Goal: Task Accomplishment & Management: Use online tool/utility

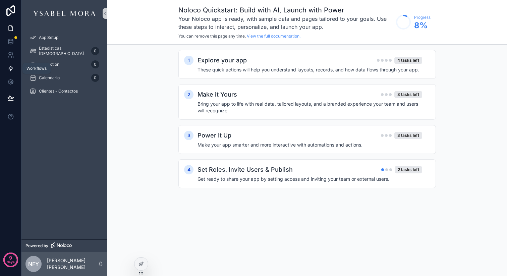
click at [10, 67] on icon at bounding box center [10, 68] width 7 height 7
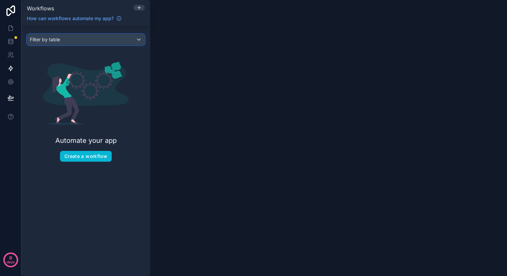
click at [127, 38] on div "Filter by table" at bounding box center [85, 39] width 117 height 11
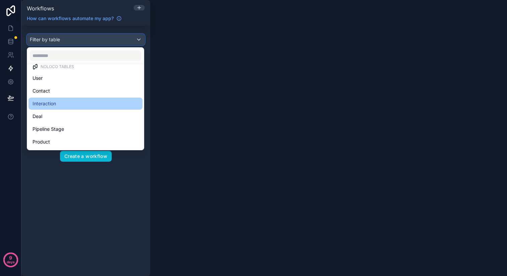
scroll to position [15, 0]
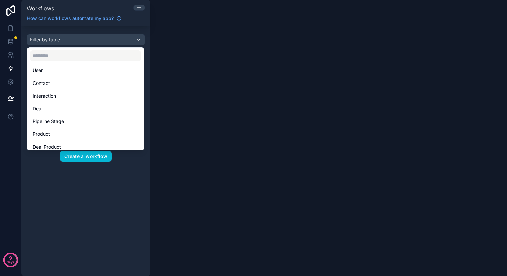
click at [53, 192] on div "scrollable content" at bounding box center [253, 138] width 507 height 276
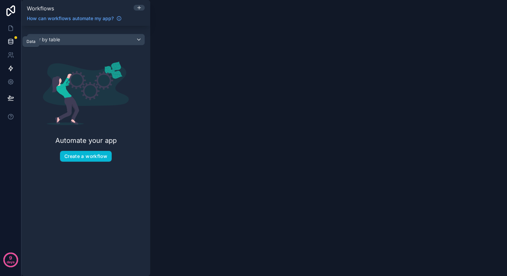
click at [12, 46] on link at bounding box center [10, 41] width 21 height 13
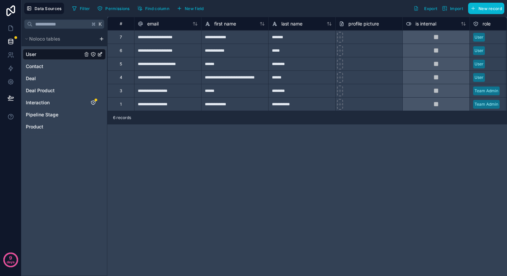
scroll to position [0, 11]
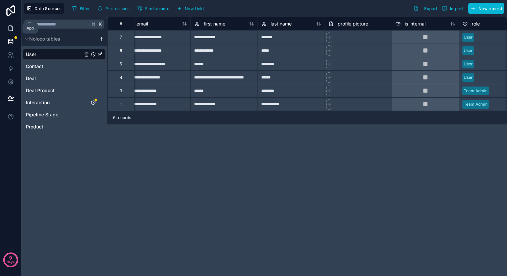
click at [10, 30] on icon at bounding box center [10, 28] width 7 height 7
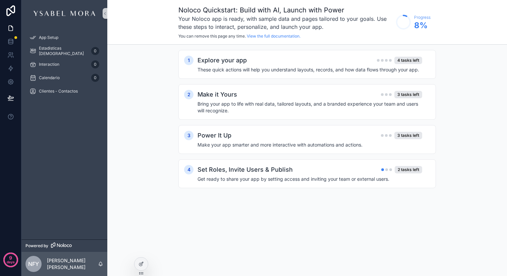
click at [50, 57] on div "Estadisticas Visitas 0" at bounding box center [64, 50] width 86 height 13
click at [50, 54] on div "Estadisticas Visitas 0" at bounding box center [65, 51] width 70 height 11
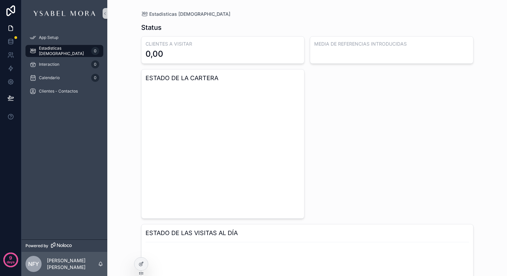
click at [48, 153] on div "App Setup Estadisticas Visitas 0 Interaction 0 Calendario 0 Clientes - Contactos" at bounding box center [64, 133] width 86 height 213
click at [62, 100] on div "App Setup Estadisticas Visitas 0 Interaction 0 Calendario 0 Clientes - Contactos" at bounding box center [64, 66] width 86 height 79
click at [142, 266] on icon at bounding box center [141, 263] width 5 height 5
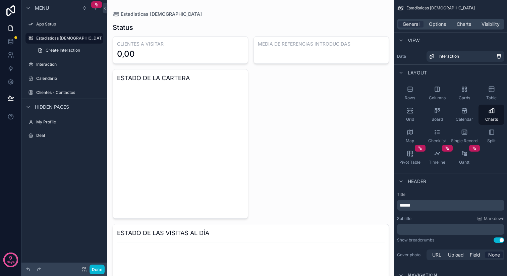
click at [61, 166] on div "Menu App Setup Estadisticas Visitas Create Interaction Interaction Calendario C…" at bounding box center [64, 134] width 86 height 268
click at [28, 105] on icon "scrollable content" at bounding box center [27, 106] width 5 height 5
click at [55, 200] on div "Menu App Setup Estadisticas Visitas Create Interaction Interaction Calendario C…" at bounding box center [64, 134] width 86 height 268
click at [59, 151] on div "Menu App Setup Estadisticas Visitas Create Interaction Interaction Calendario C…" at bounding box center [64, 76] width 86 height 152
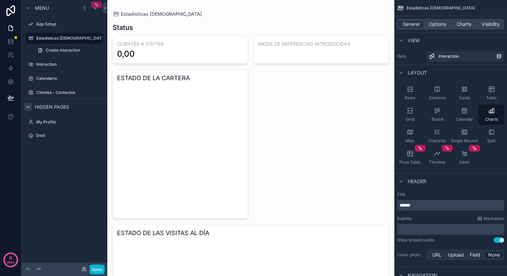
click at [97, 6] on icon "scrollable content" at bounding box center [97, 5] width 2 height 2
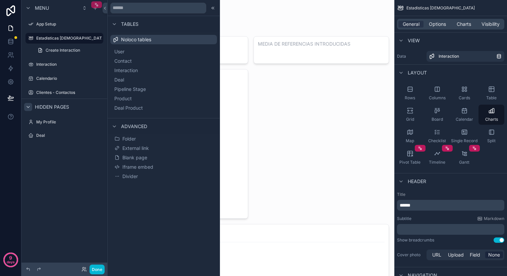
click at [97, 6] on icon "scrollable content" at bounding box center [97, 5] width 2 height 2
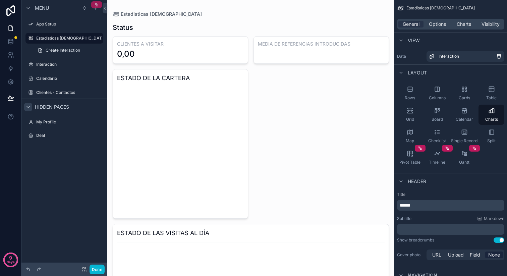
click at [97, 6] on icon "scrollable content" at bounding box center [97, 5] width 2 height 2
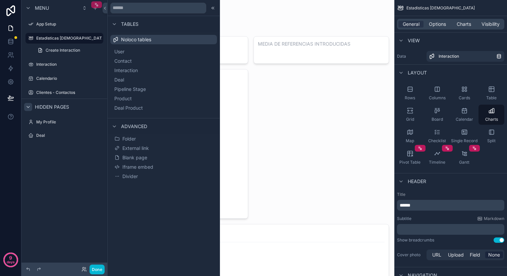
click at [97, 6] on icon "scrollable content" at bounding box center [97, 5] width 2 height 2
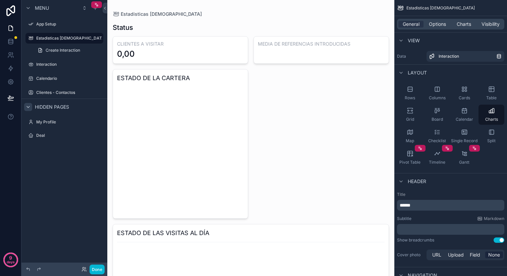
click at [59, 152] on div "Menu App Setup Estadisticas Visitas Create Interaction Interaction Calendario C…" at bounding box center [64, 76] width 86 height 152
click at [61, 22] on label "App Setup" at bounding box center [63, 23] width 54 height 5
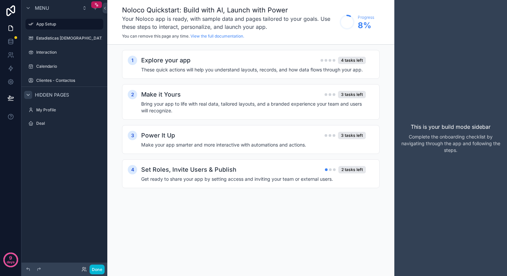
click at [54, 183] on div "Menu App Setup Estadisticas Visitas Interaction Calendario Clientes - Contactos…" at bounding box center [64, 134] width 86 height 268
click at [101, 22] on div "scrollable content" at bounding box center [98, 24] width 8 height 8
click at [52, 124] on label "Deal" at bounding box center [63, 123] width 54 height 5
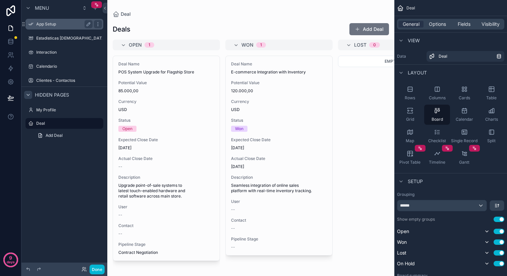
click at [66, 29] on div "App Setup" at bounding box center [64, 24] width 75 height 11
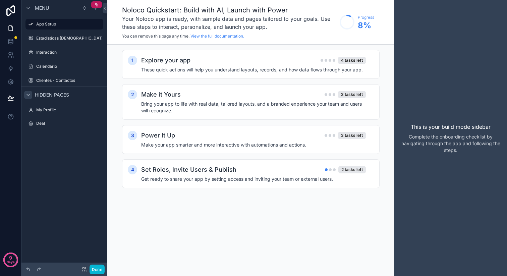
click at [68, 45] on div "scrollable content" at bounding box center [64, 44] width 86 height 1
click at [68, 38] on label "Estadisticas [DEMOGRAPHIC_DATA]" at bounding box center [71, 38] width 70 height 5
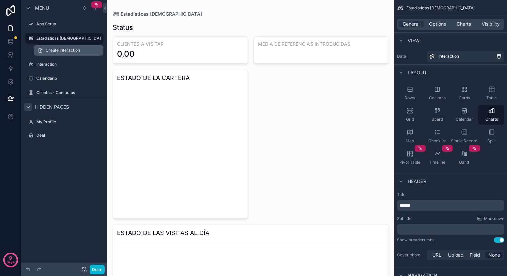
click at [70, 50] on span "Create Interaction" at bounding box center [63, 50] width 35 height 5
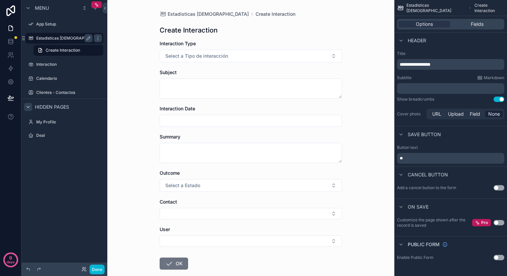
click at [70, 40] on label "Estadisticas [DEMOGRAPHIC_DATA]" at bounding box center [71, 38] width 70 height 5
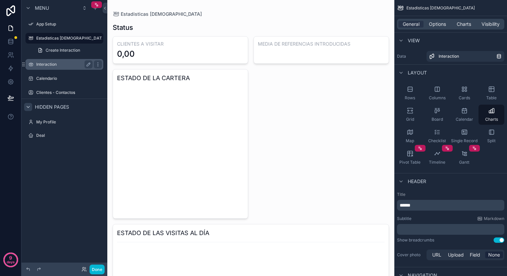
click at [56, 68] on div "Interaction" at bounding box center [64, 64] width 56 height 8
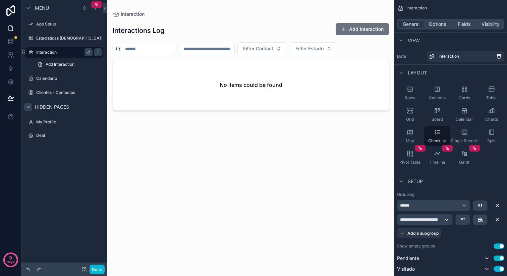
click at [64, 54] on label "Interaction" at bounding box center [63, 52] width 54 height 5
click at [58, 37] on label "Estadisticas [DEMOGRAPHIC_DATA]" at bounding box center [71, 38] width 70 height 5
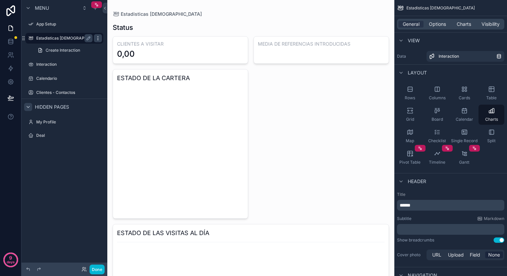
click at [100, 39] on icon "scrollable content" at bounding box center [97, 38] width 5 height 5
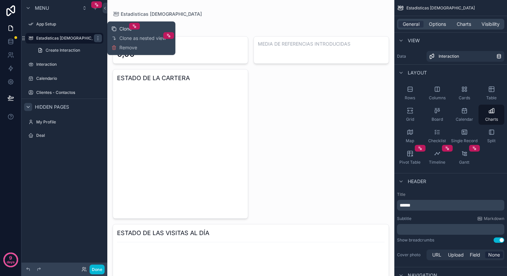
click at [121, 29] on span "Clone" at bounding box center [125, 28] width 12 height 7
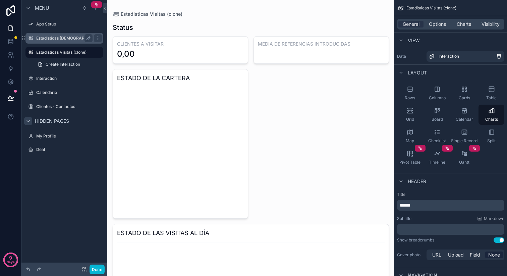
click at [53, 39] on label "Estadisticas [DEMOGRAPHIC_DATA]" at bounding box center [71, 38] width 70 height 5
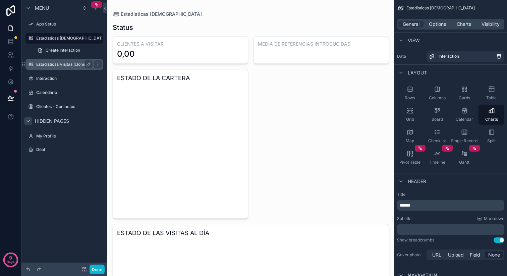
click at [47, 62] on label "Estadisticas Visitas (clone)" at bounding box center [63, 64] width 54 height 5
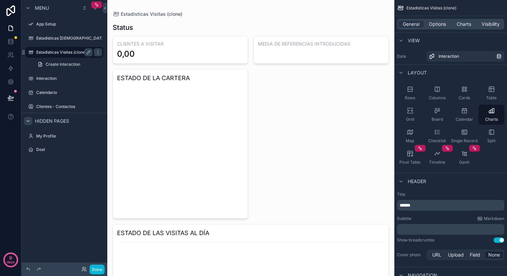
click at [56, 53] on label "Estadisticas Visitas (clone)" at bounding box center [63, 52] width 54 height 5
click at [88, 52] on icon "scrollable content" at bounding box center [88, 52] width 5 height 5
click at [65, 55] on input "**********" at bounding box center [59, 52] width 46 height 8
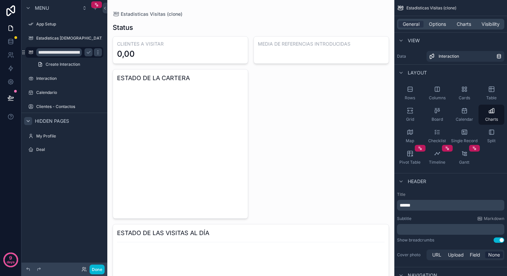
click at [79, 52] on input "**********" at bounding box center [59, 52] width 46 height 8
type input "*******"
click at [276, 76] on div "scrollable content" at bounding box center [250, 197] width 287 height 395
click at [101, 52] on div "scrollable content" at bounding box center [98, 52] width 8 height 8
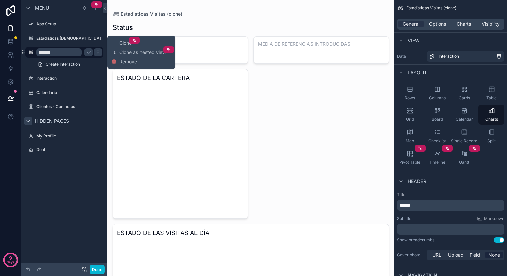
click at [304, 91] on div "CLIENTES A VISITAR 0,00 MEDIA DE REFERENCIAS INTRODUCIDAS ESTADO DE LA CARTERA …" at bounding box center [251, 204] width 276 height 337
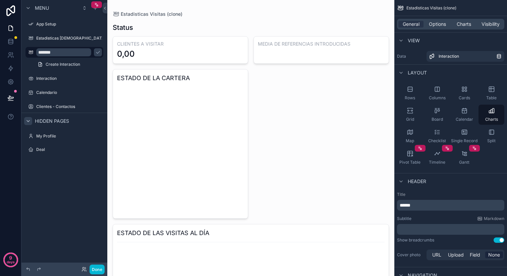
click at [156, 64] on div "CLIENTES A VISITAR 0,00 MEDIA DE REFERENCIAS INTRODUCIDAS ESTADO DE LA CARTERA …" at bounding box center [251, 204] width 276 height 337
click at [174, 45] on h3 "CLIENTES A VISITAR" at bounding box center [180, 44] width 127 height 7
click at [101, 51] on div "scrollable content" at bounding box center [98, 52] width 8 height 8
click at [97, 51] on icon "scrollable content" at bounding box center [97, 52] width 5 height 5
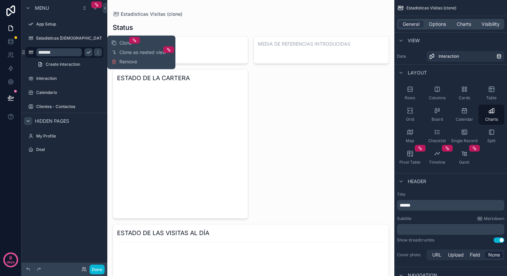
click at [89, 53] on icon "scrollable content" at bounding box center [88, 52] width 3 height 2
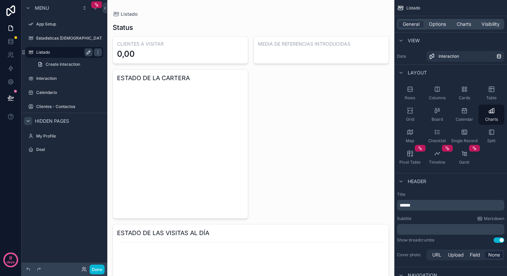
click at [177, 25] on div "Status" at bounding box center [251, 27] width 276 height 9
click at [89, 52] on icon "scrollable content" at bounding box center [88, 52] width 5 height 5
click at [89, 52] on icon "scrollable content" at bounding box center [88, 52] width 3 height 2
click at [222, 26] on div "Status" at bounding box center [251, 27] width 276 height 9
click at [233, 51] on div "0,00" at bounding box center [180, 54] width 127 height 11
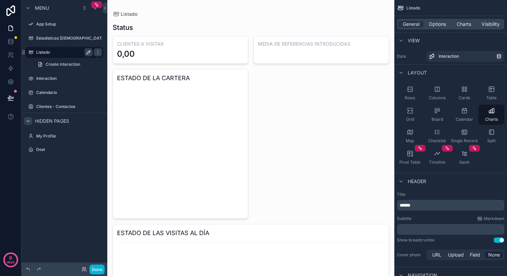
click at [169, 134] on icon "chart" at bounding box center [180, 150] width 127 height 129
drag, startPoint x: 173, startPoint y: 101, endPoint x: 173, endPoint y: 95, distance: 6.7
click at [173, 95] on icon "chart" at bounding box center [180, 150] width 127 height 129
click at [101, 53] on div "scrollable content" at bounding box center [98, 52] width 8 height 8
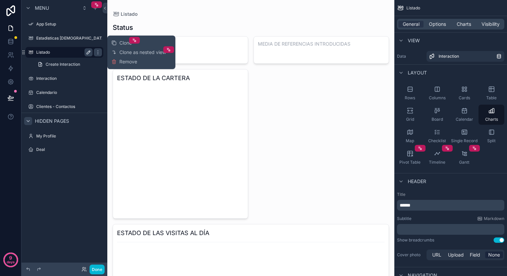
click at [72, 52] on label "Listado" at bounding box center [63, 52] width 54 height 5
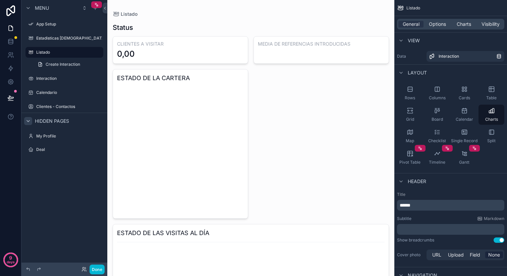
click at [0, 0] on icon "scrollable content" at bounding box center [0, 0] width 0 height 0
click at [264, 87] on div "CLIENTES A VISITAR 0,00 MEDIA DE REFERENCIAS INTRODUCIDAS ESTADO DE LA CARTERA …" at bounding box center [251, 204] width 276 height 337
click at [436, 134] on icon "scrollable content" at bounding box center [437, 132] width 7 height 7
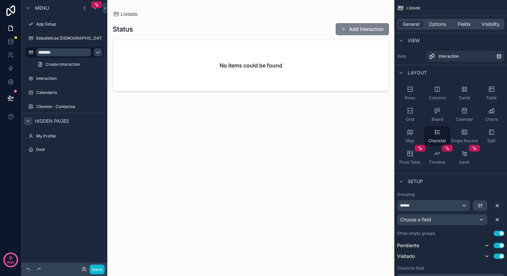
click at [361, 29] on button "Add Interaction" at bounding box center [362, 29] width 53 height 12
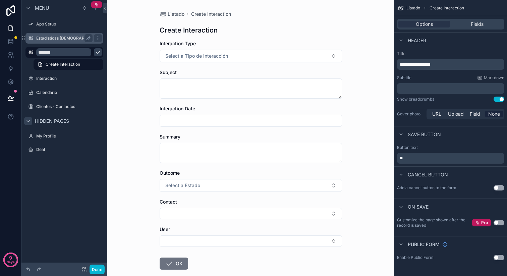
click at [55, 42] on div "Estadisticas [DEMOGRAPHIC_DATA]" at bounding box center [64, 38] width 56 height 8
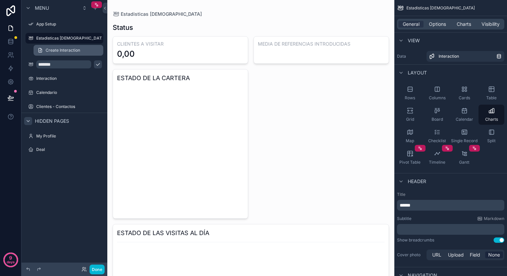
click at [49, 51] on span "Create Interaction" at bounding box center [63, 50] width 35 height 5
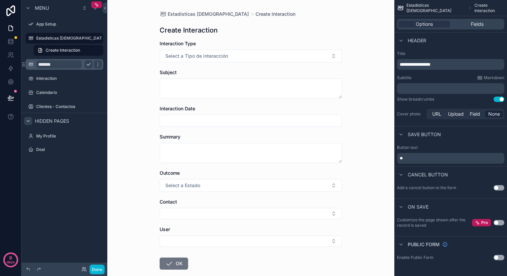
click at [56, 67] on input "*******" at bounding box center [59, 64] width 46 height 8
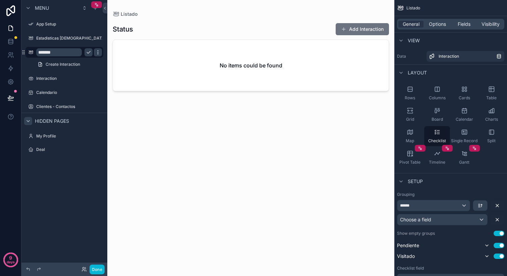
click at [99, 54] on icon "scrollable content" at bounding box center [97, 52] width 5 height 5
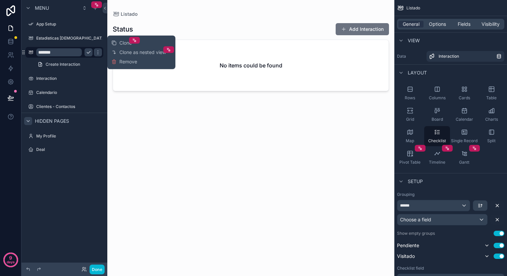
click at [260, 136] on div "Status Add Interaction No items could be found" at bounding box center [251, 142] width 276 height 251
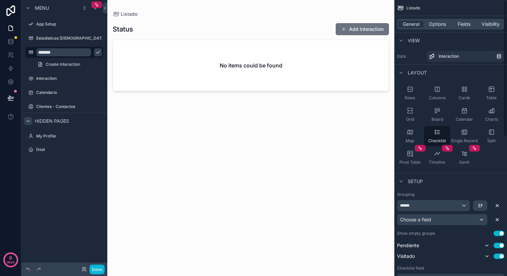
click at [415, 59] on div "Data Interaction" at bounding box center [450, 56] width 107 height 11
click at [410, 113] on icon "scrollable content" at bounding box center [410, 110] width 7 height 7
click at [406, 56] on label "Data" at bounding box center [410, 56] width 27 height 5
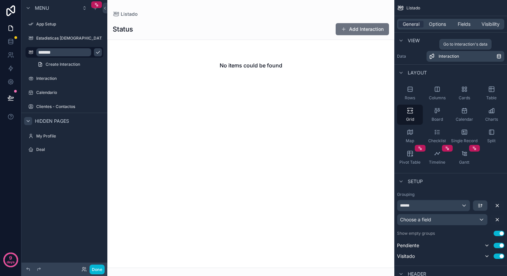
click at [476, 57] on div "Interaction" at bounding box center [468, 56] width 58 height 5
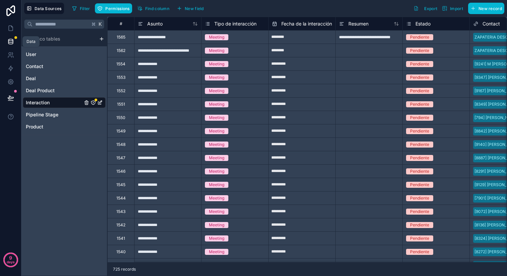
click at [12, 43] on icon at bounding box center [10, 41] width 7 height 7
click at [12, 55] on icon at bounding box center [10, 55] width 7 height 7
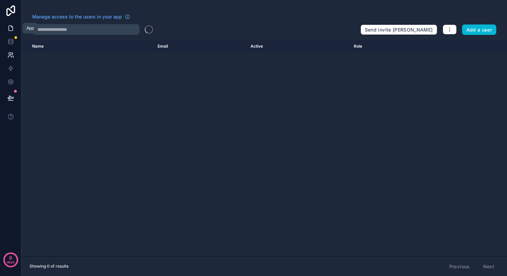
click at [12, 28] on icon at bounding box center [11, 28] width 4 height 5
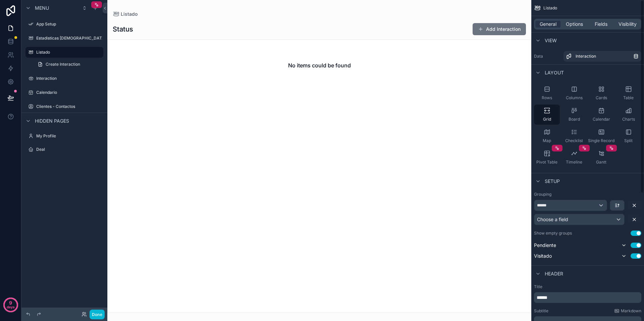
click at [438, 114] on div "No items could be found" at bounding box center [319, 177] width 424 height 274
drag, startPoint x: 545, startPoint y: 113, endPoint x: 584, endPoint y: 94, distance: 44.0
click at [507, 109] on icon "scrollable content" at bounding box center [547, 110] width 7 height 7
drag, startPoint x: 550, startPoint y: 112, endPoint x: 484, endPoint y: 113, distance: 66.1
click at [377, 106] on div "**********" at bounding box center [375, 160] width 537 height 321
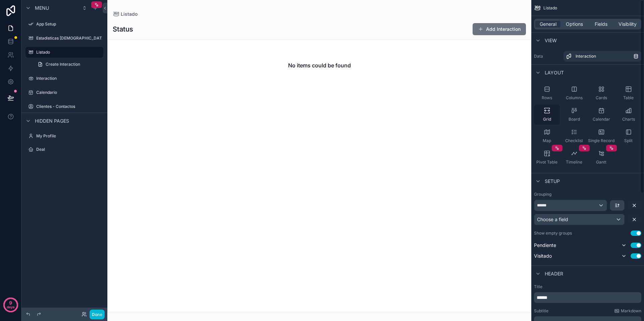
click at [507, 116] on div "Grid" at bounding box center [547, 115] width 26 height 20
click at [507, 205] on div "******" at bounding box center [570, 205] width 72 height 11
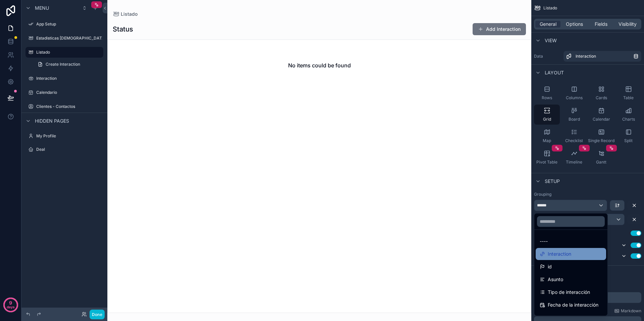
click at [507, 255] on span "Interaction" at bounding box center [559, 254] width 23 height 8
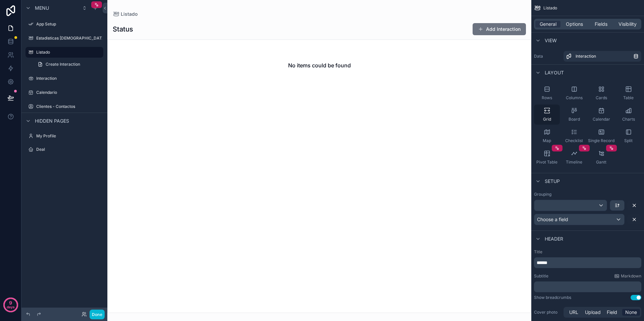
click at [507, 112] on icon "scrollable content" at bounding box center [547, 110] width 7 height 7
click at [370, 99] on div "No items could be found" at bounding box center [319, 177] width 424 height 274
click at [507, 208] on div "scrollable content" at bounding box center [570, 205] width 72 height 11
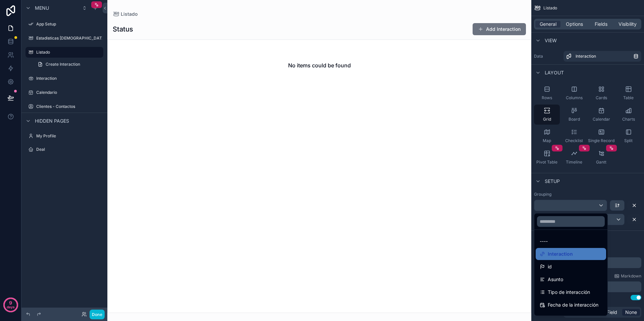
click at [507, 208] on div "scrollable content" at bounding box center [322, 160] width 644 height 321
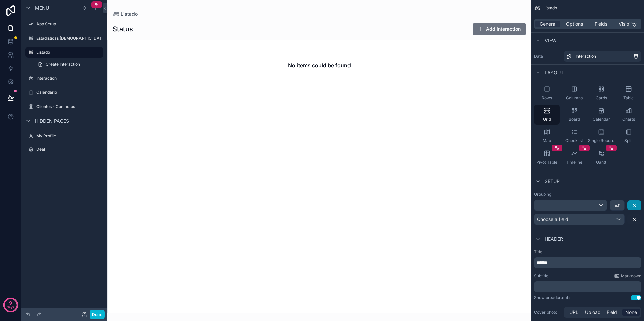
click at [507, 204] on icon "scrollable content" at bounding box center [634, 205] width 5 height 5
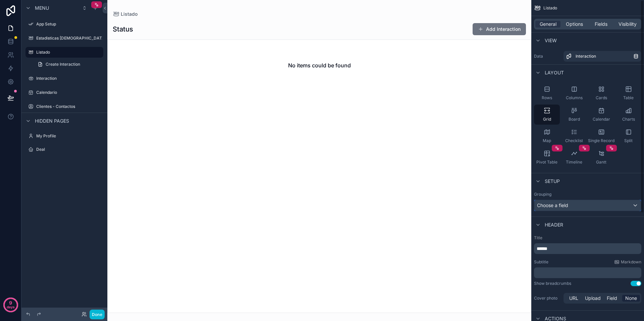
click at [507, 208] on span "Choose a field" at bounding box center [552, 205] width 31 height 7
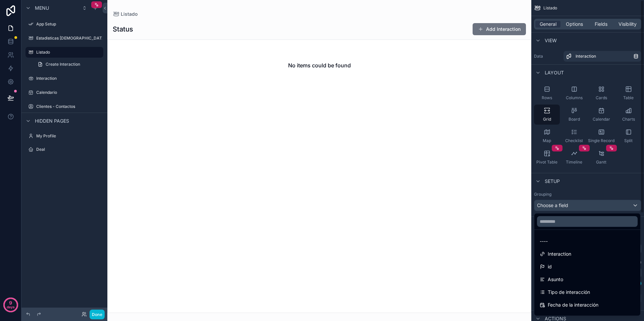
drag, startPoint x: 617, startPoint y: 210, endPoint x: 625, endPoint y: 201, distance: 11.9
click at [507, 209] on div "scrollable content" at bounding box center [322, 160] width 644 height 321
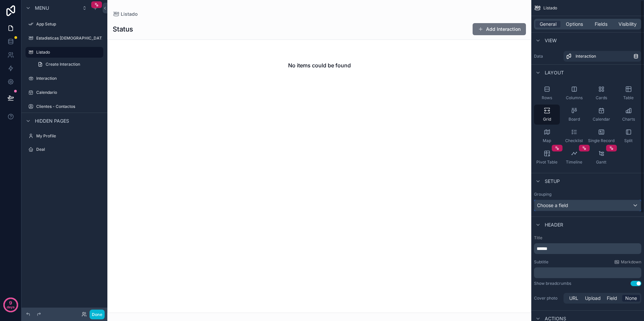
click at [507, 200] on div "Choose a field" at bounding box center [587, 205] width 107 height 11
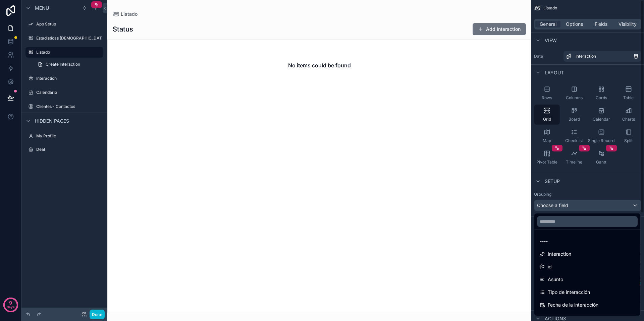
click at [507, 205] on div "scrollable content" at bounding box center [322, 160] width 644 height 321
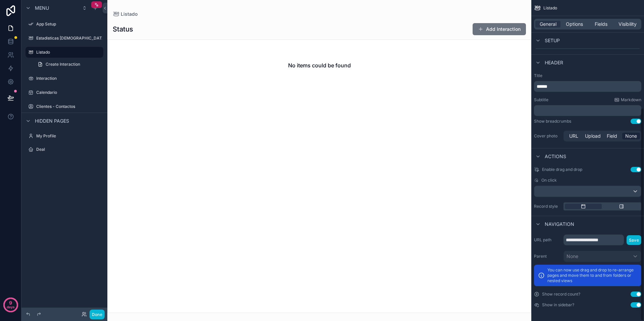
scroll to position [159, 0]
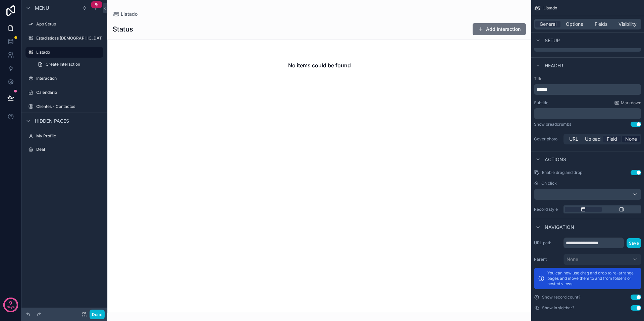
click at [507, 140] on span "Field" at bounding box center [612, 139] width 10 height 7
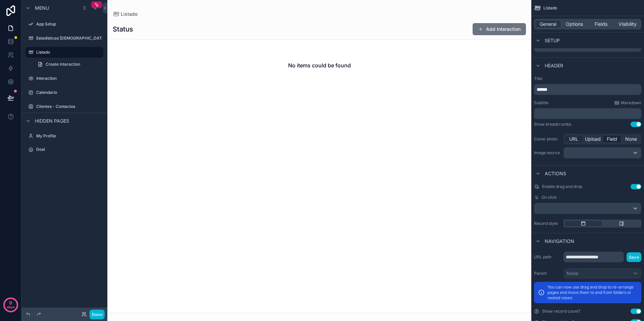
click at [507, 137] on span "URL" at bounding box center [573, 139] width 9 height 7
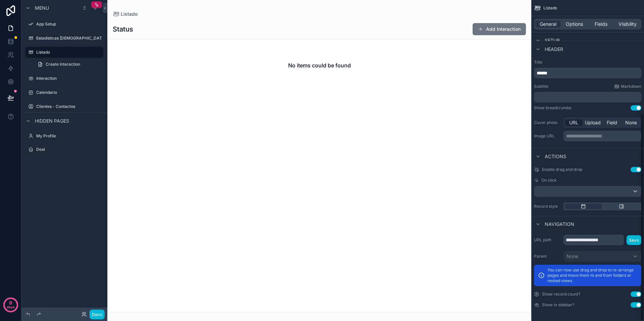
scroll to position [0, 0]
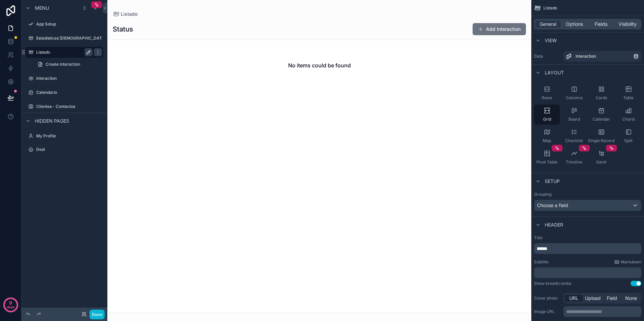
click at [90, 53] on icon "scrollable content" at bounding box center [88, 52] width 5 height 5
click at [98, 52] on icon "scrollable content" at bounding box center [97, 52] width 5 height 5
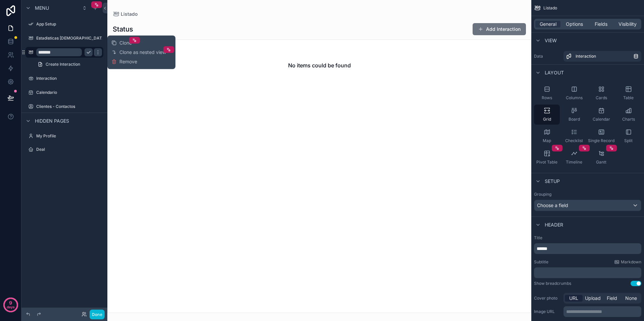
click at [93, 52] on div "scrollable content" at bounding box center [97, 52] width 9 height 11
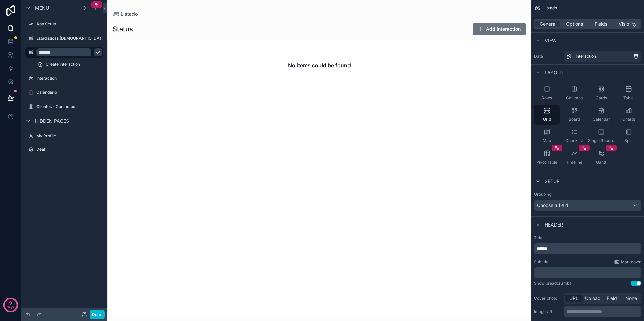
click at [95, 52] on icon "scrollable content" at bounding box center [97, 52] width 5 height 5
click at [230, 56] on div "No items could be found" at bounding box center [319, 65] width 423 height 51
click at [507, 24] on span "Fields" at bounding box center [601, 24] width 13 height 7
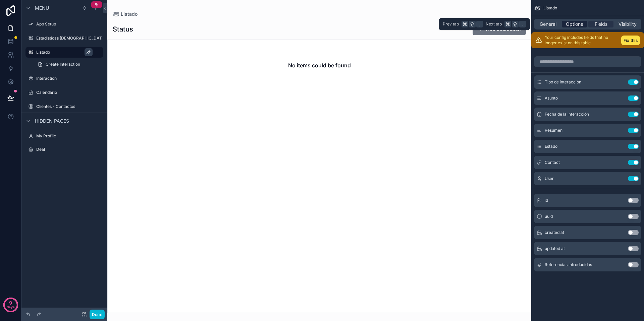
click at [507, 23] on span "Options" at bounding box center [574, 24] width 17 height 7
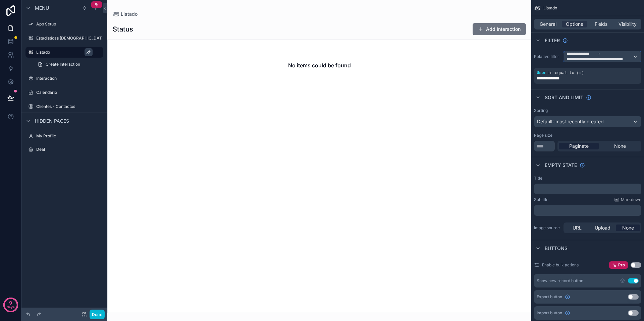
click at [507, 55] on div "**********" at bounding box center [602, 56] width 77 height 11
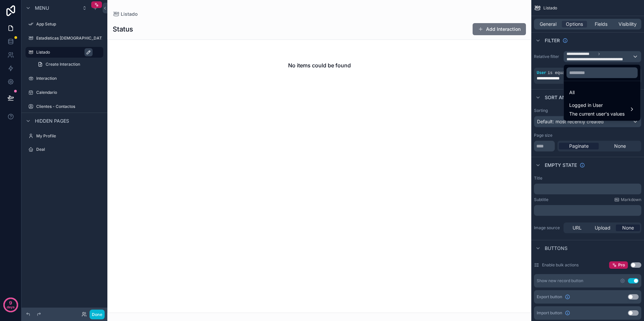
click at [507, 93] on div "All" at bounding box center [602, 93] width 66 height 8
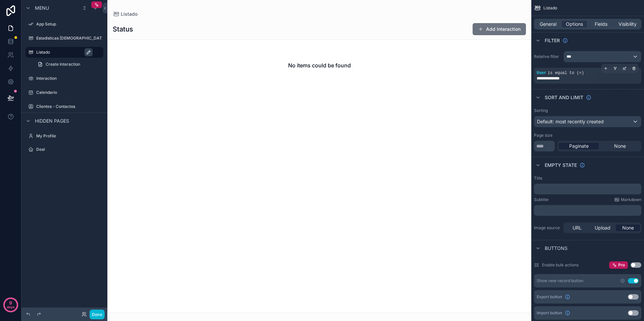
click at [507, 75] on span "is equal to (=)" at bounding box center [566, 73] width 36 height 5
click at [507, 69] on icon "scrollable content" at bounding box center [634, 68] width 4 height 4
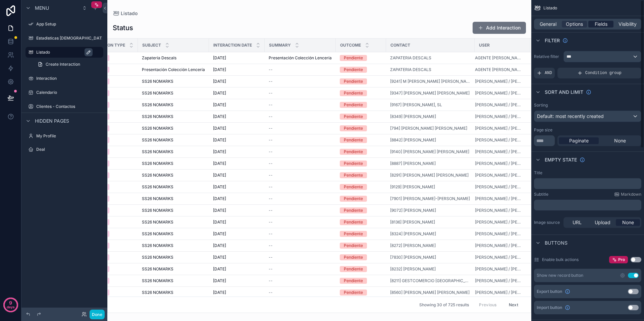
click at [507, 25] on span "Fields" at bounding box center [601, 24] width 13 height 7
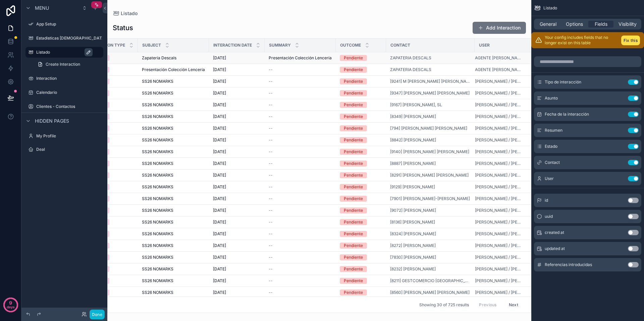
click at [174, 62] on td "Zapatería Descals Zapatería Descals" at bounding box center [173, 58] width 71 height 12
click at [507, 23] on span "General" at bounding box center [548, 24] width 17 height 7
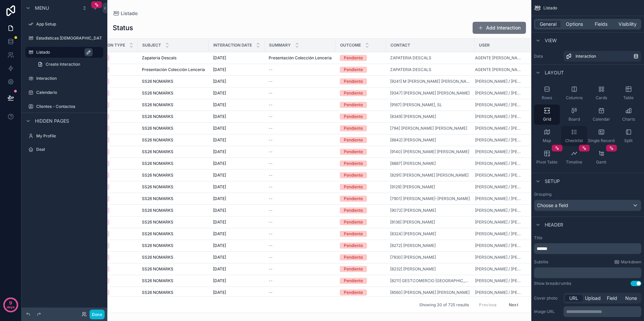
click at [507, 134] on icon "scrollable content" at bounding box center [575, 134] width 3 height 0
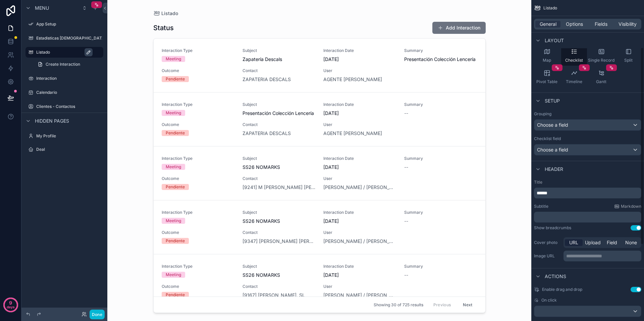
scroll to position [82, 0]
click at [507, 145] on div "Choose a field" at bounding box center [587, 148] width 107 height 11
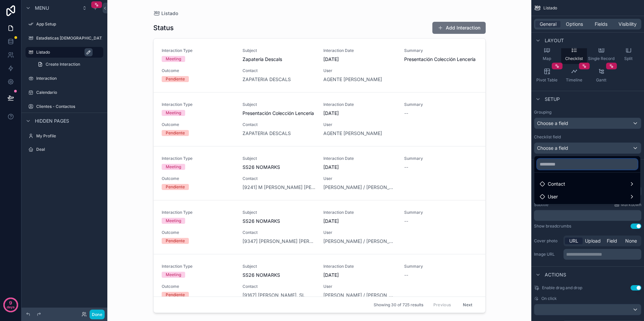
click at [507, 160] on input "text" at bounding box center [587, 164] width 101 height 11
click at [11, 43] on div "scrollable content" at bounding box center [322, 160] width 644 height 321
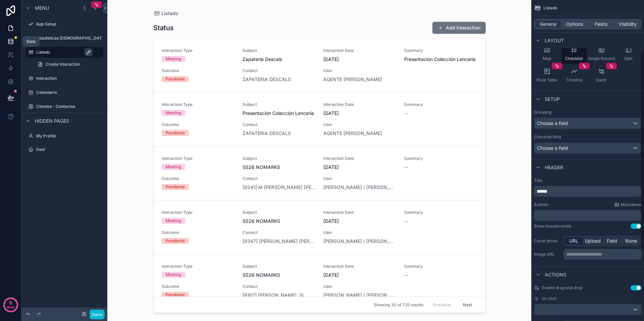
click at [11, 41] on icon at bounding box center [10, 41] width 7 height 7
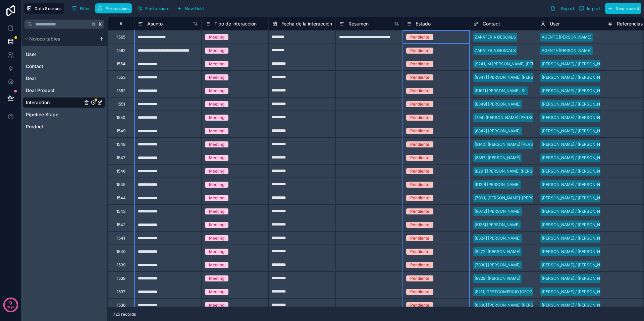
drag, startPoint x: 433, startPoint y: 24, endPoint x: 418, endPoint y: 22, distance: 16.0
click at [427, 22] on div "Estado" at bounding box center [436, 24] width 60 height 8
click at [10, 28] on icon at bounding box center [10, 28] width 7 height 7
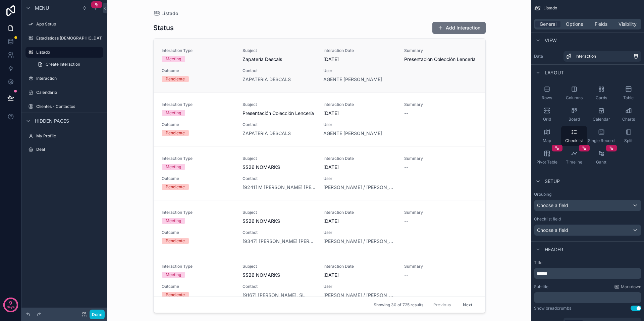
drag, startPoint x: 425, startPoint y: 66, endPoint x: 432, endPoint y: 68, distance: 7.2
click at [432, 63] on span "Presentación Colección Lencería" at bounding box center [440, 59] width 73 height 7
click at [507, 230] on div "Choose a field" at bounding box center [587, 230] width 107 height 11
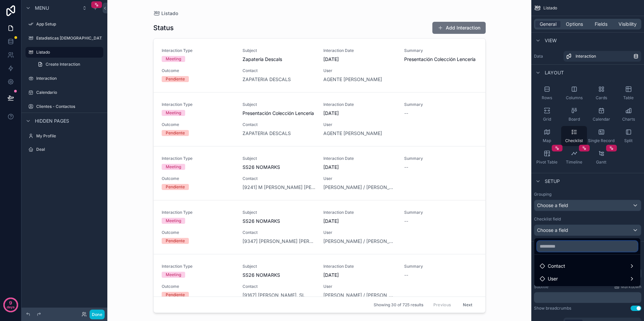
click at [507, 249] on input "text" at bounding box center [587, 246] width 101 height 11
type input "***"
click at [507, 248] on icon "button" at bounding box center [632, 247] width 6 height 6
click at [507, 266] on div "Contact" at bounding box center [587, 266] width 95 height 8
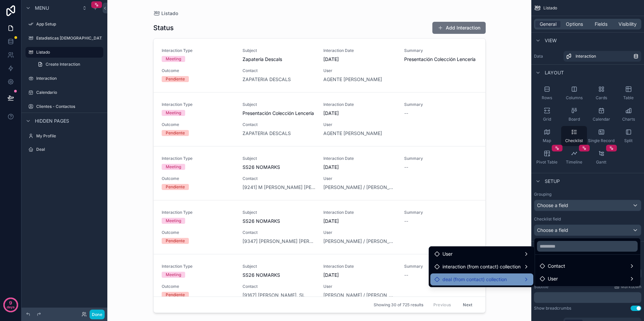
click at [507, 276] on div "deal (from contact) collection" at bounding box center [481, 280] width 95 height 8
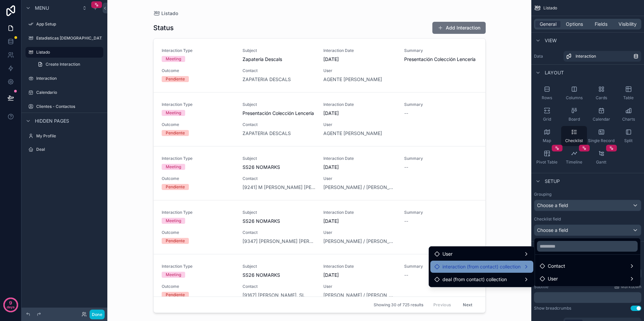
click at [503, 267] on span "interaction (from contact) collection" at bounding box center [481, 267] width 78 height 8
click at [480, 265] on span "interaction (from contact) collection" at bounding box center [481, 267] width 78 height 8
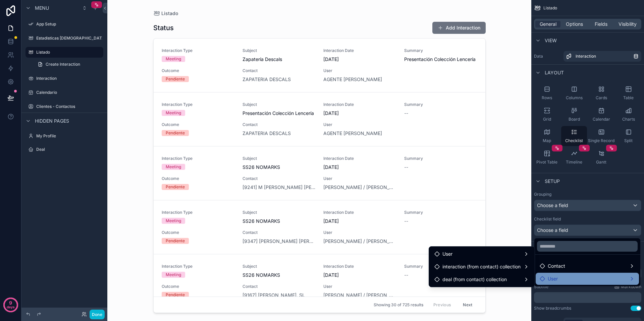
click at [507, 276] on div "User" at bounding box center [587, 279] width 95 height 8
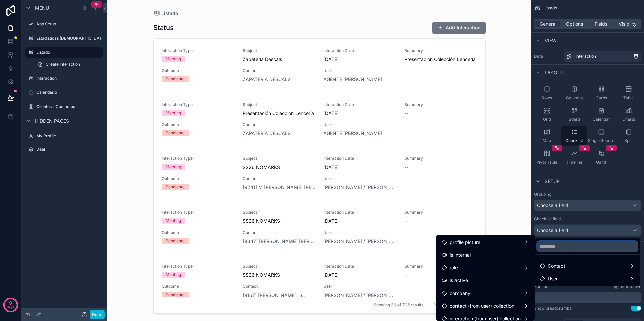
click at [507, 247] on input "text" at bounding box center [587, 246] width 101 height 11
click at [61, 58] on div "scrollable content" at bounding box center [322, 160] width 644 height 321
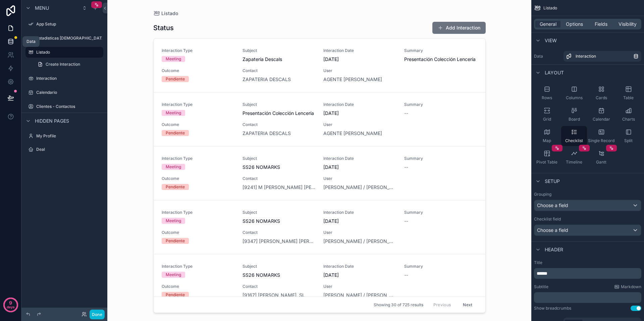
click at [10, 42] on icon at bounding box center [10, 41] width 7 height 7
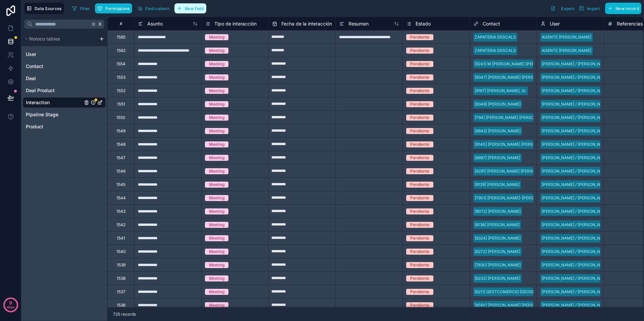
click at [184, 10] on button "New field" at bounding box center [190, 8] width 32 height 10
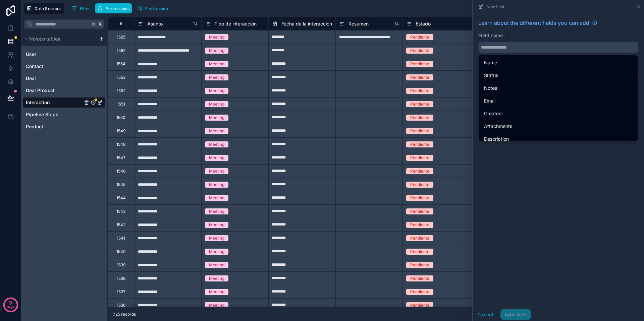
click at [507, 49] on input "text" at bounding box center [559, 47] width 160 height 11
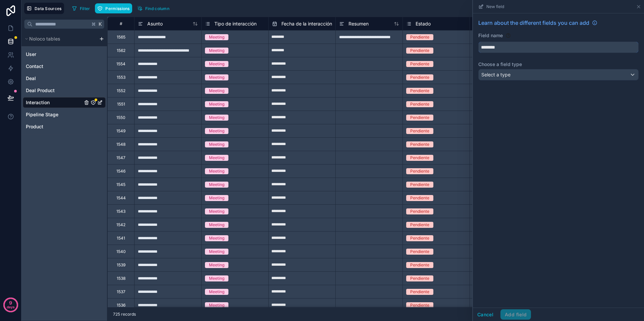
type input "********"
click at [507, 75] on div "Select a type" at bounding box center [559, 74] width 160 height 11
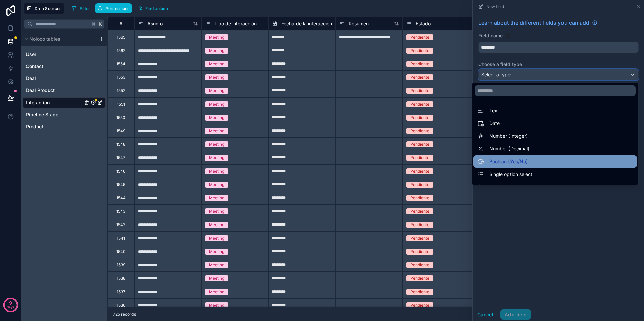
scroll to position [0, 0]
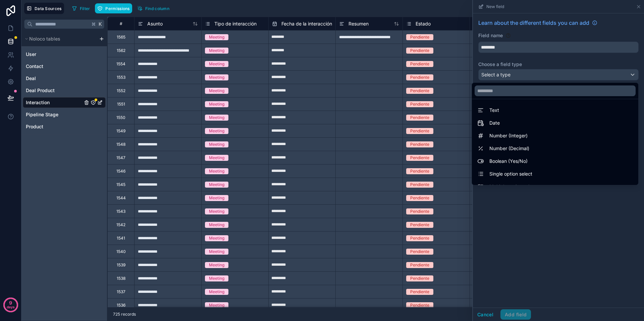
click at [507, 160] on span "Boolean (Yes/No)" at bounding box center [508, 161] width 38 height 8
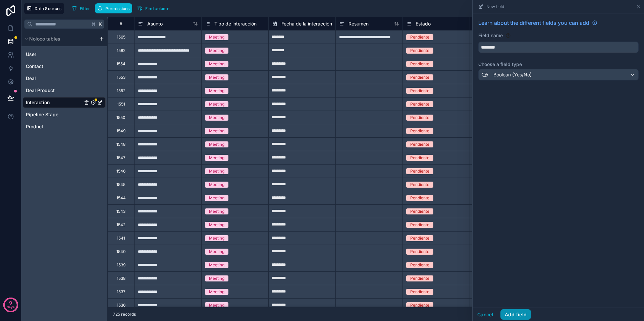
click at [507, 276] on button "Add field" at bounding box center [515, 315] width 31 height 11
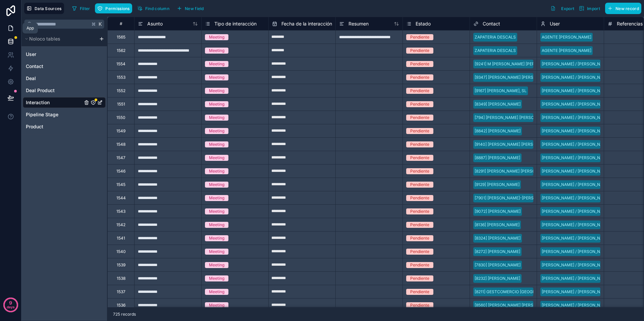
click at [10, 28] on icon at bounding box center [10, 28] width 7 height 7
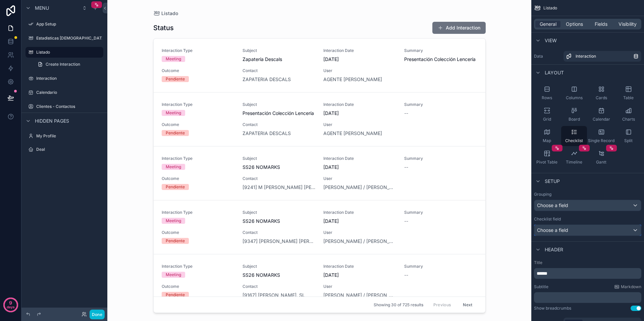
click at [507, 230] on div "Choose a field" at bounding box center [587, 230] width 107 height 11
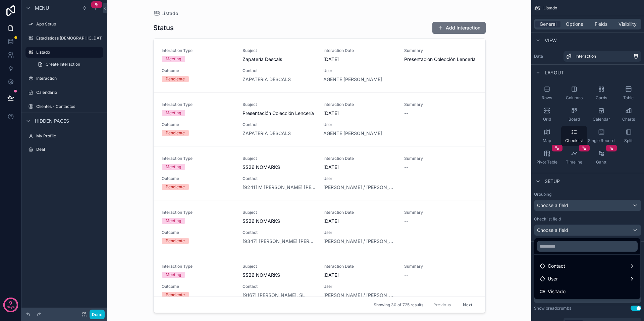
click at [507, 276] on div "Visitado" at bounding box center [587, 292] width 95 height 8
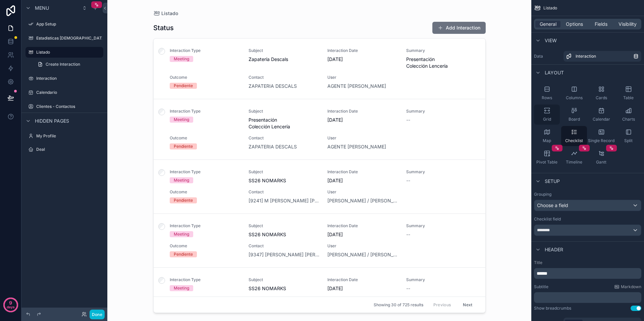
click at [507, 114] on div "Grid" at bounding box center [547, 115] width 26 height 20
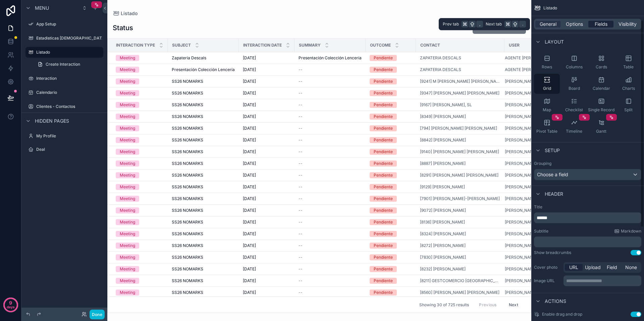
click at [507, 21] on span "Fields" at bounding box center [601, 24] width 13 height 7
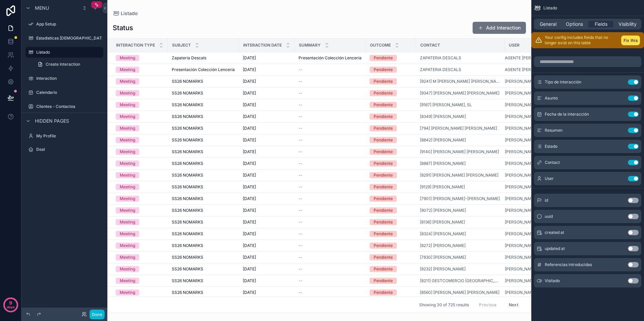
drag, startPoint x: 588, startPoint y: 280, endPoint x: 626, endPoint y: 297, distance: 41.5
click at [507, 233] on div "id Use setting uuid Use setting created at Use setting updated at Use setting R…" at bounding box center [587, 239] width 113 height 97
click at [507, 276] on button "Use setting" at bounding box center [633, 280] width 11 height 5
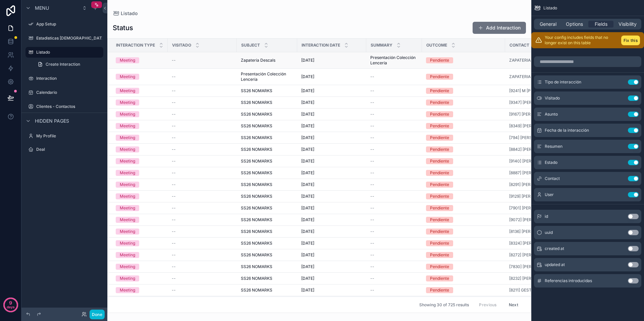
click at [184, 58] on div "--" at bounding box center [202, 60] width 61 height 5
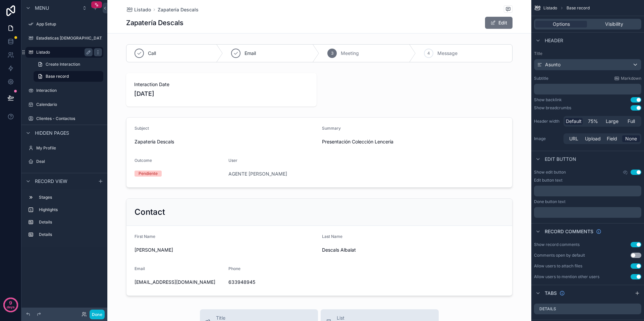
click at [45, 52] on label "Listado" at bounding box center [63, 52] width 54 height 5
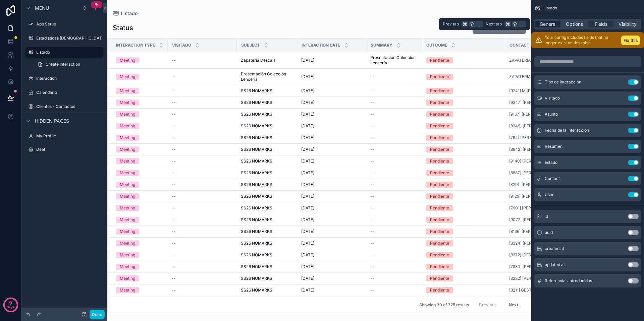
click at [507, 24] on span "General" at bounding box center [548, 24] width 17 height 7
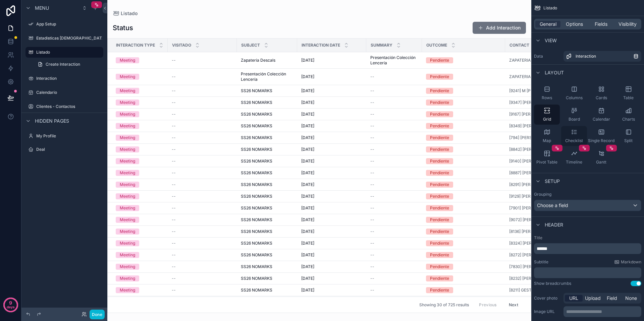
click at [507, 135] on div "Checklist" at bounding box center [574, 136] width 26 height 20
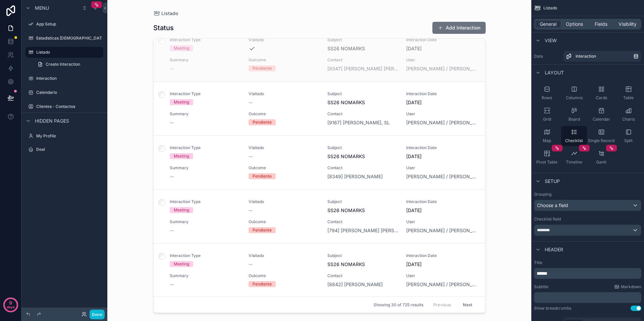
scroll to position [167, 0]
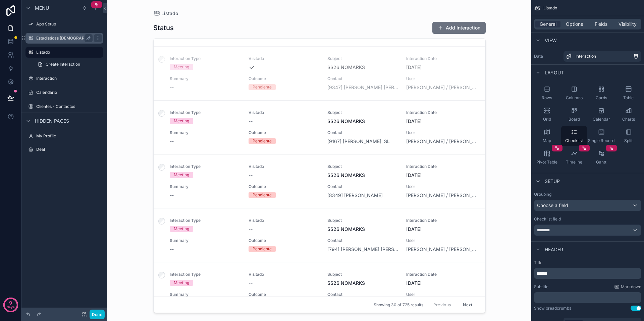
click at [58, 38] on label "Estadisticas [DEMOGRAPHIC_DATA]" at bounding box center [71, 38] width 70 height 5
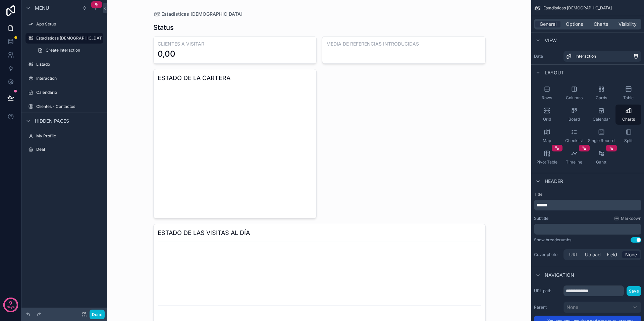
click at [273, 132] on div "scrollable content" at bounding box center [319, 197] width 343 height 395
click at [195, 92] on icon "chart" at bounding box center [235, 150] width 155 height 129
click at [187, 52] on div "0,00" at bounding box center [235, 54] width 155 height 11
click at [507, 23] on span "Options" at bounding box center [574, 24] width 17 height 7
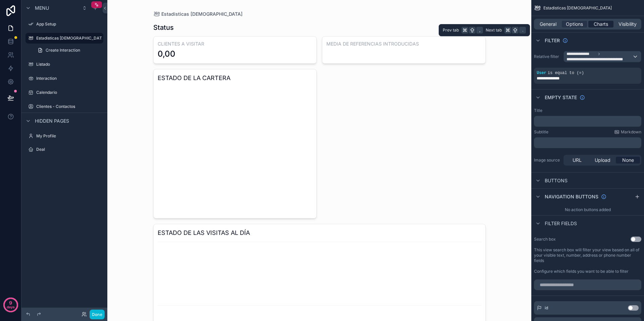
click at [507, 24] on span "Charts" at bounding box center [601, 24] width 14 height 7
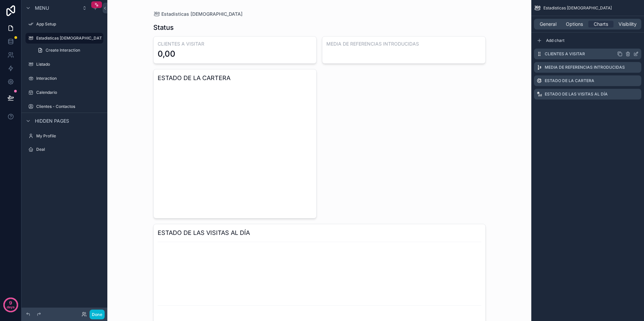
click at [507, 54] on label "CLIENTES A VISITAR" at bounding box center [565, 53] width 40 height 5
click at [209, 107] on icon "chart" at bounding box center [235, 150] width 155 height 129
click at [507, 83] on label "ESTADO DE LA CARTERA" at bounding box center [570, 80] width 50 height 5
click at [507, 81] on icon "scrollable content" at bounding box center [636, 80] width 3 height 3
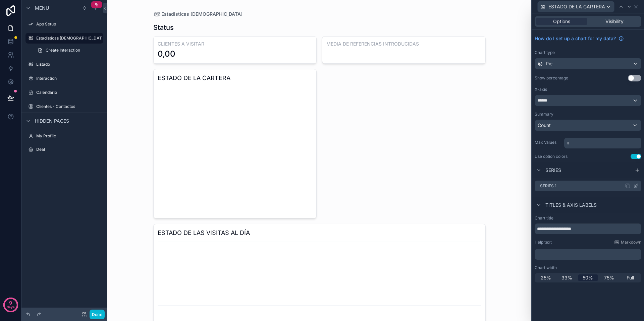
click at [507, 184] on div "Series 1" at bounding box center [588, 186] width 107 height 11
click at [507, 66] on div "Pie" at bounding box center [588, 63] width 106 height 11
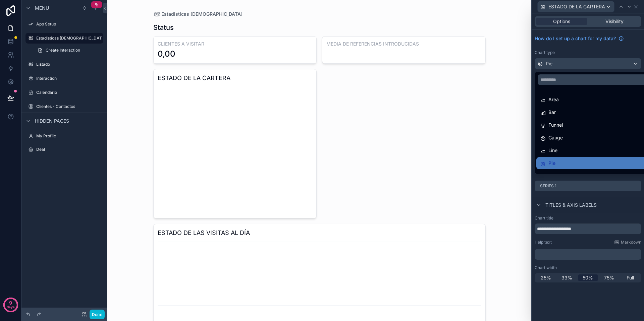
click at [507, 66] on div at bounding box center [588, 160] width 112 height 321
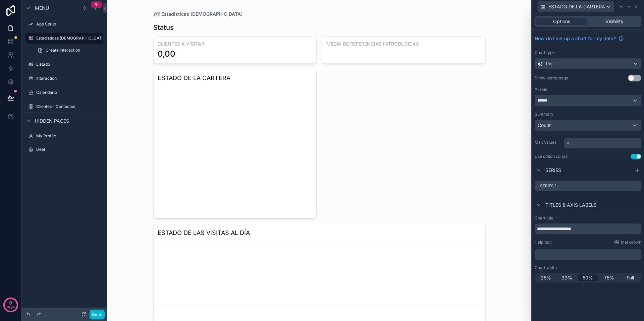
click at [507, 100] on div "******" at bounding box center [588, 100] width 106 height 11
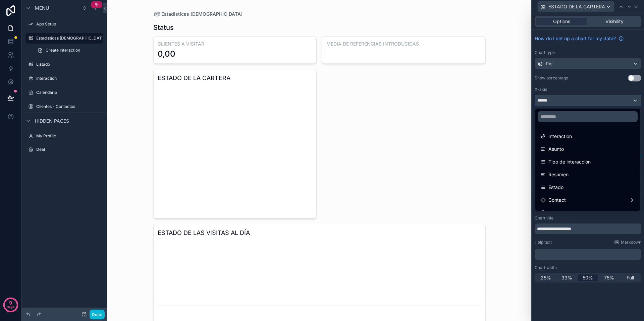
scroll to position [35, 0]
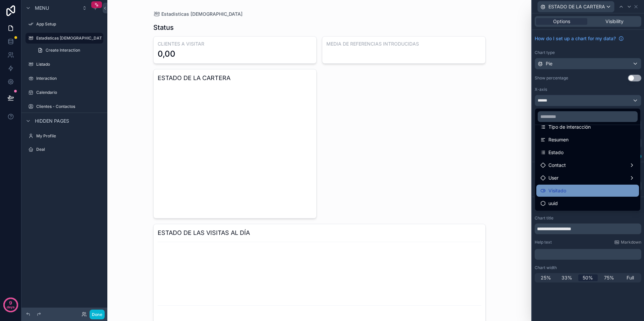
click at [507, 196] on div "Visitado" at bounding box center [587, 191] width 103 height 12
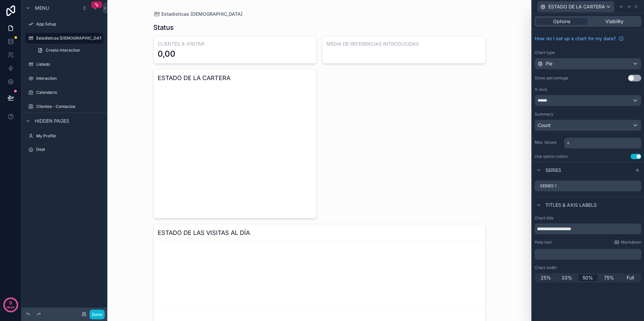
click at [507, 196] on div "Series 1" at bounding box center [588, 187] width 112 height 19
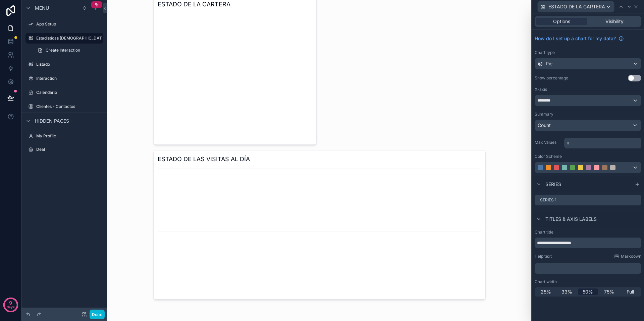
scroll to position [0, 0]
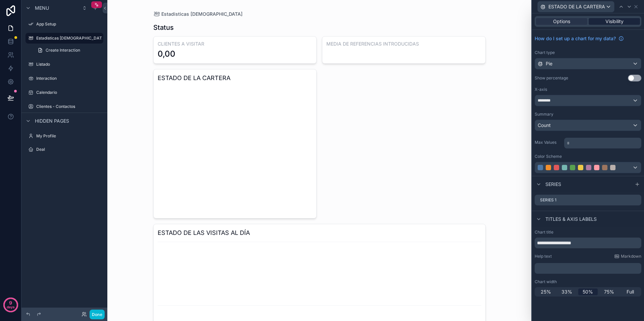
click at [507, 20] on span "Visibility" at bounding box center [614, 21] width 18 height 7
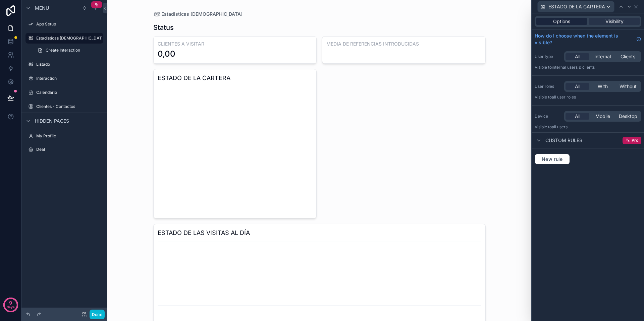
click at [507, 23] on span "Options" at bounding box center [561, 21] width 17 height 7
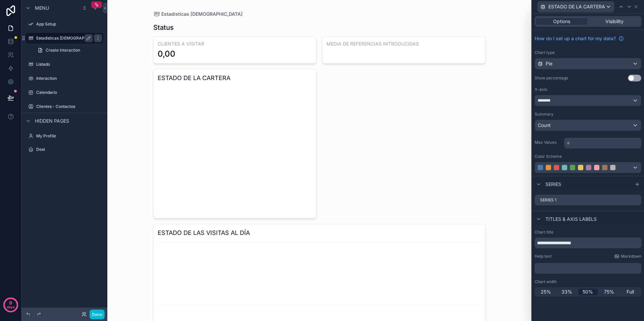
click at [63, 36] on label "Estadisticas [DEMOGRAPHIC_DATA]" at bounding box center [71, 38] width 70 height 5
click at [89, 39] on icon "scrollable content" at bounding box center [88, 38] width 5 height 5
click at [87, 38] on icon "scrollable content" at bounding box center [88, 38] width 5 height 5
click at [507, 52] on div "Chart type" at bounding box center [588, 52] width 107 height 5
click at [507, 7] on icon at bounding box center [635, 6] width 5 height 5
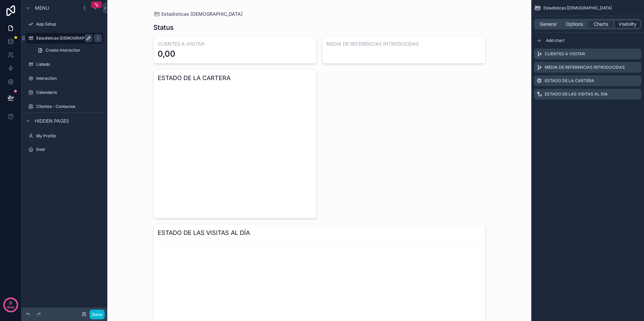
click at [507, 25] on span "Visibility" at bounding box center [628, 24] width 18 height 7
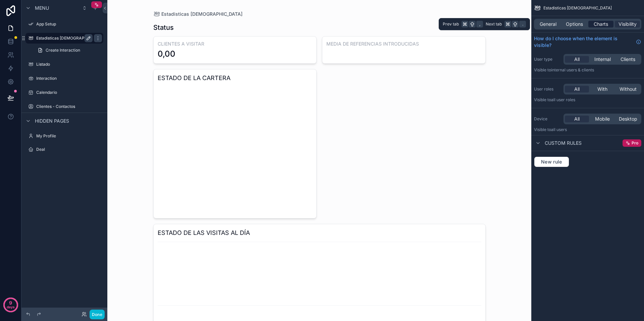
click at [507, 26] on span "Charts" at bounding box center [601, 24] width 14 height 7
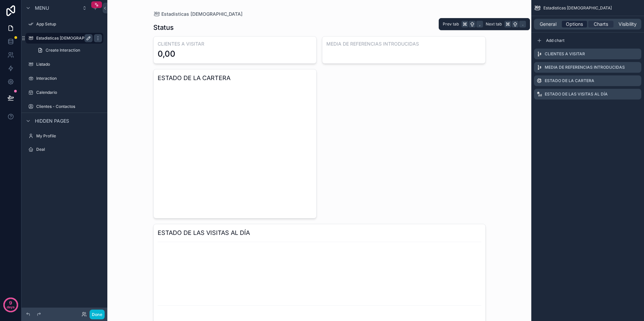
click at [507, 25] on span "Options" at bounding box center [574, 24] width 17 height 7
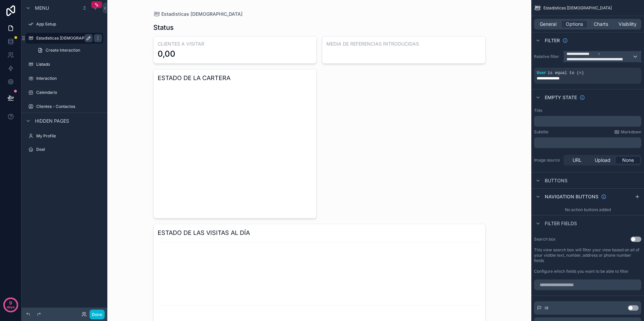
click at [507, 56] on div "**********" at bounding box center [602, 56] width 77 height 11
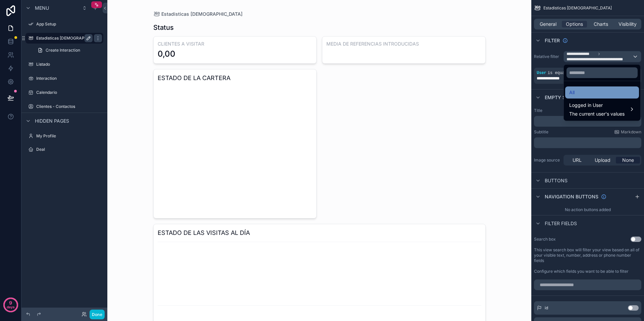
click at [507, 94] on div "All" at bounding box center [602, 93] width 66 height 8
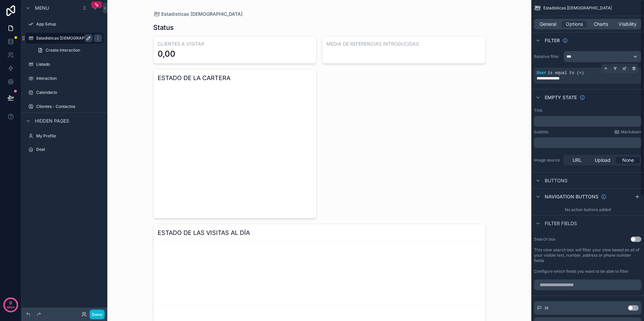
click at [507, 78] on div "**********" at bounding box center [588, 78] width 102 height 5
click at [507, 69] on icon "scrollable content" at bounding box center [634, 68] width 4 height 4
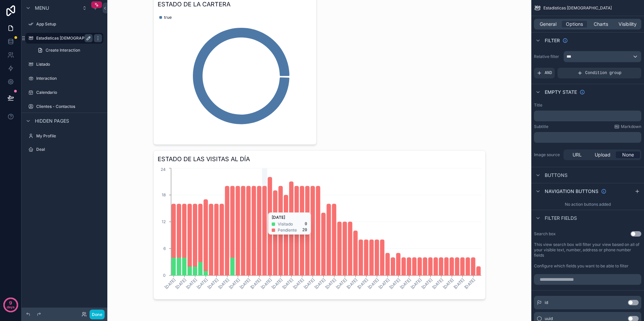
scroll to position [48, 0]
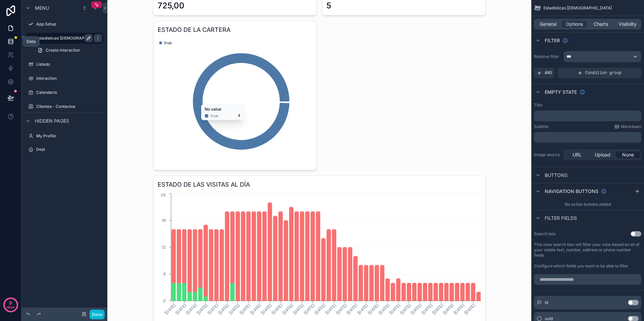
click at [9, 42] on icon at bounding box center [10, 41] width 4 height 3
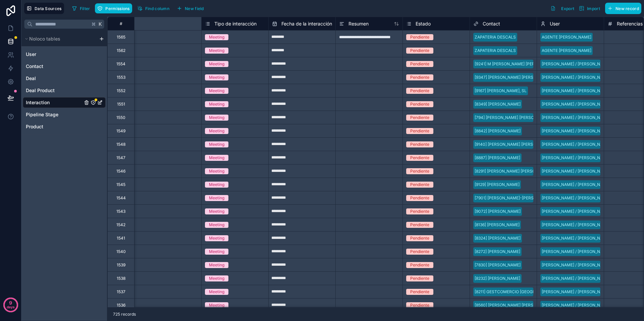
scroll to position [0, 296]
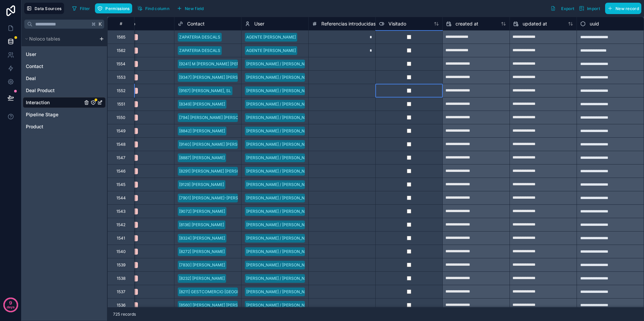
click at [422, 93] on div at bounding box center [408, 90] width 67 height 13
click at [435, 76] on div at bounding box center [408, 76] width 67 height 13
click at [13, 29] on icon at bounding box center [10, 28] width 7 height 7
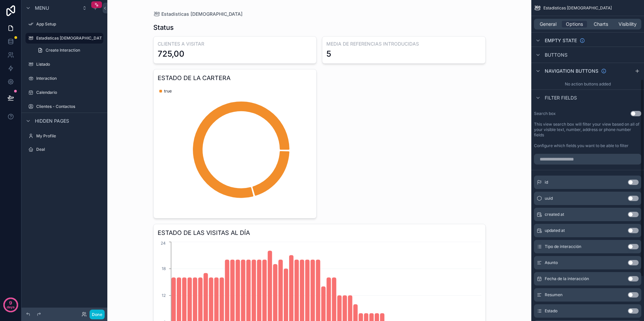
scroll to position [64, 0]
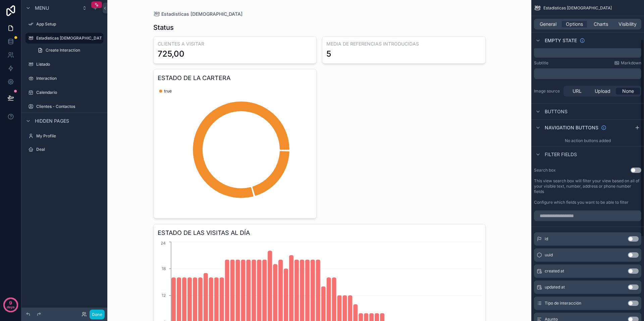
click at [507, 28] on div "General Options Charts Visibility" at bounding box center [587, 24] width 107 height 11
click at [507, 27] on span "Charts" at bounding box center [601, 24] width 14 height 7
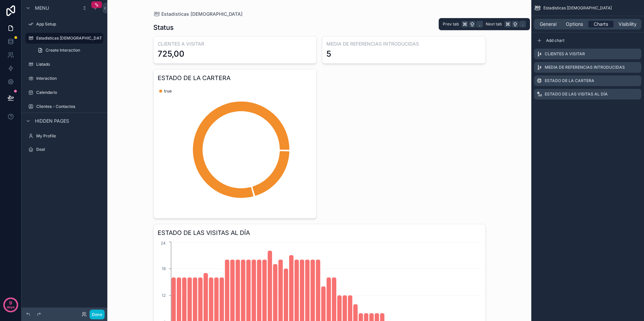
scroll to position [0, 0]
click at [507, 80] on icon "scrollable content" at bounding box center [636, 80] width 3 height 3
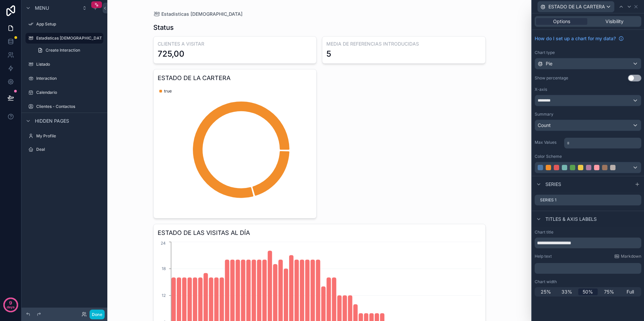
drag, startPoint x: 552, startPoint y: 149, endPoint x: 553, endPoint y: 141, distance: 8.4
click at [507, 147] on div "How do I set up a chart for my data? Chart type Pie Show percentage Use setting…" at bounding box center [588, 103] width 112 height 146
click at [507, 169] on div at bounding box center [580, 167] width 5 height 5
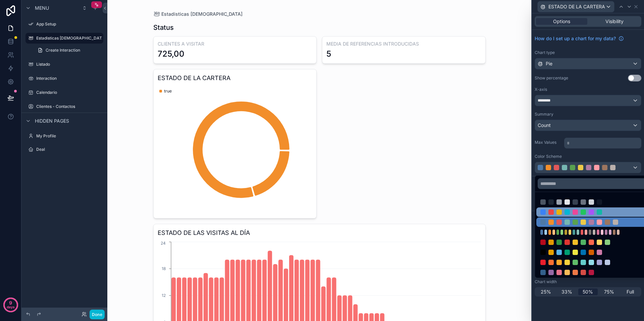
click at [507, 211] on div at bounding box center [567, 212] width 5 height 5
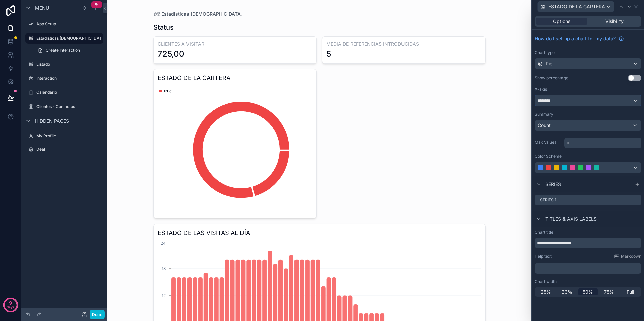
click at [507, 104] on div "********" at bounding box center [588, 100] width 106 height 11
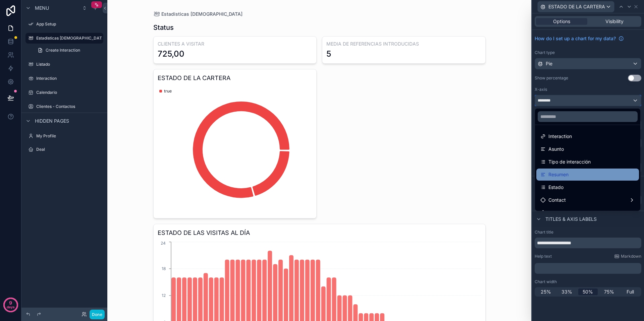
scroll to position [35, 0]
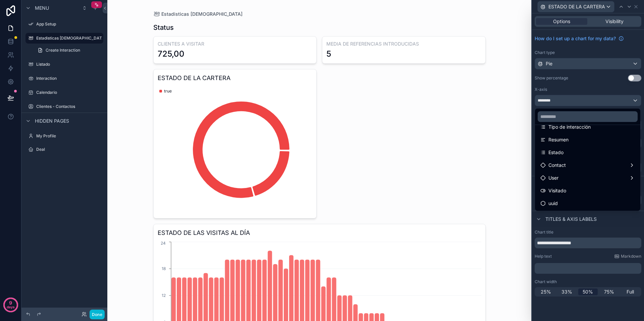
click at [507, 79] on div at bounding box center [588, 160] width 112 height 321
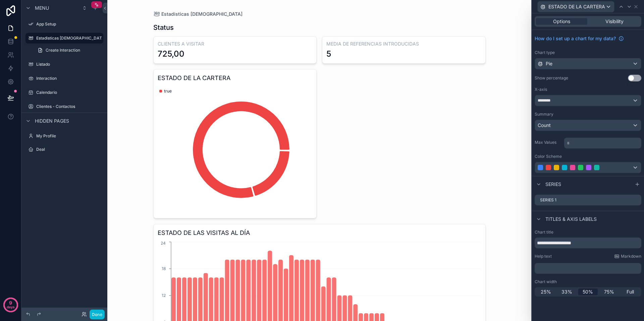
click at [507, 79] on button "Use setting" at bounding box center [634, 78] width 13 height 7
click at [507, 203] on div "Series 1" at bounding box center [588, 200] width 107 height 11
click at [507, 64] on div "Pie" at bounding box center [588, 63] width 106 height 11
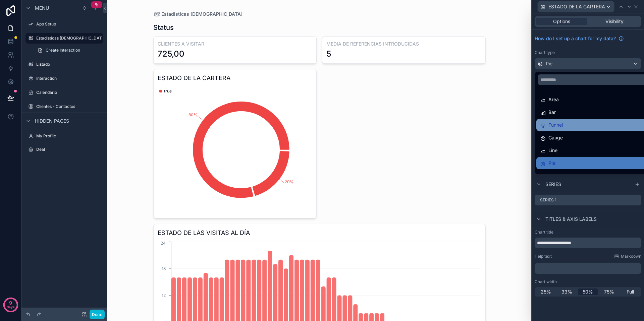
click at [507, 125] on div "Funnel" at bounding box center [595, 125] width 111 height 8
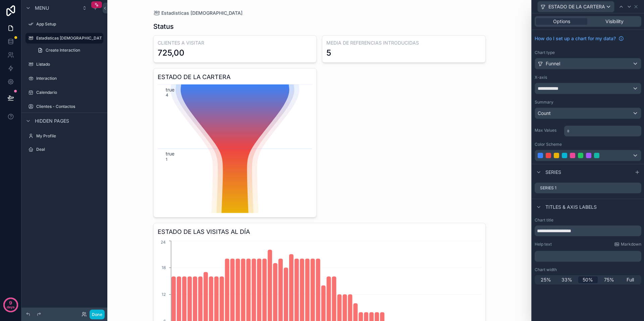
scroll to position [0, 0]
click at [58, 37] on label "Estadisticas [DEMOGRAPHIC_DATA]" at bounding box center [71, 38] width 70 height 5
click at [60, 38] on label "Estadisticas [DEMOGRAPHIC_DATA]" at bounding box center [71, 38] width 70 height 5
click at [44, 70] on div "scrollable content" at bounding box center [64, 70] width 86 height 1
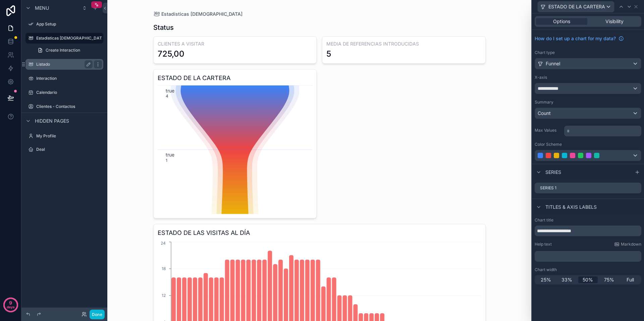
click at [44, 65] on label "Listado" at bounding box center [63, 64] width 54 height 5
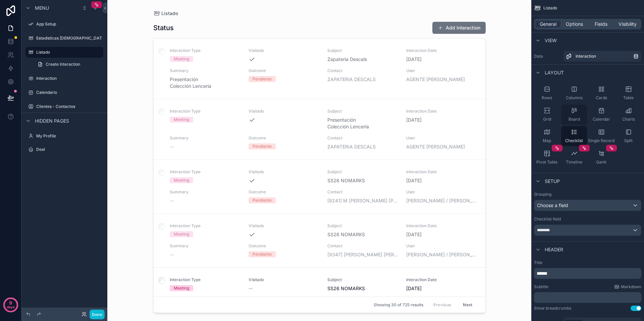
click at [507, 111] on icon "scrollable content" at bounding box center [573, 111] width 2 height 3
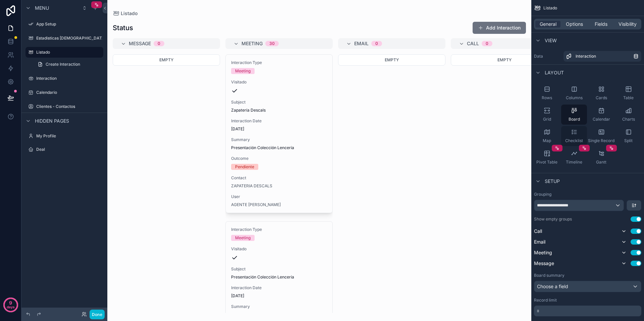
click at [507, 135] on icon "scrollable content" at bounding box center [574, 132] width 7 height 7
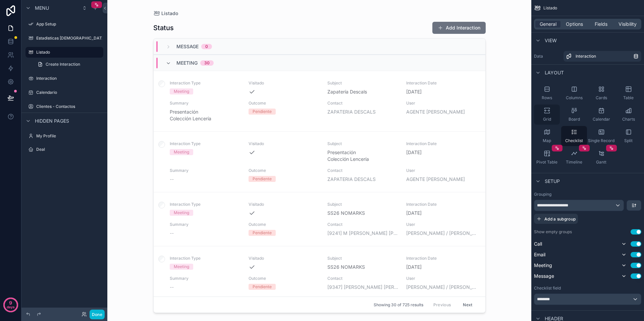
click at [507, 113] on icon "scrollable content" at bounding box center [546, 112] width 5 height 1
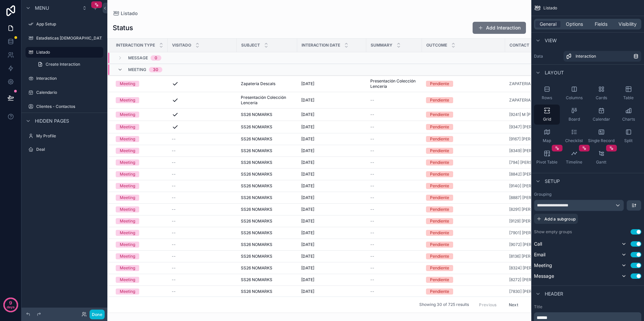
click at [178, 86] on div "scrollable content" at bounding box center [319, 160] width 424 height 321
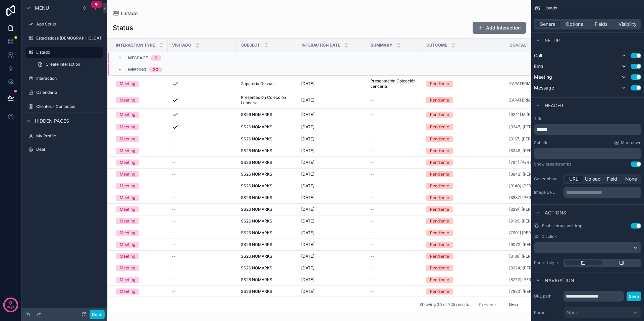
scroll to position [125, 0]
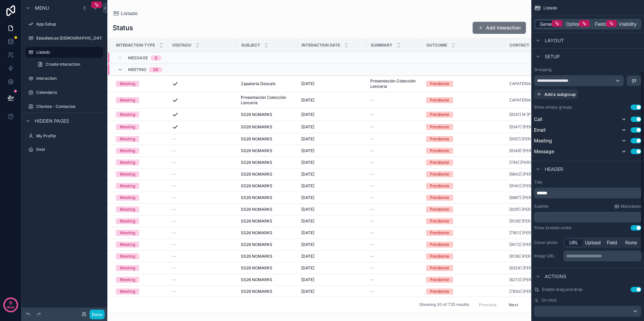
click at [507, 22] on span "General" at bounding box center [548, 24] width 17 height 7
click at [507, 23] on span "General" at bounding box center [548, 24] width 17 height 7
click at [507, 40] on icon "scrollable content" at bounding box center [537, 40] width 5 height 5
click at [507, 41] on icon "scrollable content" at bounding box center [537, 40] width 5 height 5
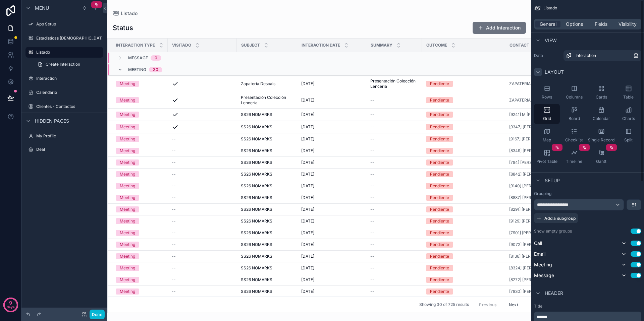
scroll to position [0, 0]
click at [507, 117] on span "Board" at bounding box center [574, 119] width 11 height 5
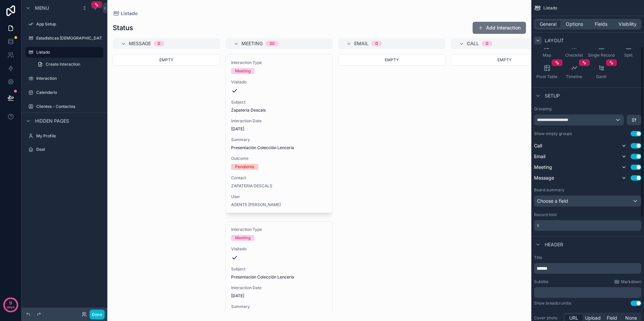
scroll to position [89, 0]
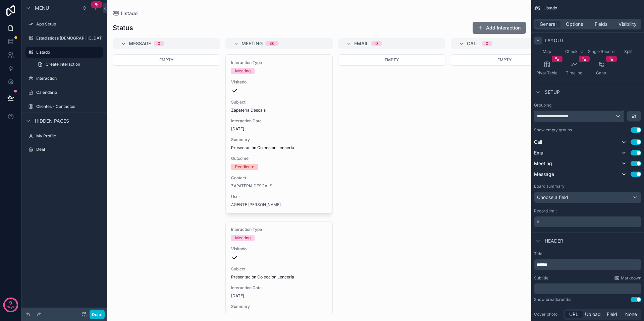
click at [507, 118] on div "**********" at bounding box center [578, 116] width 89 height 11
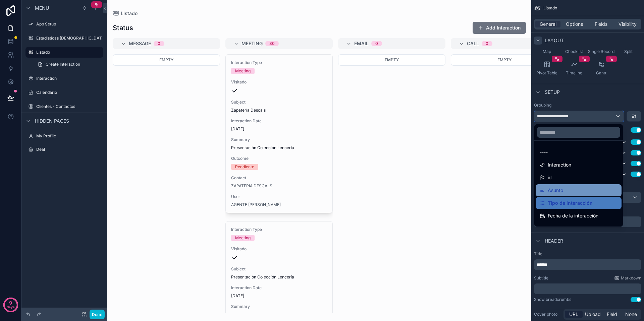
scroll to position [111, 0]
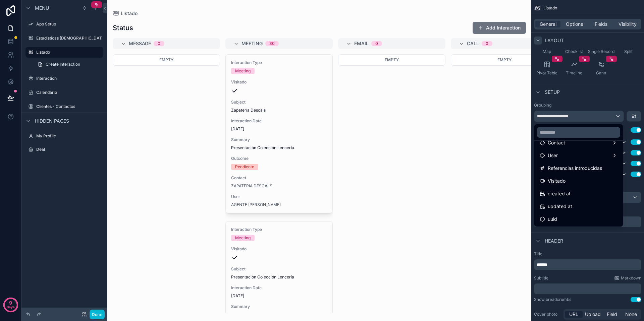
click at [507, 180] on div "Visitado" at bounding box center [579, 181] width 78 height 8
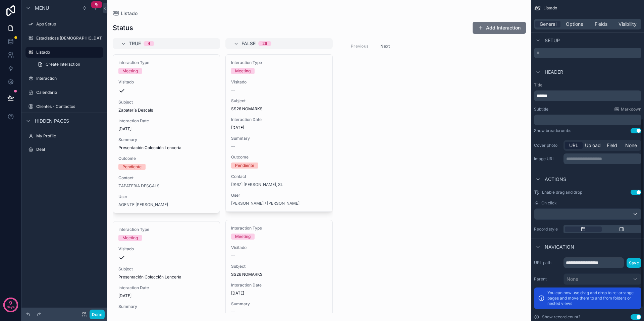
scroll to position [225, 0]
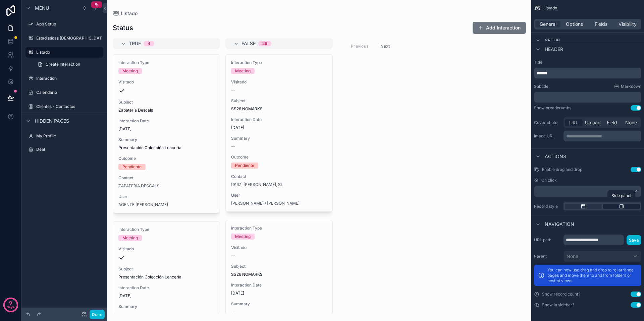
click at [507, 207] on div "scrollable content" at bounding box center [621, 206] width 37 height 5
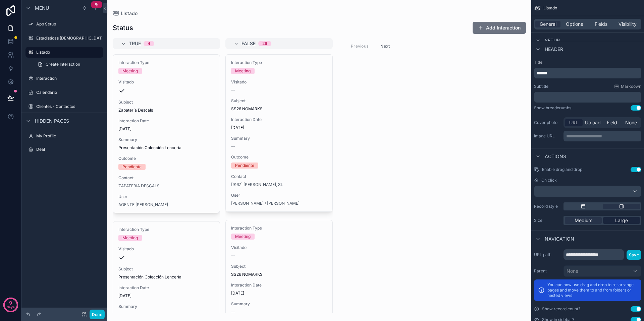
click at [507, 222] on span "Large" at bounding box center [621, 220] width 13 height 7
click at [507, 208] on div "scrollable content" at bounding box center [583, 206] width 37 height 5
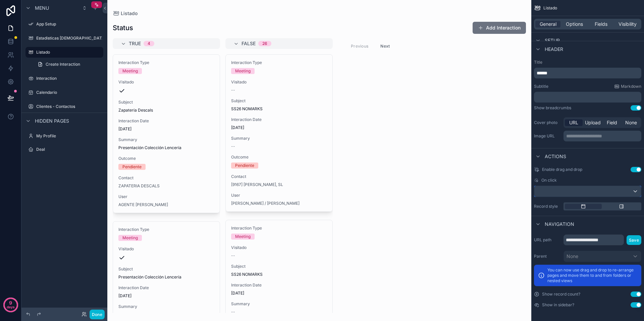
click at [507, 192] on div "scrollable content" at bounding box center [587, 191] width 107 height 11
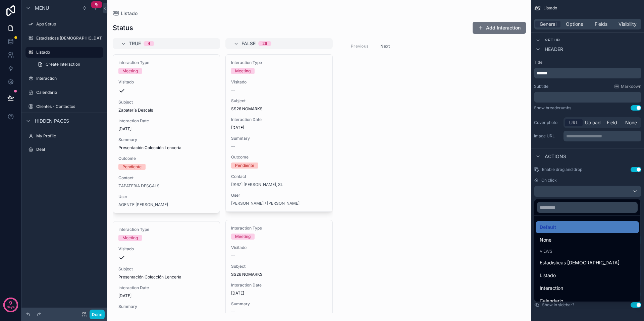
click at [507, 192] on div "scrollable content" at bounding box center [322, 160] width 644 height 321
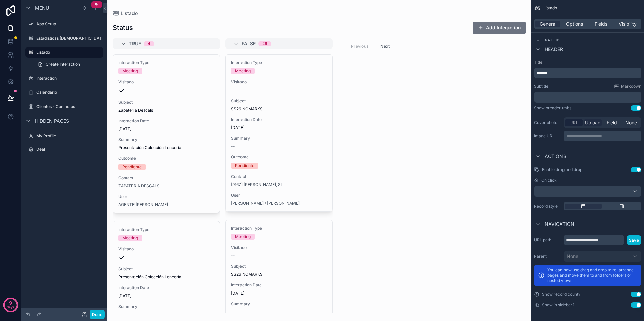
click at [507, 123] on span "Upload" at bounding box center [593, 122] width 16 height 7
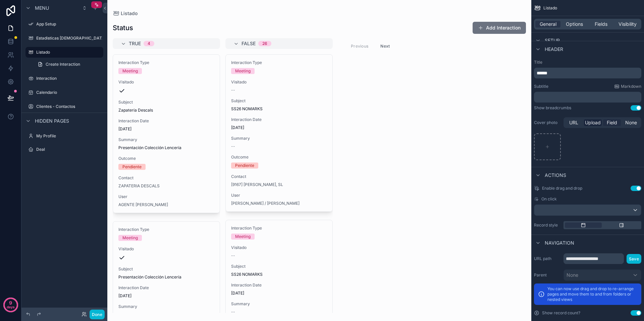
click at [507, 123] on span "Field" at bounding box center [612, 122] width 10 height 7
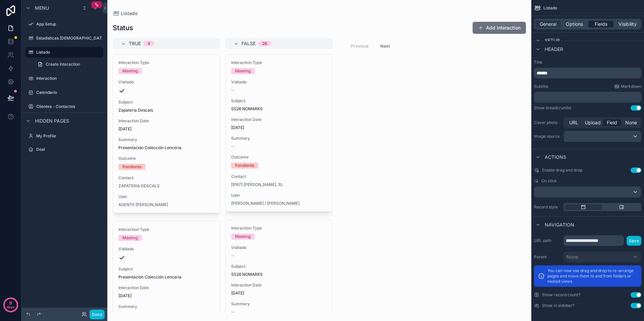
click at [507, 25] on span "Fields" at bounding box center [601, 24] width 13 height 7
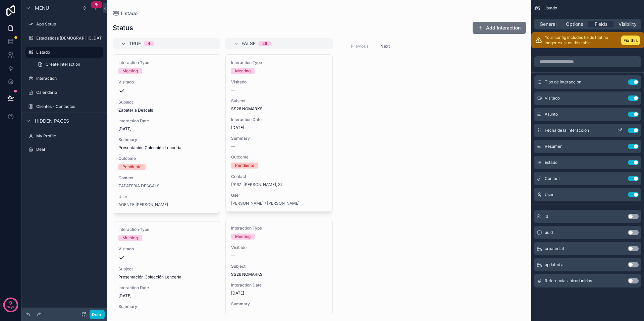
click at [507, 130] on button "Use setting" at bounding box center [633, 130] width 11 height 5
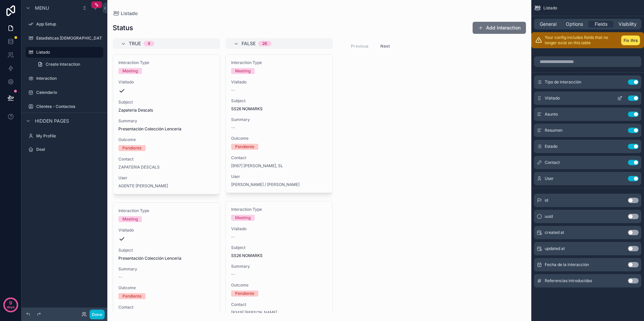
click at [507, 82] on button "Use setting" at bounding box center [633, 81] width 11 height 5
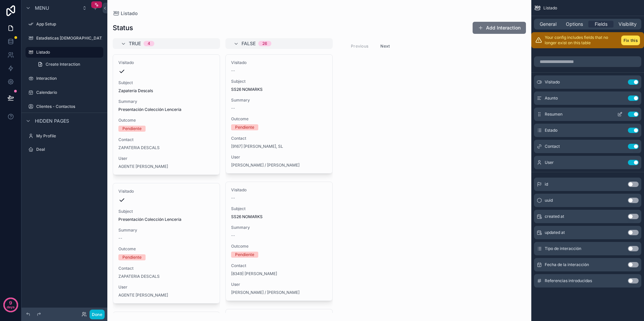
click at [507, 116] on button "Use setting" at bounding box center [633, 114] width 11 height 5
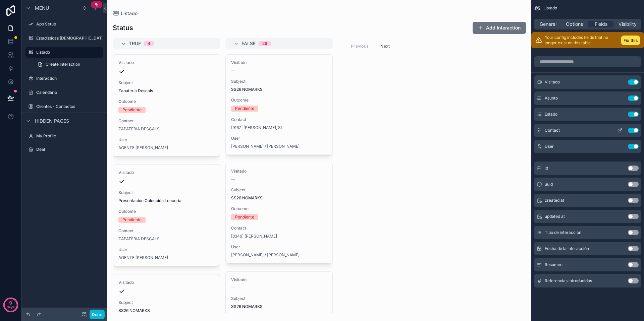
click at [507, 116] on button "Use setting" at bounding box center [633, 114] width 11 height 5
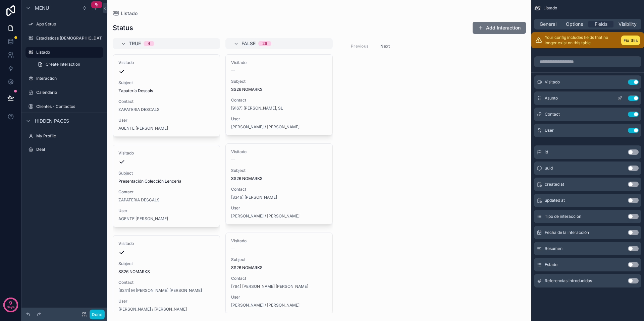
click at [507, 99] on button "Use setting" at bounding box center [633, 98] width 11 height 5
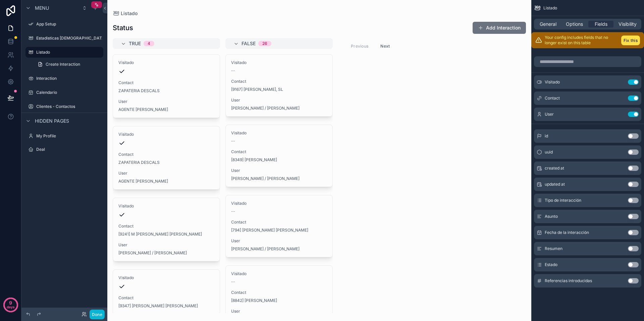
click at [385, 46] on button "Next" at bounding box center [385, 46] width 19 height 10
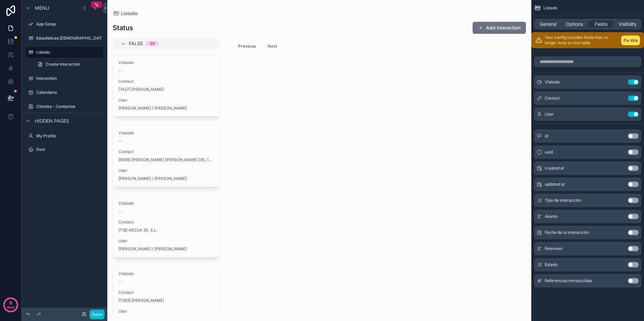
click at [246, 47] on button "Previous" at bounding box center [246, 46] width 27 height 10
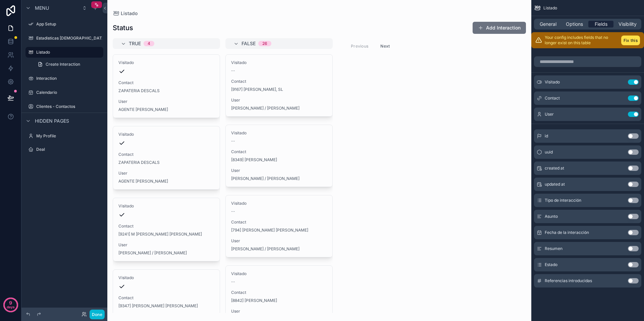
drag, startPoint x: 624, startPoint y: 26, endPoint x: 602, endPoint y: 24, distance: 22.2
click at [507, 25] on div "Visibility" at bounding box center [627, 24] width 25 height 7
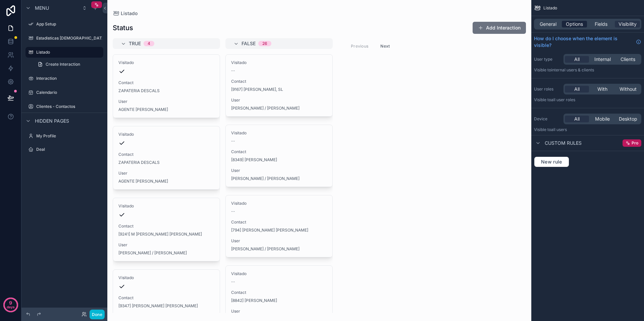
click at [507, 23] on div "Options" at bounding box center [574, 24] width 25 height 7
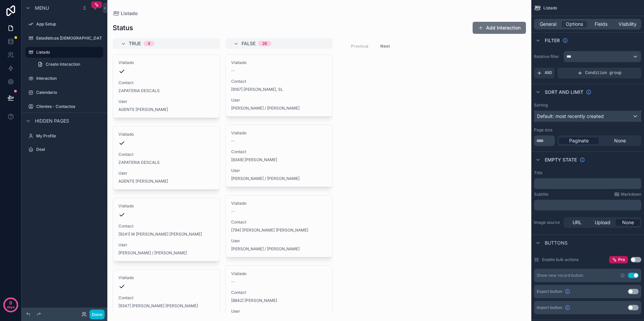
click at [507, 117] on span "Default: most recently created" at bounding box center [570, 116] width 67 height 6
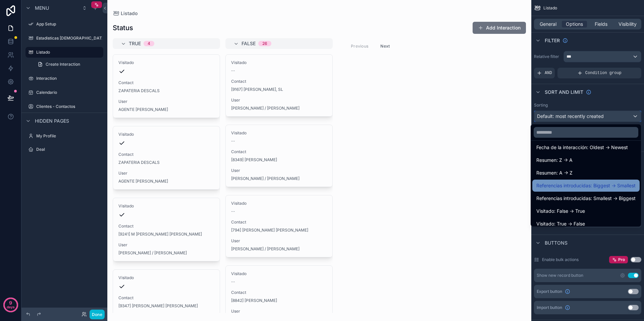
scroll to position [111, 0]
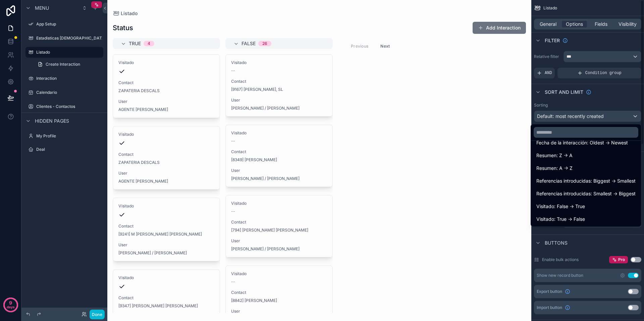
click at [507, 91] on div "scrollable content" at bounding box center [322, 160] width 644 height 321
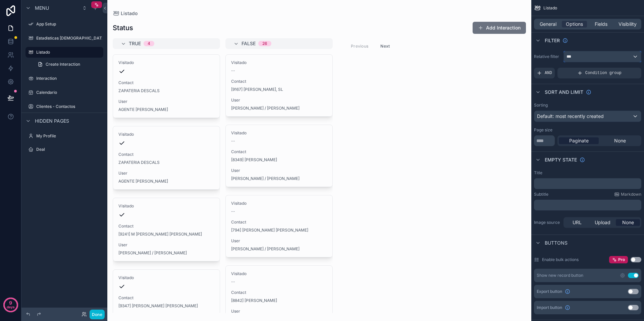
click at [507, 57] on div "***" at bounding box center [602, 56] width 77 height 11
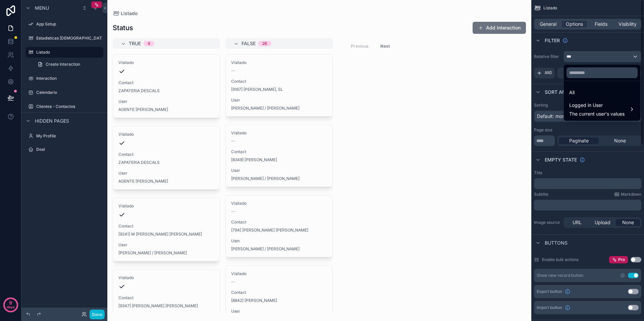
click at [507, 83] on div "scrollable content" at bounding box center [322, 160] width 644 height 321
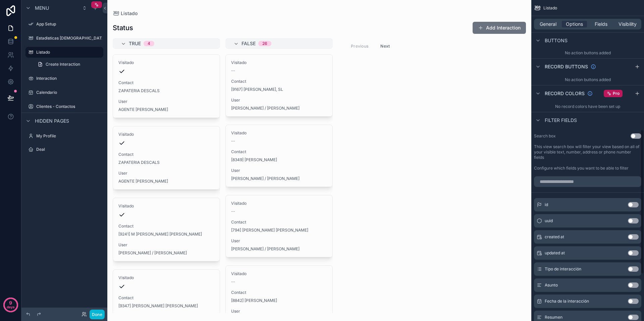
scroll to position [296, 0]
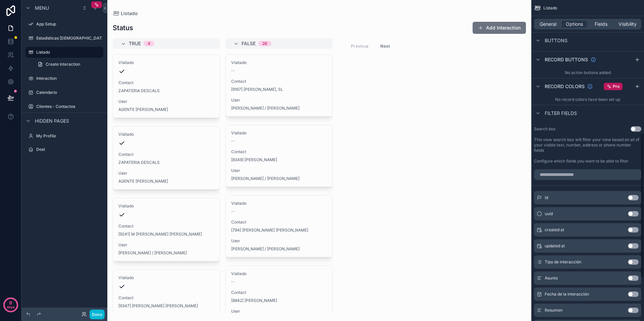
click at [507, 129] on button "Use setting" at bounding box center [636, 128] width 11 height 5
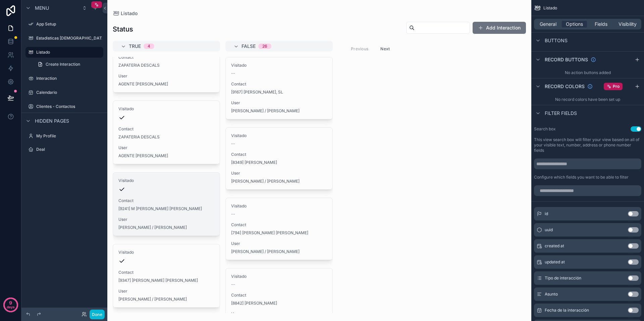
scroll to position [0, 0]
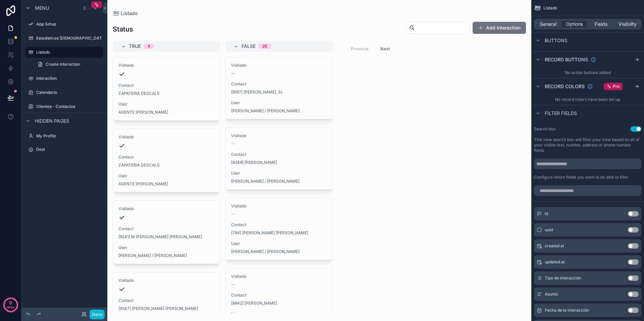
click at [424, 30] on input "scrollable content" at bounding box center [442, 27] width 55 height 9
type input "******"
click at [507, 192] on input "scrollable content" at bounding box center [587, 190] width 107 height 11
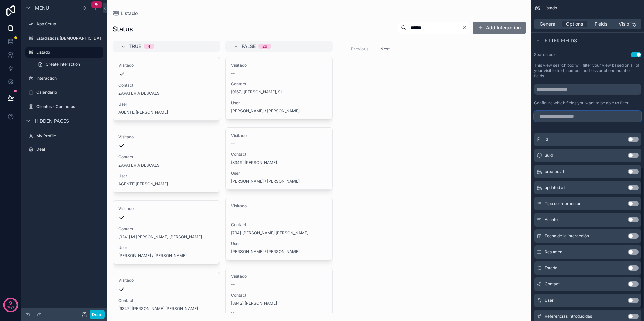
scroll to position [407, 0]
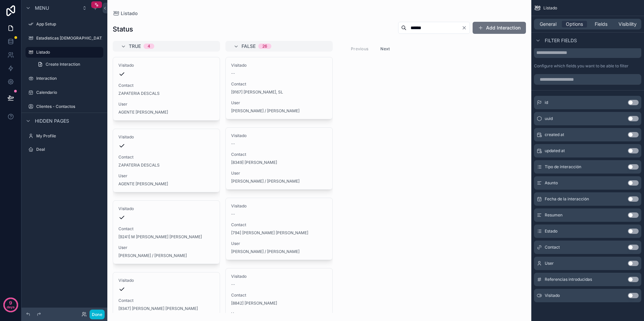
click at [507, 248] on button "Use setting" at bounding box center [633, 247] width 11 height 5
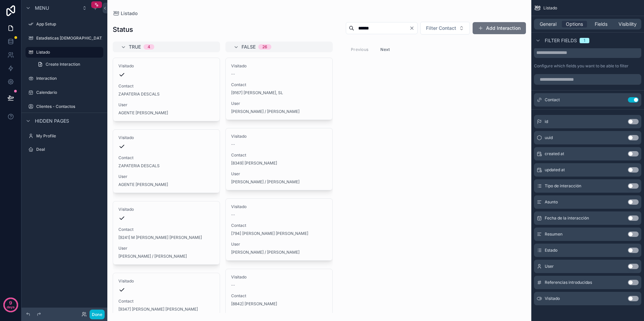
click at [377, 29] on input "******" at bounding box center [381, 27] width 55 height 9
click at [441, 29] on span "Filter Contact" at bounding box center [441, 28] width 30 height 7
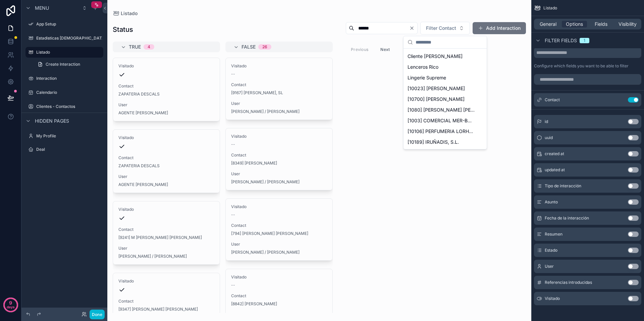
scroll to position [0, 0]
click at [507, 28] on div "General Options Fields Visibility" at bounding box center [587, 24] width 107 height 11
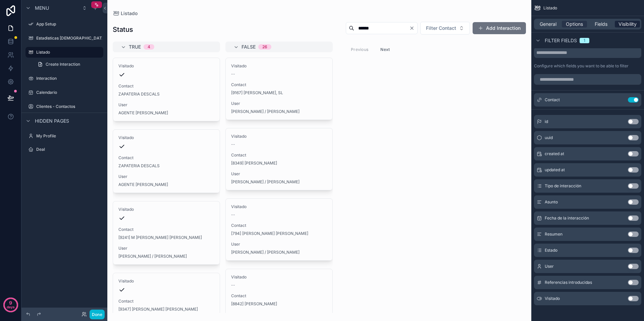
click at [507, 27] on span "Visibility" at bounding box center [628, 24] width 18 height 7
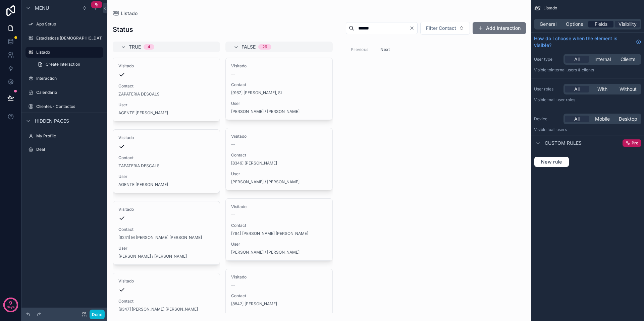
click at [507, 26] on span "Fields" at bounding box center [601, 24] width 13 height 7
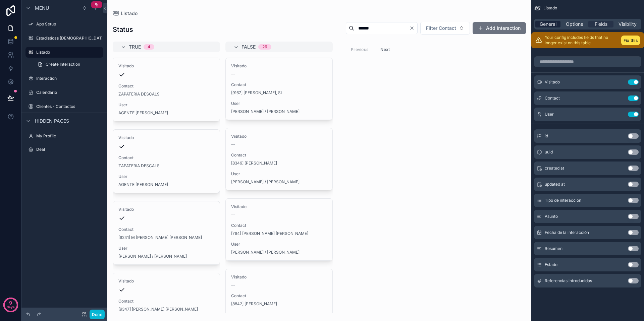
click at [507, 26] on span "General" at bounding box center [548, 24] width 17 height 7
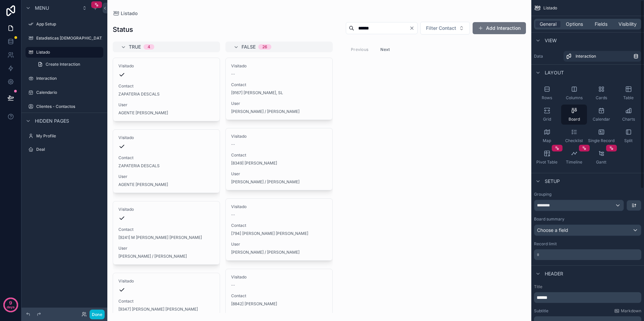
click at [507, 18] on div "General Options Fields Visibility" at bounding box center [587, 24] width 113 height 16
click at [507, 23] on span "Visibility" at bounding box center [628, 24] width 18 height 7
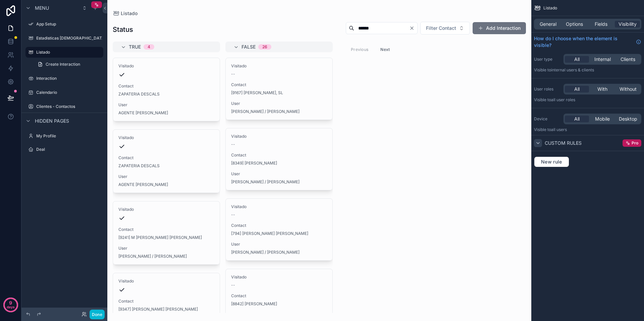
click at [507, 142] on div "scrollable content" at bounding box center [538, 143] width 8 height 8
click at [507, 143] on icon "scrollable content" at bounding box center [537, 143] width 5 height 5
click at [507, 61] on span "Internal" at bounding box center [602, 59] width 16 height 7
click at [507, 61] on span "Clients" at bounding box center [628, 59] width 15 height 7
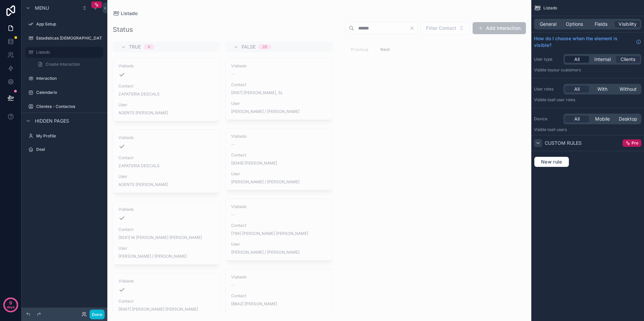
click at [507, 59] on div "All" at bounding box center [577, 59] width 24 height 7
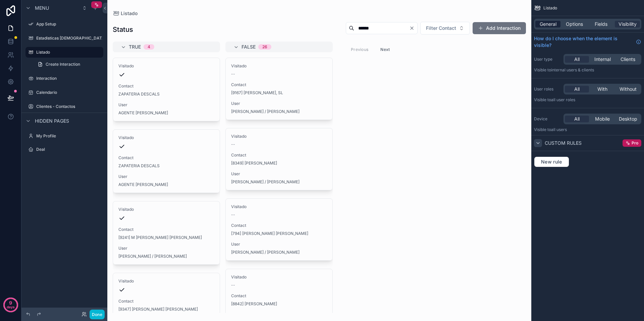
click at [507, 26] on span "General" at bounding box center [548, 24] width 17 height 7
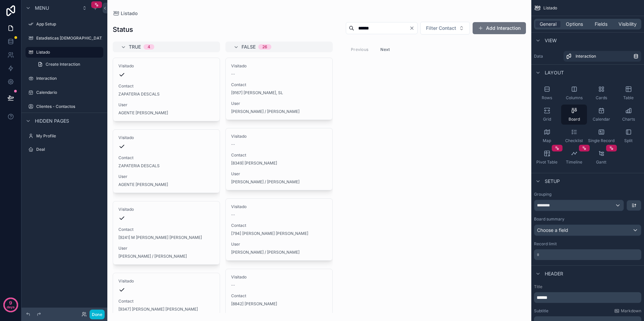
click at [505, 97] on div "TRUE 4 Visitado Contact ZAPATERIA DESCALS User AGENTE ANDREA DESCALS Visitado C…" at bounding box center [319, 178] width 424 height 272
click at [359, 31] on input "******" at bounding box center [381, 27] width 55 height 9
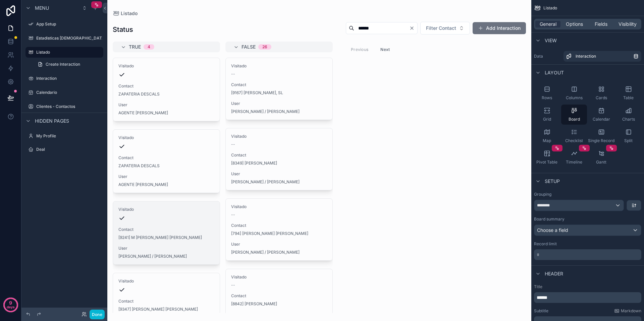
scroll to position [29, 0]
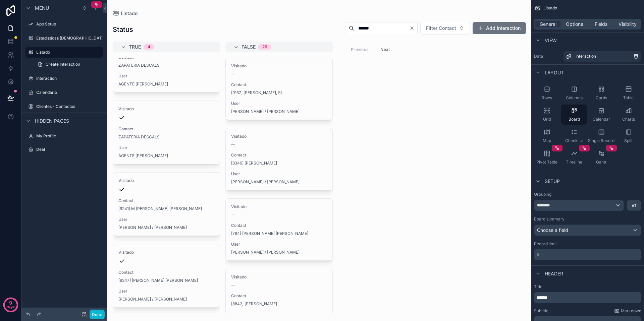
click at [354, 28] on input "******" at bounding box center [381, 27] width 55 height 9
type input "******"
click at [428, 42] on div "TRUE 4 Visitado Contact ZAPATERIA DESCALS User AGENTE ANDREA DESCALS Visitado C…" at bounding box center [319, 178] width 424 height 272
click at [444, 29] on span "Filter Contact" at bounding box center [441, 28] width 30 height 7
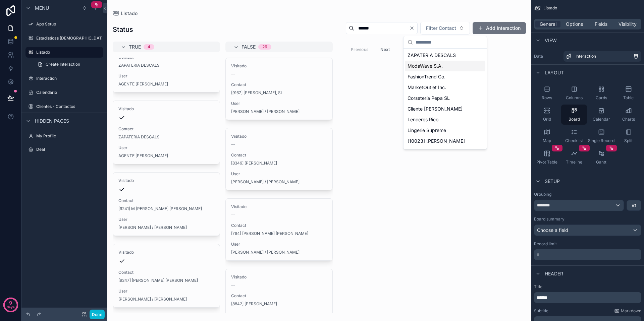
click at [437, 66] on span "ModaWave S.A." at bounding box center [425, 66] width 35 height 7
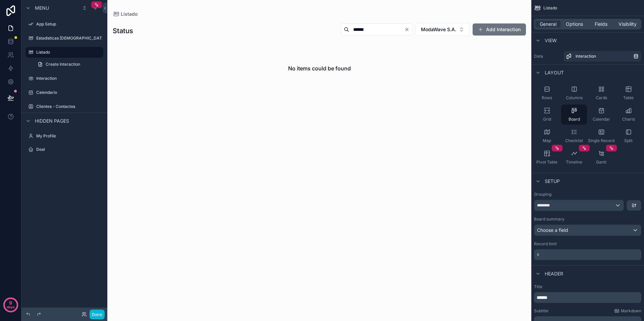
click at [404, 30] on icon "Clear" at bounding box center [406, 29] width 5 height 5
click at [402, 30] on input "scrollable content" at bounding box center [384, 29] width 55 height 9
drag, startPoint x: 446, startPoint y: 46, endPoint x: 457, endPoint y: 35, distance: 14.7
click at [449, 43] on div "No items could be found" at bounding box center [319, 68] width 413 height 51
click at [456, 30] on button "ModaWave S.A." at bounding box center [442, 29] width 55 height 13
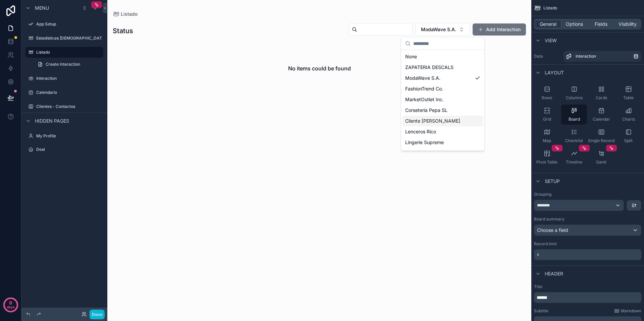
click at [428, 121] on span "Cliente [PERSON_NAME]" at bounding box center [432, 121] width 55 height 7
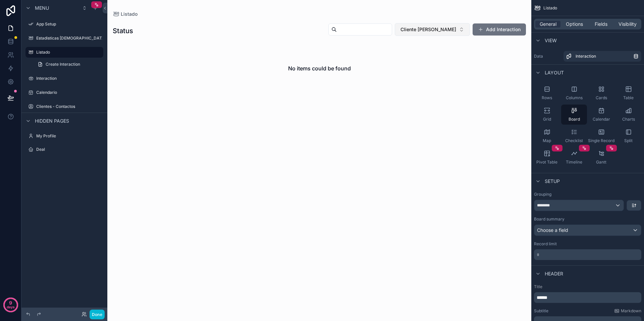
click at [452, 34] on button "Cliente [PERSON_NAME]" at bounding box center [432, 29] width 75 height 13
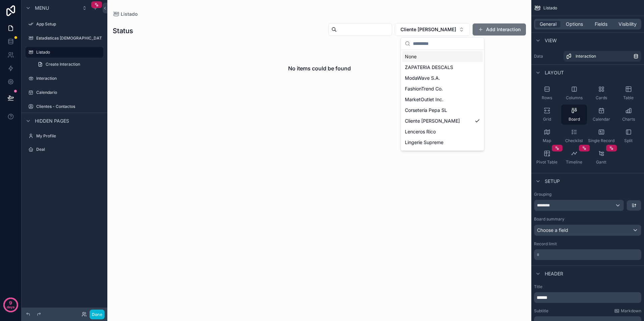
click at [421, 57] on div "None" at bounding box center [442, 56] width 80 height 11
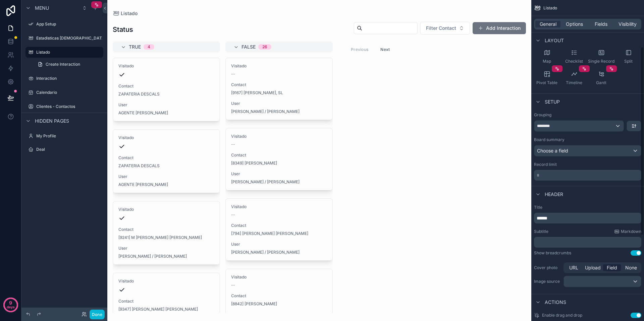
scroll to position [80, 0]
click at [507, 127] on div "********" at bounding box center [578, 125] width 89 height 11
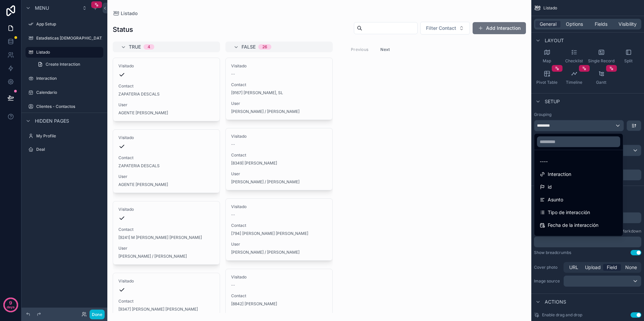
click at [507, 127] on div "scrollable content" at bounding box center [322, 160] width 644 height 321
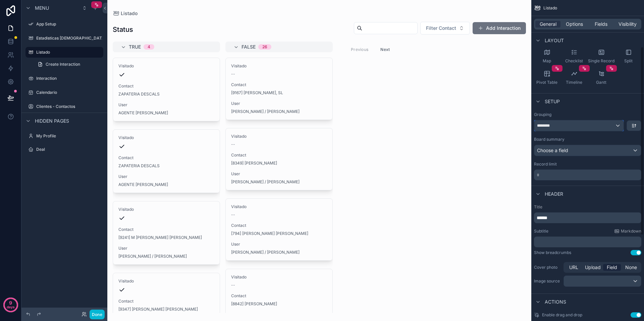
click at [507, 127] on div "********" at bounding box center [578, 125] width 89 height 11
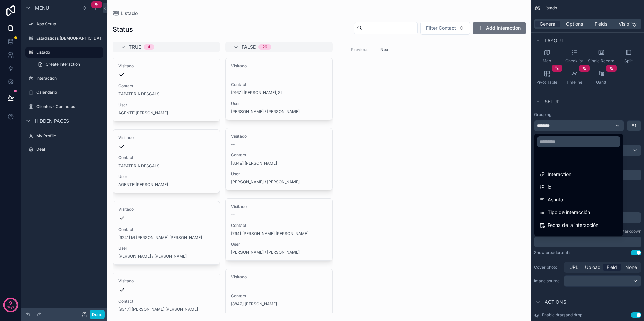
click at [507, 127] on div "scrollable content" at bounding box center [322, 160] width 644 height 321
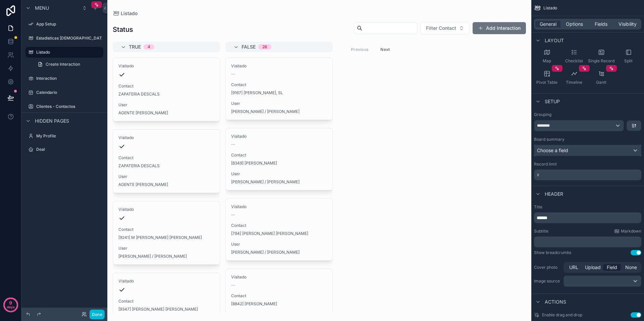
click at [507, 153] on div "Choose a field" at bounding box center [587, 150] width 107 height 11
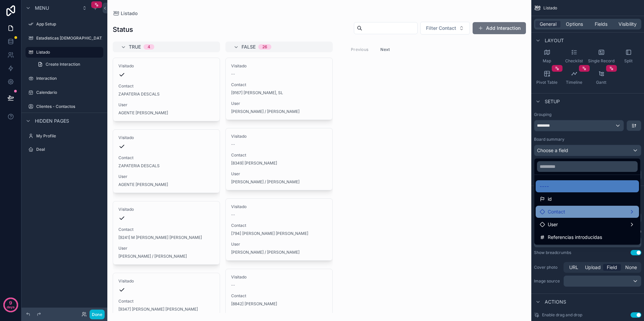
click at [507, 212] on div "Contact" at bounding box center [587, 212] width 95 height 8
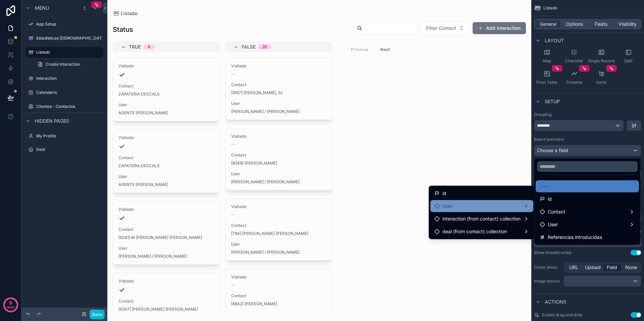
click at [464, 209] on div "User" at bounding box center [481, 206] width 95 height 8
click at [479, 219] on span "interaction (from contact) collection" at bounding box center [481, 219] width 78 height 8
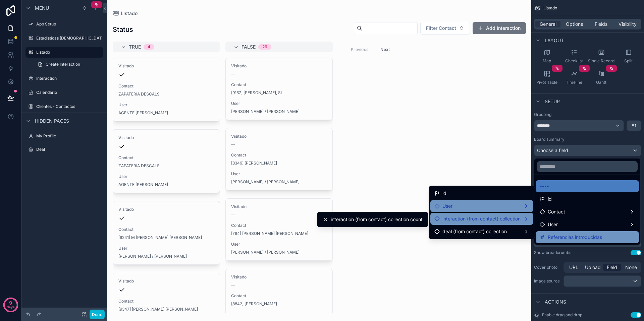
click at [507, 236] on span "Referencias introducidas" at bounding box center [575, 237] width 54 height 8
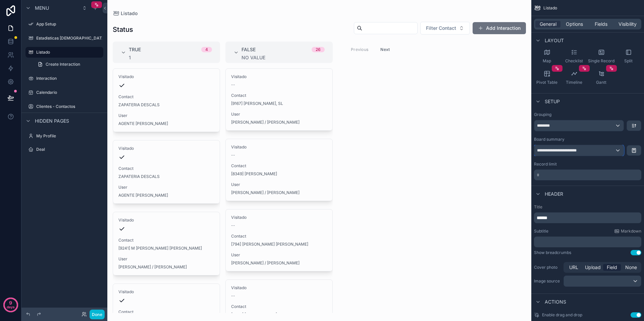
click at [507, 151] on div "**********" at bounding box center [578, 150] width 89 height 11
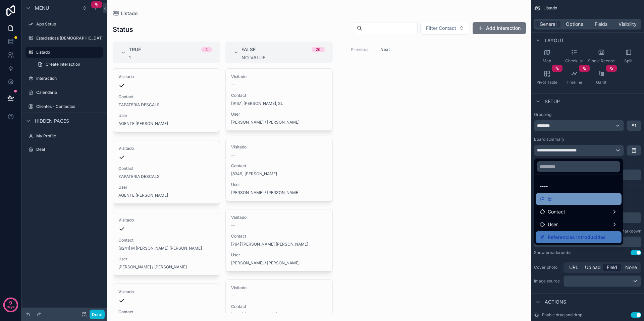
click at [507, 200] on div "id" at bounding box center [579, 199] width 78 height 8
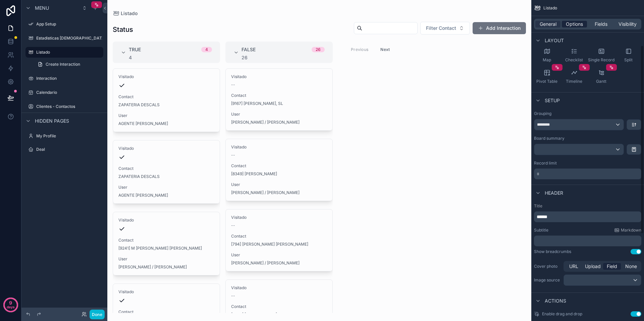
scroll to position [77, 0]
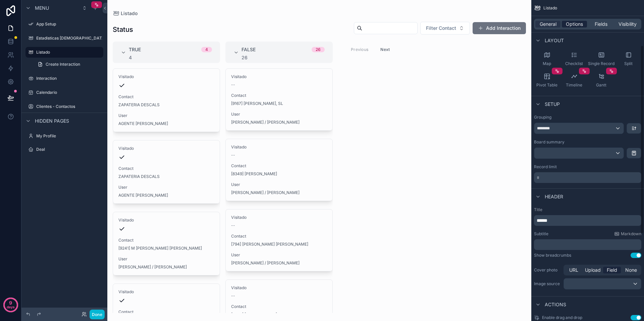
click at [507, 22] on span "Options" at bounding box center [574, 24] width 17 height 7
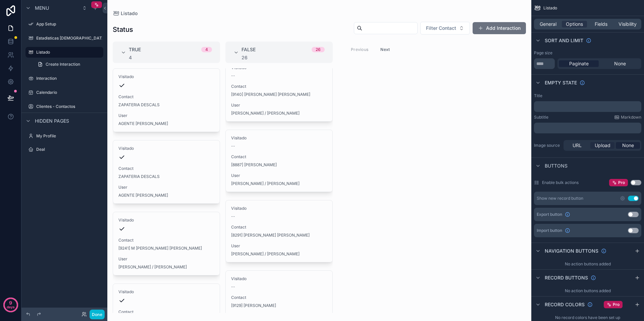
scroll to position [77, 0]
click at [507, 25] on span "Fields" at bounding box center [601, 24] width 13 height 7
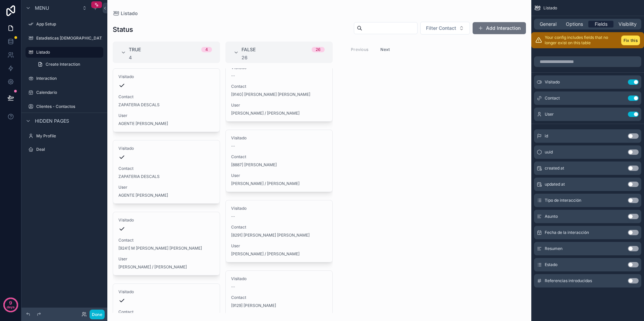
scroll to position [0, 0]
click at [507, 25] on span "Visibility" at bounding box center [628, 24] width 18 height 7
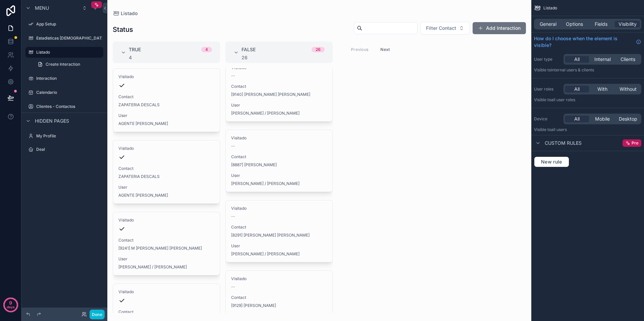
click at [507, 20] on div "General Options Fields Visibility" at bounding box center [587, 24] width 107 height 11
click at [507, 24] on span "General" at bounding box center [548, 24] width 17 height 7
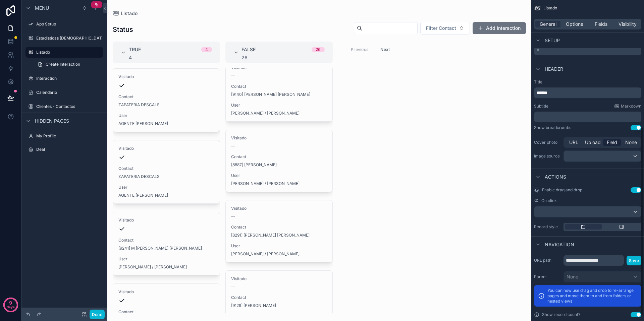
scroll to position [225, 0]
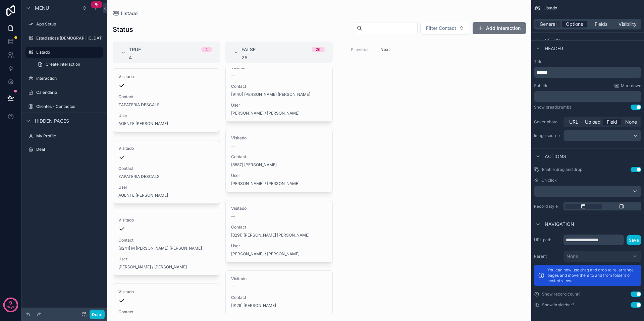
click at [507, 24] on span "Options" at bounding box center [574, 24] width 17 height 7
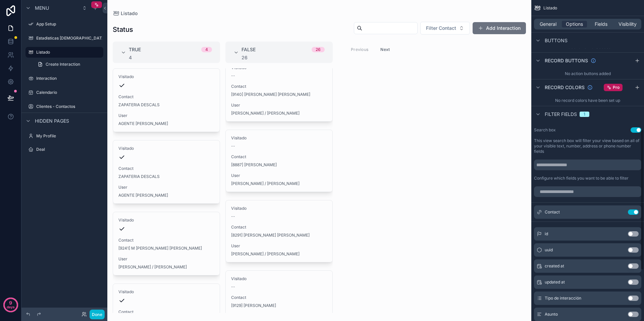
scroll to position [296, 0]
click at [507, 167] on input "scrollable content" at bounding box center [587, 164] width 107 height 11
click at [507, 194] on input "scrollable content" at bounding box center [587, 190] width 107 height 11
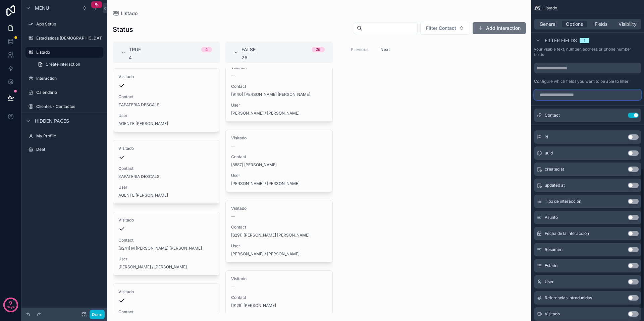
scroll to position [405, 0]
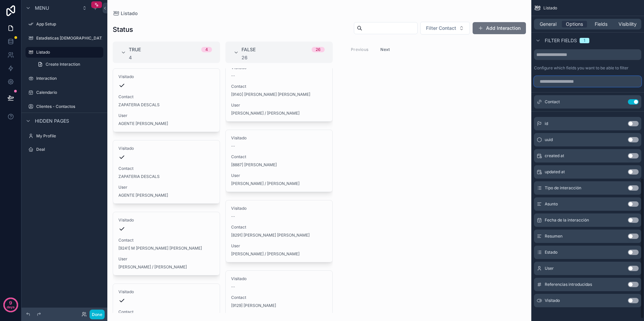
click at [507, 83] on input "scrollable content" at bounding box center [587, 81] width 107 height 11
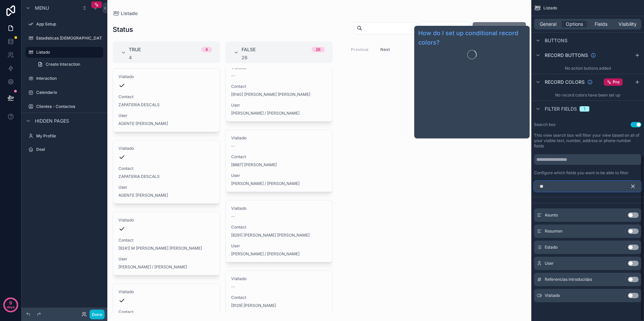
scroll to position [235, 0]
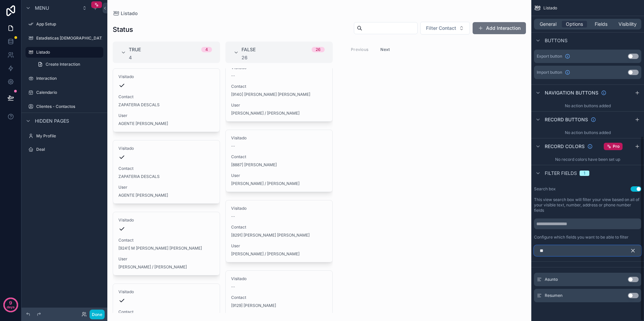
type input "*"
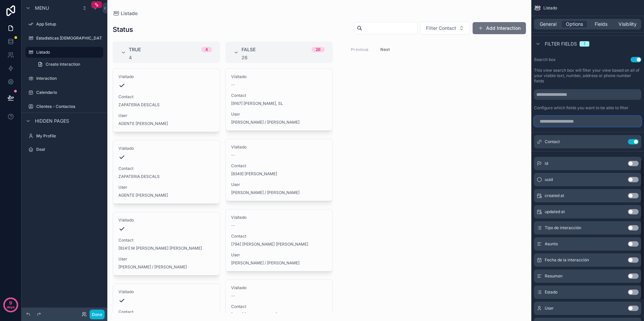
scroll to position [363, 0]
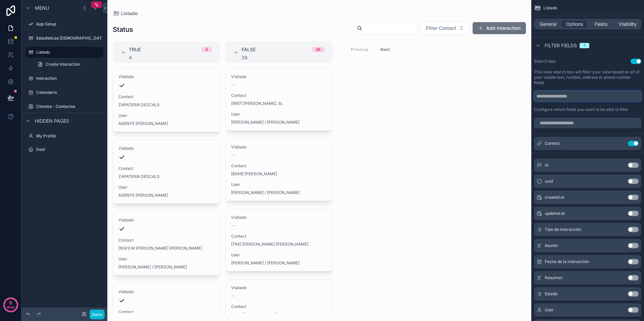
click at [507, 97] on input "scrollable content" at bounding box center [587, 96] width 107 height 11
click at [507, 146] on button "Use setting" at bounding box center [633, 143] width 11 height 5
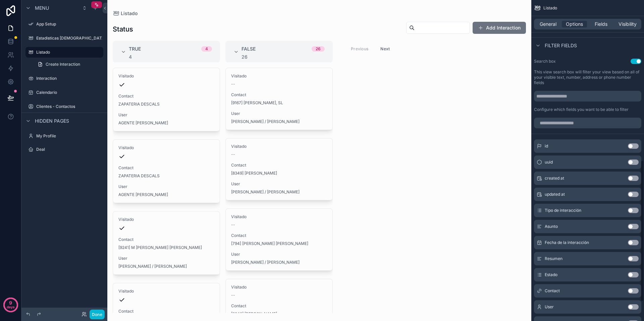
drag, startPoint x: 491, startPoint y: 104, endPoint x: 485, endPoint y: 95, distance: 11.2
click at [491, 104] on div "TRUE 4 4 Visitado Contact ZAPATERIA DESCALS User AGENTE ANDREA DESCALS Visitado…" at bounding box center [319, 177] width 424 height 272
click at [443, 31] on input "scrollable content" at bounding box center [442, 27] width 55 height 9
click at [507, 65] on div "TRUE 4 4 Visitado Contact ZAPATERIA DESCALS User AGENTE ANDREA DESCALS Visitado…" at bounding box center [319, 177] width 424 height 272
click at [447, 30] on input "******" at bounding box center [434, 27] width 55 height 9
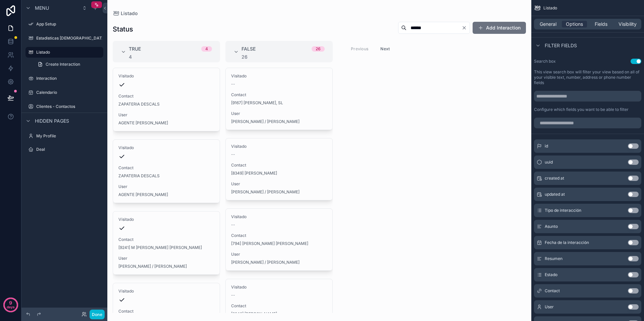
click at [359, 20] on div "Status ****** Add Interaction TRUE 4 4 Visitado Contact ZAPATERIA DESCALS User …" at bounding box center [319, 164] width 424 height 297
click at [420, 28] on input "******" at bounding box center [434, 27] width 55 height 9
type input "*"
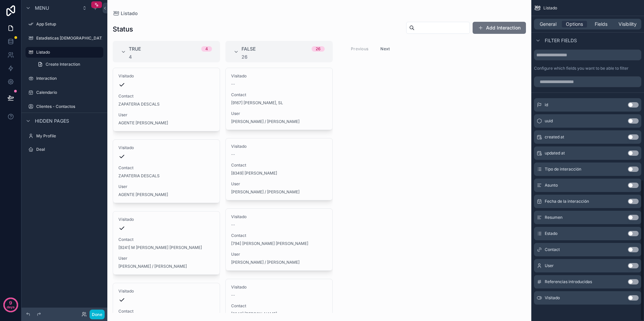
scroll to position [407, 0]
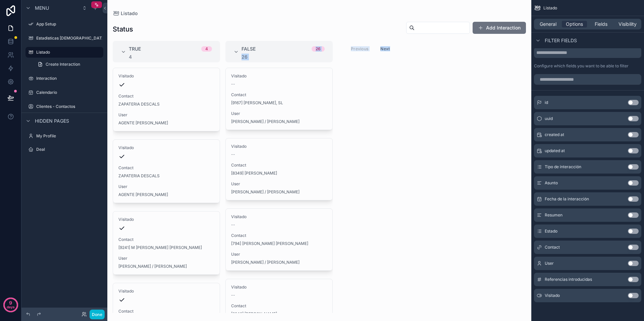
drag, startPoint x: 268, startPoint y: 49, endPoint x: 281, endPoint y: 62, distance: 18.5
click at [383, 83] on div "TRUE 4 4 Visitado Contact ZAPATERIA DESCALS User AGENTE ANDREA DESCALS Visitado…" at bounding box center [319, 177] width 424 height 272
click at [426, 87] on div "TRUE 4 4 Visitado Contact ZAPATERIA DESCALS User AGENTE ANDREA DESCALS Visitado…" at bounding box center [319, 177] width 424 height 272
click at [507, 24] on div "Visibility" at bounding box center [627, 24] width 25 height 7
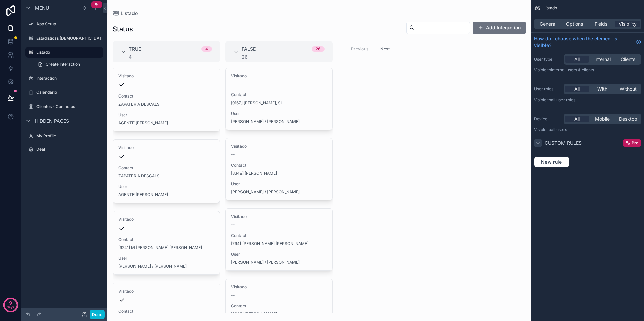
click at [507, 141] on icon "scrollable content" at bounding box center [537, 143] width 5 height 5
click at [507, 164] on span "New rule" at bounding box center [551, 162] width 26 height 6
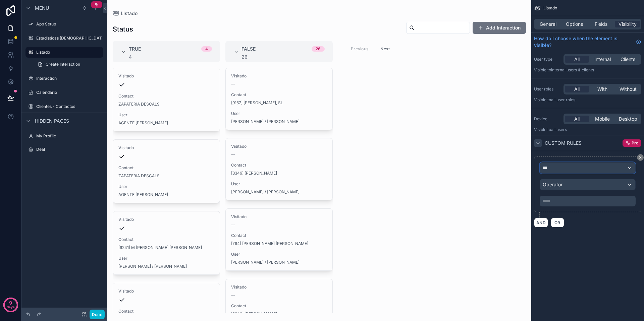
click at [507, 167] on div "***" at bounding box center [587, 168] width 95 height 11
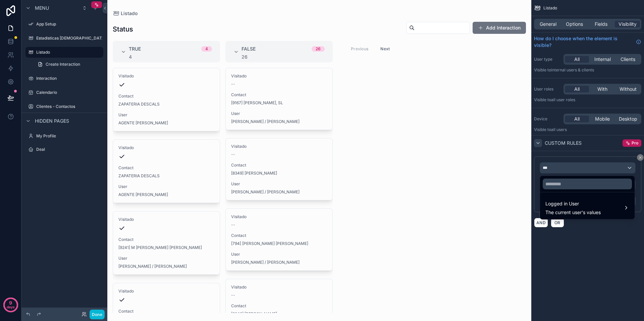
click at [507, 154] on div "scrollable content" at bounding box center [322, 160] width 644 height 321
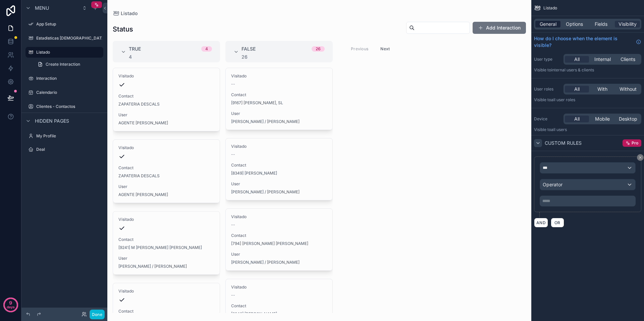
click at [507, 22] on span "General" at bounding box center [548, 24] width 17 height 7
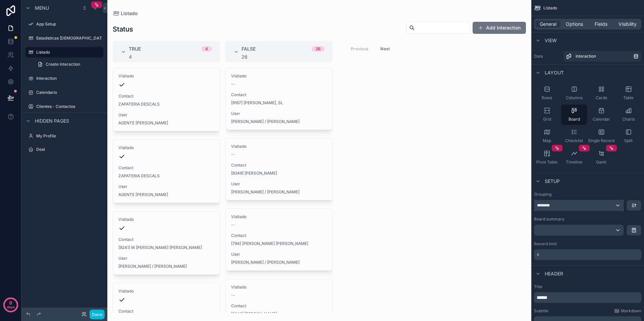
click at [507, 207] on div "********" at bounding box center [578, 205] width 89 height 11
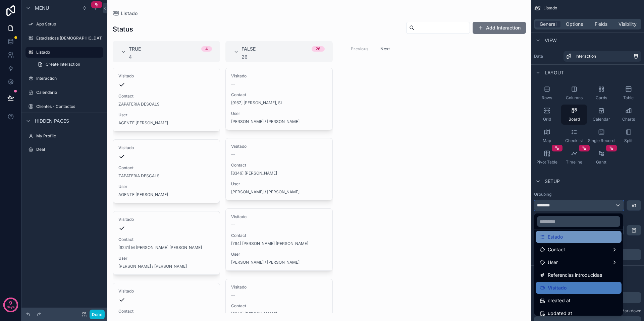
scroll to position [94, 0]
click at [507, 237] on div "Estado" at bounding box center [579, 237] width 78 height 8
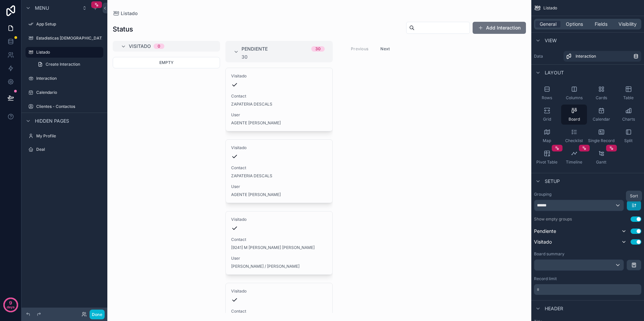
click at [507, 207] on icon "scrollable content" at bounding box center [633, 205] width 5 height 5
click at [507, 235] on span "Last -> First" at bounding box center [621, 233] width 26 height 8
drag, startPoint x: 560, startPoint y: 243, endPoint x: 580, endPoint y: 240, distance: 20.4
click at [507, 237] on div "Pendiente Use setting Visitado Use setting" at bounding box center [587, 236] width 107 height 19
click at [507, 205] on icon "scrollable content" at bounding box center [633, 205] width 5 height 5
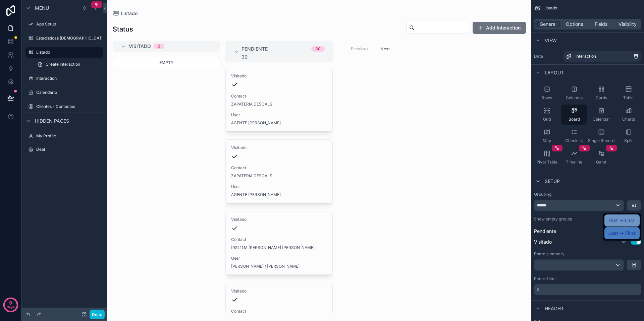
click at [507, 220] on span "First -> Last" at bounding box center [621, 221] width 26 height 8
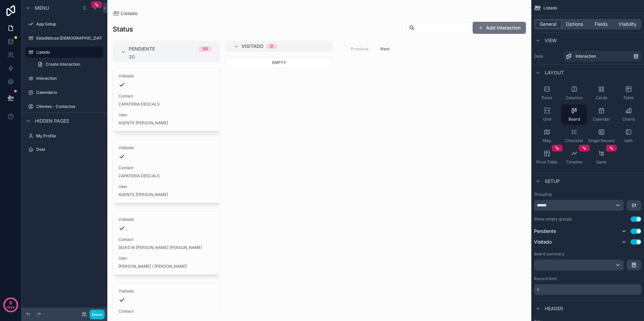
click at [314, 173] on div "Empty" at bounding box center [278, 185] width 107 height 256
click at [507, 209] on div "******" at bounding box center [578, 205] width 89 height 11
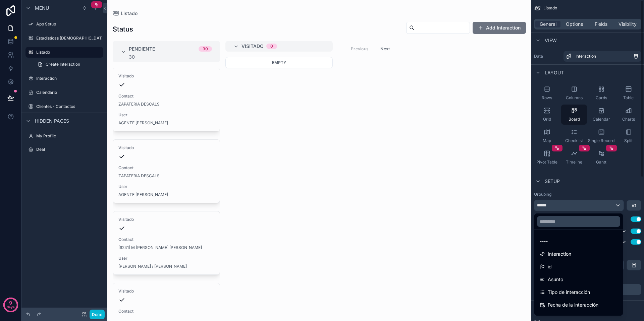
click at [507, 193] on div "scrollable content" at bounding box center [322, 160] width 644 height 321
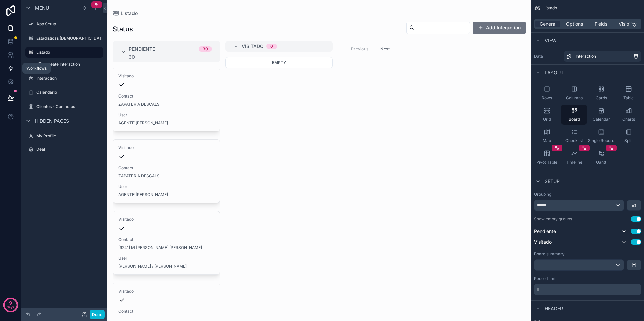
click at [12, 66] on icon at bounding box center [10, 68] width 7 height 7
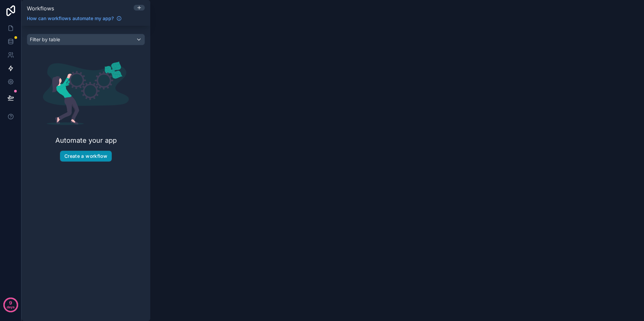
click at [77, 155] on button "Create a workflow" at bounding box center [86, 156] width 52 height 11
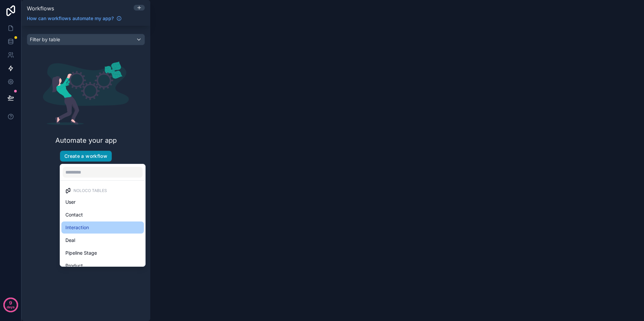
scroll to position [19, 0]
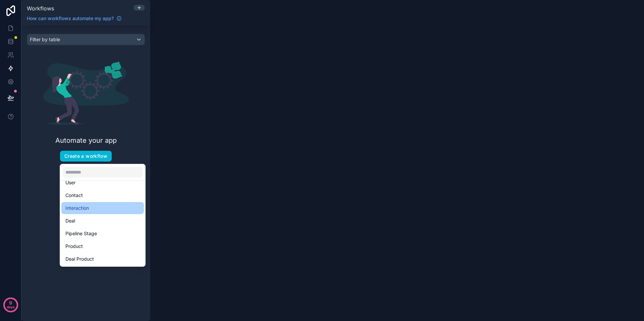
click at [88, 209] on span "Interaction" at bounding box center [76, 208] width 23 height 8
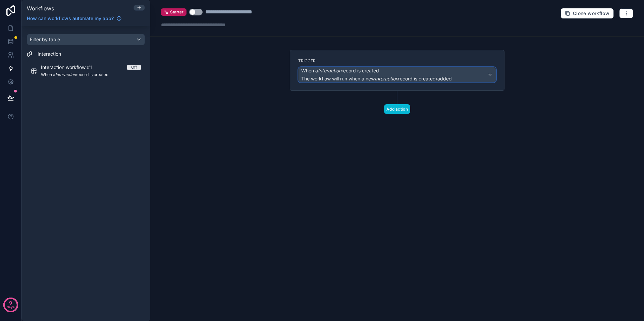
click at [383, 78] on em "Interaction" at bounding box center [386, 79] width 23 height 6
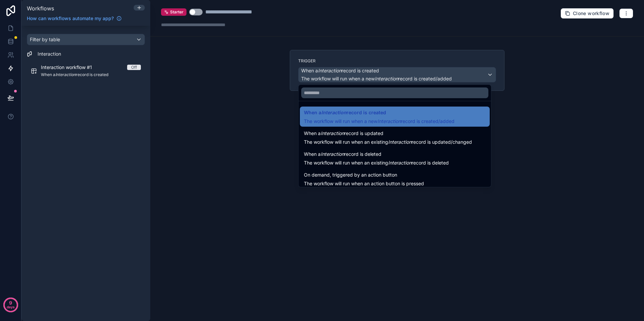
click at [368, 140] on span "The workflow will run when an existing Interaction record is updated/changed" at bounding box center [388, 142] width 168 height 6
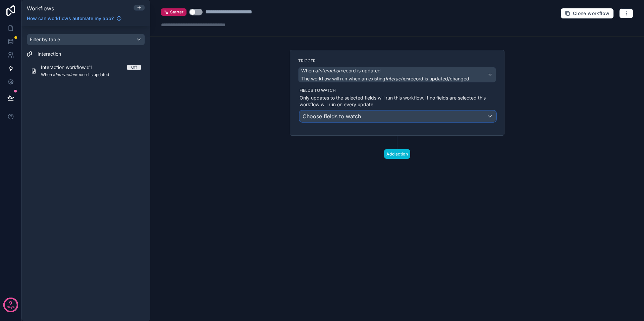
click at [339, 117] on span "Choose fields to watch" at bounding box center [332, 116] width 58 height 7
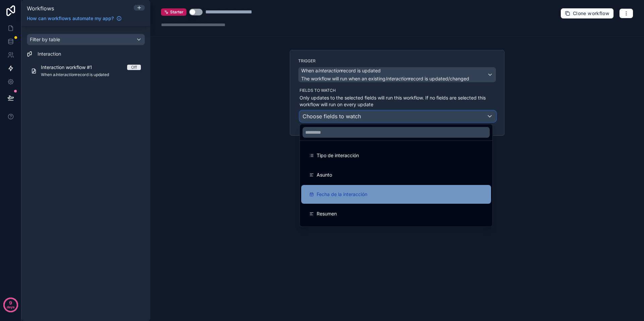
scroll to position [95, 0]
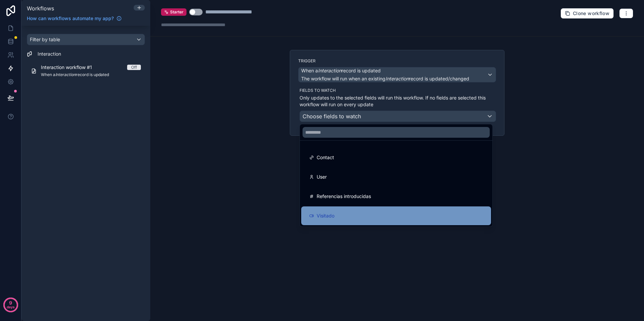
click at [353, 217] on div "Visitado" at bounding box center [396, 216] width 174 height 8
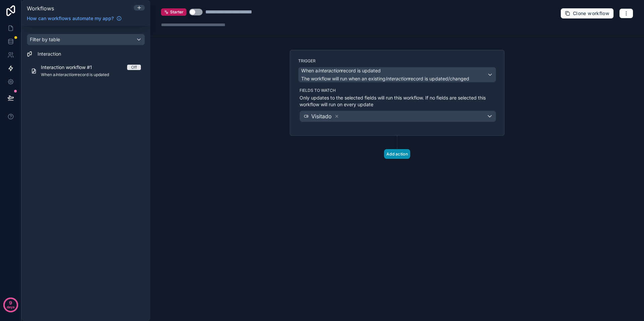
click at [400, 152] on button "Add action" at bounding box center [397, 154] width 26 height 10
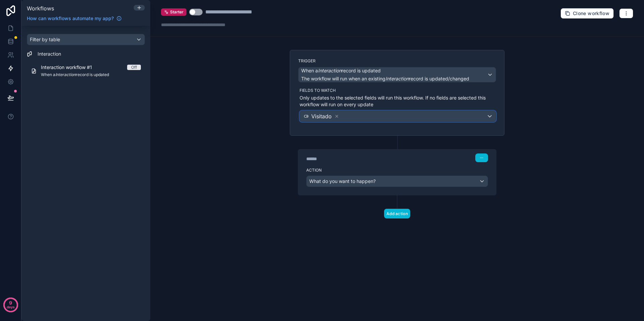
click at [386, 120] on div "Visitado" at bounding box center [398, 116] width 196 height 11
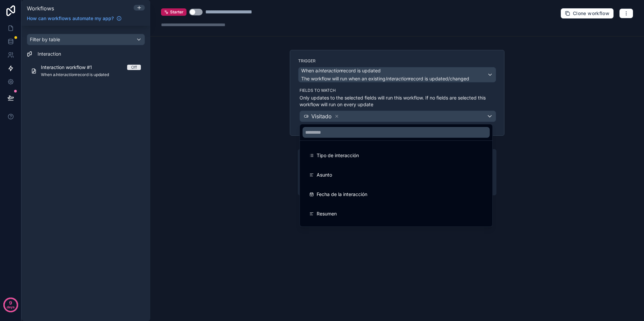
click at [386, 120] on div at bounding box center [322, 160] width 644 height 321
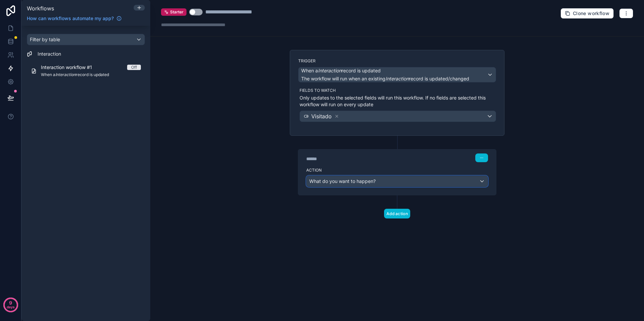
click at [387, 183] on div "What do you want to happen?" at bounding box center [397, 181] width 181 height 11
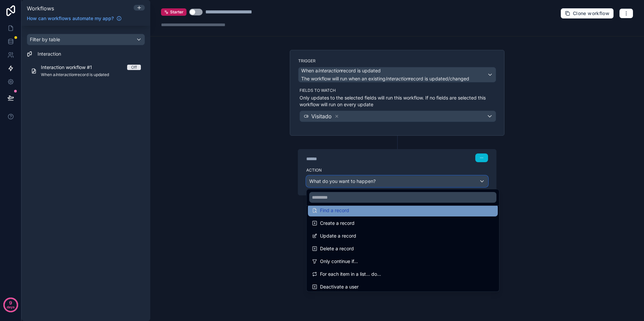
scroll to position [56, 0]
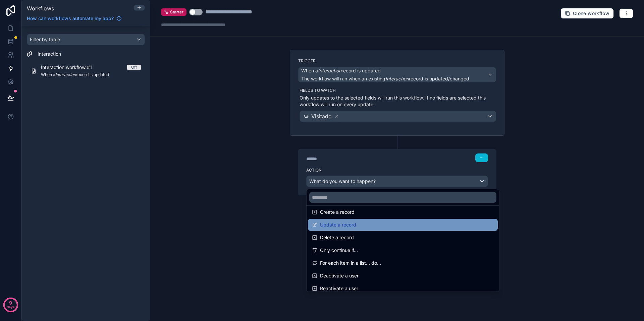
click at [348, 228] on span "Update a record" at bounding box center [338, 225] width 36 height 8
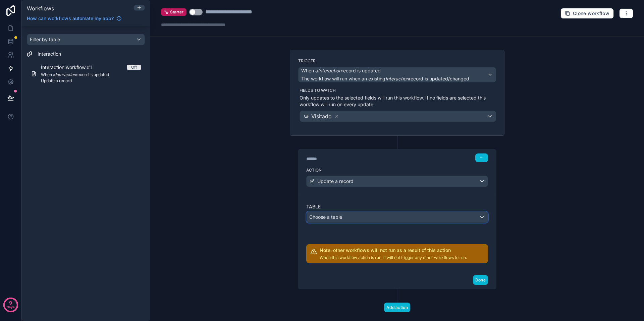
click at [343, 215] on div "Choose a table" at bounding box center [397, 217] width 181 height 11
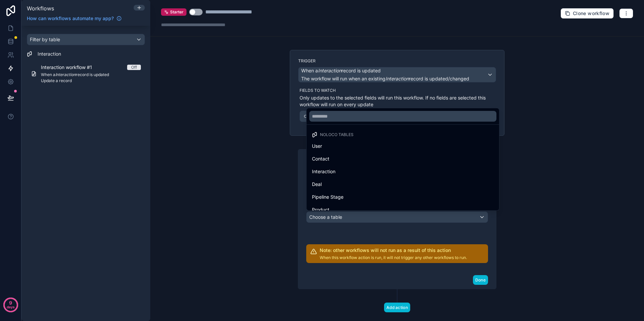
click at [339, 172] on div "Interaction" at bounding box center [403, 172] width 182 height 8
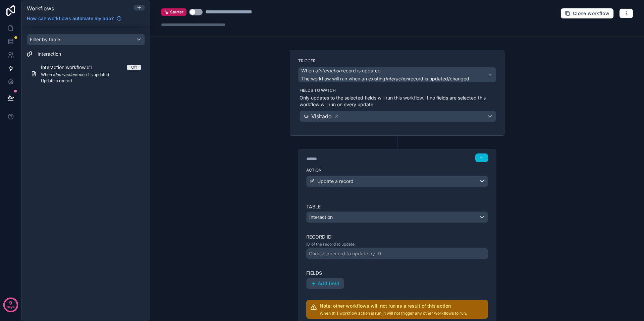
click at [360, 255] on div "Choose a record to update by ID" at bounding box center [345, 254] width 72 height 7
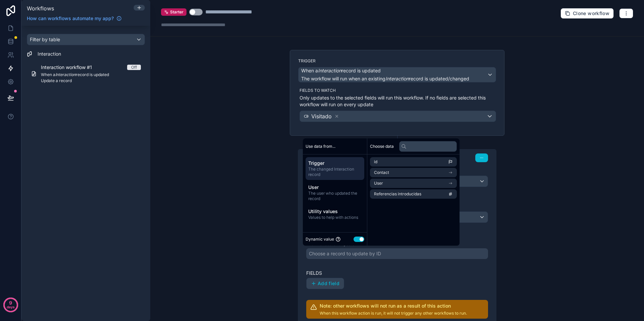
click at [358, 273] on label "Fields" at bounding box center [397, 273] width 182 height 7
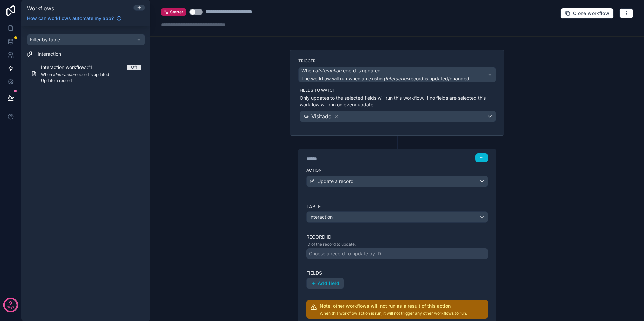
click at [362, 261] on div "Table Interaction Record ID ID of the record to update. Choose a record to upda…" at bounding box center [397, 261] width 182 height 115
click at [363, 256] on div "Choose a record to update by ID" at bounding box center [345, 254] width 72 height 7
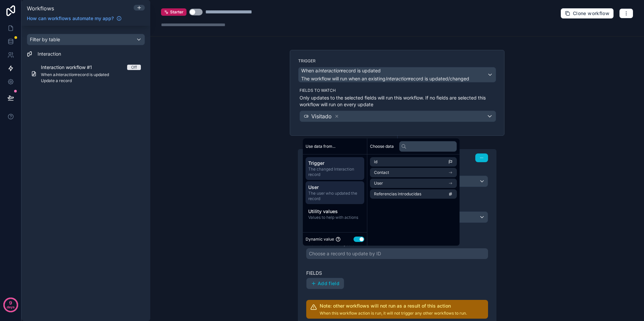
click at [320, 191] on span "The user who updated the record" at bounding box center [334, 196] width 53 height 11
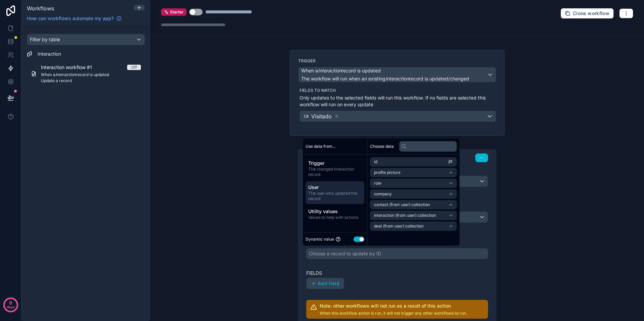
click at [359, 240] on button "Use setting" at bounding box center [359, 239] width 11 height 5
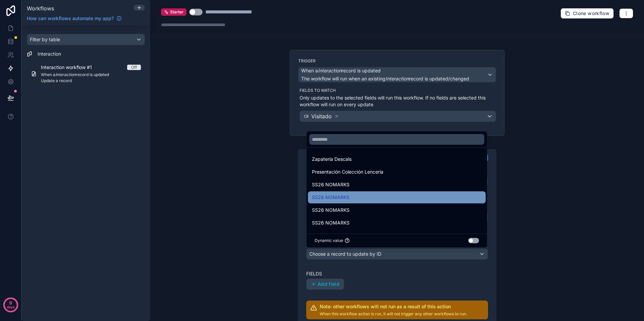
scroll to position [78, 0]
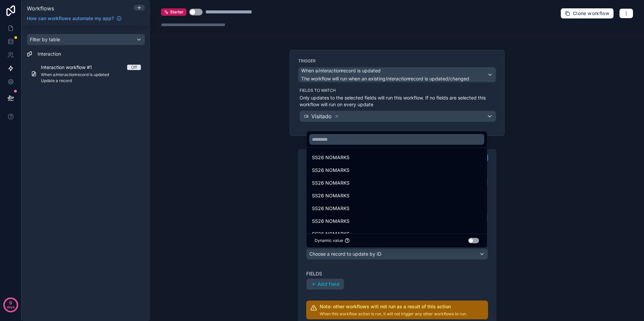
click at [478, 242] on button "Use setting" at bounding box center [473, 240] width 11 height 5
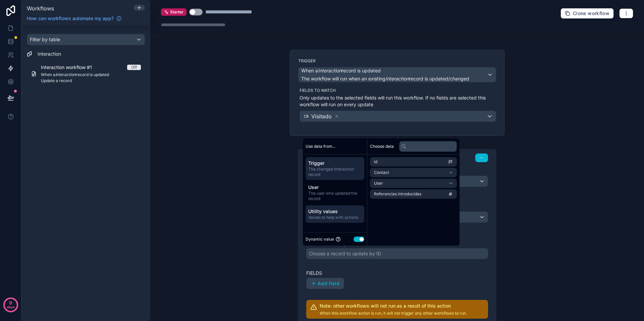
click at [326, 216] on span "Values to help with actions" at bounding box center [334, 217] width 53 height 5
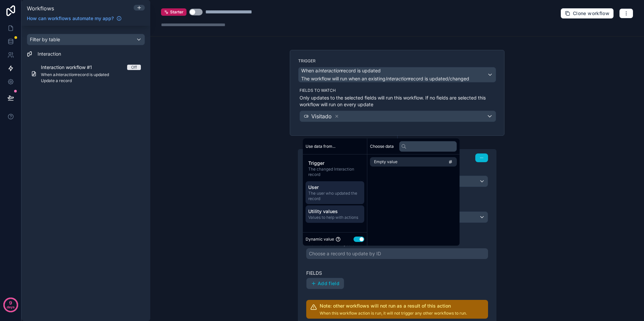
click at [328, 199] on span "The user who updated the record" at bounding box center [334, 196] width 53 height 11
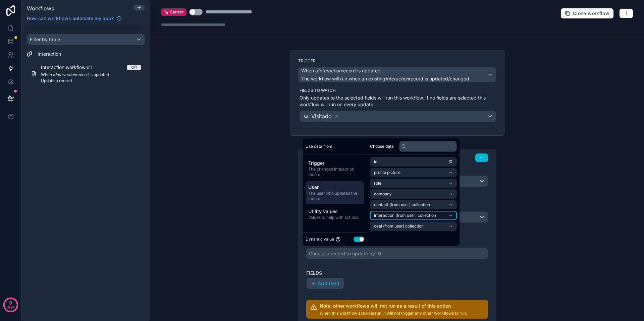
click at [441, 214] on li "interaction (from user) collection" at bounding box center [413, 215] width 87 height 9
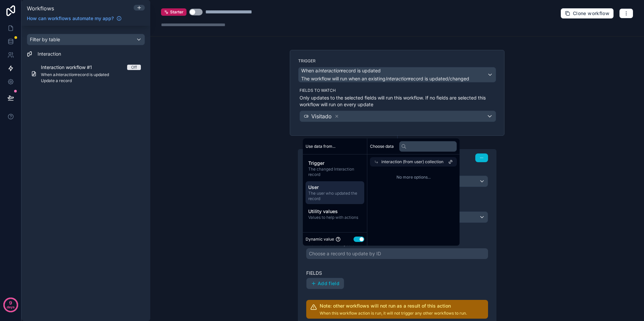
click at [425, 162] on span "interaction (from user) collection" at bounding box center [412, 161] width 62 height 5
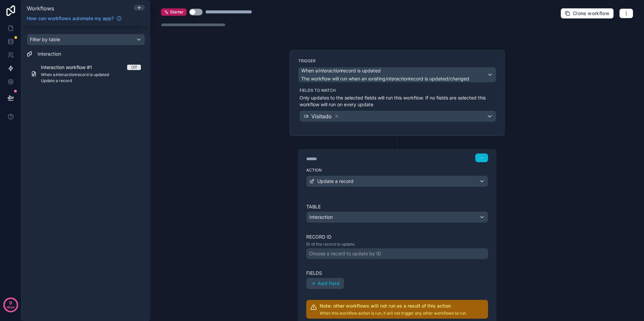
click at [496, 137] on div "****** Step 1 Action Update a record Table Interaction Record ID ID of the reco…" at bounding box center [397, 240] width 215 height 209
click at [11, 34] on link at bounding box center [10, 27] width 21 height 13
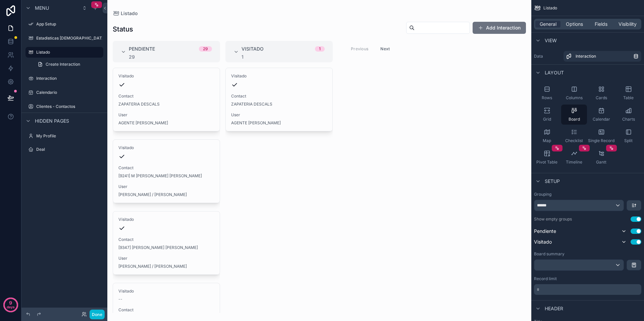
click at [416, 29] on input "scrollable content" at bounding box center [442, 27] width 55 height 9
click at [507, 26] on span "Fields" at bounding box center [601, 24] width 13 height 7
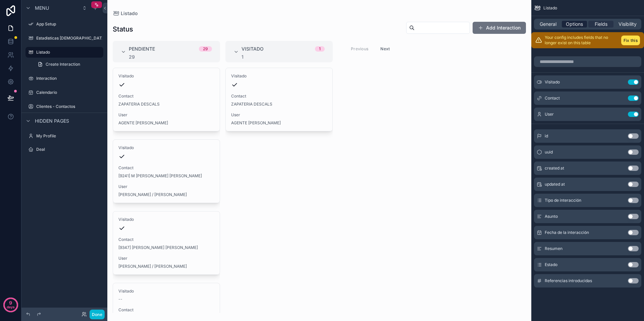
click at [507, 27] on span "Options" at bounding box center [574, 24] width 17 height 7
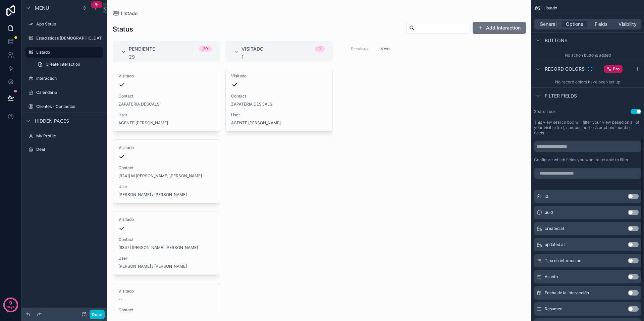
scroll to position [313, 0]
click at [507, 147] on input "scrollable content" at bounding box center [587, 146] width 107 height 11
click at [507, 176] on input "scrollable content" at bounding box center [587, 173] width 107 height 11
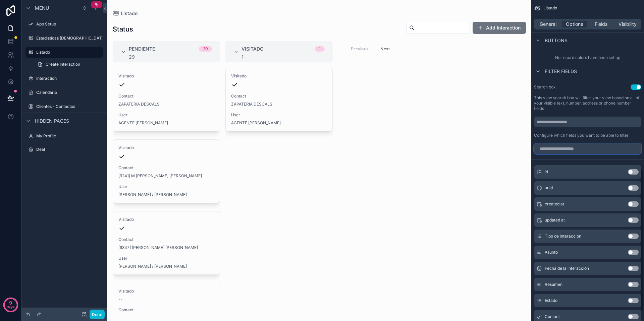
scroll to position [384, 0]
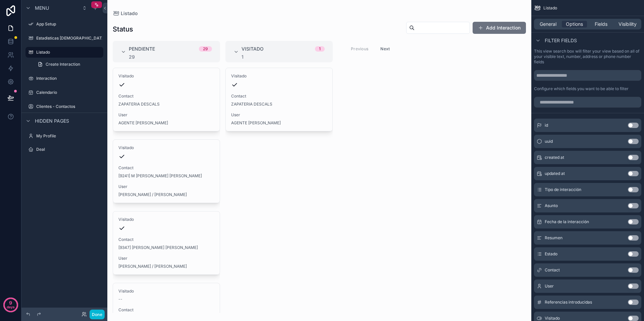
click at [507, 271] on button "Use setting" at bounding box center [633, 270] width 11 height 5
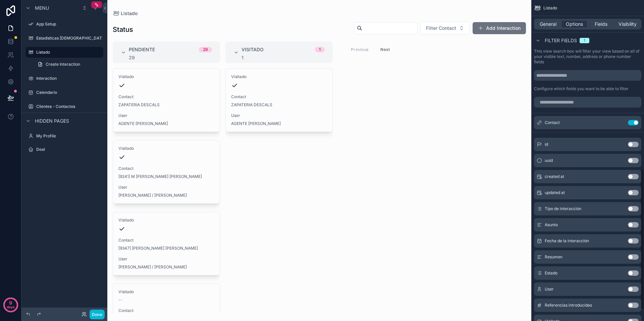
click at [443, 106] on div "Pendiente 29 29 Visitado Contact ZAPATERIA DESCALS User AGENTE ANDREA DESCALS V…" at bounding box center [319, 178] width 424 height 272
click at [396, 29] on input "scrollable content" at bounding box center [389, 27] width 55 height 9
click at [446, 29] on span "Filter Contact" at bounding box center [441, 28] width 30 height 7
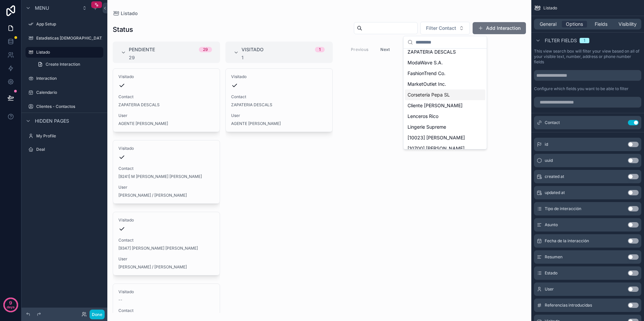
scroll to position [0, 0]
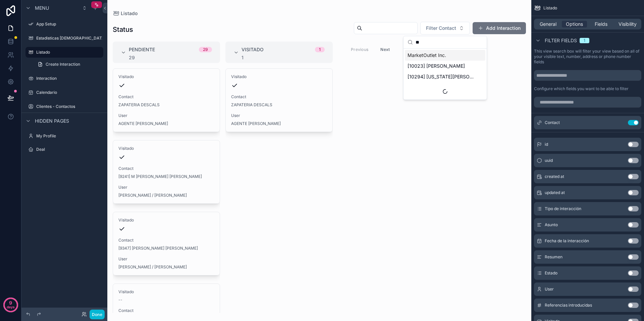
type input "***"
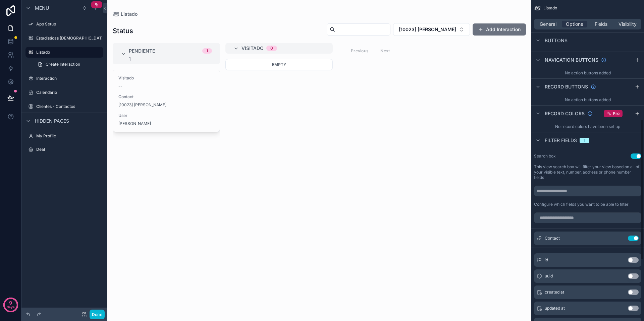
scroll to position [267, 0]
click at [507, 158] on button "Use setting" at bounding box center [636, 157] width 11 height 5
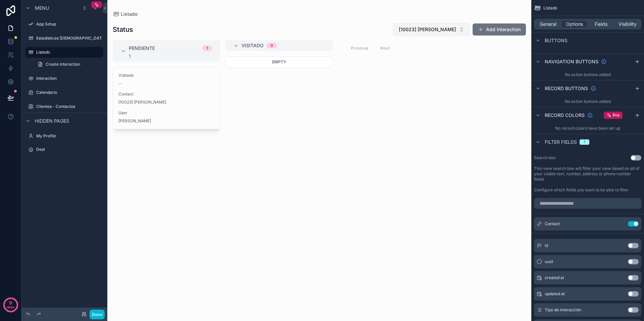
click at [425, 31] on span "[10023] [PERSON_NAME]" at bounding box center [427, 29] width 57 height 7
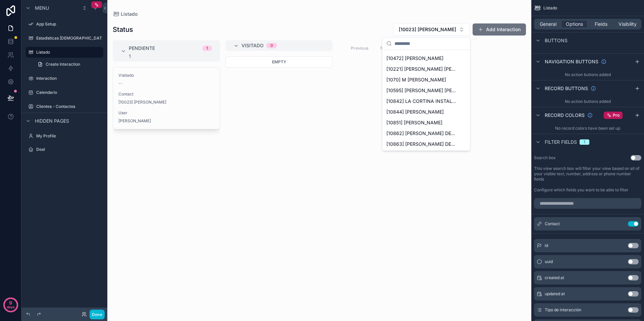
scroll to position [466, 0]
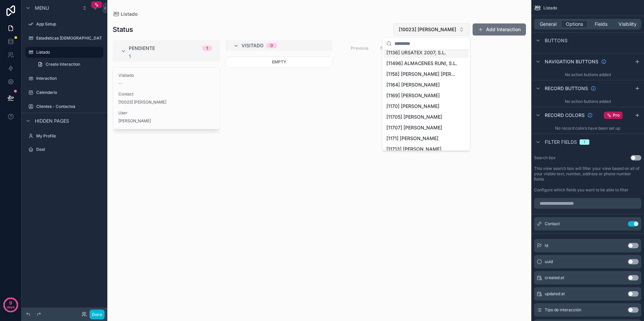
click at [418, 26] on span "[10023] [PERSON_NAME]" at bounding box center [427, 29] width 57 height 7
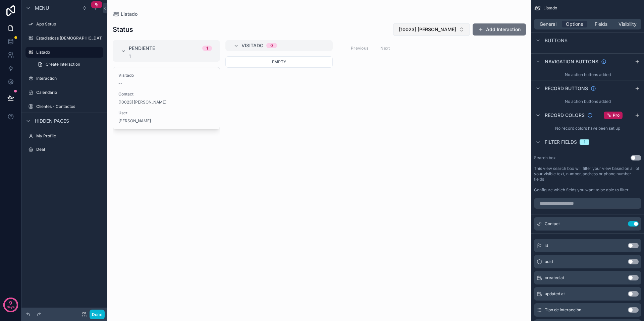
click at [414, 32] on span "[10023] [PERSON_NAME]" at bounding box center [427, 29] width 57 height 7
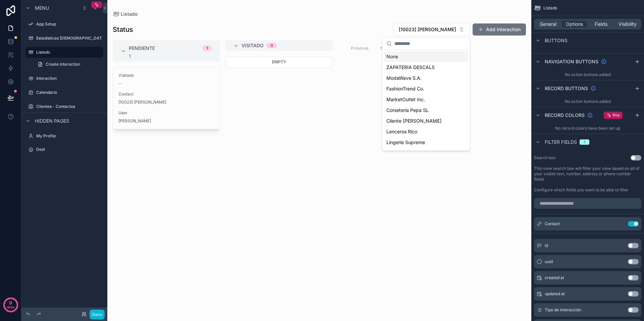
click at [414, 47] on input "scrollable content" at bounding box center [429, 44] width 71 height 12
type input "****"
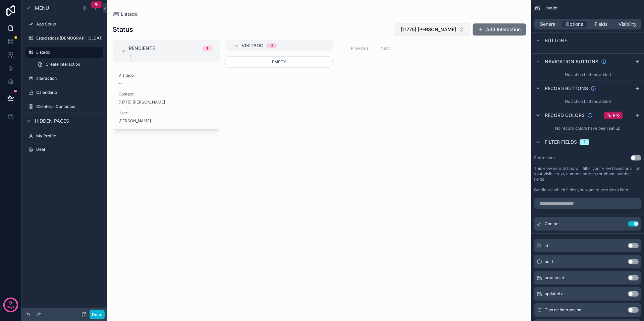
click at [450, 28] on span "[11775] [PERSON_NAME]" at bounding box center [428, 29] width 55 height 7
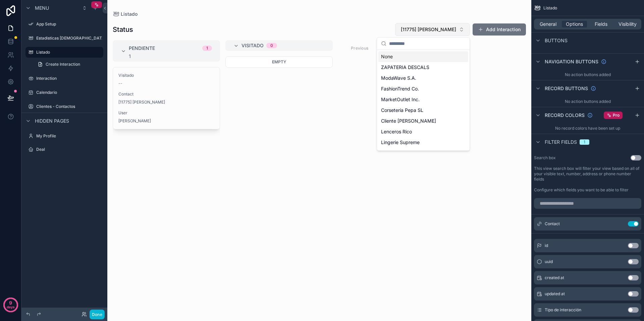
type input "*"
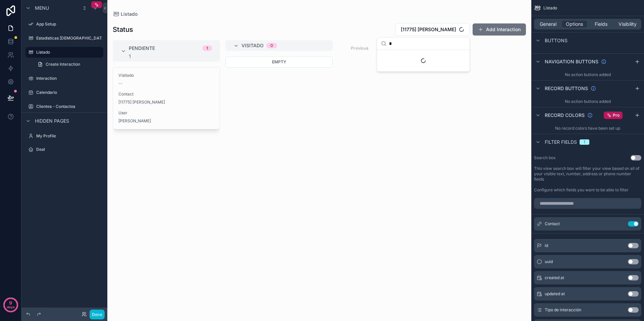
drag, startPoint x: 428, startPoint y: 45, endPoint x: 365, endPoint y: 46, distance: 63.7
click at [365, 46] on div "App Setup Estadisticas Visitas 725 Listado 725 Interaction 0 Calendario 0 Clien…" at bounding box center [319, 160] width 424 height 321
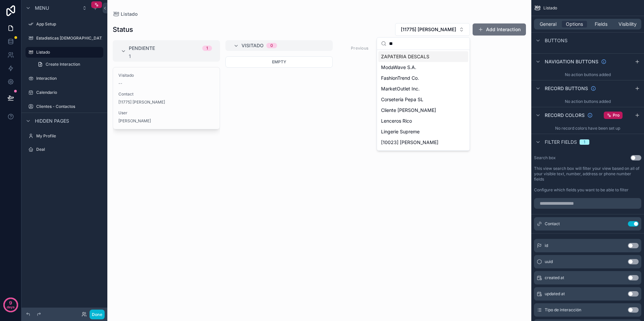
type input "***"
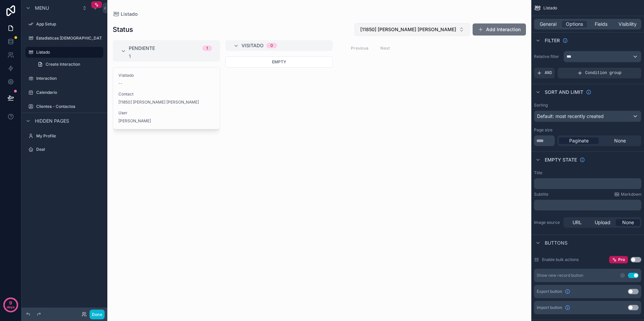
click at [435, 28] on span "[11850] [PERSON_NAME]" at bounding box center [408, 29] width 96 height 7
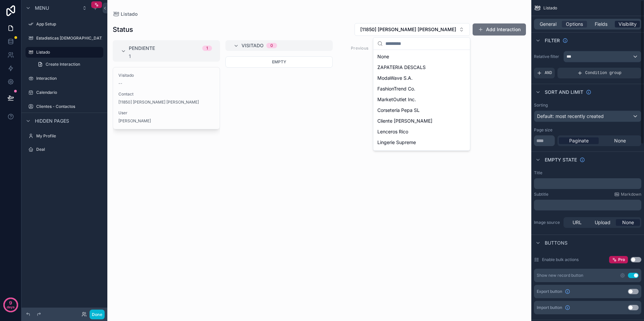
click at [507, 25] on div "Visibility" at bounding box center [627, 24] width 25 height 7
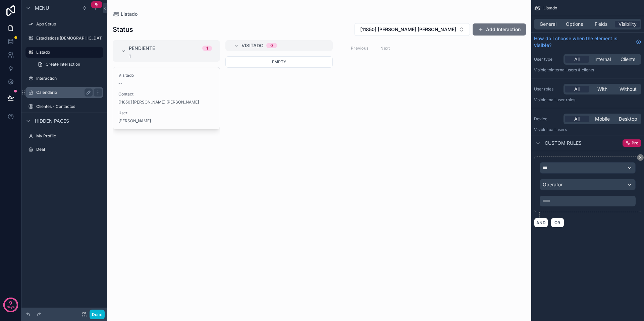
click at [49, 94] on label "Calendario" at bounding box center [63, 92] width 54 height 5
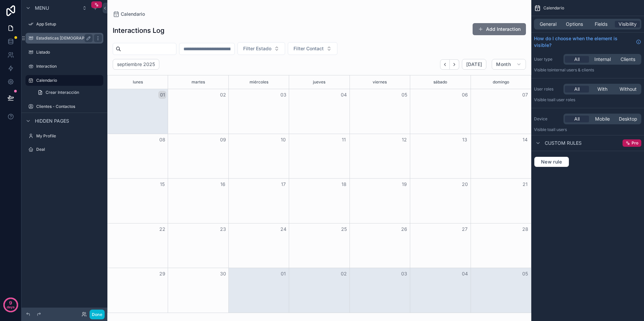
click at [59, 35] on div "Estadisticas [DEMOGRAPHIC_DATA]" at bounding box center [64, 38] width 56 height 8
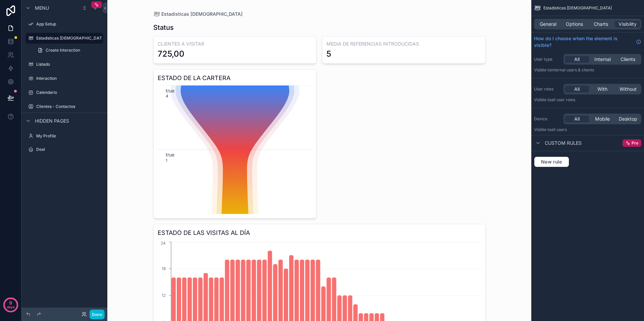
click at [226, 123] on div "scrollable content" at bounding box center [319, 197] width 343 height 395
click at [507, 26] on span "Charts" at bounding box center [601, 24] width 14 height 7
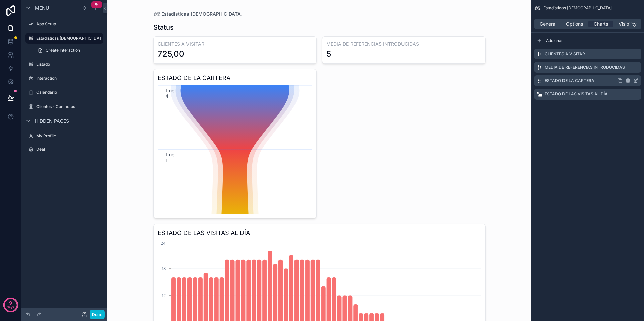
click at [507, 82] on icon "scrollable content" at bounding box center [635, 80] width 5 height 5
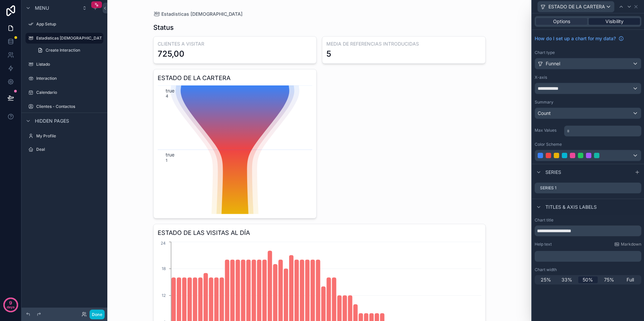
click at [507, 20] on span "Visibility" at bounding box center [614, 21] width 18 height 7
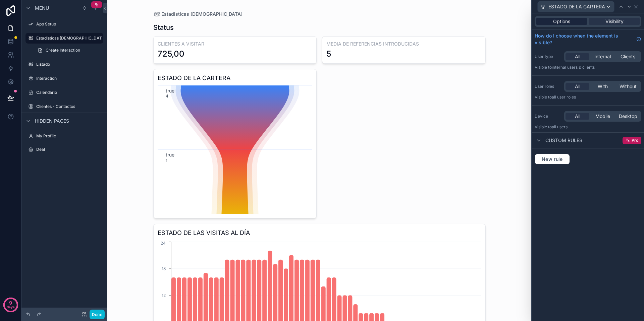
click at [507, 20] on span "Options" at bounding box center [561, 21] width 17 height 7
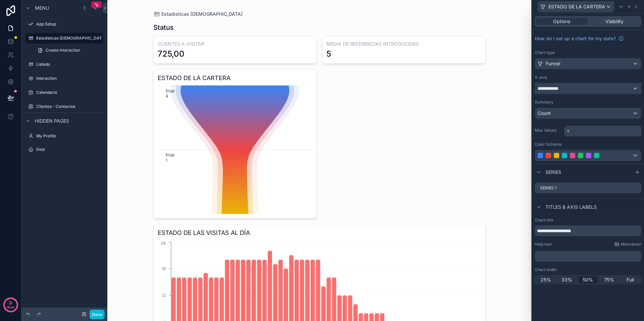
click at [507, 89] on div "**********" at bounding box center [588, 88] width 106 height 11
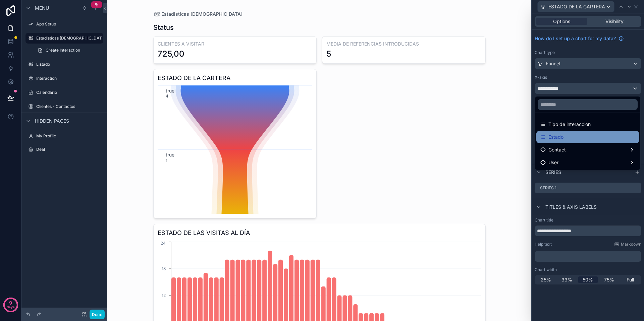
click at [507, 135] on div "Estado" at bounding box center [587, 137] width 95 height 8
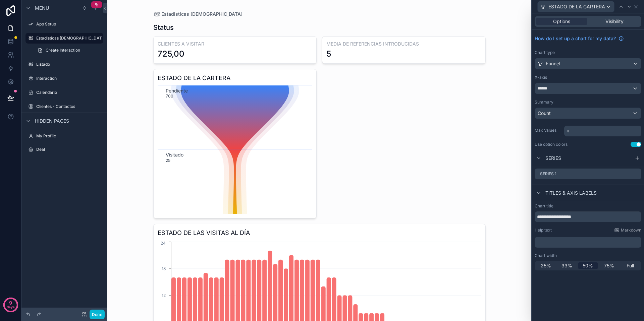
click at [372, 123] on div "CLIENTES A VISITAR 725,00 MEDIA DE REFERENCIAS INTRODUCIDAS 5 ESTADO DE LA CART…" at bounding box center [319, 204] width 332 height 337
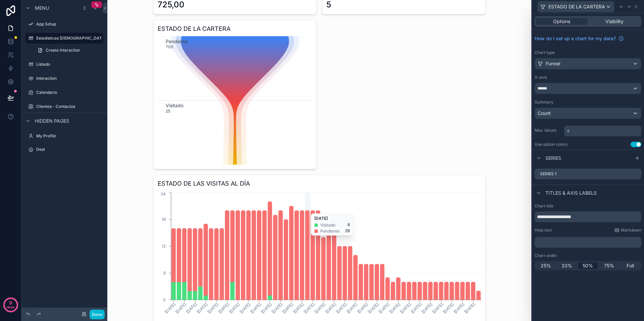
scroll to position [74, 0]
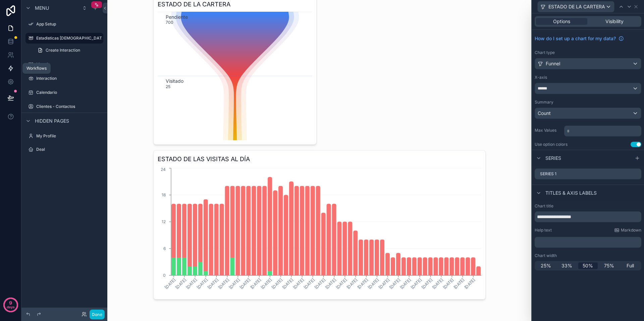
click at [10, 69] on icon at bounding box center [11, 68] width 4 height 5
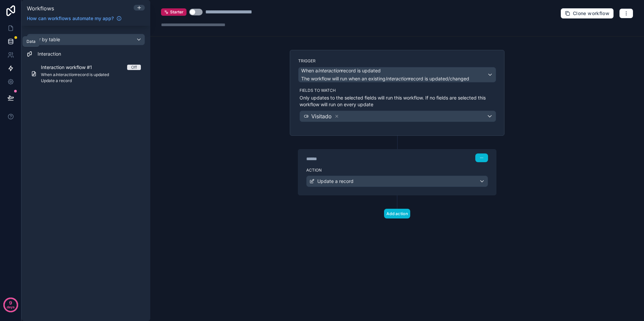
click at [8, 43] on icon at bounding box center [10, 43] width 4 height 3
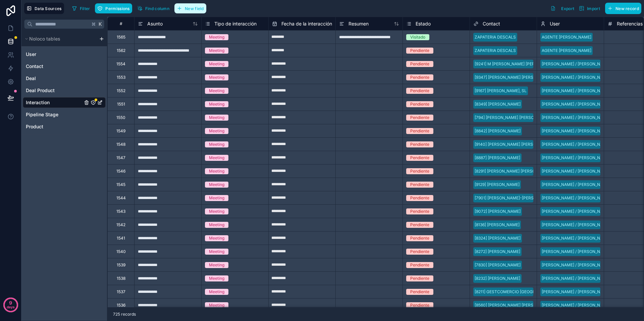
click at [182, 10] on icon "button" at bounding box center [179, 8] width 5 height 5
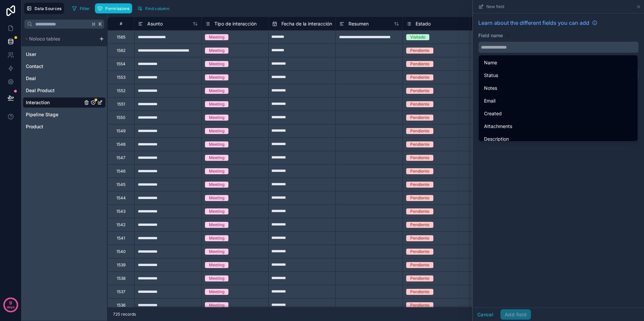
click at [507, 48] on input "text" at bounding box center [559, 47] width 160 height 11
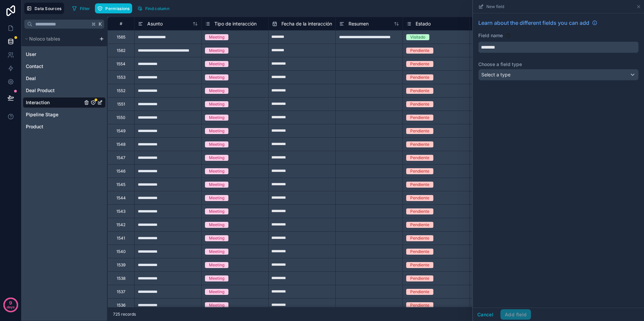
type input "********"
click at [507, 78] on div "Select a type" at bounding box center [559, 74] width 160 height 11
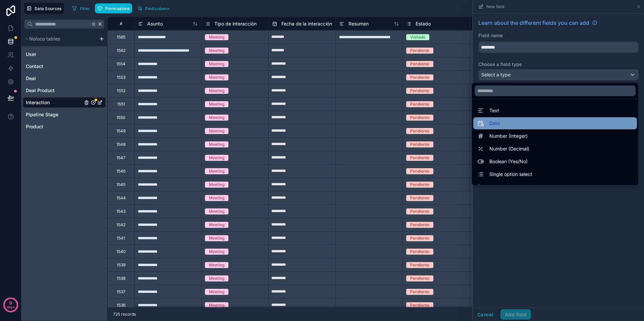
click at [507, 125] on div "Date" at bounding box center [555, 123] width 156 height 8
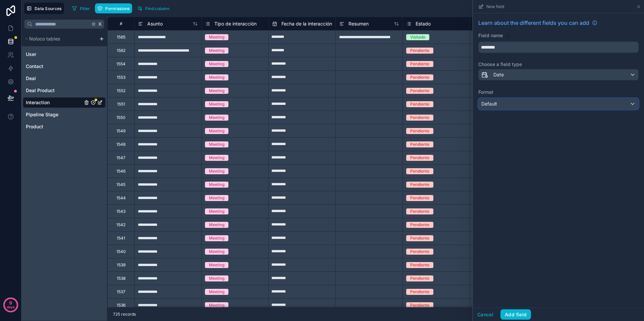
click at [503, 106] on div "Default" at bounding box center [559, 104] width 160 height 11
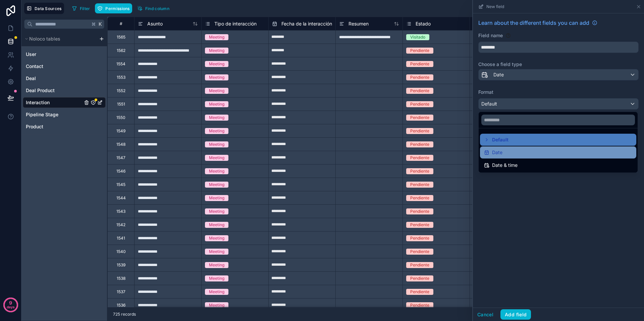
click at [500, 153] on span "Date" at bounding box center [497, 153] width 10 height 8
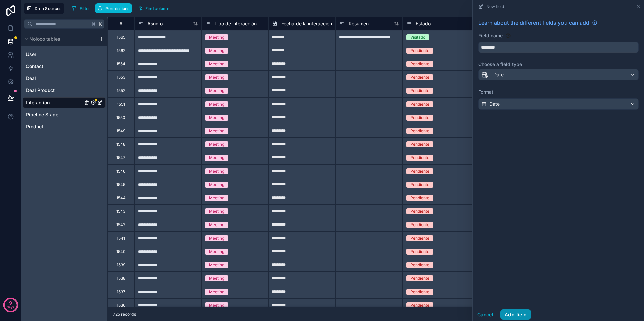
click at [507, 276] on button "Add field" at bounding box center [515, 315] width 31 height 11
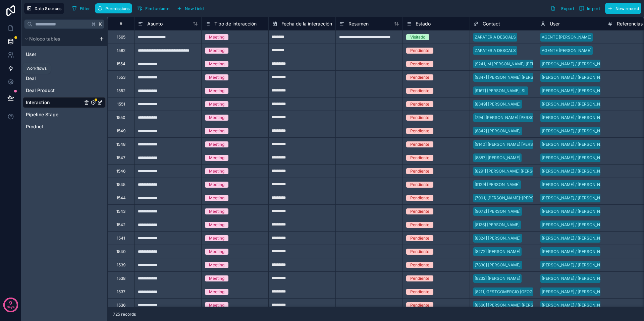
click at [11, 66] on icon at bounding box center [10, 68] width 7 height 7
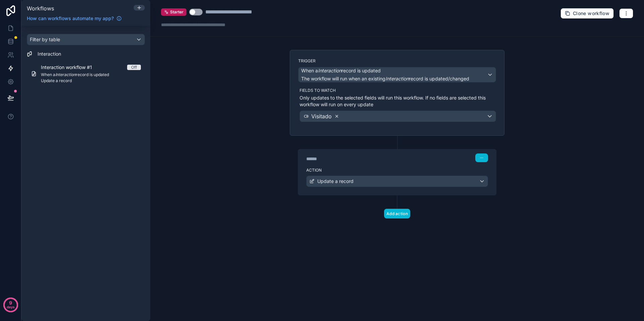
click at [337, 116] on icon at bounding box center [336, 116] width 5 height 5
click at [390, 117] on div "Choose fields to watch" at bounding box center [398, 116] width 196 height 11
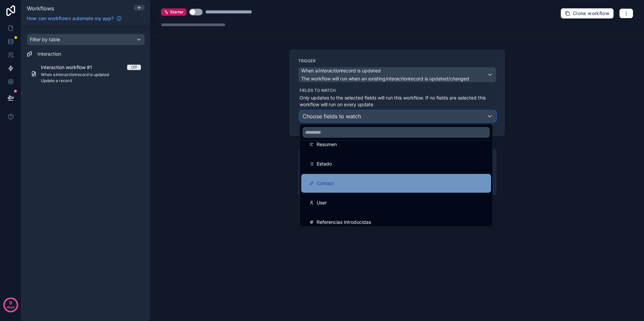
scroll to position [68, 0]
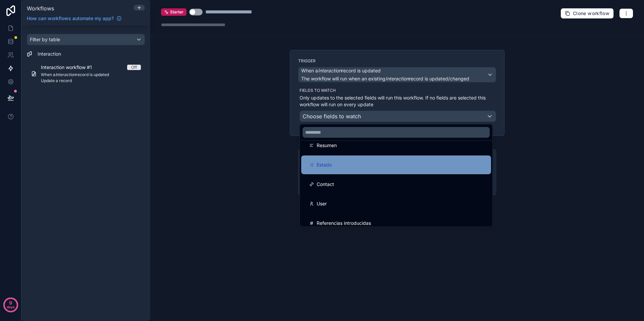
click at [340, 165] on div "Estado" at bounding box center [396, 165] width 174 height 8
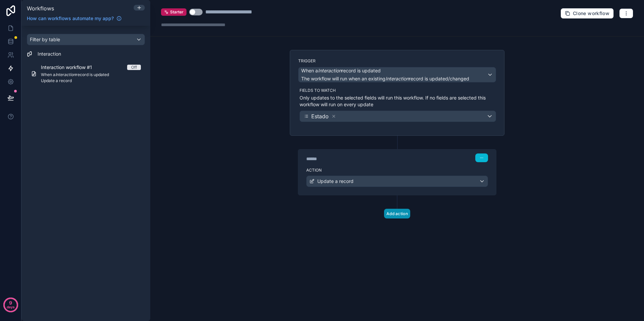
click at [395, 214] on button "Add action" at bounding box center [397, 214] width 26 height 10
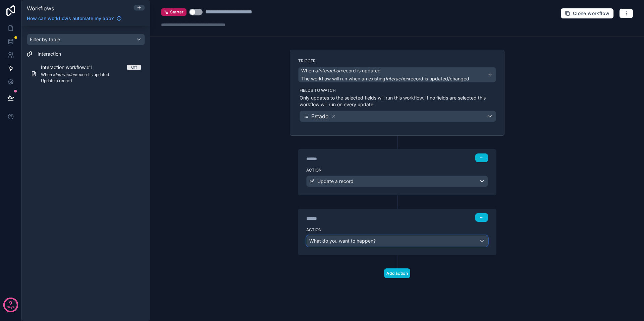
click at [376, 243] on div "What do you want to happen?" at bounding box center [397, 241] width 181 height 11
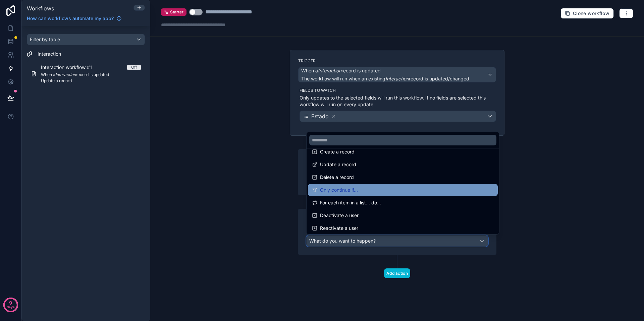
scroll to position [59, 0]
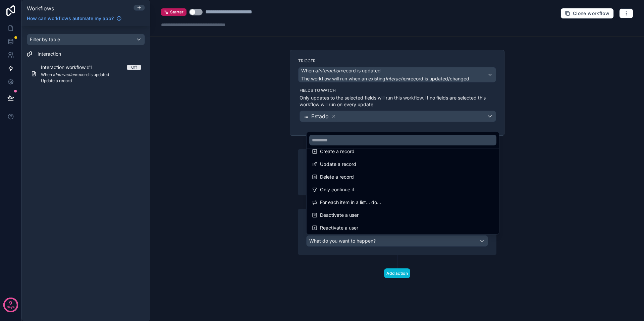
click at [507, 171] on div at bounding box center [322, 160] width 644 height 321
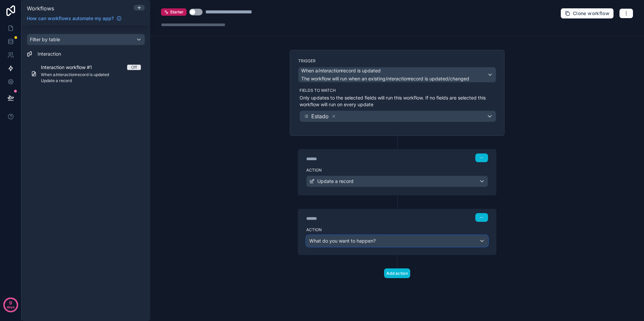
click at [374, 243] on span "What do you want to happen?" at bounding box center [342, 241] width 66 height 6
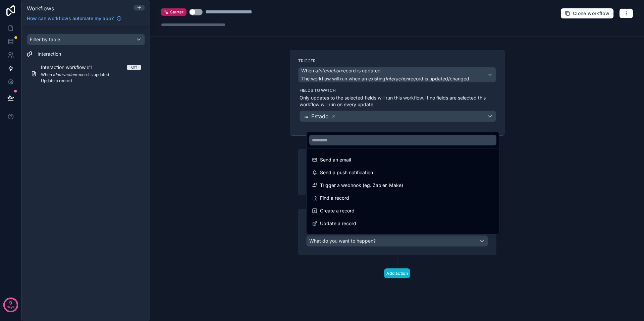
drag, startPoint x: 576, startPoint y: 230, endPoint x: 482, endPoint y: 206, distance: 96.9
click at [507, 229] on div at bounding box center [322, 160] width 644 height 321
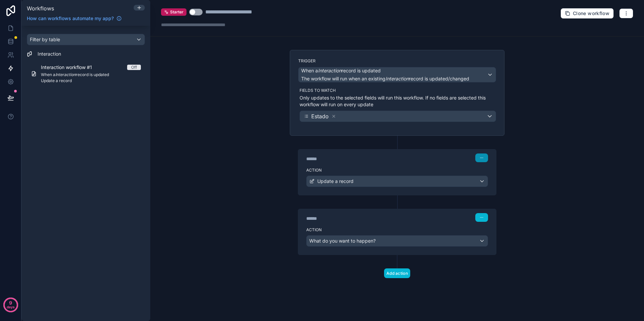
click at [482, 161] on button "button" at bounding box center [481, 158] width 13 height 9
drag, startPoint x: 496, startPoint y: 174, endPoint x: 402, endPoint y: 175, distance: 93.9
click at [402, 175] on div "**********" at bounding box center [397, 160] width 494 height 321
click at [405, 170] on label "Action" at bounding box center [397, 170] width 182 height 5
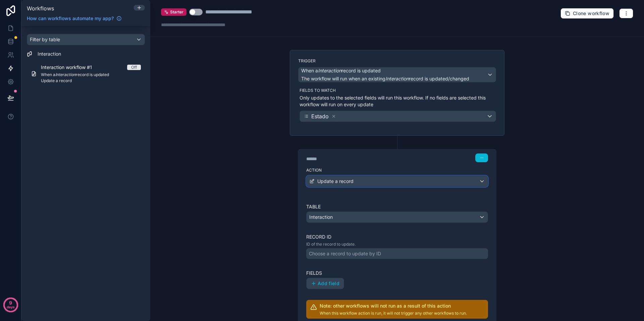
click at [404, 184] on div "Update a record" at bounding box center [397, 181] width 181 height 11
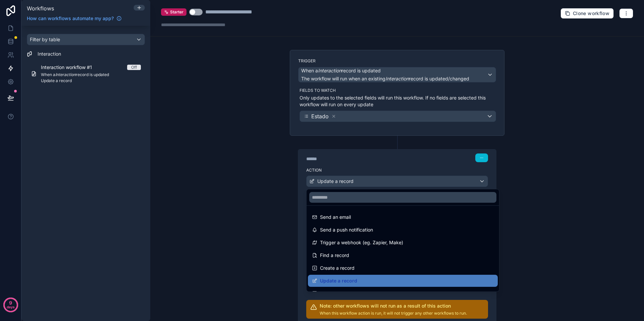
click at [404, 184] on div at bounding box center [322, 160] width 644 height 321
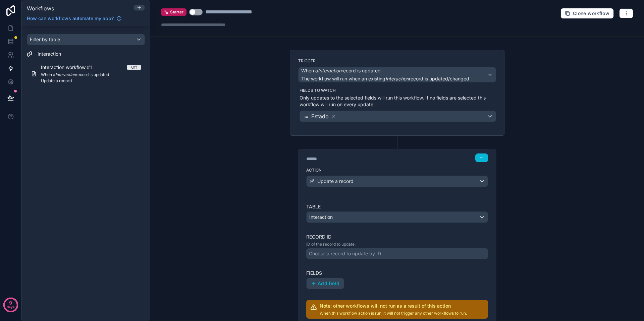
click at [404, 172] on label "Action" at bounding box center [397, 170] width 182 height 5
click at [407, 221] on div "Interaction" at bounding box center [397, 217] width 181 height 11
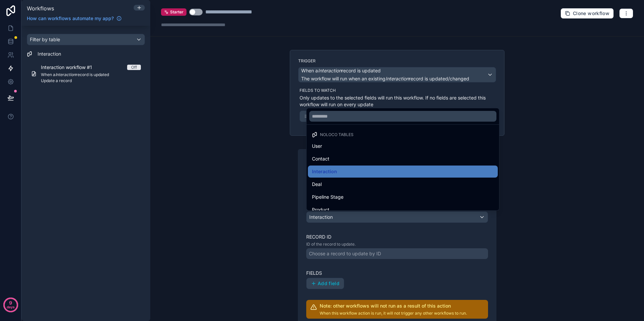
click at [404, 244] on div at bounding box center [322, 160] width 644 height 321
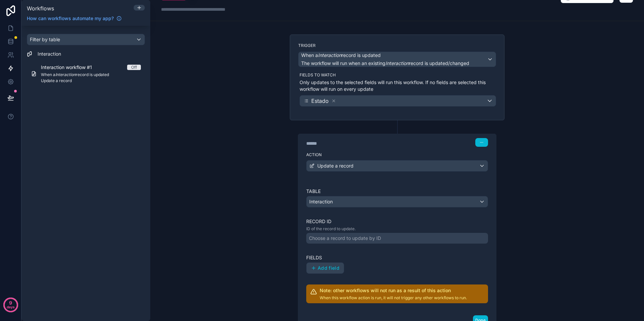
scroll to position [16, 0]
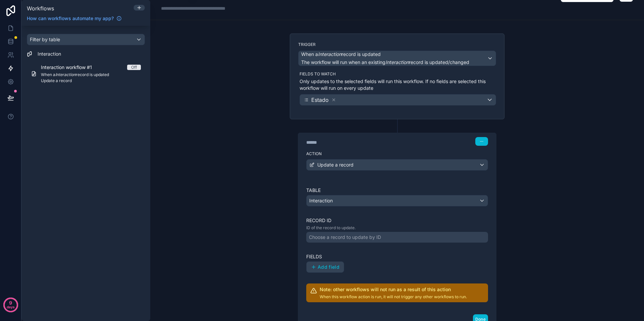
click at [374, 238] on div "Choose a record to update by ID" at bounding box center [345, 237] width 72 height 7
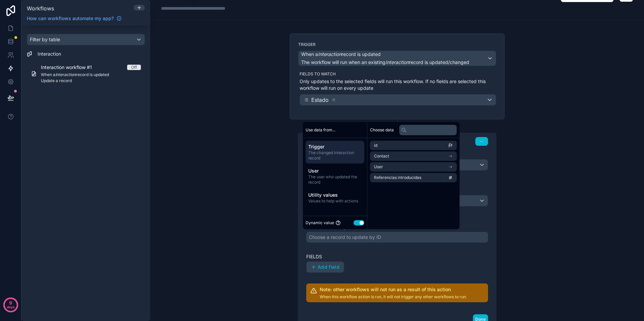
click at [381, 265] on div "Add field" at bounding box center [397, 267] width 182 height 11
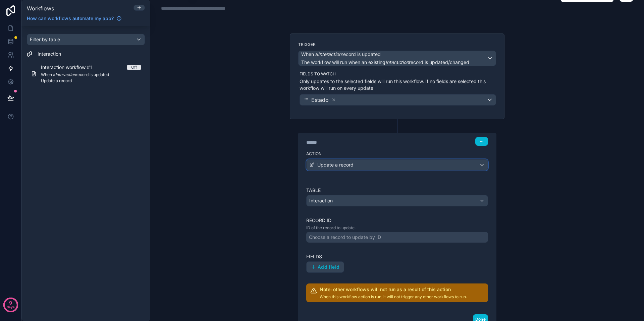
click at [383, 167] on div "Update a record" at bounding box center [397, 165] width 181 height 11
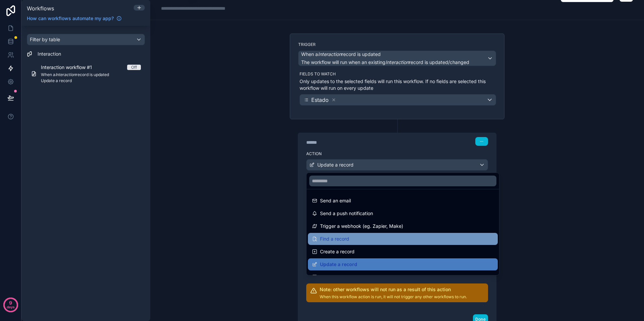
click at [365, 235] on div "Find a record" at bounding box center [403, 239] width 182 height 8
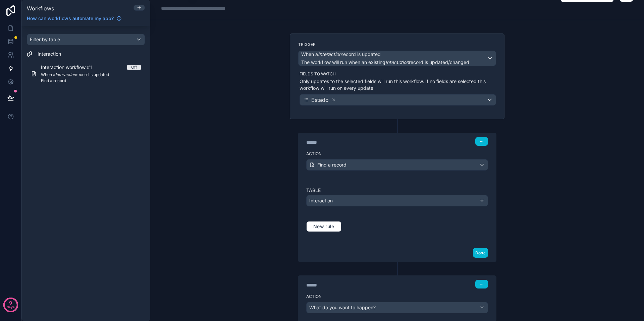
drag, startPoint x: 375, startPoint y: 219, endPoint x: 371, endPoint y: 217, distance: 4.1
click at [375, 219] on div "New rule" at bounding box center [397, 226] width 182 height 19
click at [480, 254] on button "Done" at bounding box center [480, 253] width 15 height 10
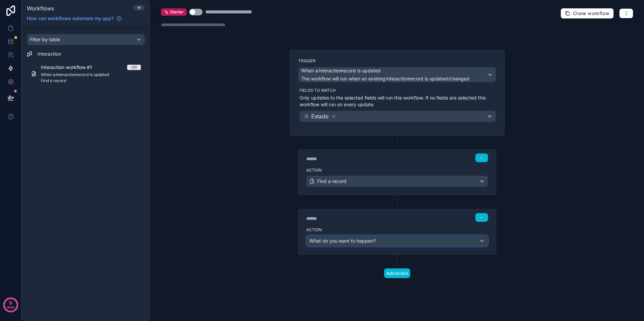
click at [378, 243] on div "What do you want to happen?" at bounding box center [397, 241] width 181 height 11
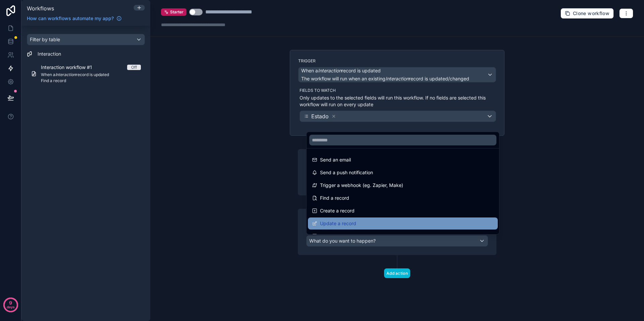
click at [356, 223] on div "Update a record" at bounding box center [403, 224] width 182 height 8
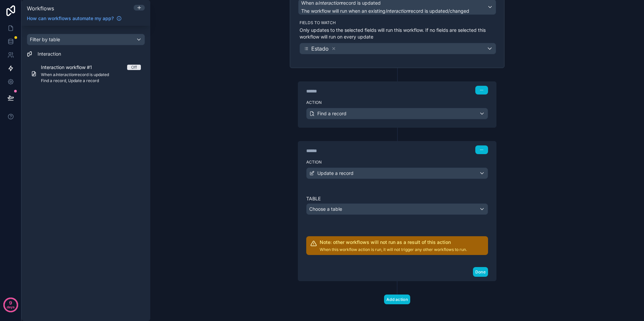
scroll to position [72, 0]
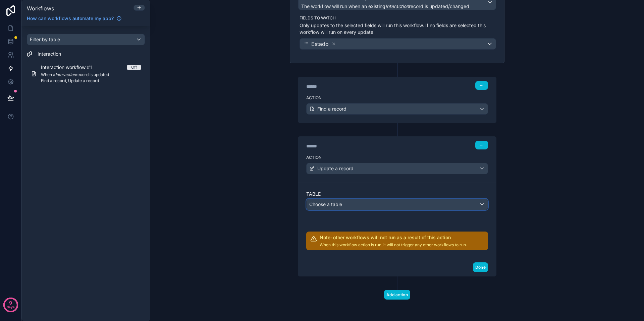
click at [382, 206] on div "Choose a table" at bounding box center [397, 204] width 181 height 11
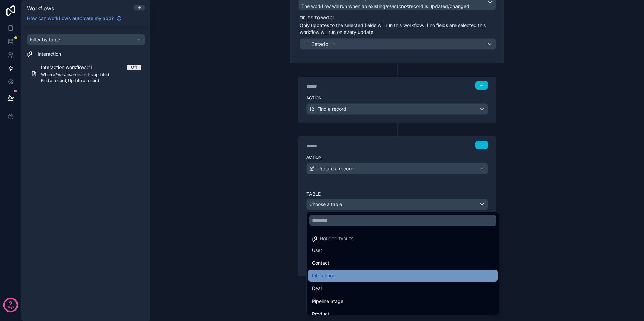
click at [350, 276] on div "Interaction" at bounding box center [403, 276] width 182 height 8
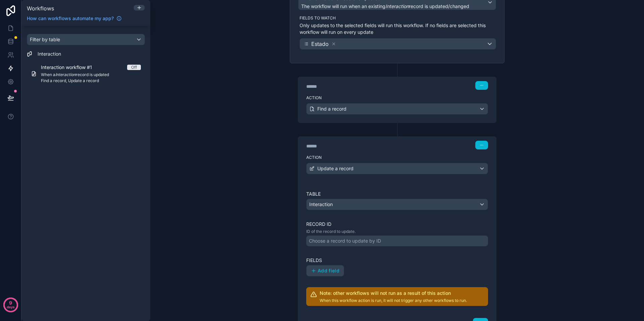
click at [367, 265] on div "Fields Add field" at bounding box center [397, 266] width 182 height 19
click at [368, 242] on div "Choose a record to update by ID" at bounding box center [345, 241] width 72 height 7
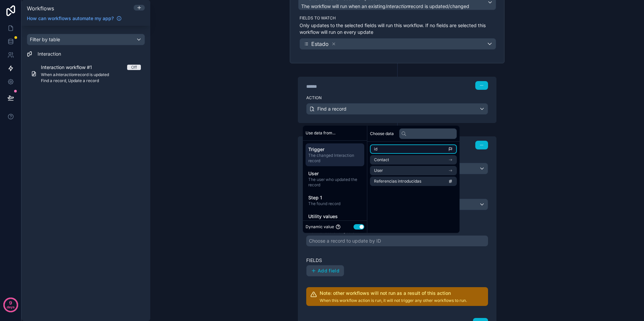
click at [386, 149] on li "id" at bounding box center [413, 149] width 87 height 9
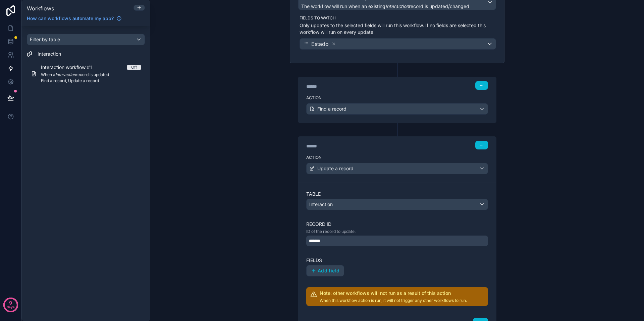
click at [390, 266] on div "Add field" at bounding box center [397, 270] width 182 height 11
click at [319, 271] on span "Add field" at bounding box center [329, 271] width 22 height 6
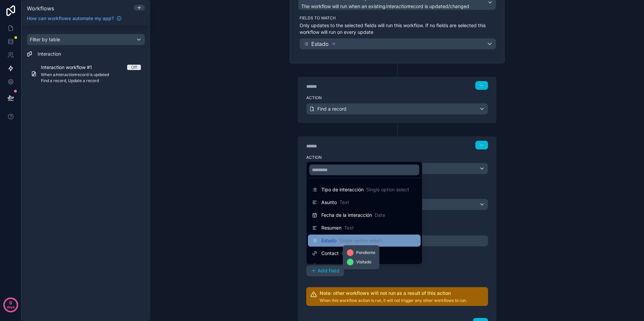
click at [352, 242] on span "Single option select" at bounding box center [360, 240] width 43 height 7
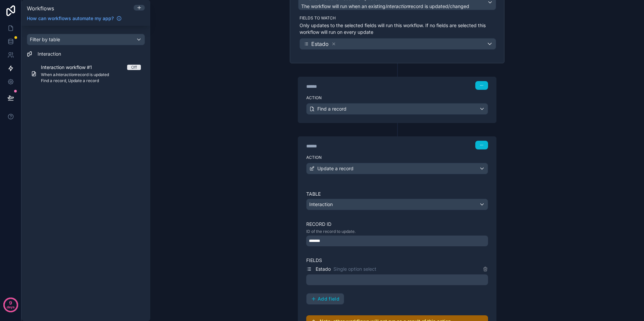
click at [357, 243] on div "*******" at bounding box center [397, 241] width 182 height 11
drag, startPoint x: 402, startPoint y: 261, endPoint x: 364, endPoint y: 279, distance: 42.6
click at [402, 261] on label "Fields" at bounding box center [397, 260] width 182 height 7
click at [336, 270] on span "Single option select" at bounding box center [354, 269] width 43 height 7
click at [487, 271] on icon at bounding box center [485, 269] width 5 height 5
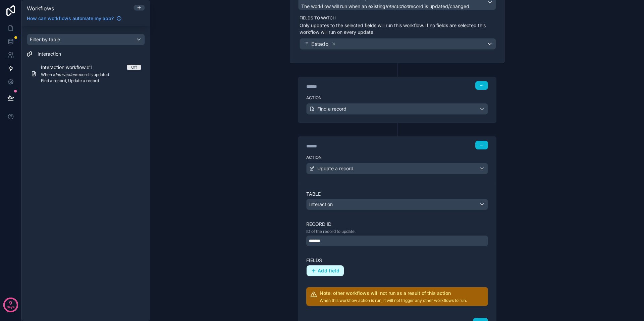
click at [310, 272] on button "Add field" at bounding box center [325, 271] width 37 height 11
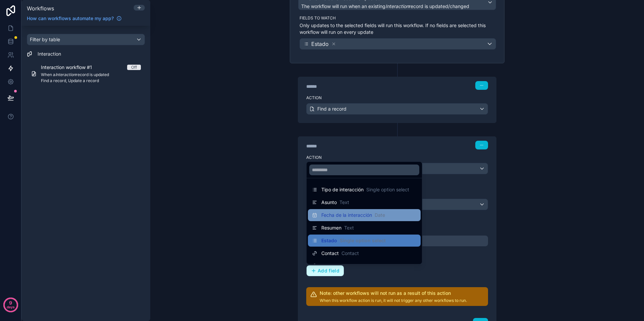
scroll to position [60, 0]
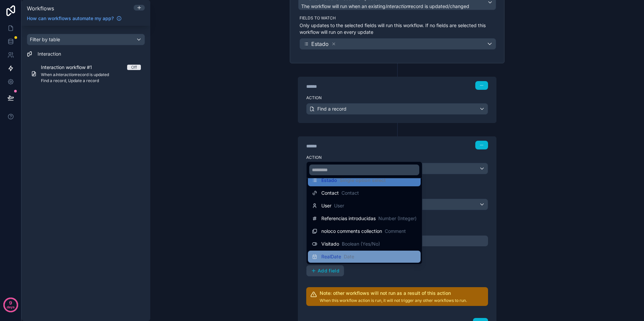
click at [346, 254] on span "Date" at bounding box center [349, 257] width 10 height 7
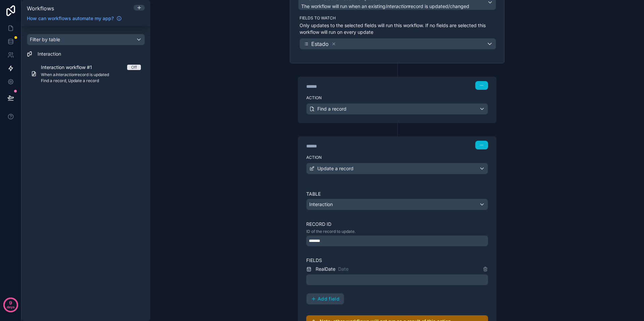
click at [373, 276] on div at bounding box center [397, 280] width 182 height 11
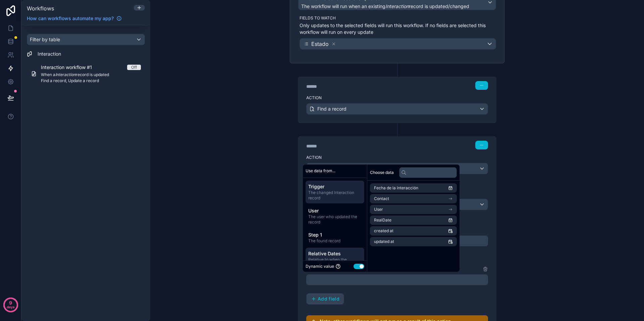
click at [335, 252] on span "Relative Dates" at bounding box center [334, 254] width 53 height 7
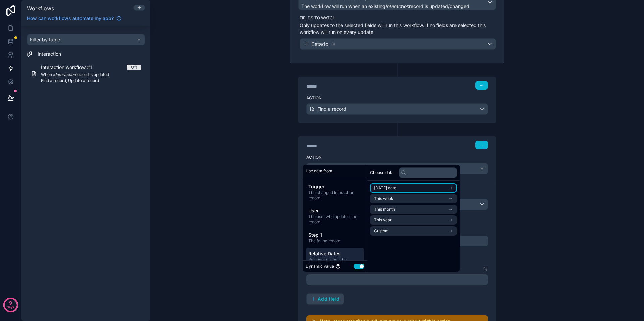
click at [392, 189] on span "Today's date" at bounding box center [385, 187] width 22 height 5
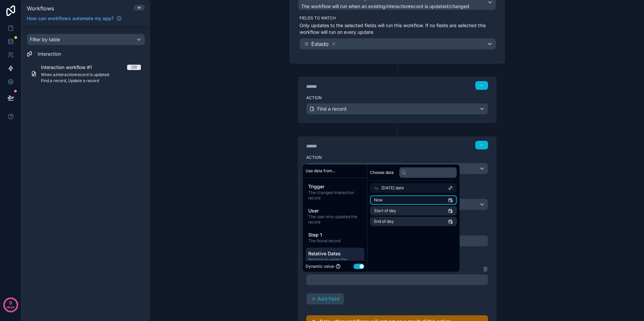
click at [393, 201] on li "Now" at bounding box center [413, 200] width 87 height 9
click at [386, 276] on div "RealDate Date *** Add field" at bounding box center [397, 285] width 182 height 40
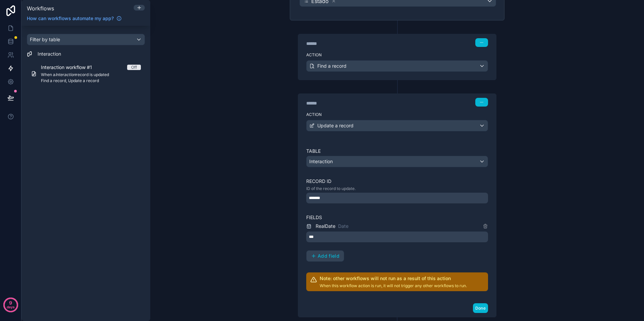
scroll to position [156, 0]
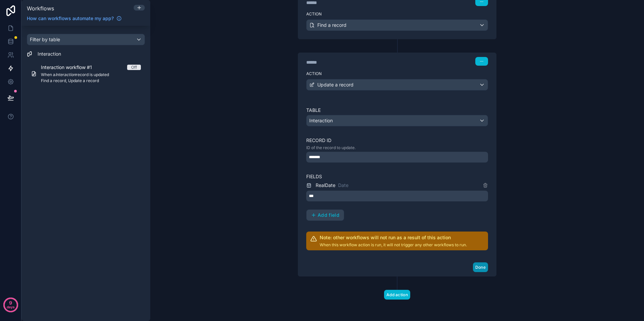
click at [480, 267] on button "Done" at bounding box center [480, 268] width 15 height 10
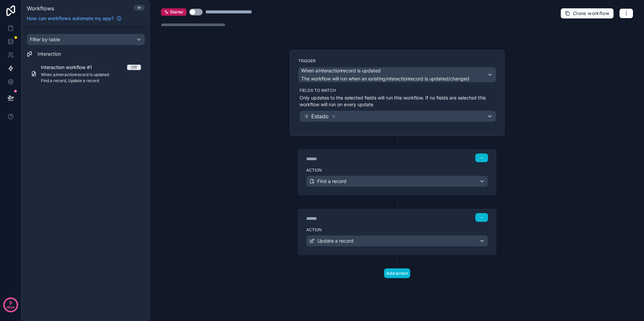
click at [390, 229] on label "Action" at bounding box center [397, 229] width 182 height 5
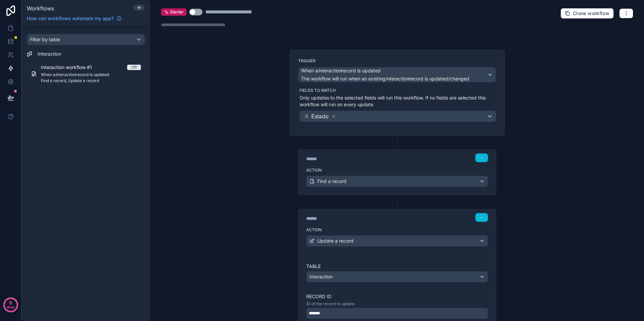
click at [195, 9] on button "Use setting" at bounding box center [195, 12] width 13 height 7
click at [8, 27] on icon at bounding box center [10, 28] width 7 height 7
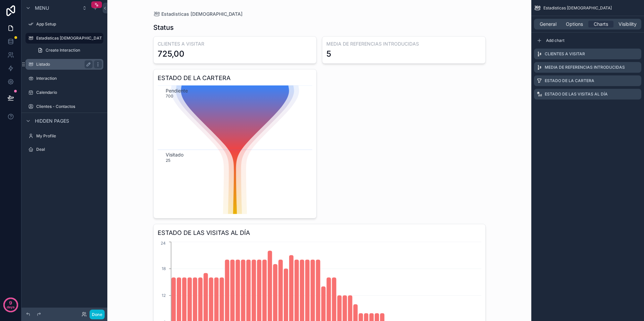
click at [49, 64] on label "Listado" at bounding box center [63, 64] width 54 height 5
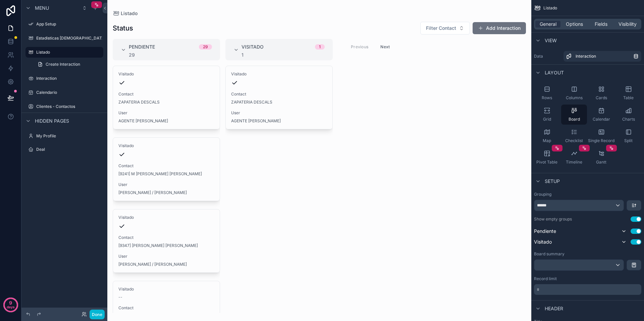
drag, startPoint x: 145, startPoint y: 233, endPoint x: 205, endPoint y: 201, distance: 67.5
click at [205, 201] on div "scrollable content" at bounding box center [319, 160] width 424 height 321
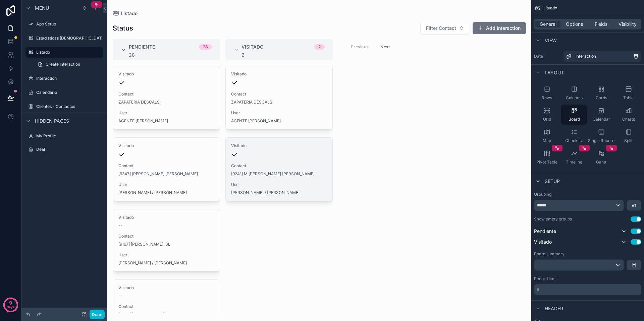
click at [257, 152] on div "scrollable content" at bounding box center [279, 154] width 96 height 7
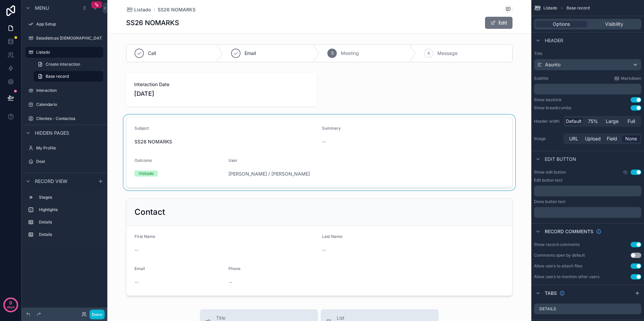
click at [366, 136] on div "scrollable content" at bounding box center [319, 153] width 424 height 76
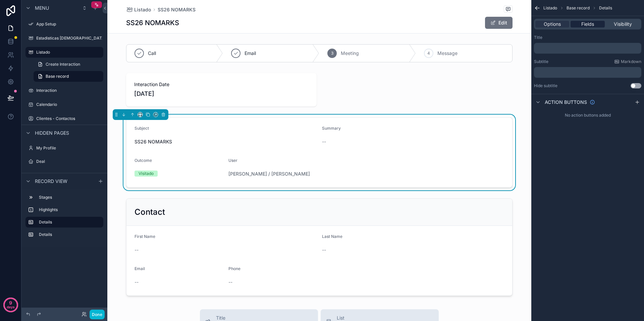
click at [507, 25] on span "Fields" at bounding box center [587, 24] width 13 height 7
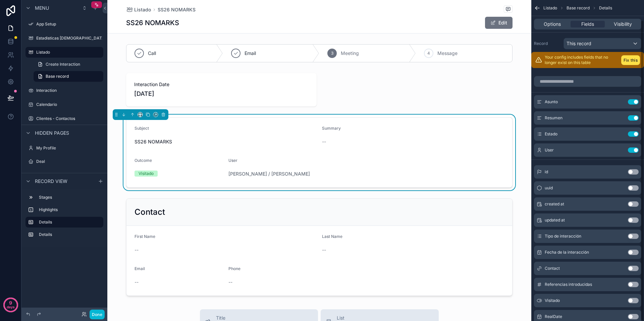
scroll to position [21, 0]
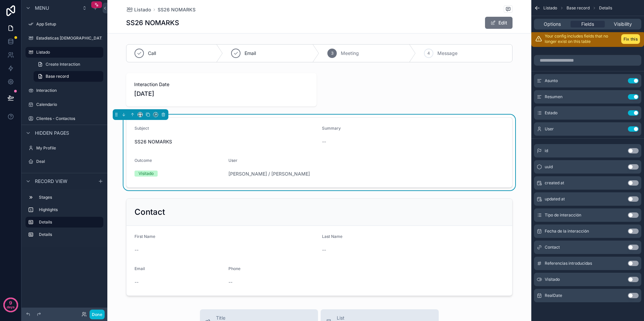
click at [507, 276] on button "Use setting" at bounding box center [633, 295] width 11 height 5
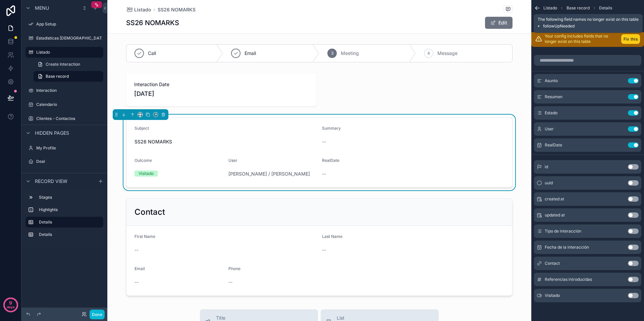
click at [507, 40] on button "Fix this" at bounding box center [630, 39] width 19 height 10
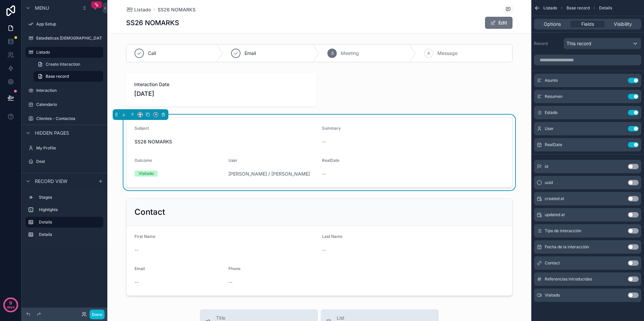
scroll to position [0, 0]
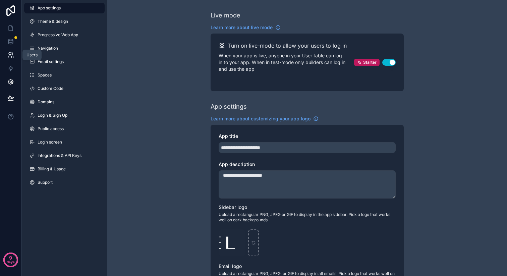
click at [9, 59] on link at bounding box center [10, 54] width 21 height 13
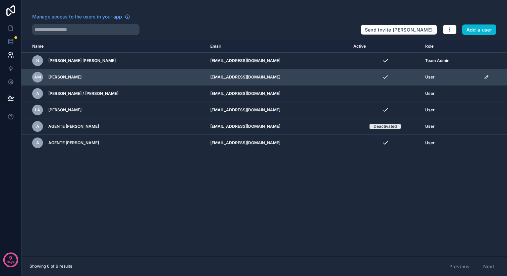
click at [486, 76] on icon "scrollable content" at bounding box center [486, 76] width 5 height 5
click at [433, 78] on span "User" at bounding box center [429, 76] width 9 height 5
click at [429, 77] on span "User" at bounding box center [429, 76] width 9 height 5
click at [488, 76] on icon "scrollable content" at bounding box center [486, 76] width 3 height 3
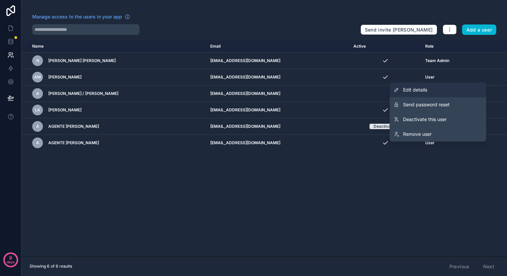
click at [420, 91] on span "Edit details" at bounding box center [415, 90] width 24 height 7
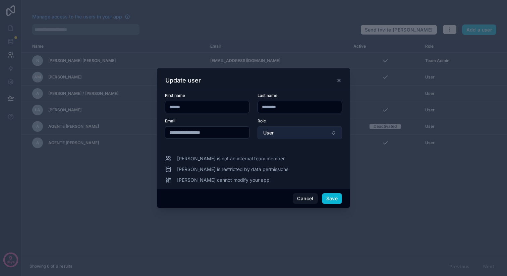
click at [285, 136] on button "User" at bounding box center [300, 132] width 85 height 13
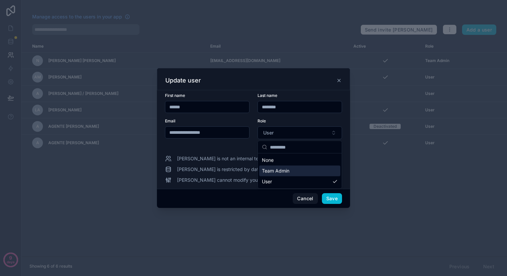
click at [274, 170] on span "Team Admin" at bounding box center [276, 171] width 28 height 7
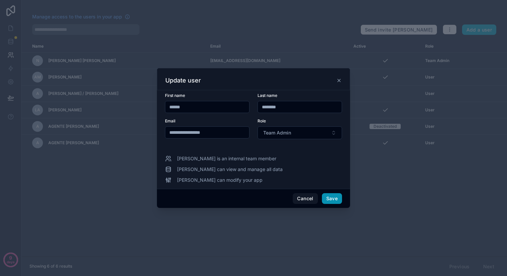
click at [333, 202] on button "Save" at bounding box center [332, 198] width 20 height 11
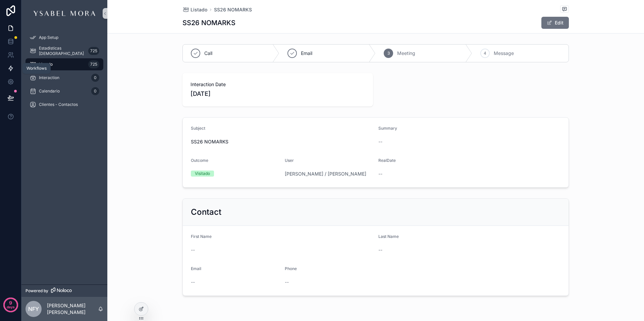
click at [10, 69] on icon at bounding box center [11, 68] width 4 height 5
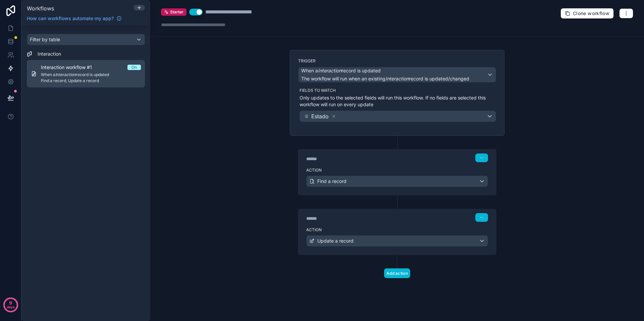
click at [63, 74] on em "Interaction" at bounding box center [65, 74] width 20 height 5
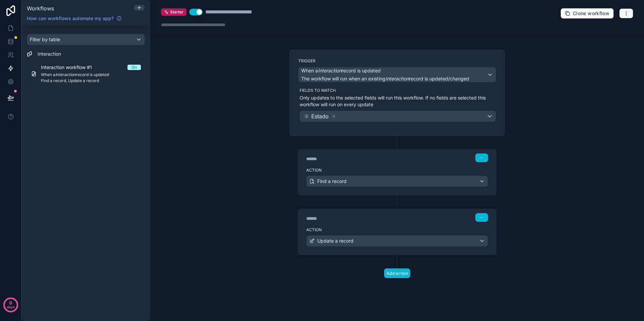
click at [626, 13] on icon "button" at bounding box center [626, 13] width 0 height 0
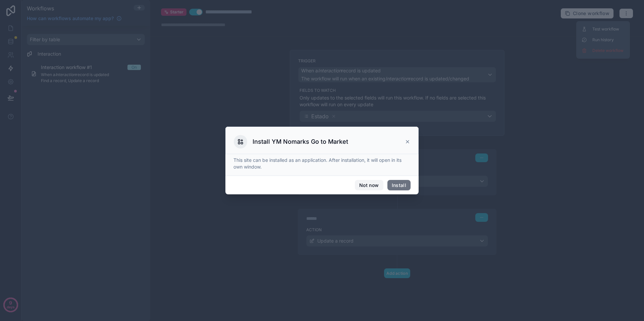
click at [377, 184] on button "Not now" at bounding box center [369, 185] width 28 height 11
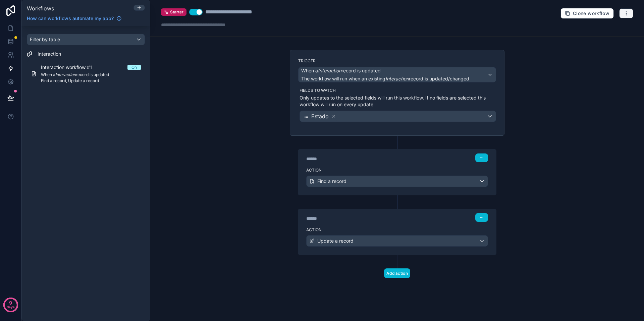
click at [628, 15] on icon "button" at bounding box center [626, 13] width 5 height 5
click at [603, 30] on span "Test workflow" at bounding box center [608, 28] width 32 height 5
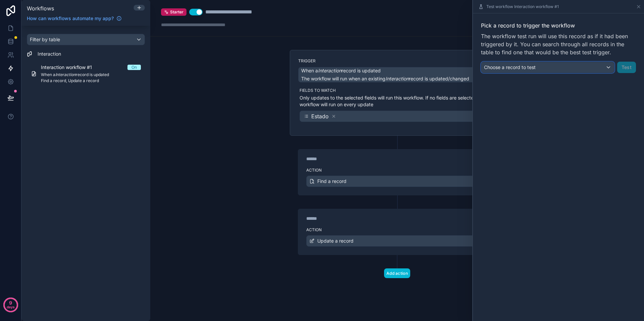
click at [564, 68] on div "Choose a record to test" at bounding box center [547, 67] width 133 height 11
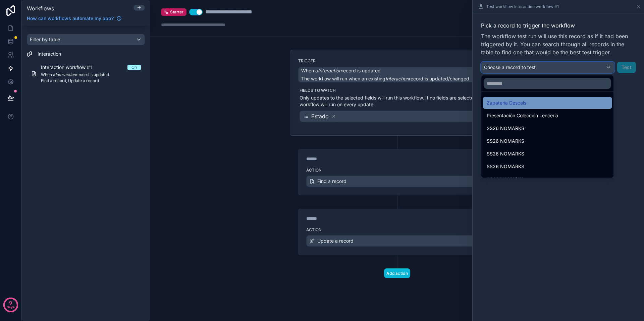
scroll to position [1, 0]
click at [253, 105] on div "**********" at bounding box center [397, 160] width 494 height 321
drag, startPoint x: 637, startPoint y: 99, endPoint x: 449, endPoint y: 110, distance: 188.8
click at [637, 99] on div at bounding box center [558, 160] width 171 height 321
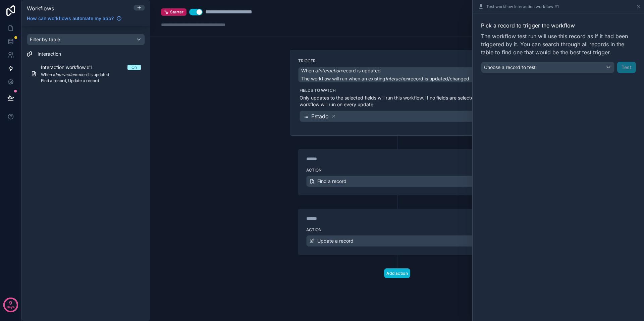
click at [364, 104] on p "Only updates to the selected fields will run this workflow. If no fields are se…" at bounding box center [398, 101] width 197 height 13
click at [641, 7] on icon at bounding box center [638, 6] width 5 height 5
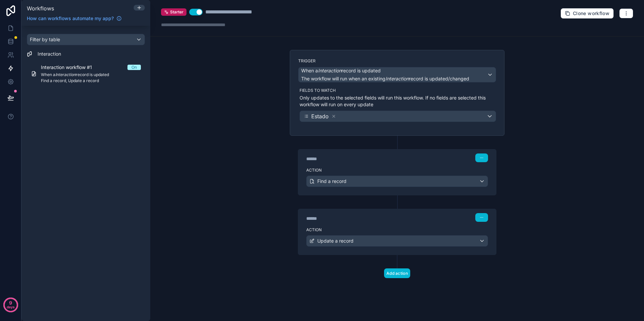
click at [638, 8] on div "**********" at bounding box center [397, 18] width 494 height 37
click at [11, 42] on icon at bounding box center [10, 41] width 4 height 3
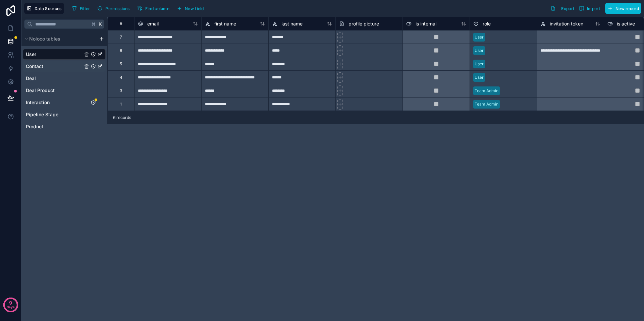
click at [34, 66] on span "Contact" at bounding box center [34, 66] width 17 height 7
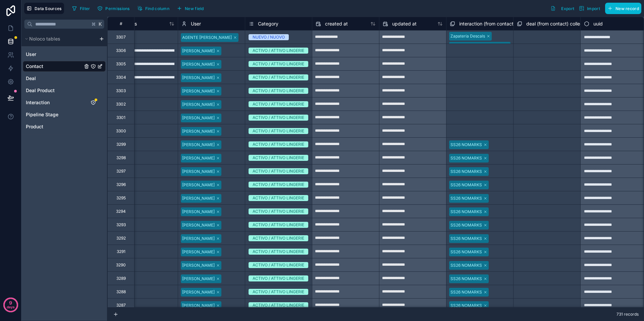
scroll to position [0, 761]
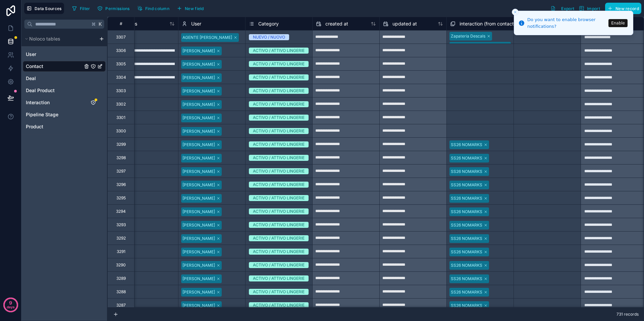
click at [516, 12] on line "Close toast" at bounding box center [515, 12] width 2 height 2
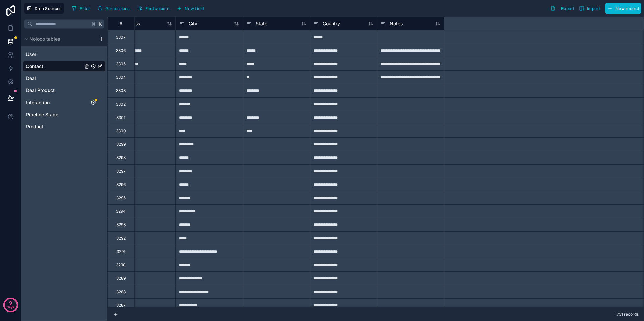
scroll to position [0, 0]
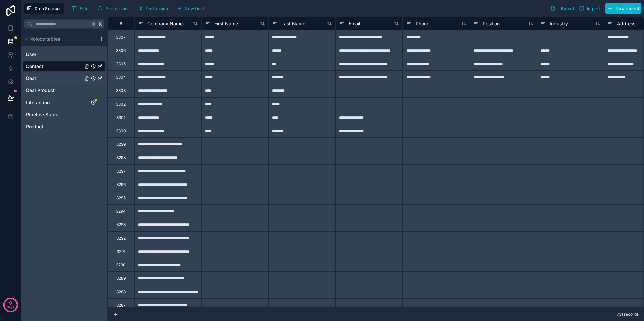
click at [49, 78] on div "Deal" at bounding box center [64, 78] width 83 height 11
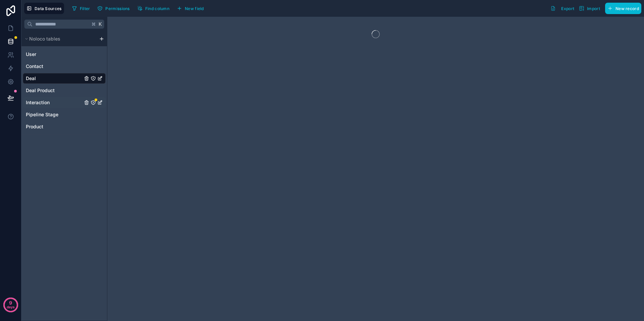
click at [45, 101] on span "Interaction" at bounding box center [38, 102] width 24 height 7
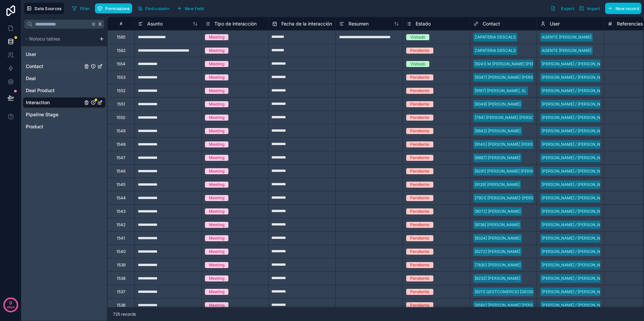
click at [47, 67] on div "Contact" at bounding box center [64, 66] width 83 height 11
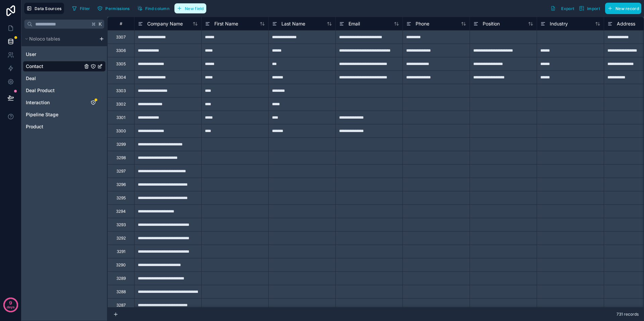
click at [185, 10] on span "New field" at bounding box center [194, 8] width 19 height 5
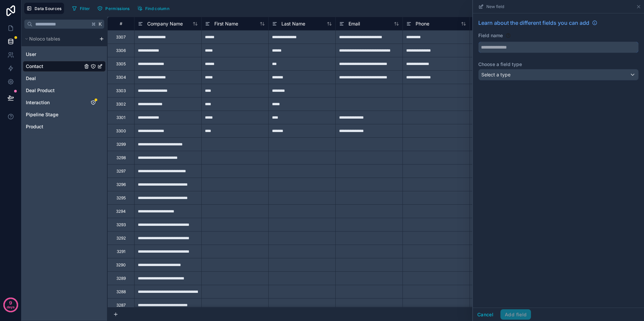
click at [500, 52] on input "text" at bounding box center [559, 47] width 160 height 11
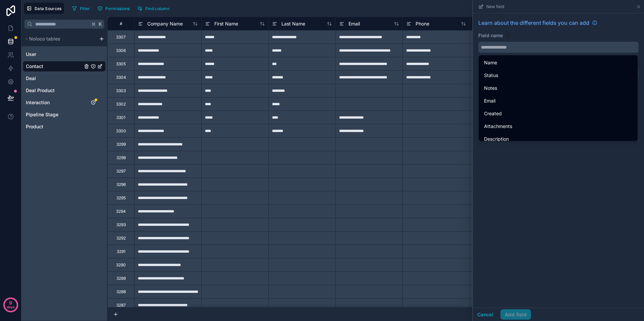
type input "*"
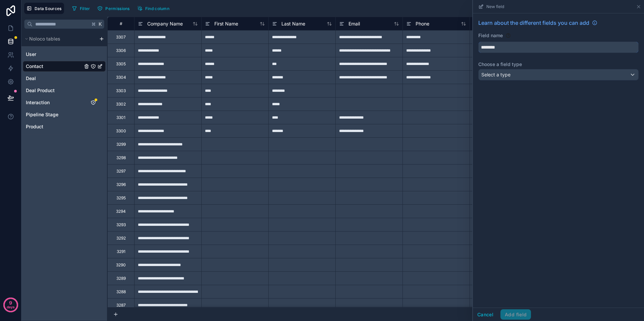
type input "********"
click at [499, 75] on span "Select a type" at bounding box center [495, 75] width 29 height 6
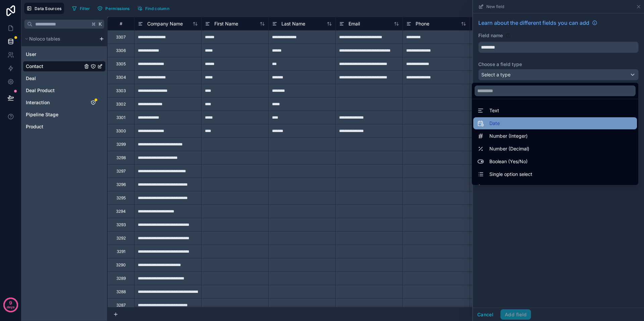
click at [501, 120] on div "Date" at bounding box center [555, 123] width 156 height 8
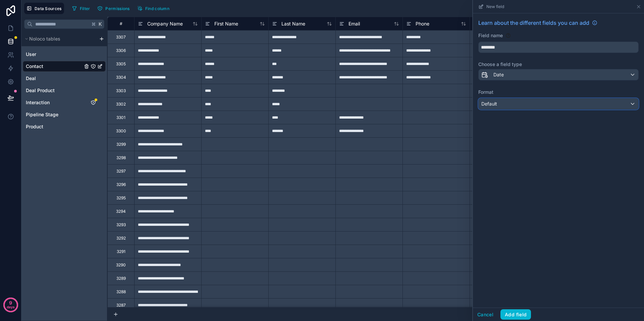
click at [519, 106] on div "Default" at bounding box center [559, 104] width 160 height 11
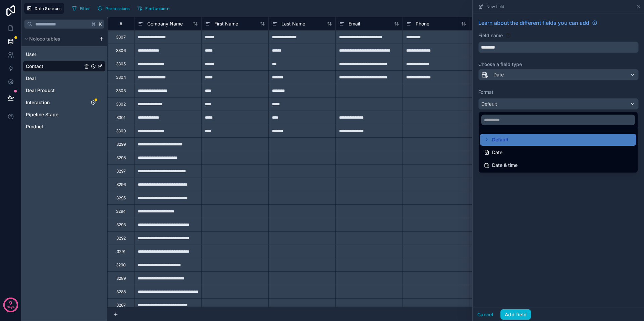
drag, startPoint x: 509, startPoint y: 150, endPoint x: 507, endPoint y: 157, distance: 7.6
click at [507, 150] on div "Date" at bounding box center [558, 153] width 148 height 8
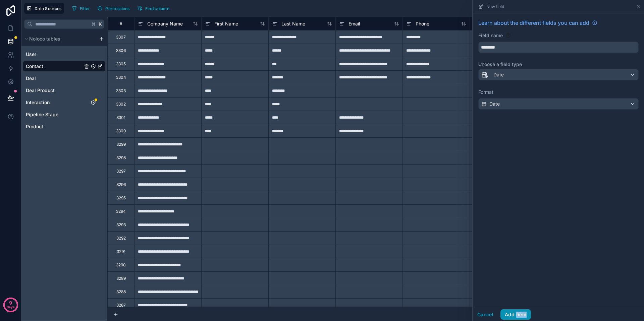
click at [507, 313] on button "Add field" at bounding box center [515, 315] width 31 height 11
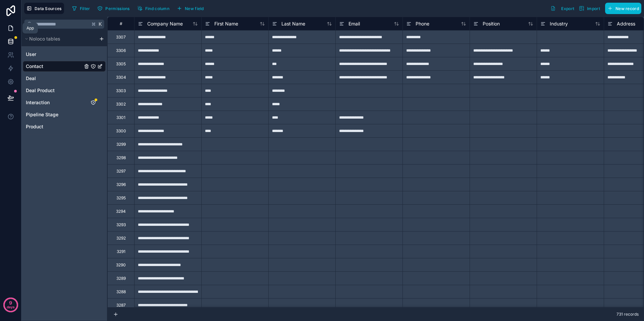
click at [9, 30] on icon at bounding box center [11, 28] width 4 height 5
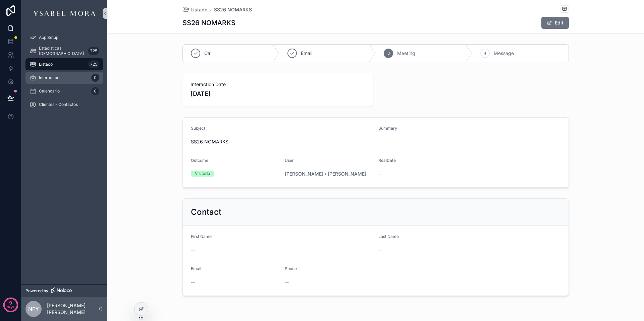
click at [47, 76] on span "Interaction" at bounding box center [49, 77] width 20 height 5
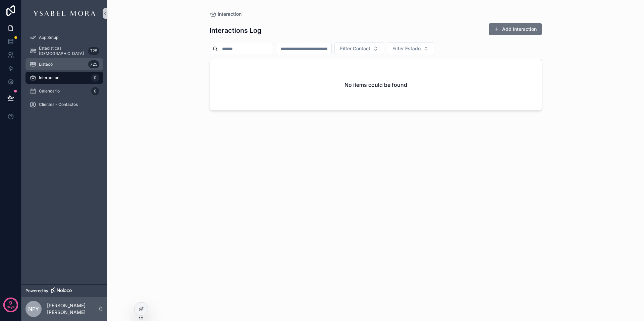
click at [74, 65] on div "Listado 725" at bounding box center [65, 64] width 70 height 11
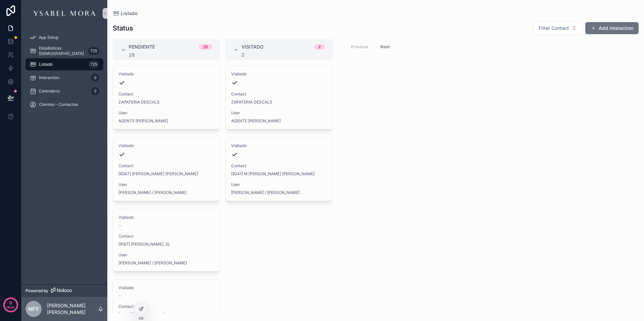
click at [527, 58] on div "Pendiente 28 28 Visitado Contact ZAPATERIA DESCALS User AGENTE ANDREA DESCALS V…" at bounding box center [375, 176] width 537 height 274
click at [142, 309] on icon at bounding box center [141, 309] width 5 height 5
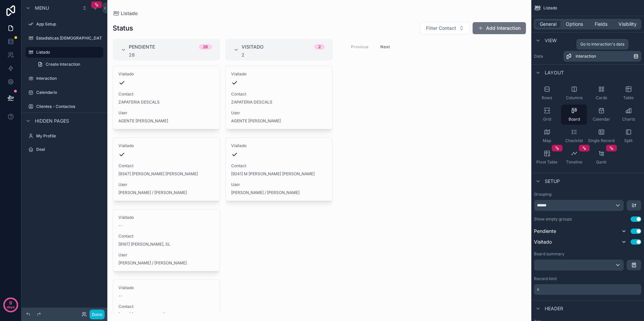
click at [590, 57] on span "Interaction" at bounding box center [586, 56] width 20 height 5
click at [636, 56] on icon "scrollable content" at bounding box center [635, 56] width 5 height 5
click at [587, 58] on span "Interaction" at bounding box center [586, 56] width 20 height 5
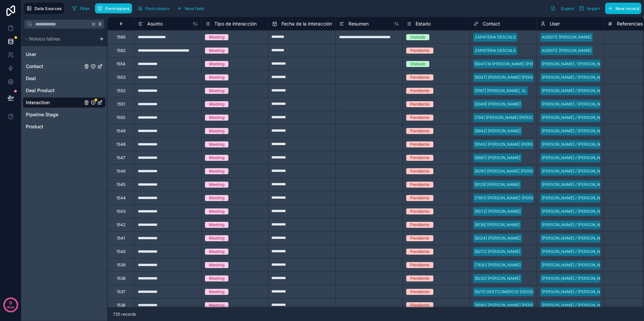
click at [30, 64] on span "Contact" at bounding box center [34, 66] width 17 height 7
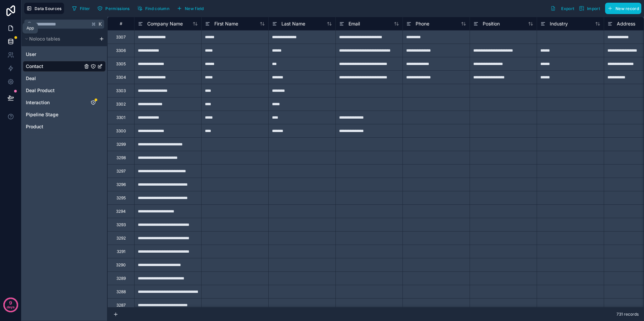
click at [9, 28] on icon at bounding box center [10, 28] width 7 height 7
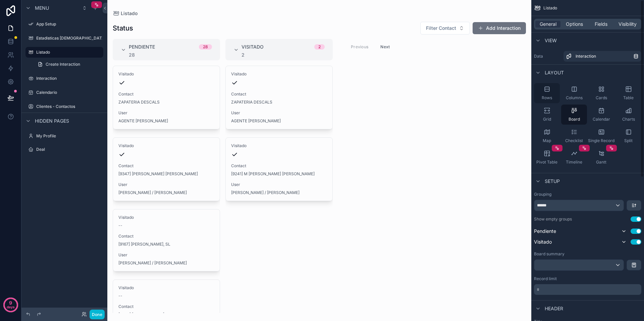
click at [548, 93] on div "Rows" at bounding box center [547, 93] width 26 height 20
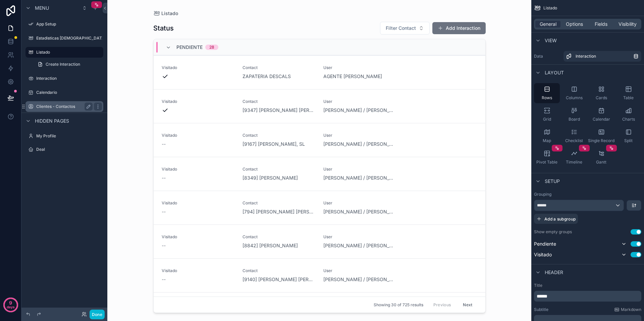
click at [56, 107] on label "Clientes - Contactos" at bounding box center [63, 106] width 54 height 5
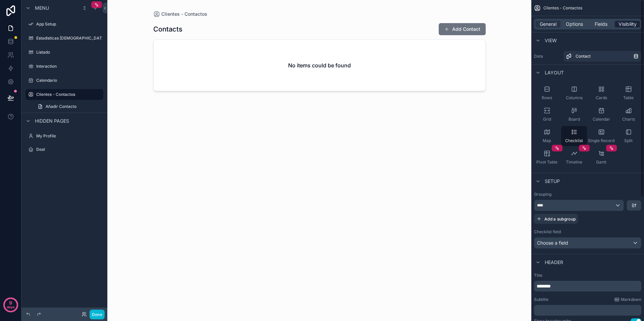
click at [622, 24] on span "Visibility" at bounding box center [628, 24] width 18 height 7
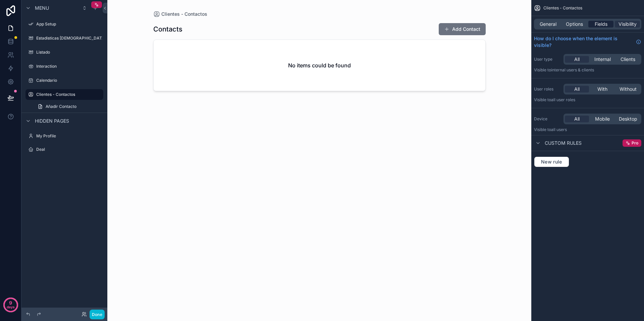
click at [596, 23] on span "Fields" at bounding box center [601, 24] width 13 height 7
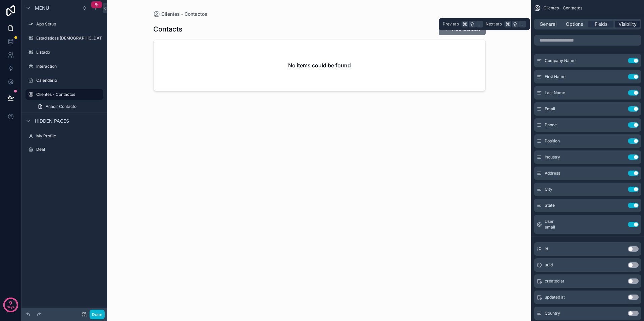
click at [623, 25] on span "Visibility" at bounding box center [628, 24] width 18 height 7
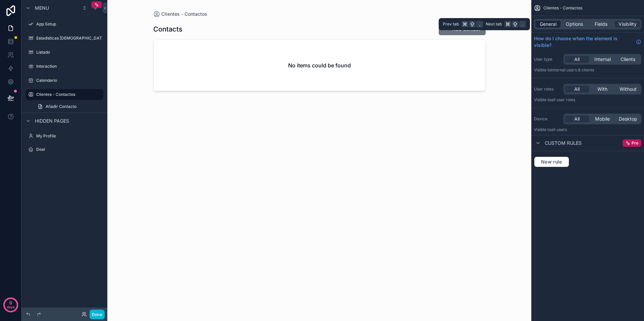
click at [546, 25] on span "General" at bounding box center [548, 24] width 17 height 7
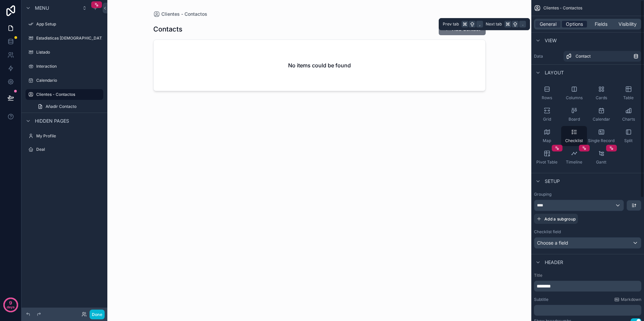
click at [571, 25] on span "Options" at bounding box center [574, 24] width 17 height 7
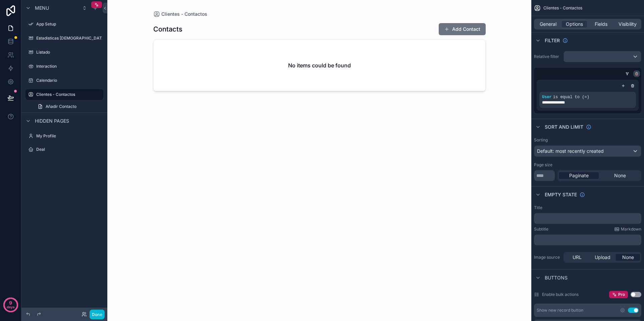
click at [636, 74] on icon "scrollable content" at bounding box center [637, 74] width 4 height 4
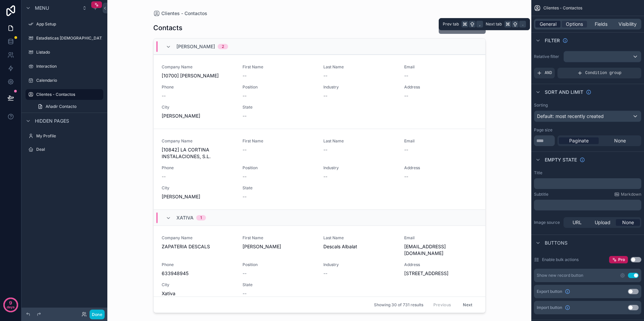
click at [548, 27] on span "General" at bounding box center [548, 24] width 17 height 7
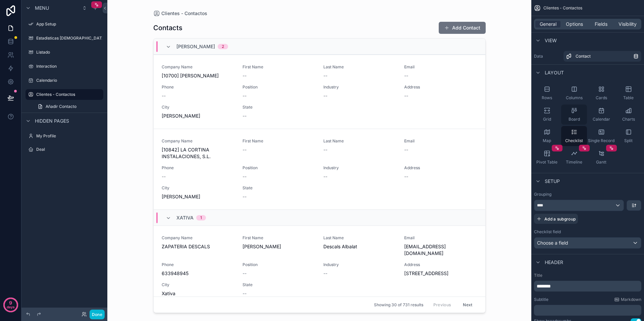
click at [574, 114] on div "Board" at bounding box center [574, 115] width 26 height 20
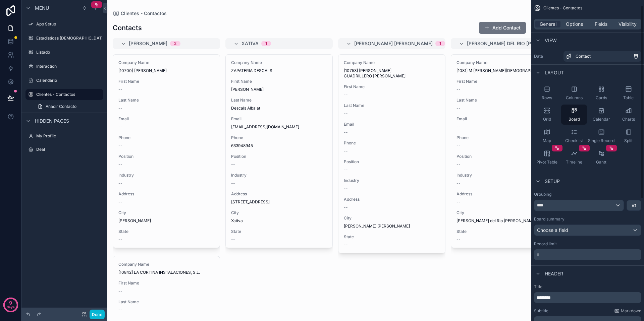
scroll to position [27, 0]
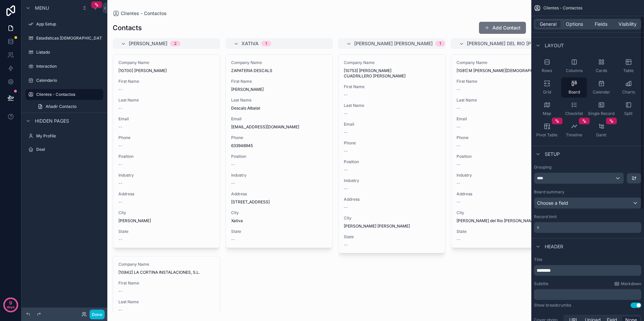
click at [601, 172] on div "Grouping ****" at bounding box center [587, 174] width 107 height 19
click at [600, 179] on div "****" at bounding box center [578, 178] width 89 height 11
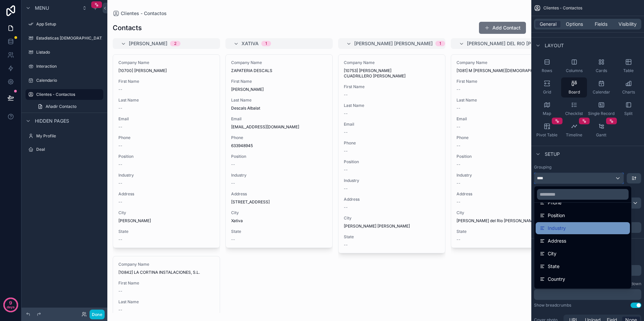
scroll to position [0, 0]
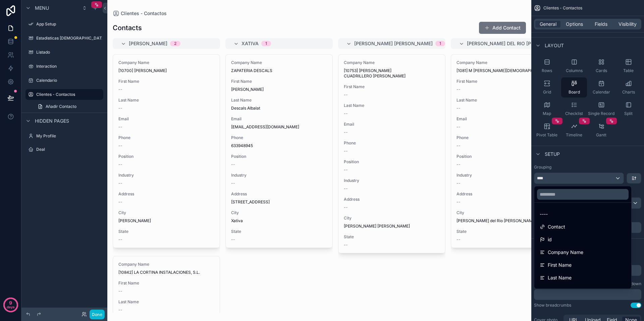
click at [589, 164] on div "scrollable content" at bounding box center [322, 160] width 644 height 321
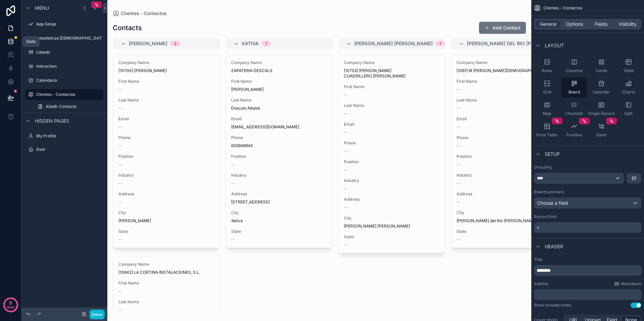
click at [5, 42] on link at bounding box center [10, 41] width 21 height 13
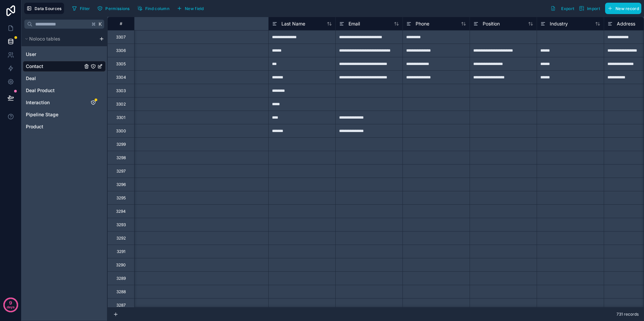
scroll to position [0, 832]
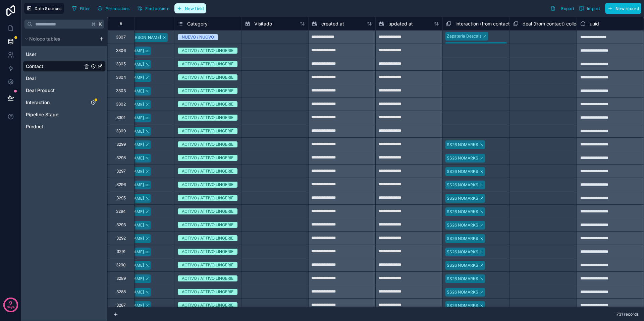
drag, startPoint x: 191, startPoint y: 9, endPoint x: 187, endPoint y: 9, distance: 3.7
click at [188, 9] on span "New field" at bounding box center [194, 8] width 19 height 5
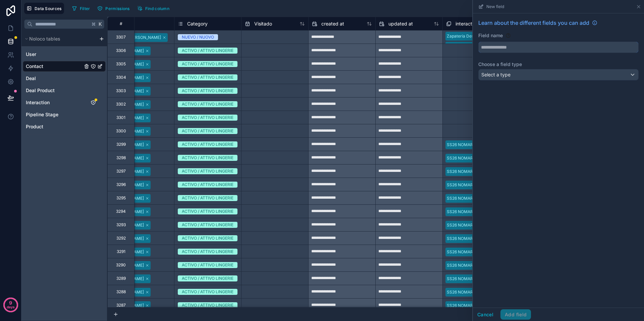
click at [542, 52] on input "text" at bounding box center [559, 47] width 160 height 11
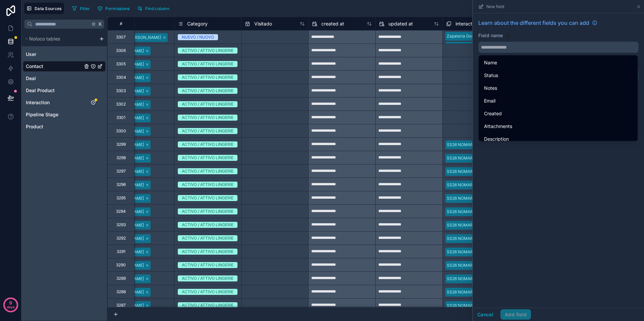
click at [507, 185] on div "Learn about the different fields you can add Field name Choose a field type Sel…" at bounding box center [558, 160] width 171 height 294
click at [564, 45] on input "text" at bounding box center [559, 47] width 160 height 11
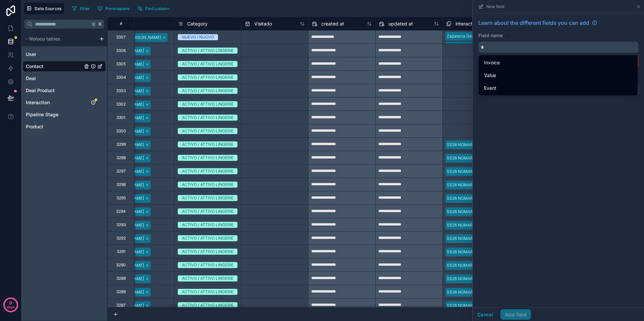
click at [562, 45] on input "*" at bounding box center [559, 47] width 160 height 11
type input "*"
drag, startPoint x: 601, startPoint y: 33, endPoint x: 635, endPoint y: 16, distance: 38.0
click at [609, 30] on div "Learn about the different fields you can add Field name * The name has to be 3 …" at bounding box center [558, 58] width 171 height 90
click at [639, 9] on icon at bounding box center [638, 6] width 5 height 5
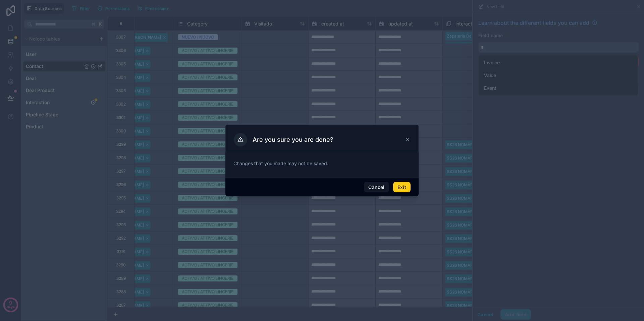
click at [401, 190] on button "Exit" at bounding box center [401, 187] width 17 height 11
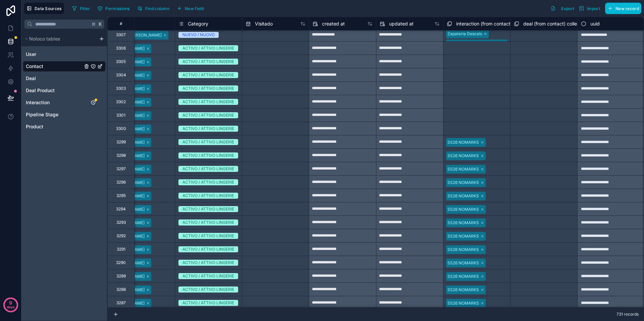
scroll to position [2, 832]
click at [189, 10] on span "New field" at bounding box center [194, 8] width 19 height 5
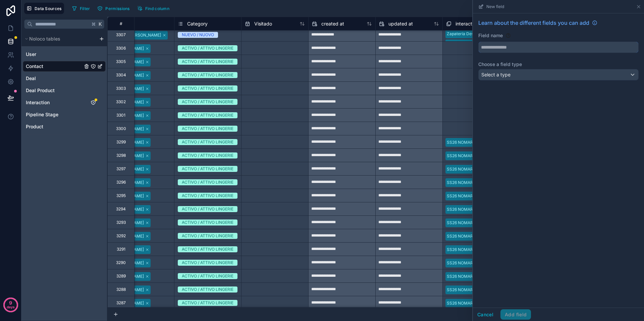
click at [511, 50] on input "text" at bounding box center [559, 47] width 160 height 11
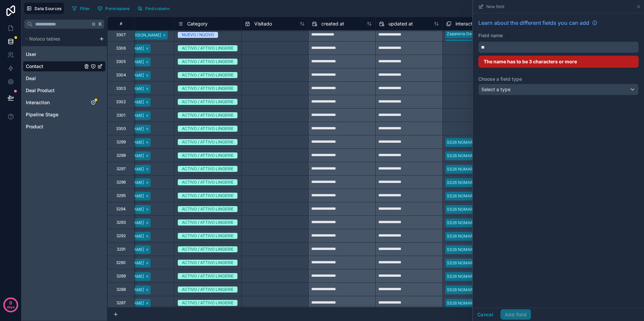
type input "*"
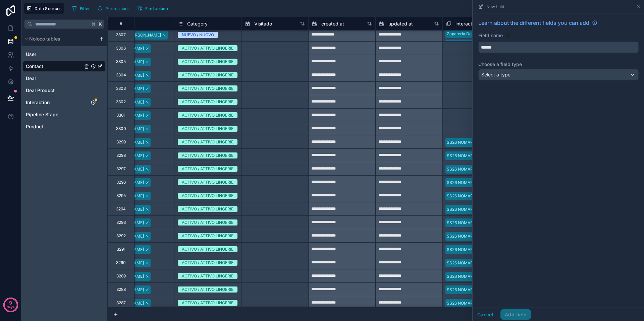
type input "******"
click at [516, 74] on div "Select a type" at bounding box center [559, 74] width 160 height 11
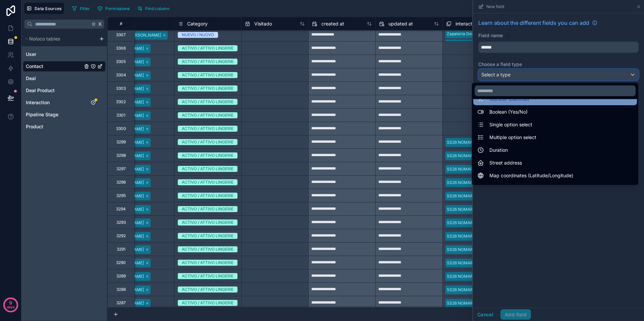
scroll to position [52, 0]
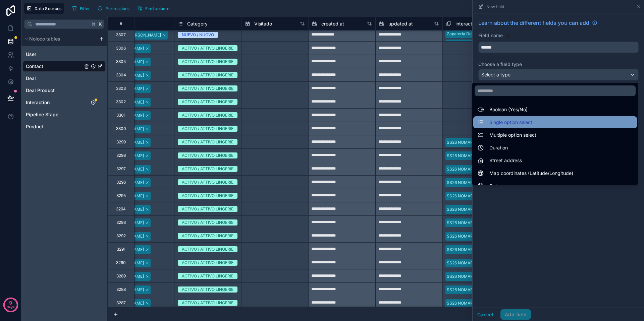
click at [508, 124] on span "Single option select" at bounding box center [510, 122] width 43 height 8
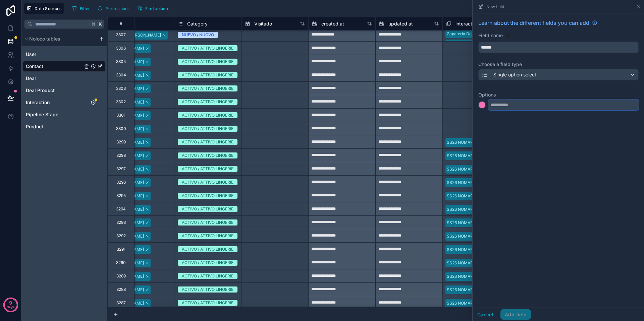
click at [511, 108] on input "text" at bounding box center [563, 105] width 150 height 11
type input "*********"
click at [512, 119] on input "text" at bounding box center [563, 118] width 150 height 11
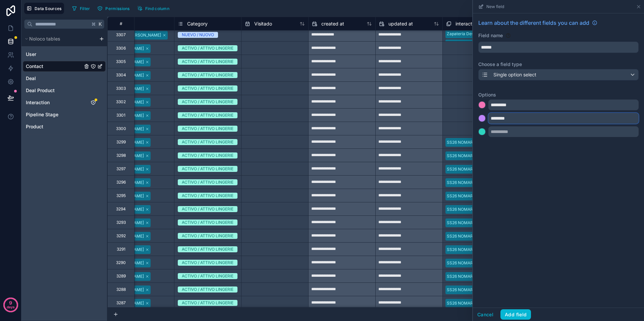
type input "********"
click at [482, 118] on div at bounding box center [482, 118] width 7 height 7
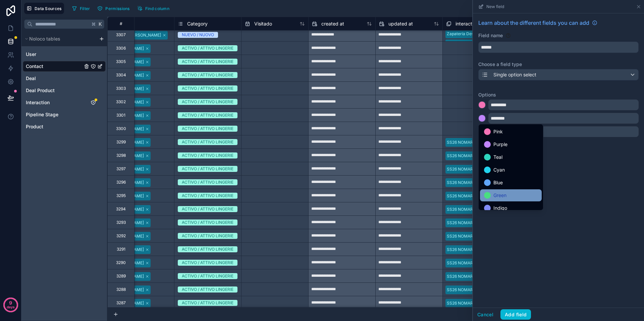
click at [495, 197] on span "Green" at bounding box center [499, 196] width 13 height 8
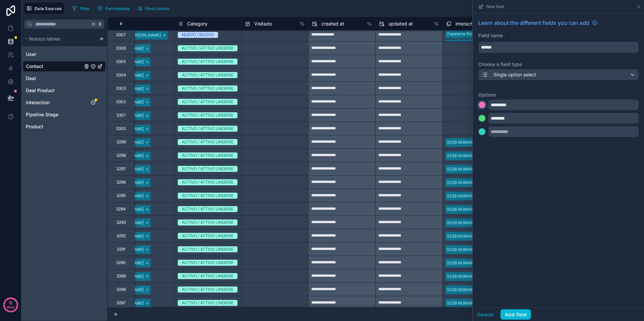
click at [481, 106] on div at bounding box center [482, 105] width 7 height 7
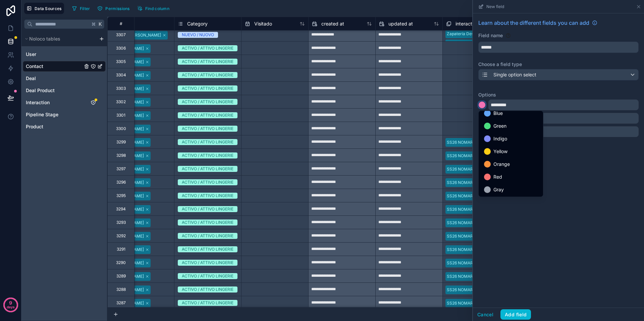
scroll to position [56, 0]
click at [499, 174] on span "Red" at bounding box center [497, 177] width 9 height 8
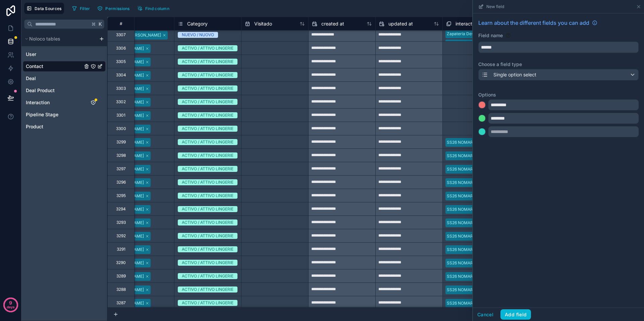
click at [603, 178] on div "Learn about the different fields you can add Field name ****** Choose a field t…" at bounding box center [558, 160] width 171 height 294
click at [518, 313] on button "Add field" at bounding box center [515, 315] width 31 height 11
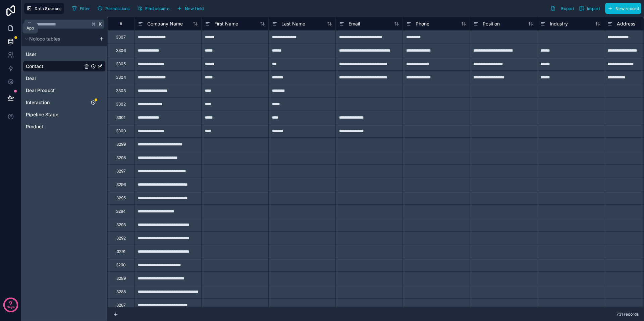
click at [8, 26] on icon at bounding box center [10, 28] width 7 height 7
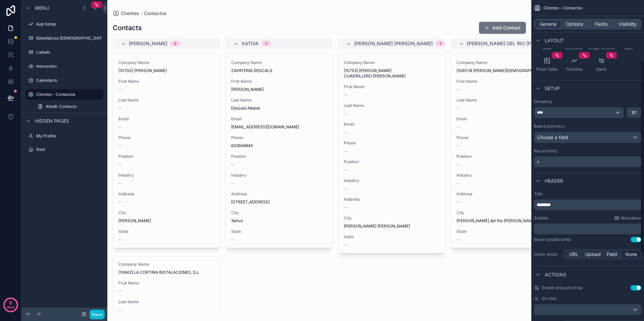
scroll to position [99, 0]
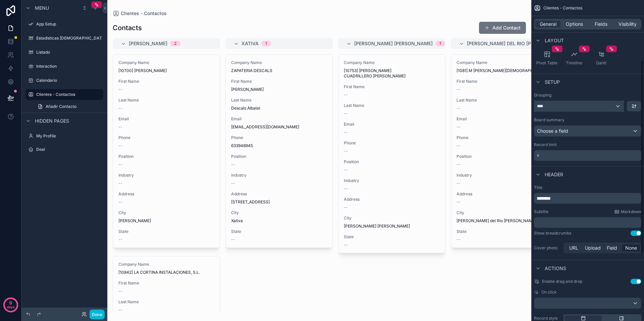
click at [602, 109] on div "****" at bounding box center [578, 106] width 89 height 11
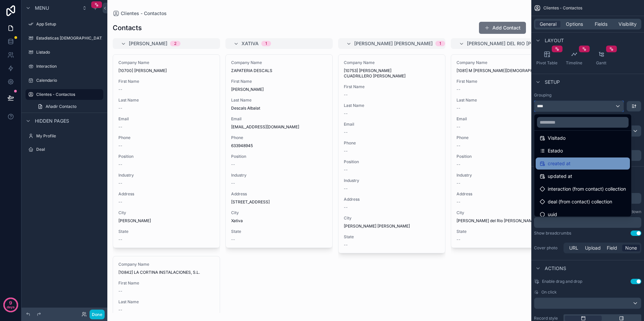
scroll to position [215, 0]
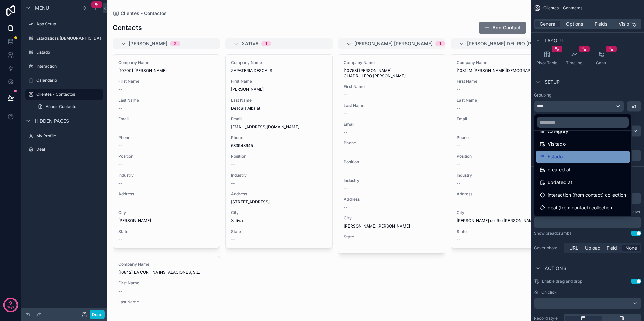
click at [569, 156] on div "Estado" at bounding box center [583, 157] width 86 height 8
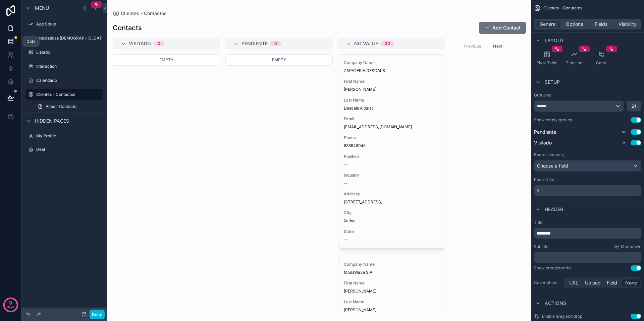
click at [10, 41] on icon at bounding box center [10, 40] width 4 height 2
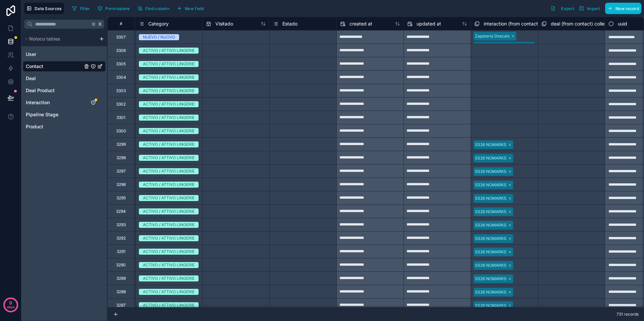
scroll to position [0, 899]
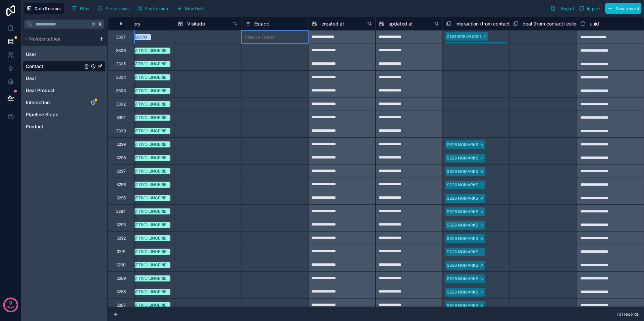
click at [279, 43] on div "Select a Estado" at bounding box center [274, 37] width 67 height 13
click at [281, 39] on div "Select a Estado" at bounding box center [274, 37] width 67 height 7
drag, startPoint x: 268, startPoint y: 55, endPoint x: 276, endPoint y: 50, distance: 9.0
click at [269, 54] on div "Pendiente" at bounding box center [274, 54] width 67 height 13
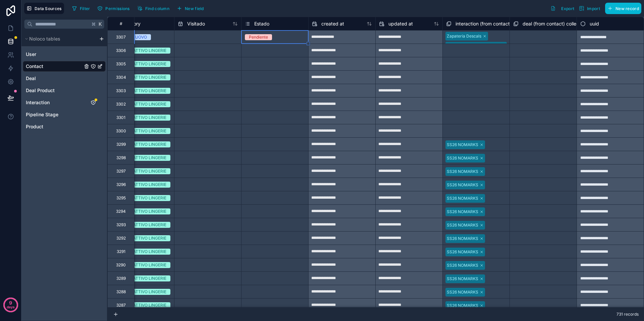
click at [309, 45] on div at bounding box center [308, 43] width 3 height 3
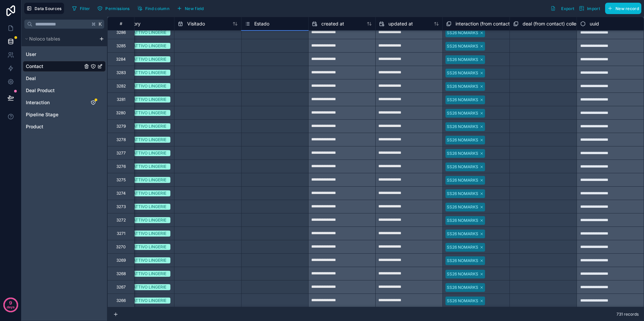
scroll to position [300, 899]
drag, startPoint x: 309, startPoint y: 45, endPoint x: 288, endPoint y: 296, distance: 252.4
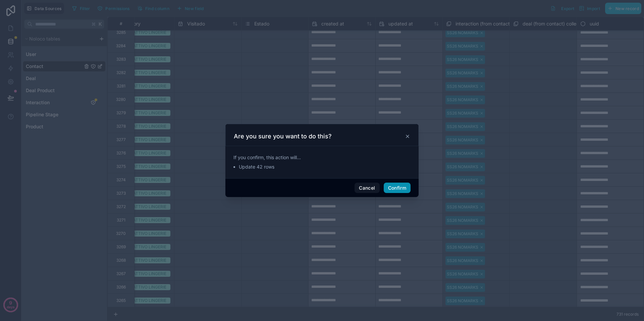
click at [392, 186] on button "Confirm" at bounding box center [397, 188] width 27 height 11
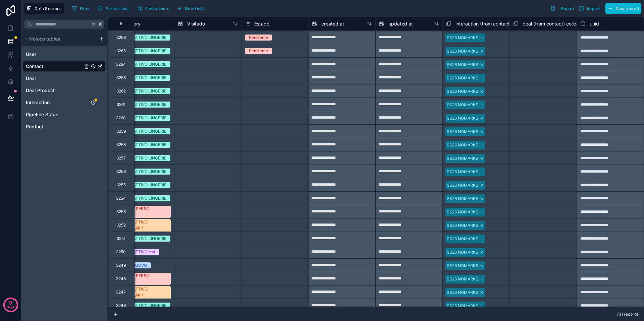
scroll to position [551, 899]
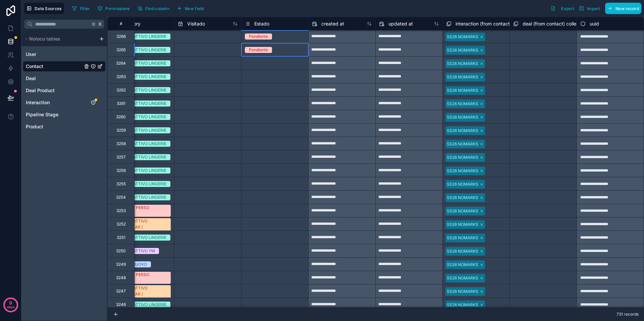
click at [297, 50] on div "Pendiente" at bounding box center [274, 49] width 67 height 7
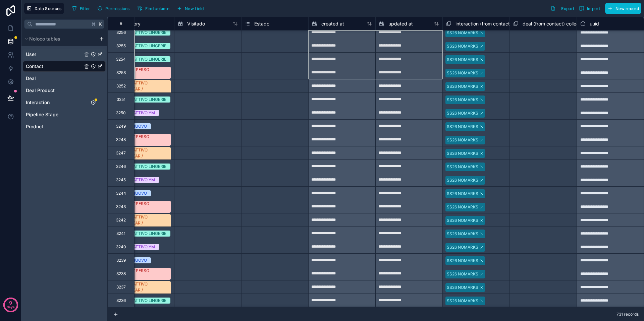
scroll to position [689, 805]
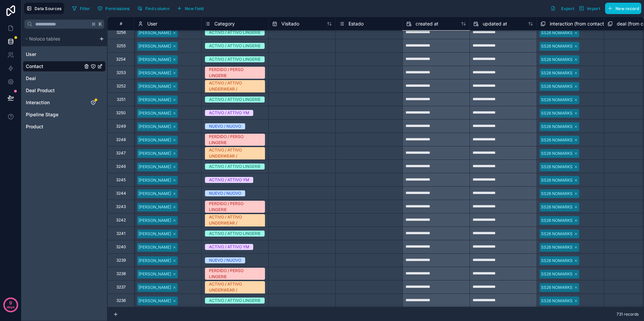
drag, startPoint x: 309, startPoint y: 58, endPoint x: 313, endPoint y: 59, distance: 4.1
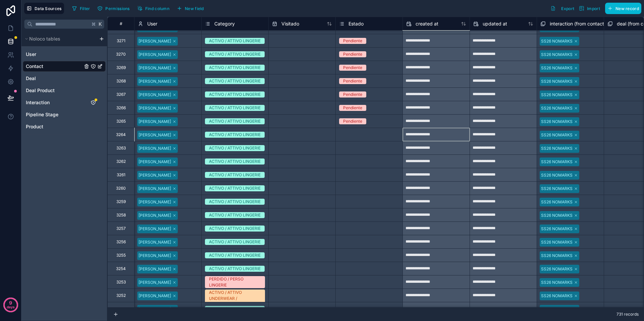
scroll to position [481, 805]
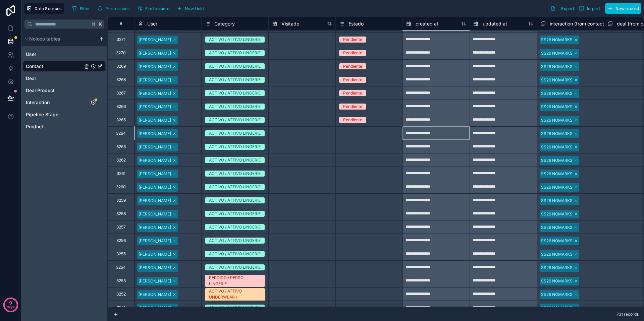
click at [373, 135] on div "Select a Estado" at bounding box center [369, 133] width 67 height 7
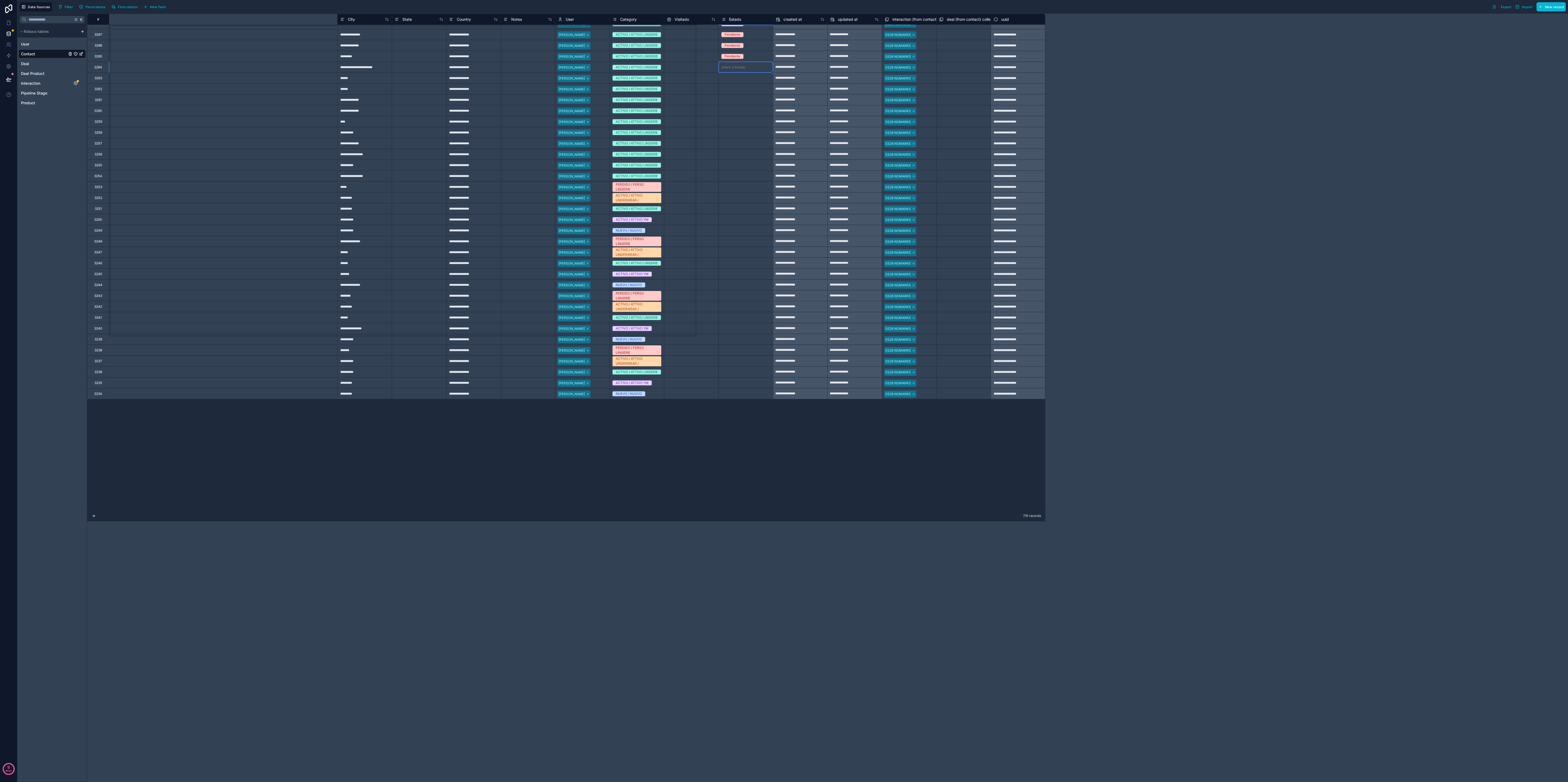
scroll to position [324, 0]
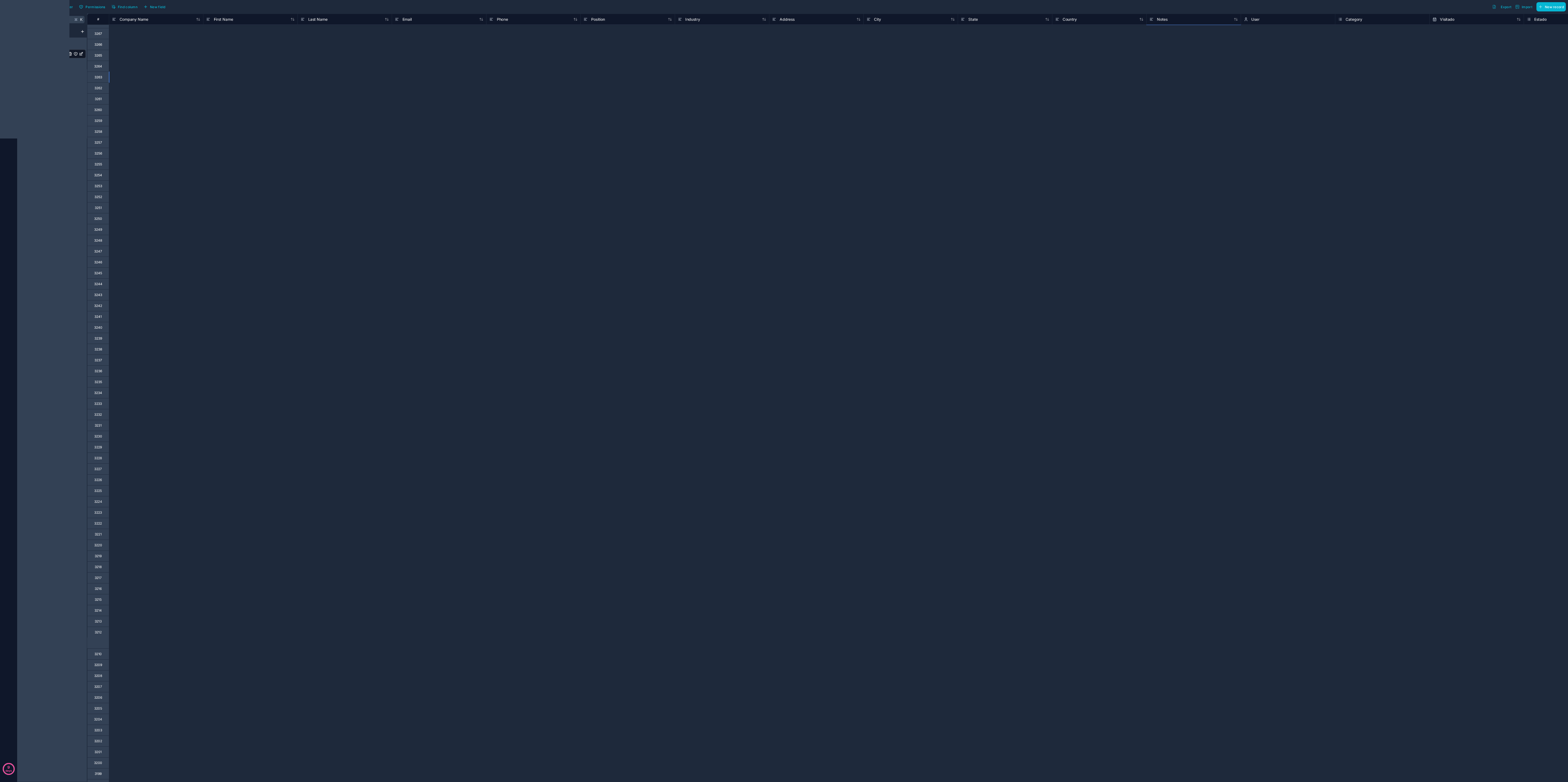
drag, startPoint x: 1207, startPoint y: 158, endPoint x: 1200, endPoint y: 126, distance: 32.8
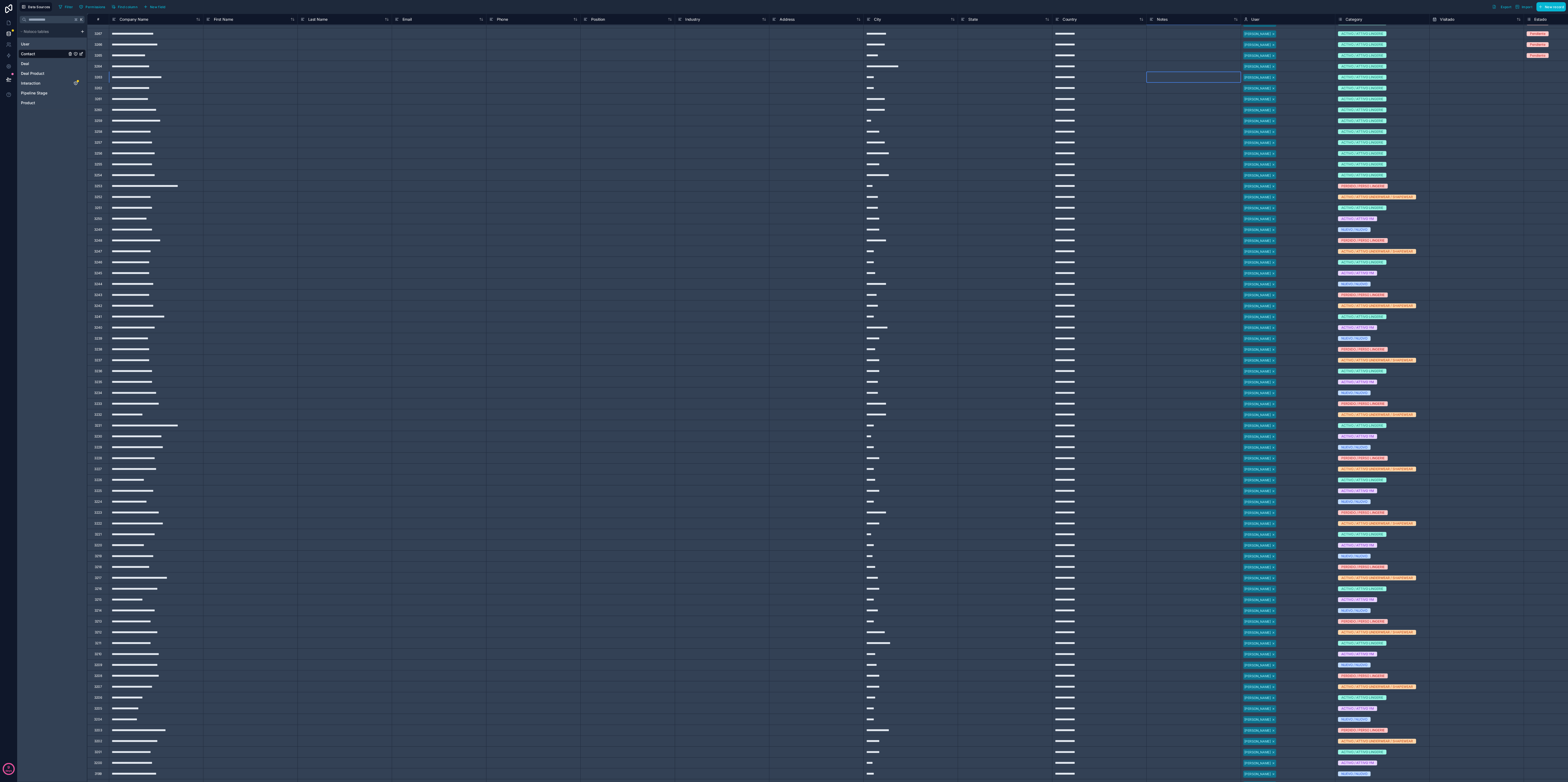
click at [523, 126] on div "**********" at bounding box center [1088, 403] width 2003 height 1643
click at [523, 101] on div "Select a Estado" at bounding box center [1538, 98] width 24 height 4
click at [523, 62] on div "Select a Estado" at bounding box center [1571, 66] width 94 height 11
click at [523, 61] on div "Select a Estado" at bounding box center [1570, 66] width 94 height 11
drag, startPoint x: 1618, startPoint y: 63, endPoint x: 1586, endPoint y: 874, distance: 811.6
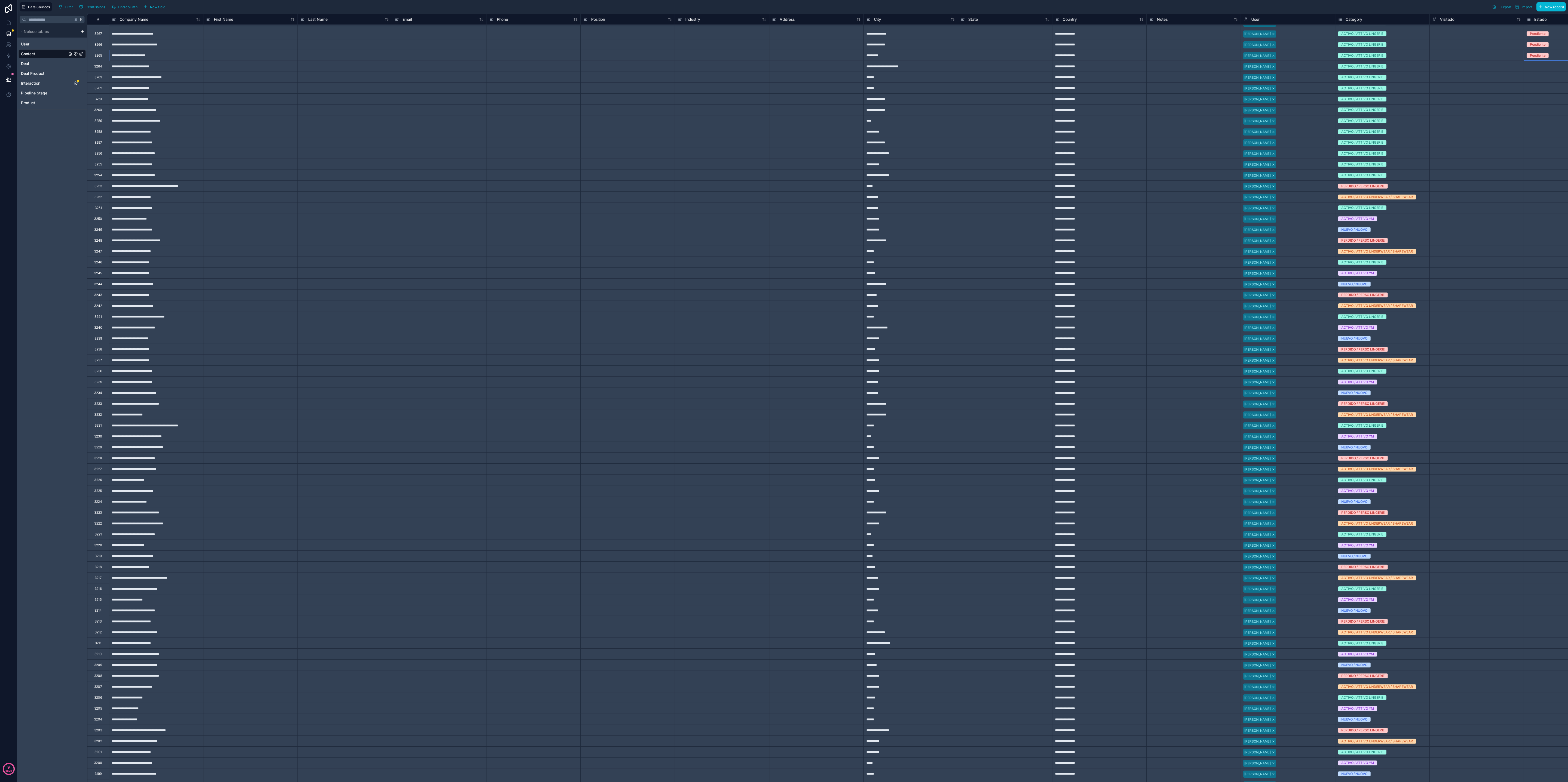
click at [523, 260] on div "**********" at bounding box center [1088, 403] width 2003 height 1643
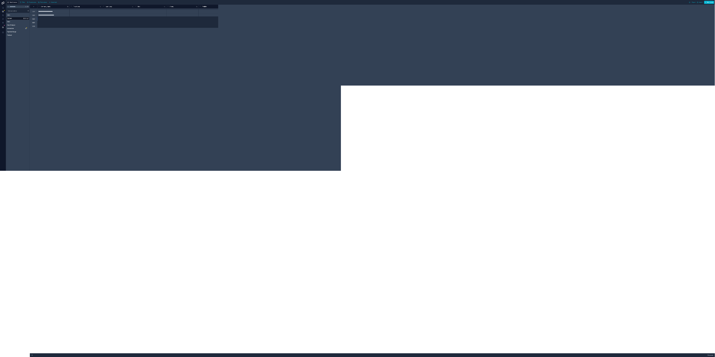
scroll to position [533, 0]
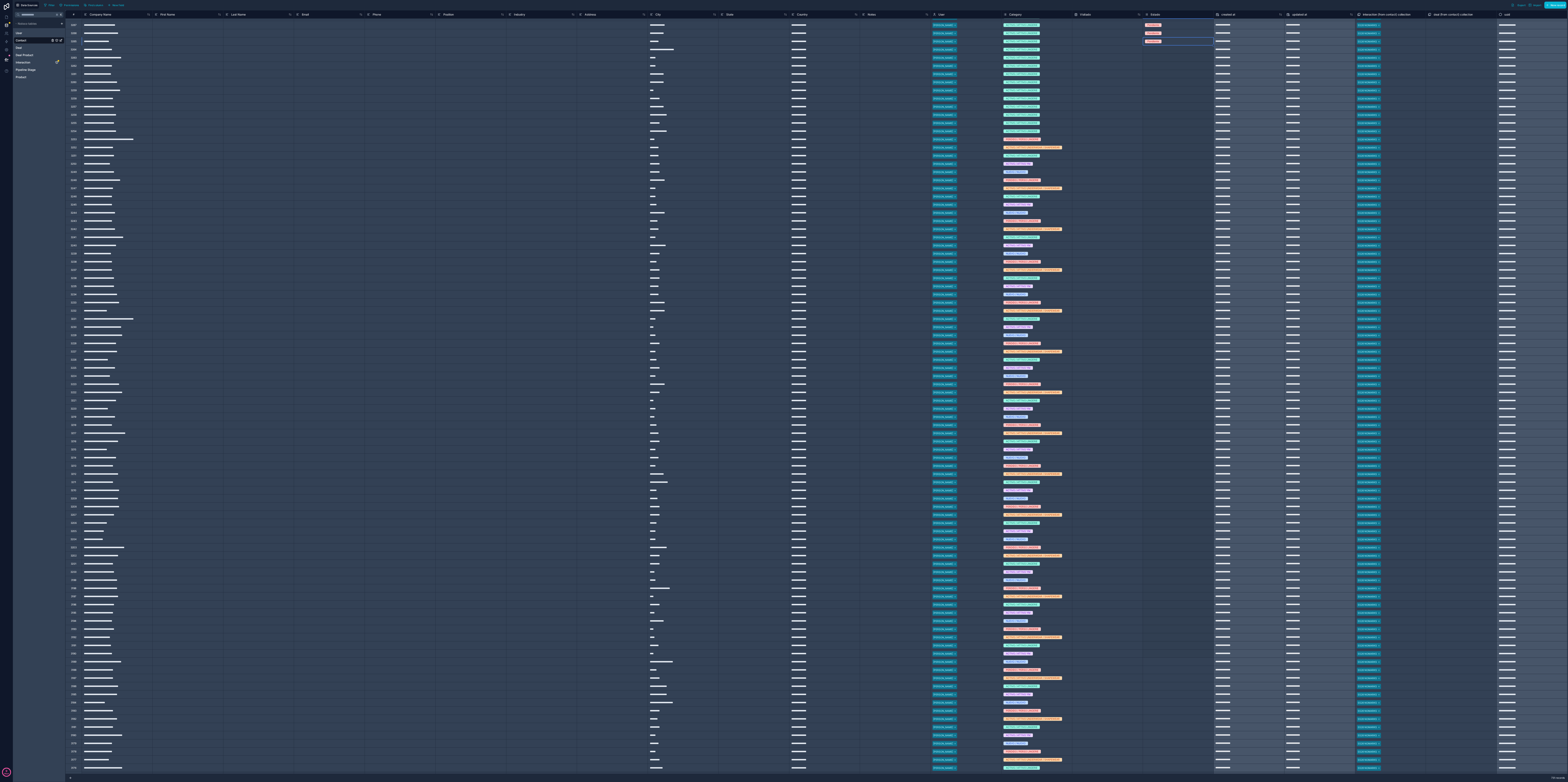
click at [392, 195] on div "Select a Estado" at bounding box center [1178, 523] width 71 height 4
click at [392, 38] on div "Pendiente" at bounding box center [1178, 41] width 71 height 8
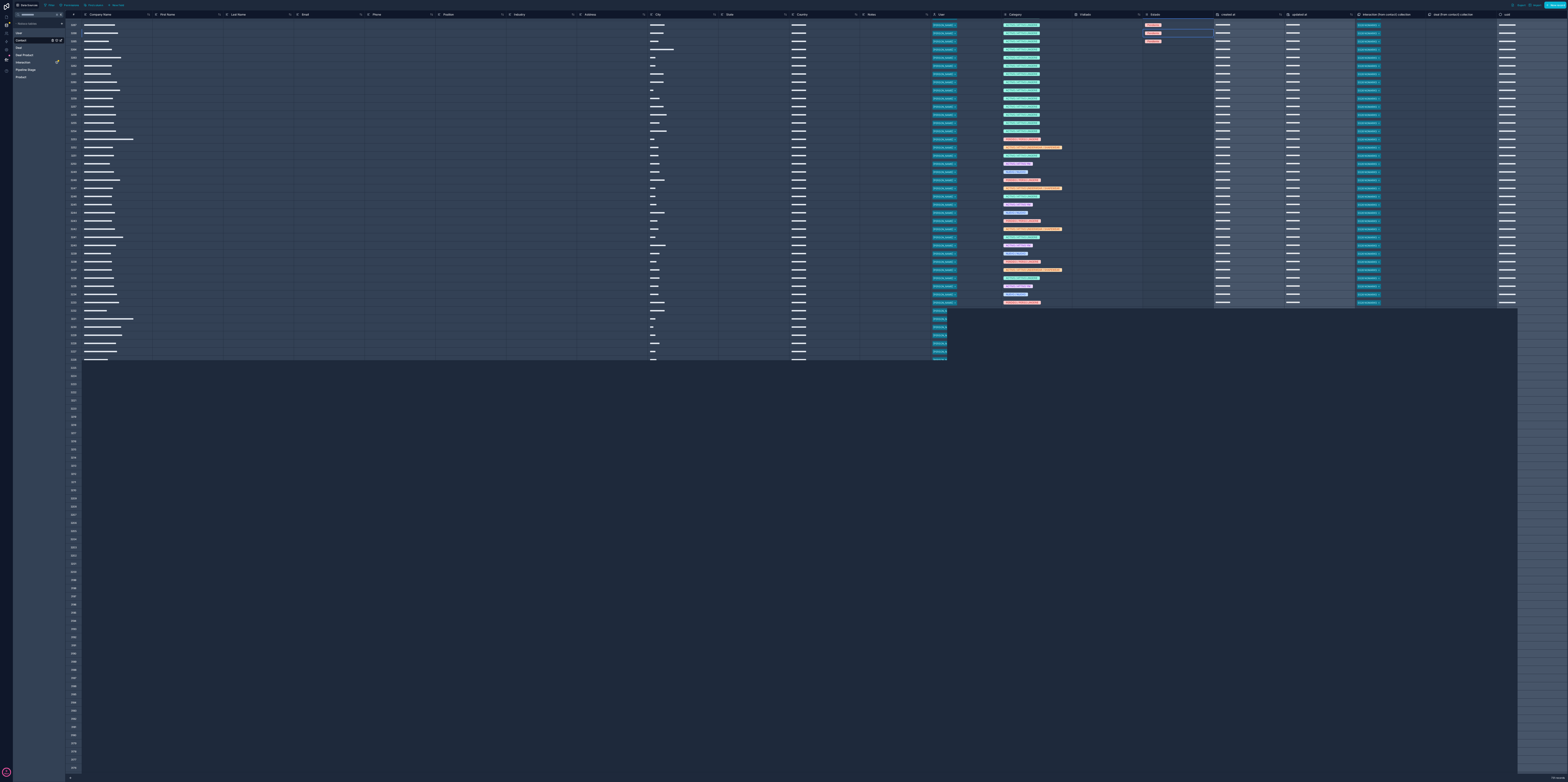
click at [392, 44] on div "Pendiente" at bounding box center [1178, 41] width 71 height 4
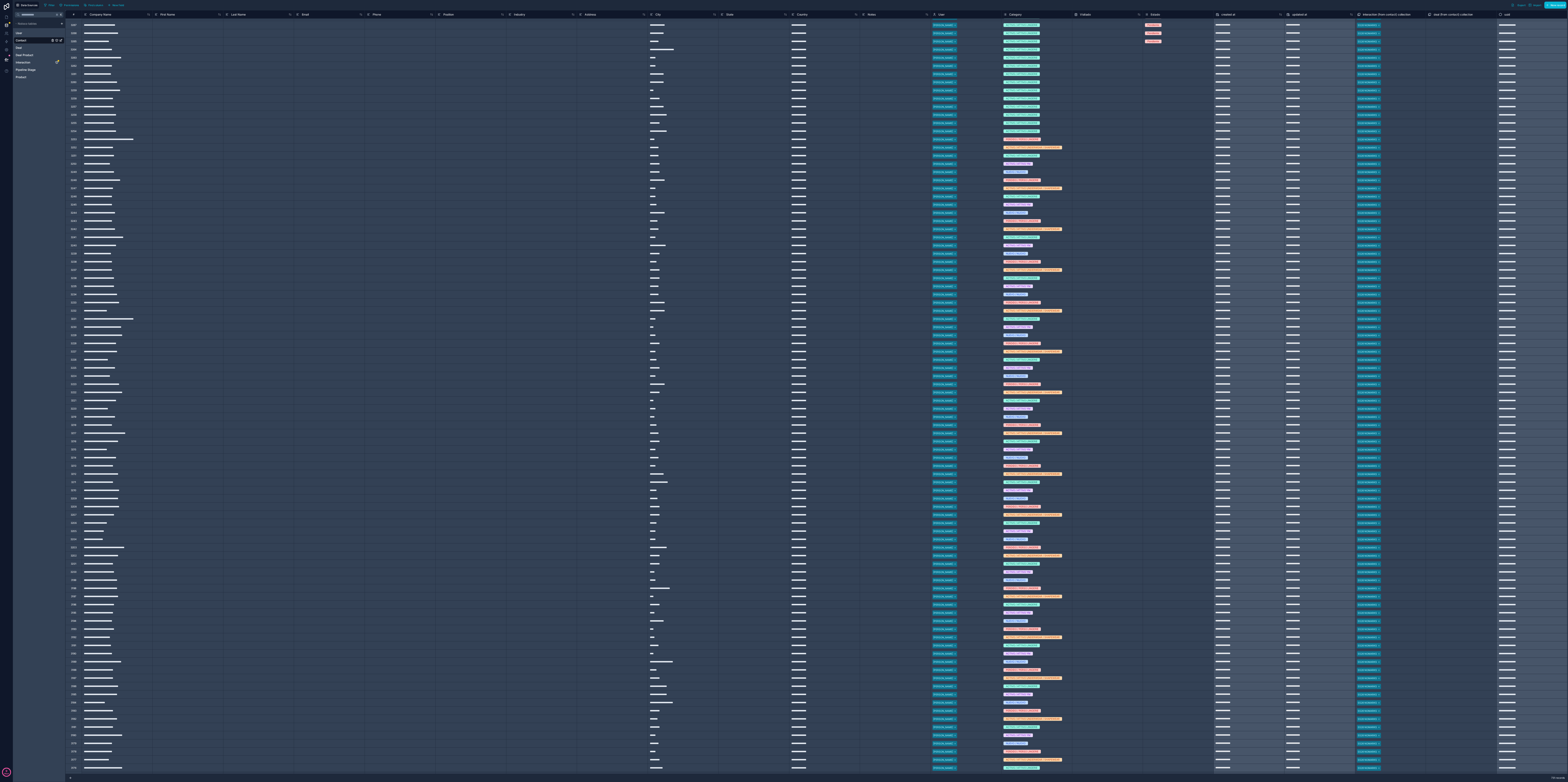
drag, startPoint x: 1214, startPoint y: 48, endPoint x: 1163, endPoint y: 47, distance: 51.0
click at [392, 47] on div "**********" at bounding box center [816, 49] width 1502 height 8
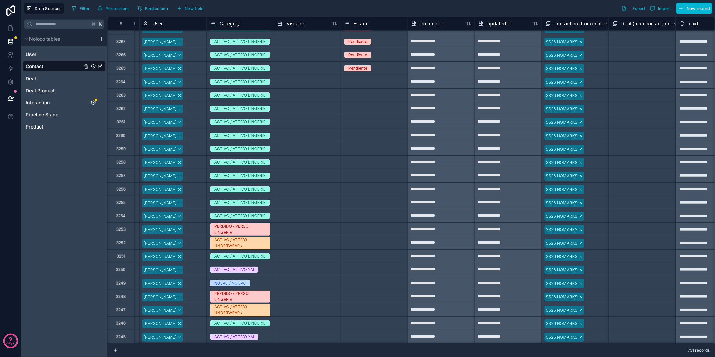
scroll to position [532, 801]
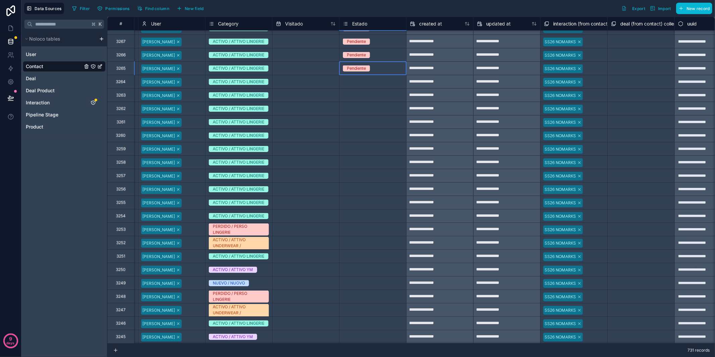
click at [396, 72] on div "Pendiente" at bounding box center [373, 68] width 67 height 13
click at [396, 86] on div "Select a Estado" at bounding box center [373, 81] width 67 height 13
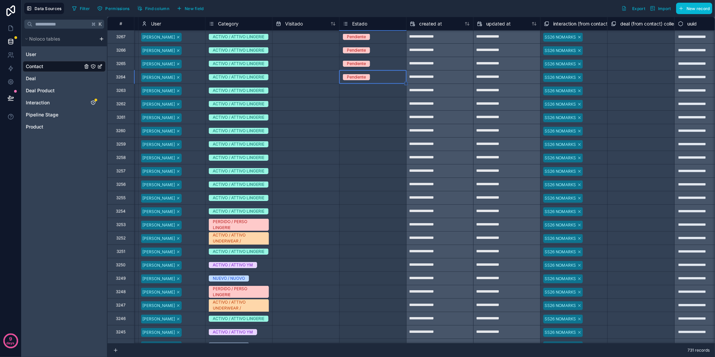
click at [391, 97] on div "Select a Estado" at bounding box center [372, 103] width 67 height 13
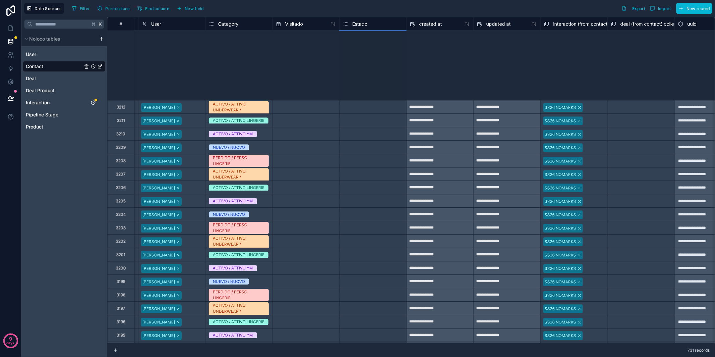
scroll to position [1700, 801]
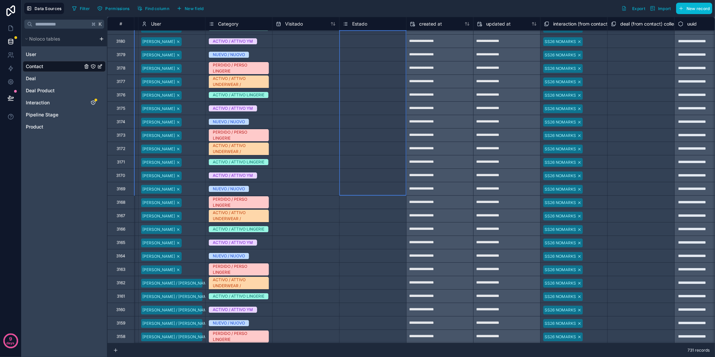
click at [397, 191] on div "Select a Estado" at bounding box center [373, 188] width 67 height 7
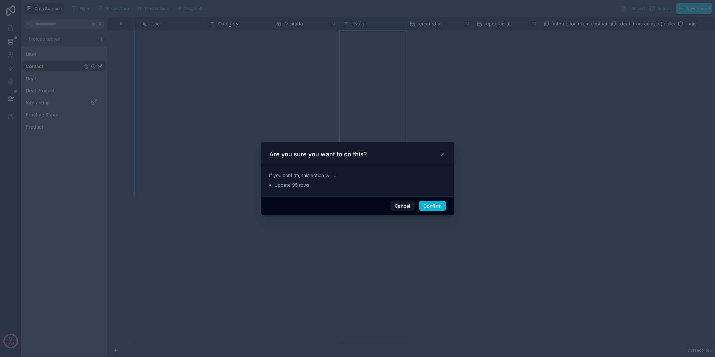
scroll to position [590, 801]
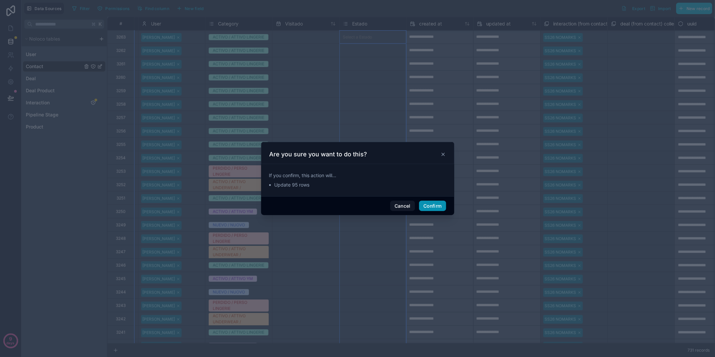
click at [430, 206] on button "Confirm" at bounding box center [432, 206] width 27 height 11
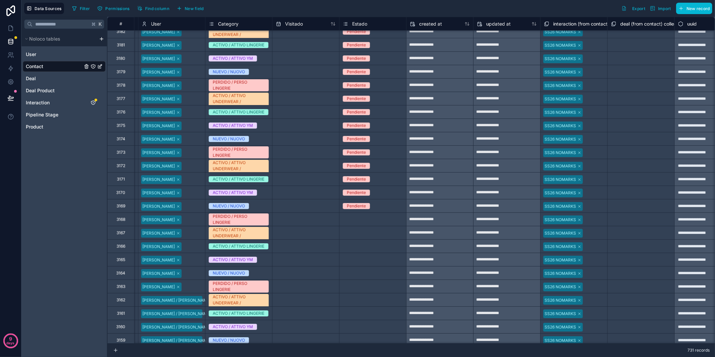
scroll to position [1849, 801]
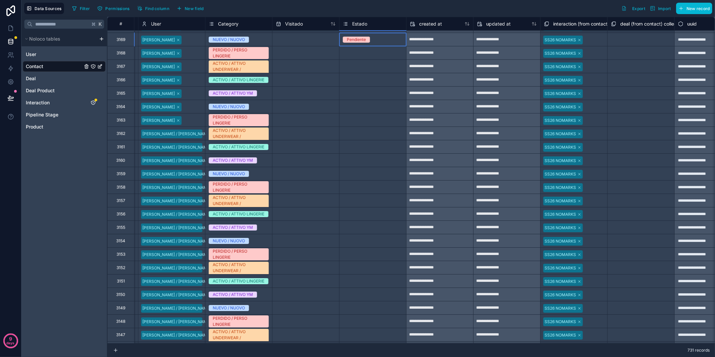
click at [380, 37] on div "Pendiente" at bounding box center [373, 39] width 67 height 7
click at [388, 60] on div "Select a Estado" at bounding box center [373, 66] width 67 height 13
click at [378, 54] on div "Select a Estado" at bounding box center [373, 53] width 67 height 7
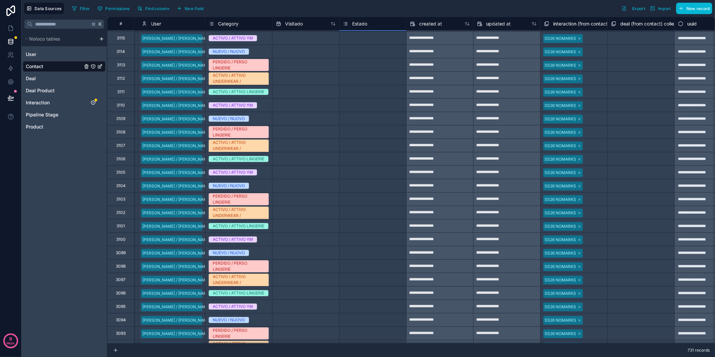
scroll to position [2577, 801]
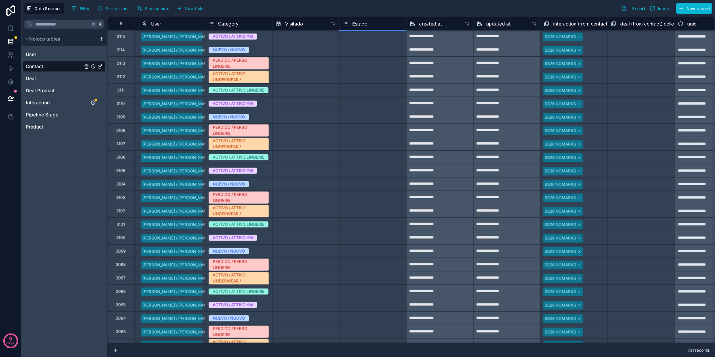
click at [368, 321] on div "Select a Estado" at bounding box center [357, 331] width 29 height 5
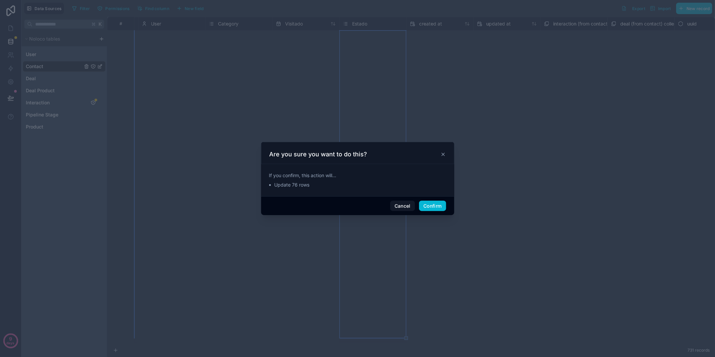
scroll to position [1865, 801]
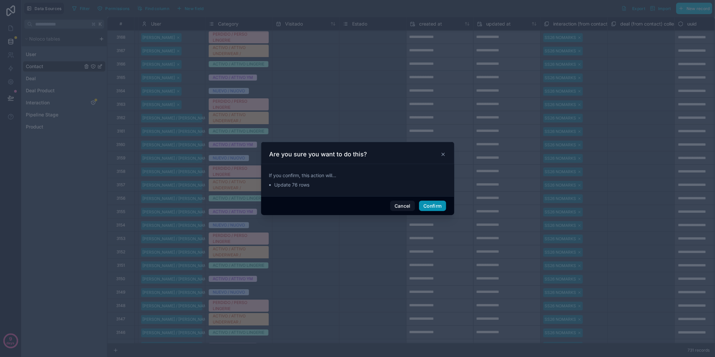
click at [439, 207] on button "Confirm" at bounding box center [432, 206] width 27 height 11
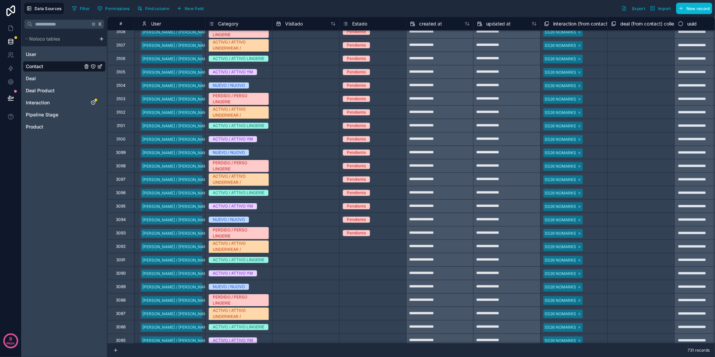
scroll to position [2827, 801]
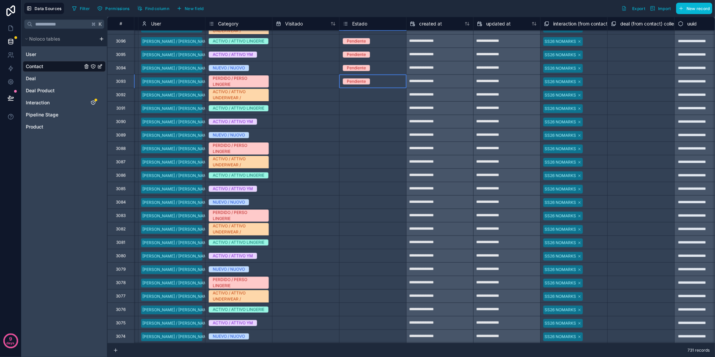
click at [391, 86] on div "Pendiente" at bounding box center [373, 81] width 67 height 13
click at [384, 23] on div "Estado" at bounding box center [373, 24] width 60 height 8
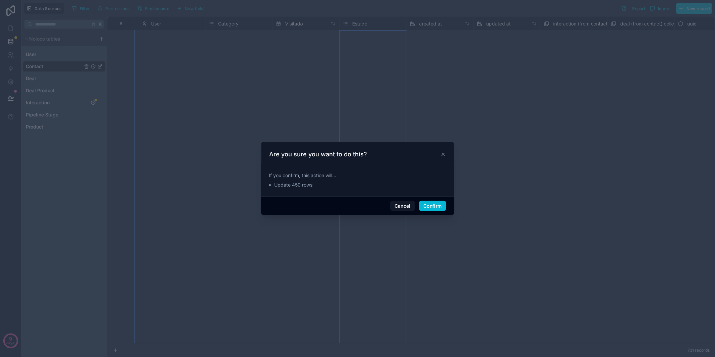
scroll to position [0, 801]
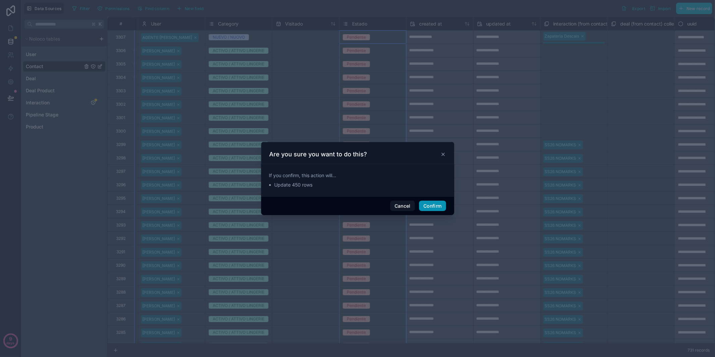
click at [437, 206] on button "Confirm" at bounding box center [432, 206] width 27 height 11
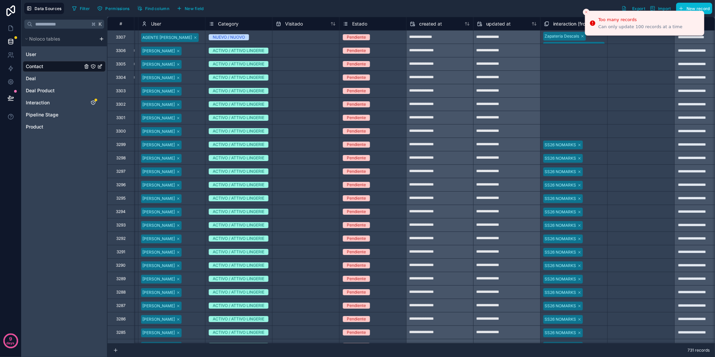
click at [371, 23] on div "Estado" at bounding box center [373, 24] width 60 height 8
click at [375, 24] on div "Estado" at bounding box center [373, 24] width 60 height 8
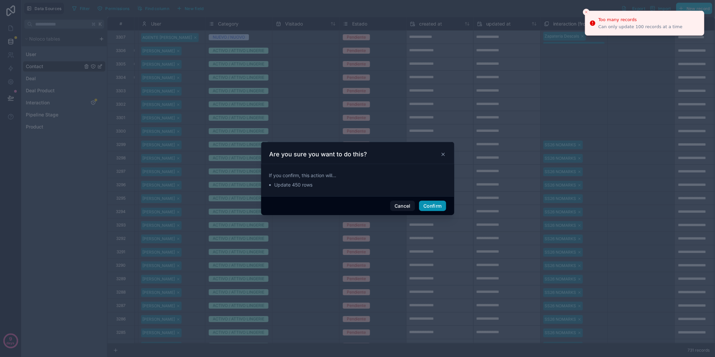
click at [438, 211] on button "Confirm" at bounding box center [432, 206] width 27 height 11
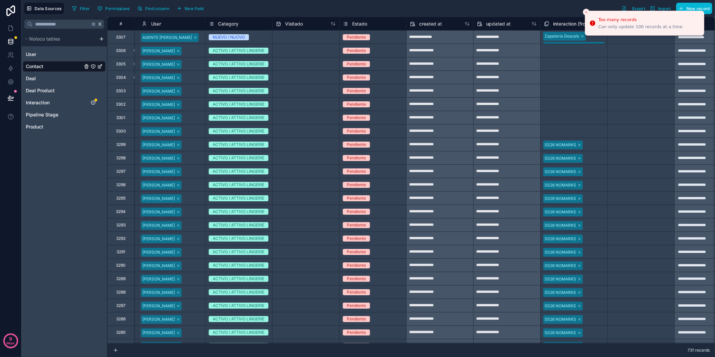
click at [589, 12] on button "Close toast" at bounding box center [586, 12] width 7 height 7
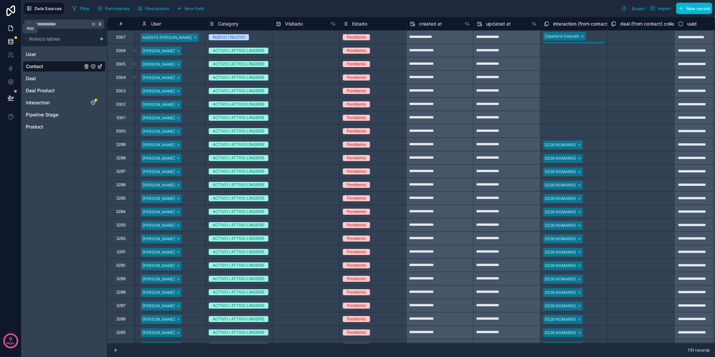
drag, startPoint x: 8, startPoint y: 26, endPoint x: 11, endPoint y: 25, distance: 3.5
click at [8, 26] on icon at bounding box center [10, 28] width 7 height 7
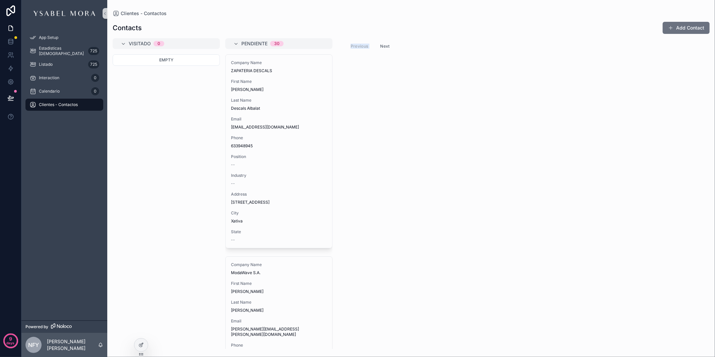
drag, startPoint x: 300, startPoint y: 44, endPoint x: 412, endPoint y: 43, distance: 112.0
click at [416, 43] on div "Visitado 0 Empty Pendiente 30 Company Name ZAPATERIA DESCALS First Name [PERSON…" at bounding box center [411, 193] width 608 height 311
click at [9, 28] on icon at bounding box center [11, 28] width 4 height 5
click at [71, 105] on span "Clientes - Contactos" at bounding box center [58, 104] width 39 height 5
click at [361, 82] on div "Visitado 0 Empty Pendiente 30 Company Name ZAPATERIA DESCALS First Name Andrea …" at bounding box center [411, 193] width 608 height 311
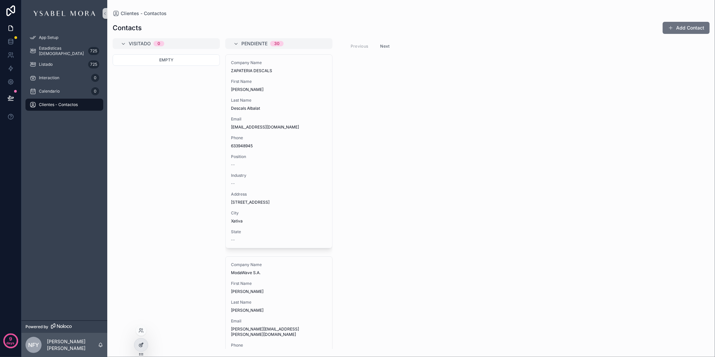
click at [137, 349] on div at bounding box center [141, 344] width 13 height 13
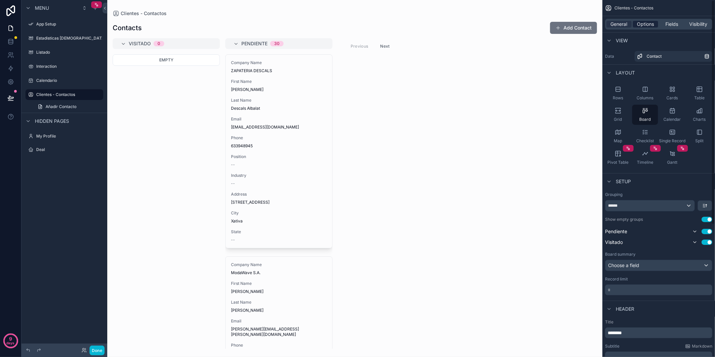
click at [649, 21] on span "Options" at bounding box center [645, 24] width 17 height 7
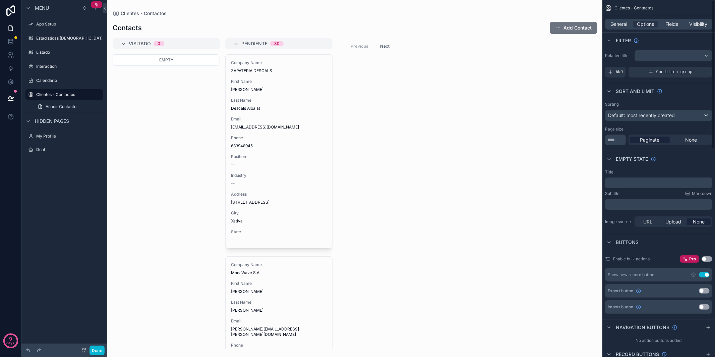
scroll to position [2, 0]
drag, startPoint x: 613, startPoint y: 140, endPoint x: 594, endPoint y: 141, distance: 19.5
click at [594, 141] on div "App Setup Estadisticas Visitas 725 Listado 725 Interaction 0 Calendario 0 Clien…" at bounding box center [411, 178] width 608 height 357
click at [697, 140] on span "None" at bounding box center [692, 139] width 12 height 7
click at [395, 123] on div "scrollable content" at bounding box center [354, 178] width 495 height 357
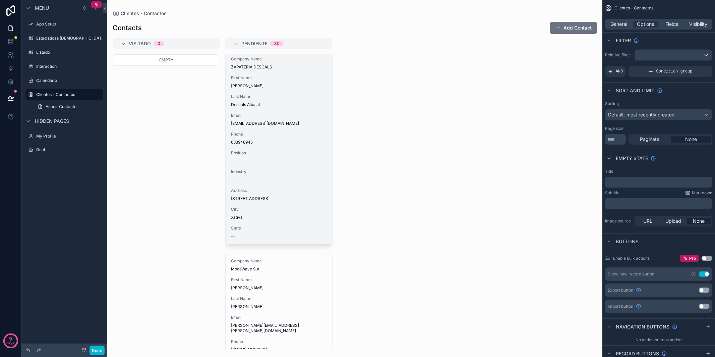
scroll to position [5, 0]
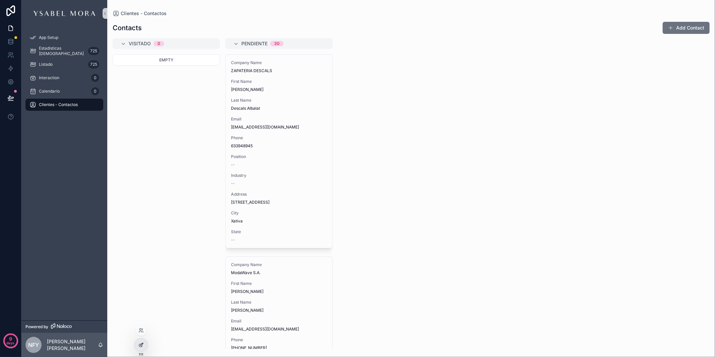
click at [143, 342] on icon at bounding box center [141, 344] width 5 height 5
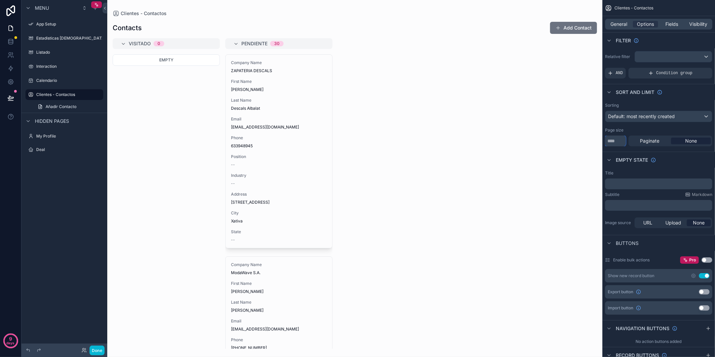
drag, startPoint x: 616, startPoint y: 143, endPoint x: 583, endPoint y: 142, distance: 32.6
click at [583, 142] on div "App Setup Estadisticas Visitas 725 Listado 725 Interaction 0 Calendario 0 Clien…" at bounding box center [411, 178] width 608 height 357
type input "****"
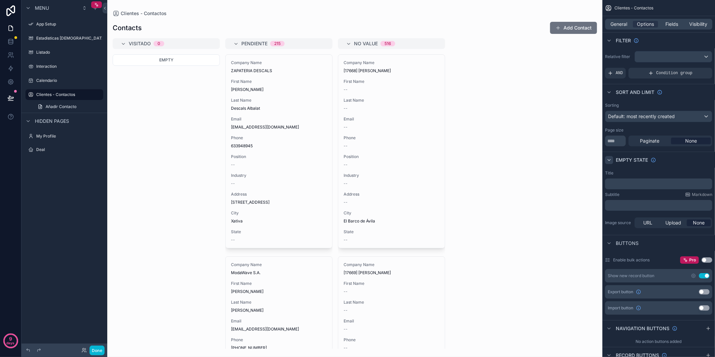
click at [611, 159] on icon "scrollable content" at bounding box center [609, 159] width 5 height 5
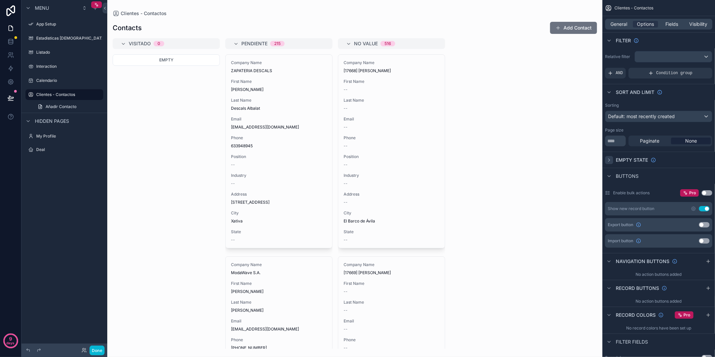
click at [611, 159] on icon "scrollable content" at bounding box center [609, 159] width 5 height 5
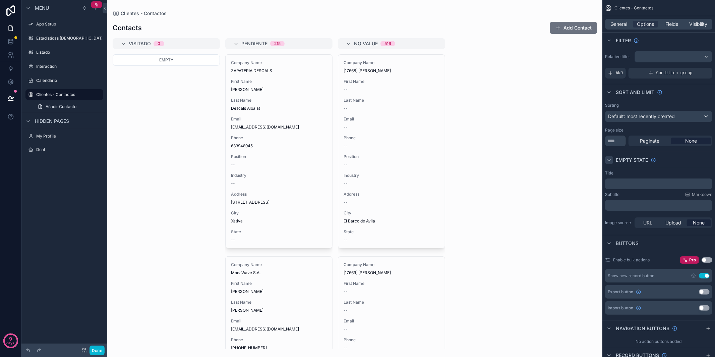
click at [609, 156] on div "scrollable content" at bounding box center [609, 160] width 8 height 8
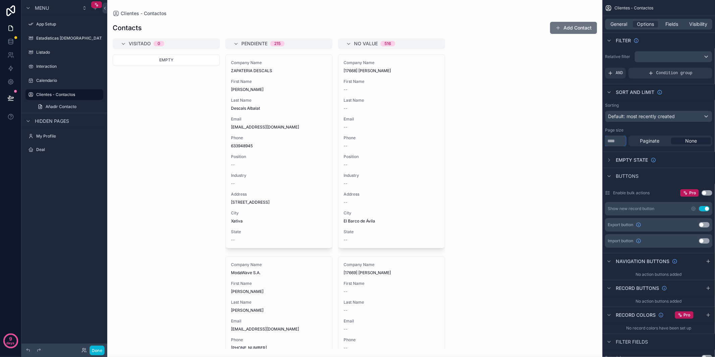
drag, startPoint x: 621, startPoint y: 141, endPoint x: 601, endPoint y: 141, distance: 20.1
click at [601, 141] on div "App Setup Estadisticas Visitas 725 Listado 725 Interaction 0 Calendario 0 Clien…" at bounding box center [411, 178] width 608 height 357
click at [548, 128] on div "scrollable content" at bounding box center [354, 178] width 495 height 357
click at [672, 27] on span "Fields" at bounding box center [672, 24] width 13 height 7
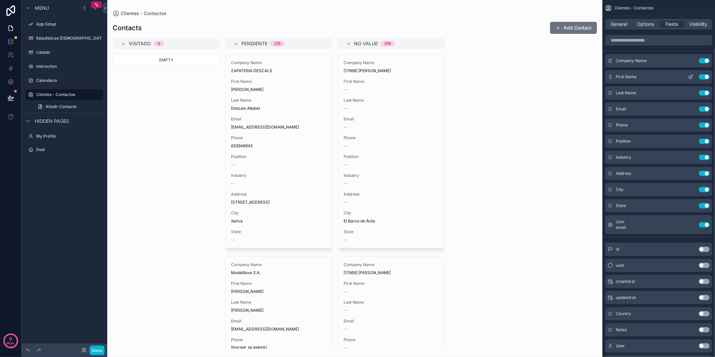
click at [706, 78] on button "Use setting" at bounding box center [704, 76] width 11 height 5
click at [706, 90] on button "Use setting" at bounding box center [704, 92] width 11 height 5
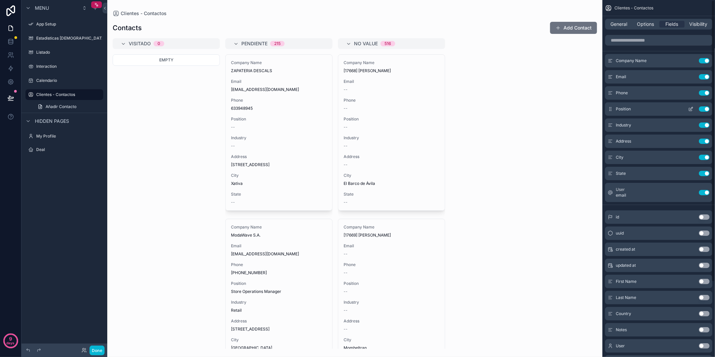
click at [705, 108] on button "Use setting" at bounding box center [704, 108] width 11 height 5
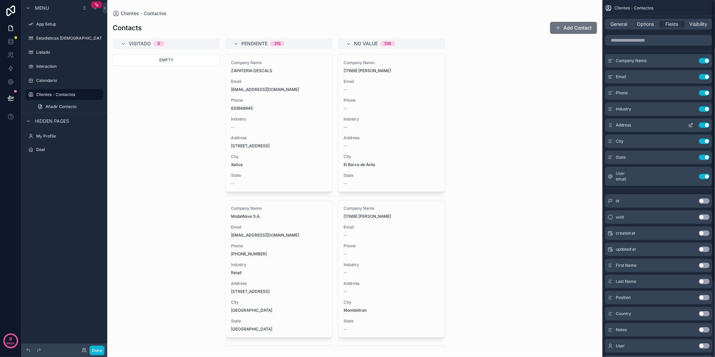
click at [703, 108] on button "Use setting" at bounding box center [704, 108] width 11 height 5
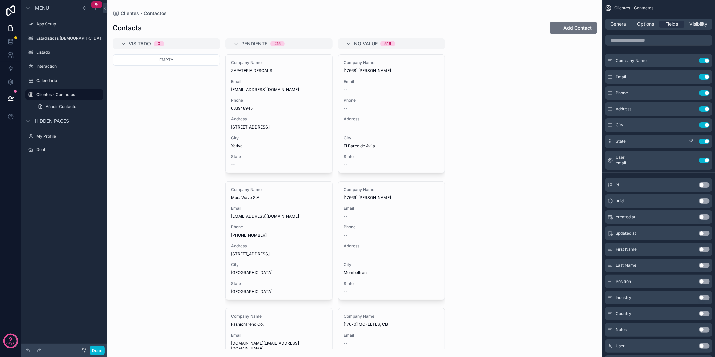
click at [704, 140] on button "Use setting" at bounding box center [704, 141] width 11 height 5
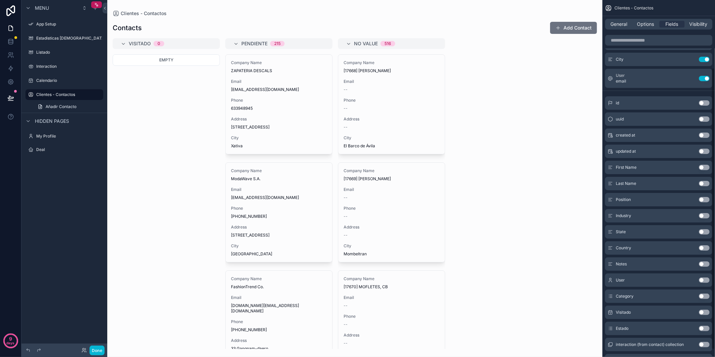
scroll to position [95, 0]
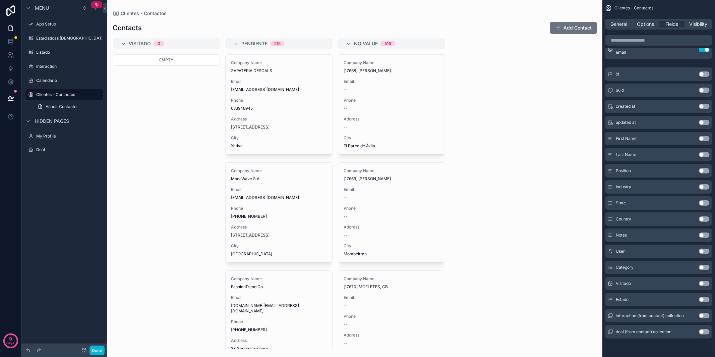
click at [703, 300] on button "Use setting" at bounding box center [704, 299] width 11 height 5
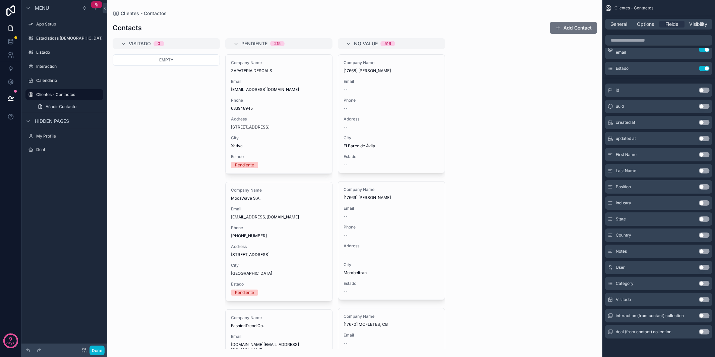
click at [705, 300] on button "Use setting" at bounding box center [704, 299] width 11 height 5
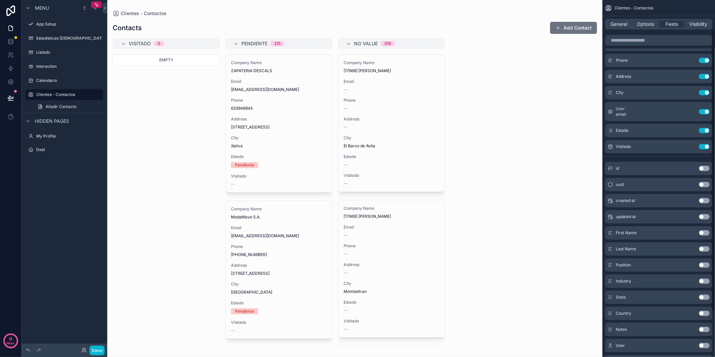
scroll to position [15, 0]
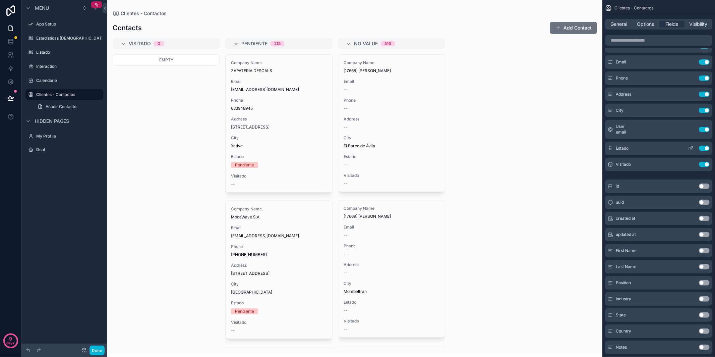
click at [705, 147] on button "Use setting" at bounding box center [704, 148] width 11 height 5
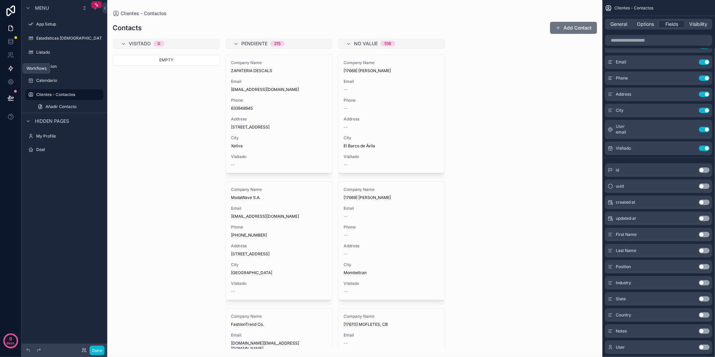
click at [10, 67] on icon at bounding box center [10, 68] width 7 height 7
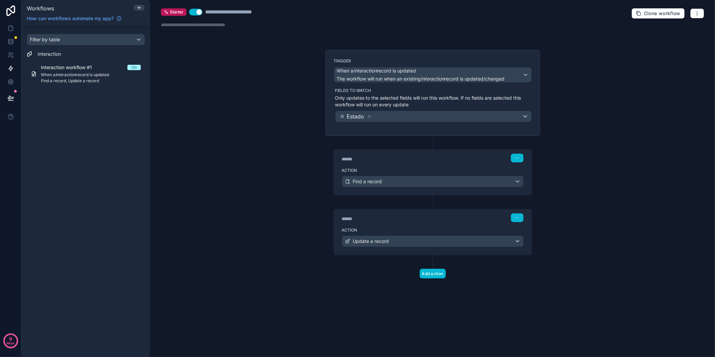
drag, startPoint x: 393, startPoint y: 125, endPoint x: 386, endPoint y: 121, distance: 8.3
click at [393, 124] on div "Trigger When a Interaction record is updated The workflow will run when an exis…" at bounding box center [433, 93] width 215 height 86
click at [379, 118] on div "Estado" at bounding box center [434, 116] width 196 height 11
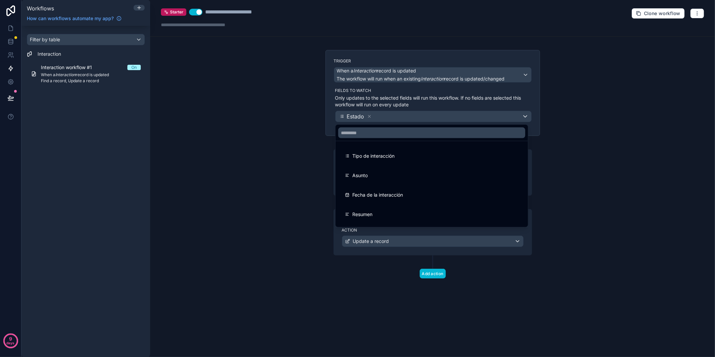
click at [390, 118] on div at bounding box center [357, 178] width 715 height 357
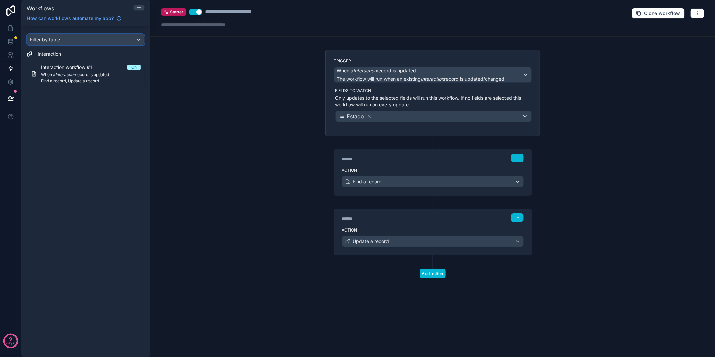
click at [117, 39] on div "Filter by table" at bounding box center [85, 39] width 117 height 11
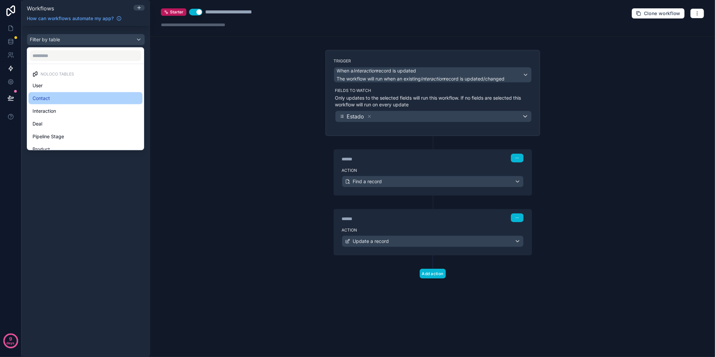
click at [71, 98] on div "Contact" at bounding box center [86, 98] width 106 height 8
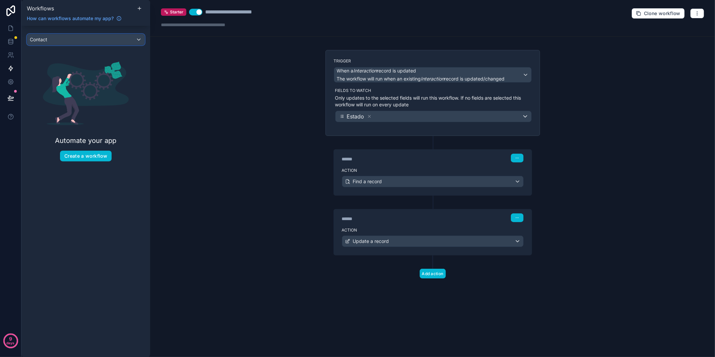
click at [111, 42] on div "Contact" at bounding box center [85, 39] width 117 height 11
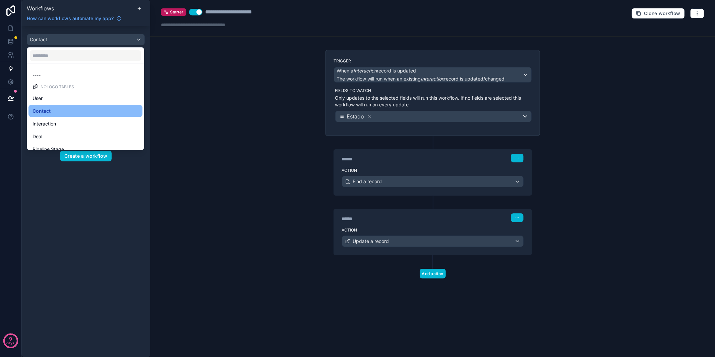
click at [77, 125] on div "Interaction" at bounding box center [86, 124] width 106 height 8
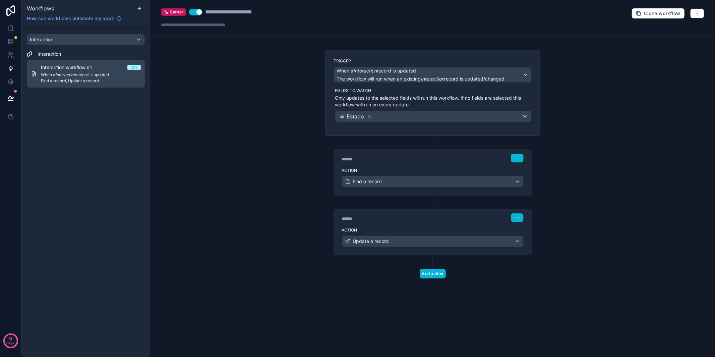
click at [88, 78] on span "Find a record, Update a record" at bounding box center [91, 80] width 100 height 5
click at [693, 13] on button "button" at bounding box center [698, 13] width 14 height 10
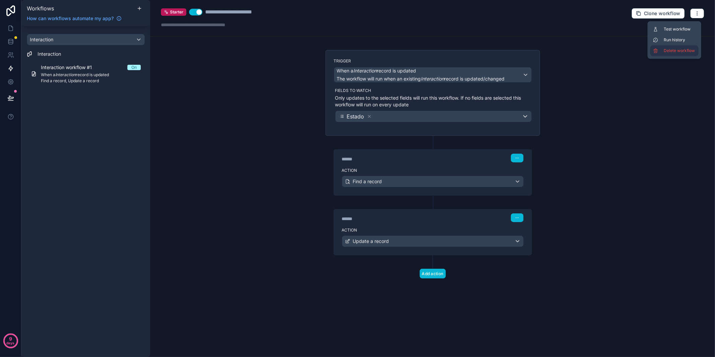
click at [673, 52] on span "Delete workflow" at bounding box center [680, 50] width 32 height 5
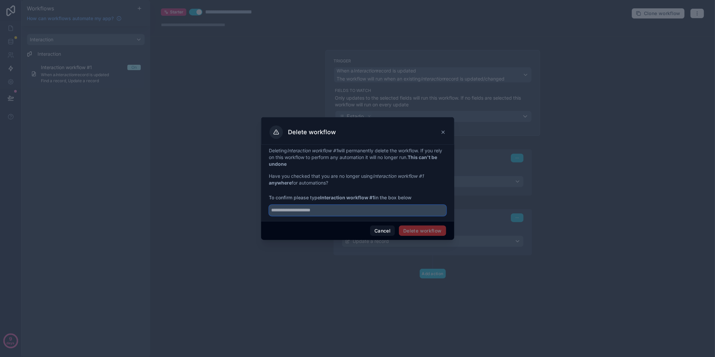
click at [378, 210] on input "text" at bounding box center [357, 210] width 177 height 11
type input "**********"
click at [415, 230] on button "Delete workflow" at bounding box center [422, 230] width 47 height 11
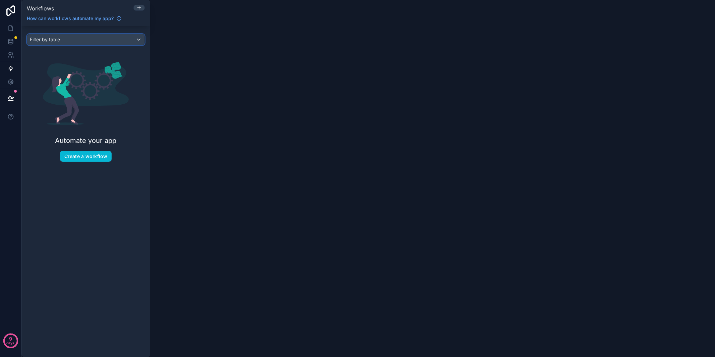
click at [119, 41] on div "Filter by table" at bounding box center [85, 39] width 117 height 11
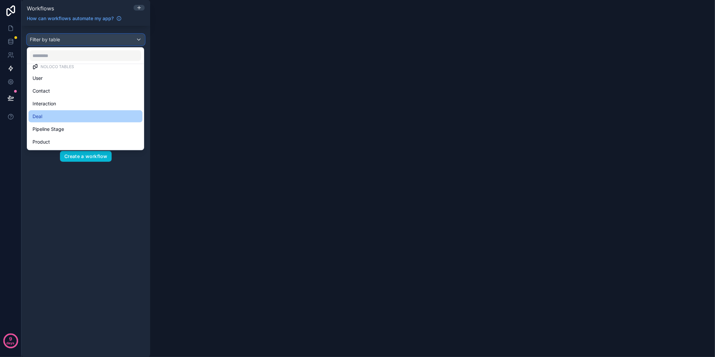
scroll to position [19, 0]
click at [102, 74] on div "Contact" at bounding box center [86, 79] width 114 height 12
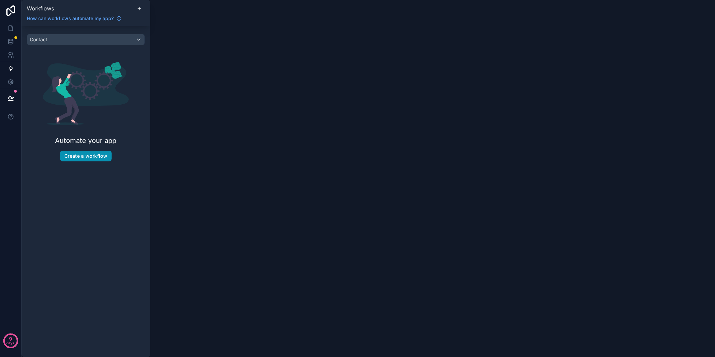
click at [98, 158] on button "Create a workflow" at bounding box center [86, 156] width 52 height 11
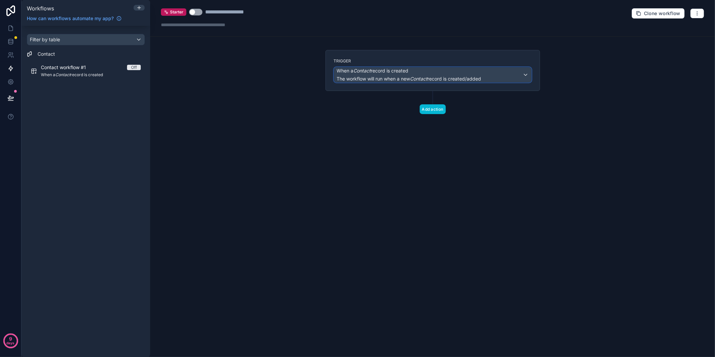
click at [471, 77] on span "The workflow will run when a new Contact record is created/added" at bounding box center [409, 79] width 145 height 6
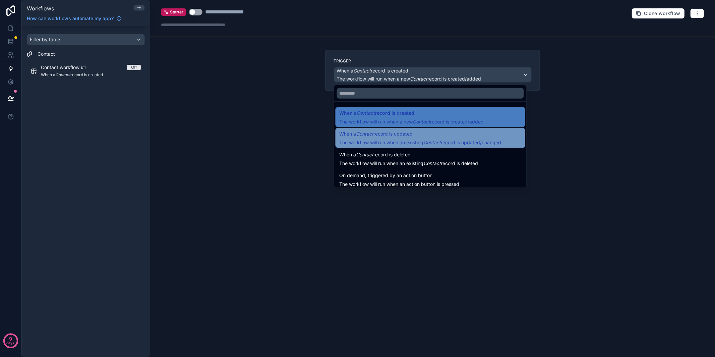
click at [400, 141] on span "The workflow will run when an existing Contact record is updated/changed" at bounding box center [421, 143] width 162 height 6
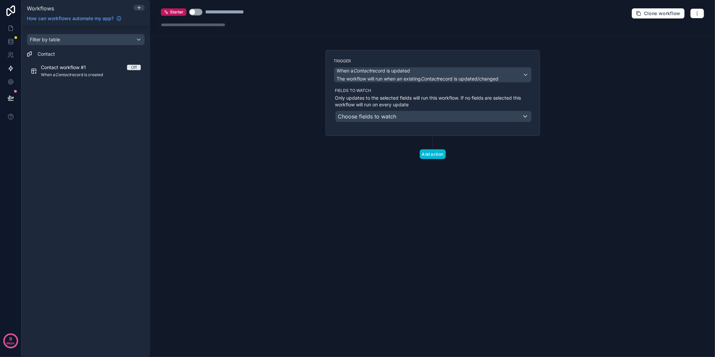
click at [559, 180] on div "**********" at bounding box center [432, 178] width 565 height 357
click at [387, 118] on span "Choose fields to watch" at bounding box center [367, 116] width 58 height 7
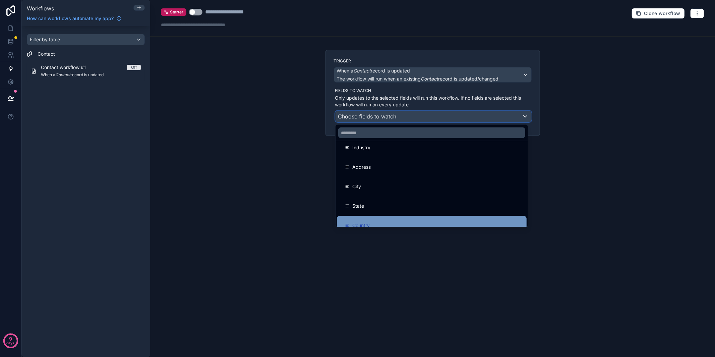
scroll to position [231, 0]
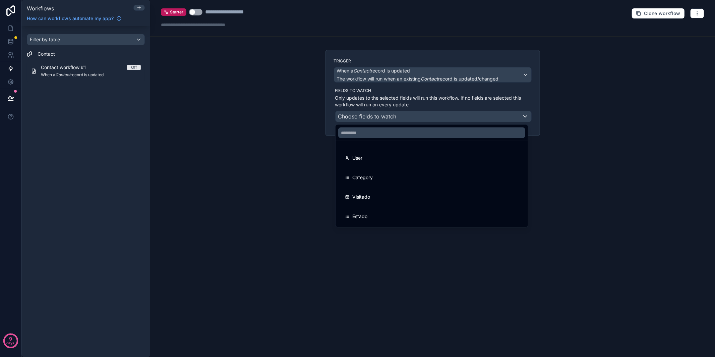
click at [366, 216] on span "Estado" at bounding box center [360, 216] width 15 height 8
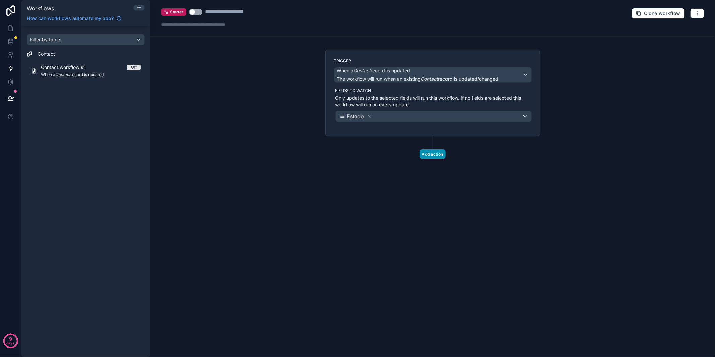
click at [430, 153] on button "Add action" at bounding box center [433, 154] width 26 height 10
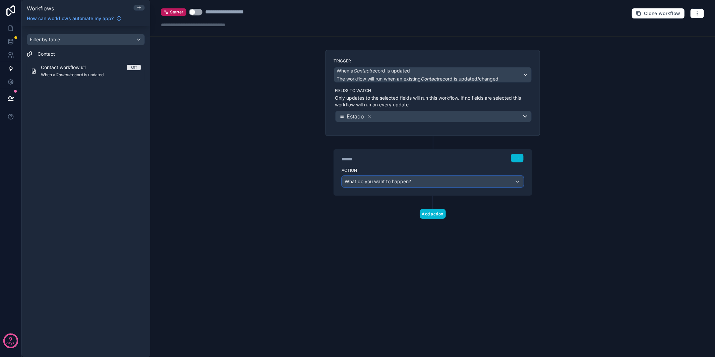
click at [392, 183] on span "What do you want to happen?" at bounding box center [378, 181] width 66 height 6
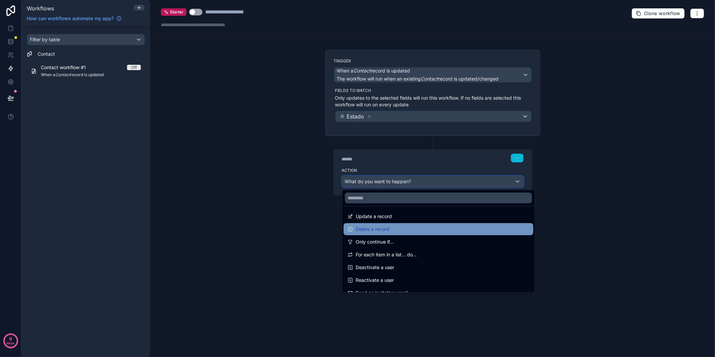
scroll to position [68, 0]
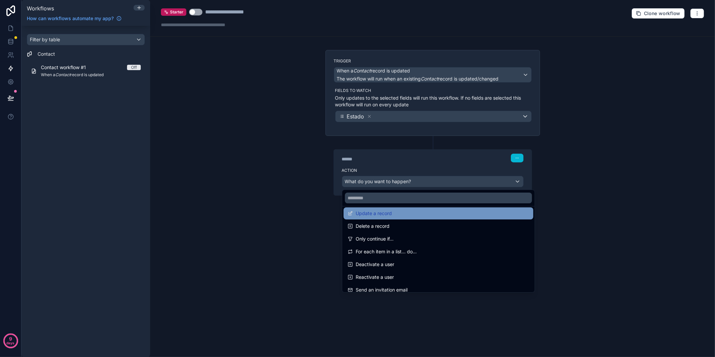
click at [374, 214] on span "Update a record" at bounding box center [374, 213] width 36 height 8
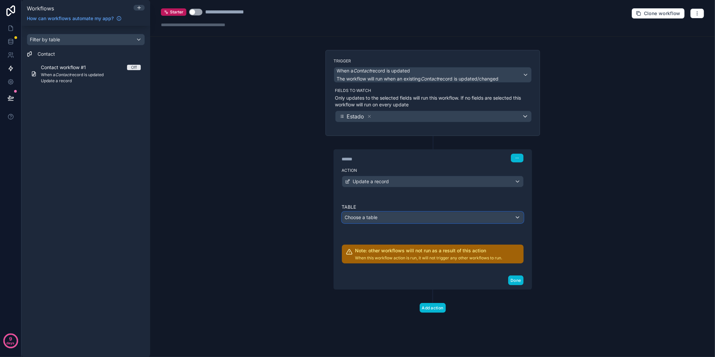
click at [394, 220] on div "Choose a table" at bounding box center [432, 217] width 181 height 11
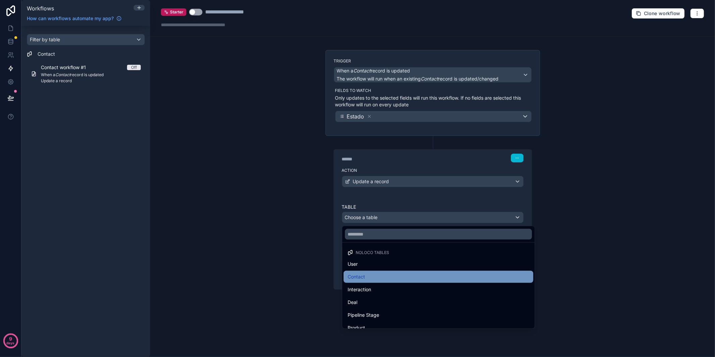
click at [373, 277] on div "Contact" at bounding box center [439, 277] width 182 height 8
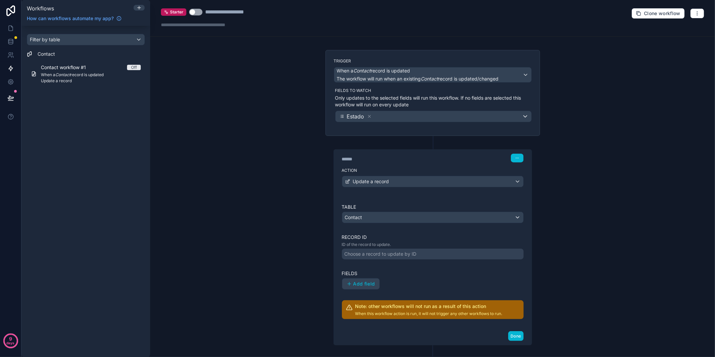
click at [376, 256] on div "Choose a record to update by ID" at bounding box center [381, 254] width 72 height 7
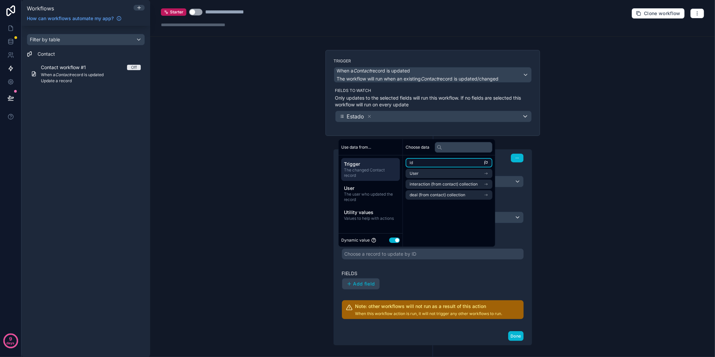
click at [428, 164] on li "id" at bounding box center [449, 162] width 87 height 9
click at [484, 162] on li "id" at bounding box center [449, 162] width 87 height 9
click at [413, 162] on span "id" at bounding box center [411, 162] width 3 height 5
click at [439, 219] on div "Choose data id User interaction (from contact) collection deal (from contact) c…" at bounding box center [449, 192] width 92 height 107
click at [424, 164] on li "id" at bounding box center [449, 162] width 87 height 9
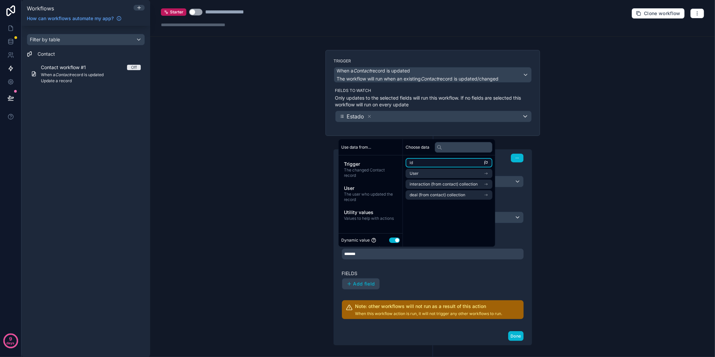
click at [424, 164] on li "id" at bounding box center [449, 162] width 87 height 9
click at [423, 164] on li "id" at bounding box center [449, 162] width 87 height 9
click at [359, 172] on span "The changed Contact record" at bounding box center [370, 172] width 53 height 11
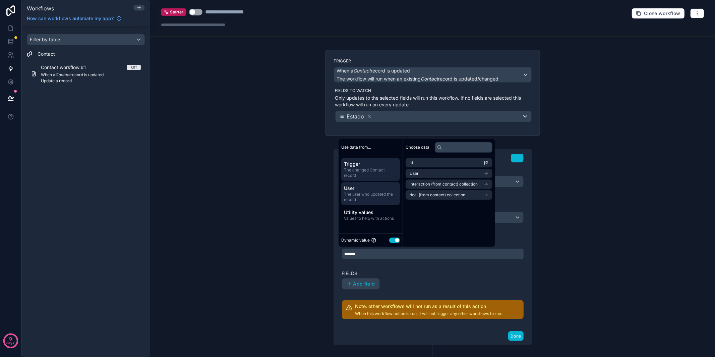
click at [357, 191] on span "User" at bounding box center [370, 188] width 53 height 7
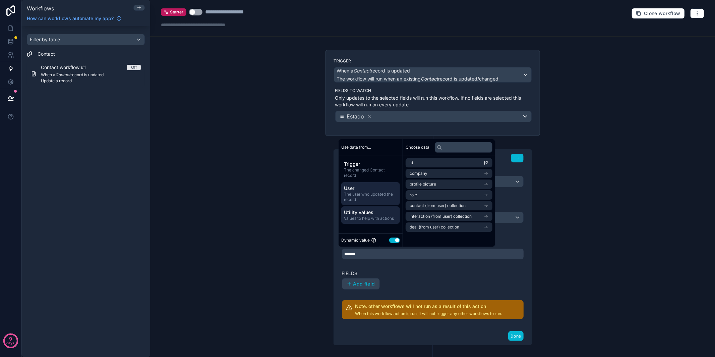
click at [358, 218] on span "Values to help with actions" at bounding box center [370, 218] width 53 height 5
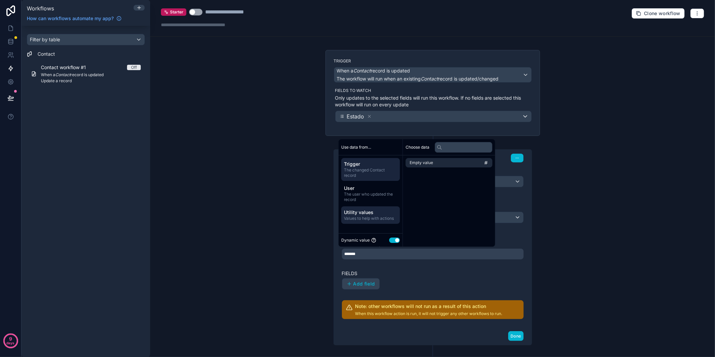
click at [364, 169] on span "The changed Contact record" at bounding box center [370, 172] width 53 height 11
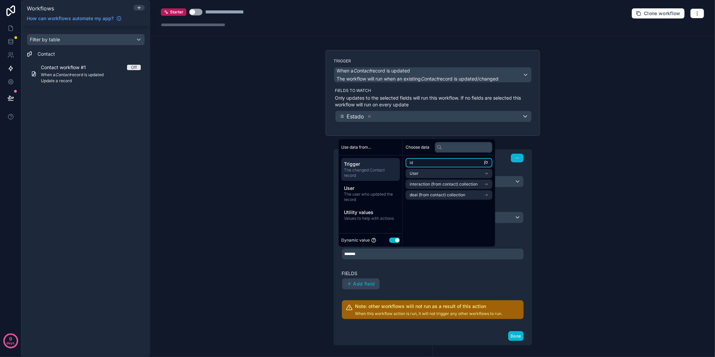
click at [412, 163] on span "id" at bounding box center [411, 162] width 3 height 5
click at [443, 277] on div "Fields Add field" at bounding box center [433, 279] width 182 height 19
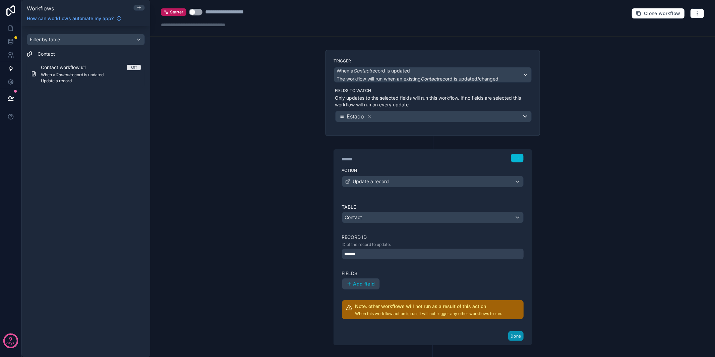
click at [516, 335] on button "Done" at bounding box center [515, 336] width 15 height 10
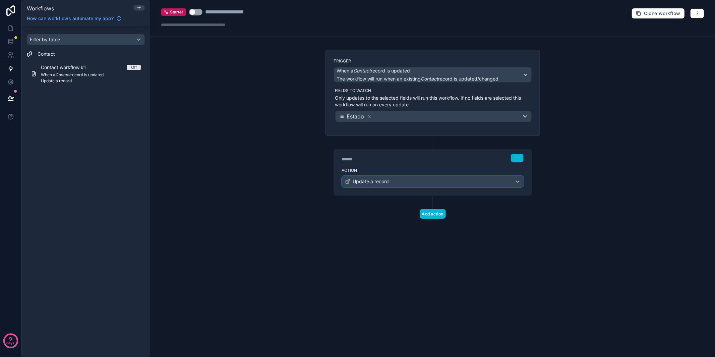
click at [432, 182] on div "Update a record" at bounding box center [432, 181] width 181 height 11
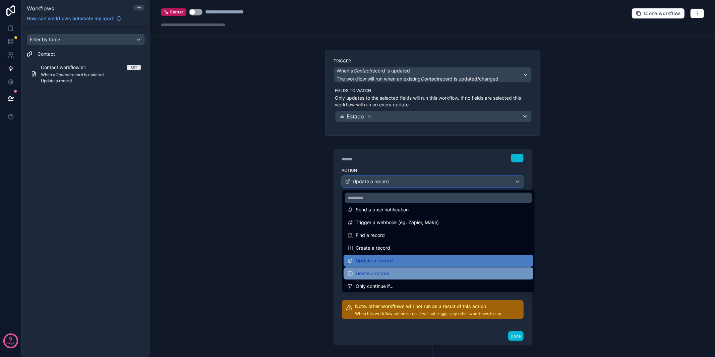
scroll to position [19, 0]
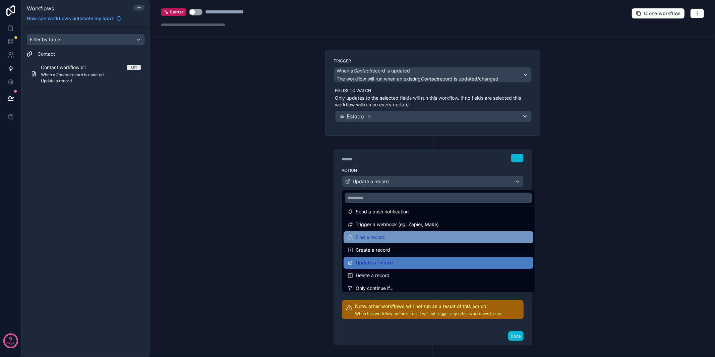
click at [380, 235] on span "Find a record" at bounding box center [370, 237] width 29 height 8
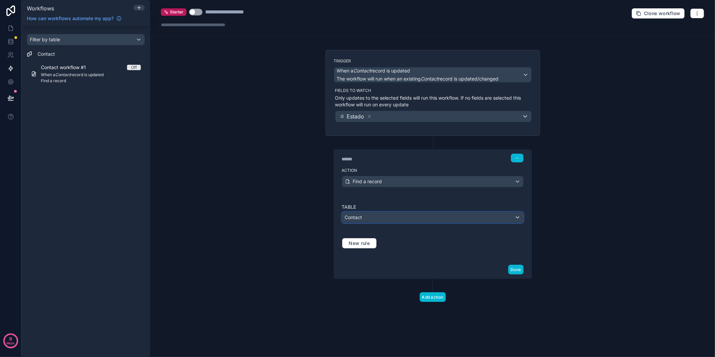
click at [396, 217] on div "Contact" at bounding box center [432, 217] width 181 height 11
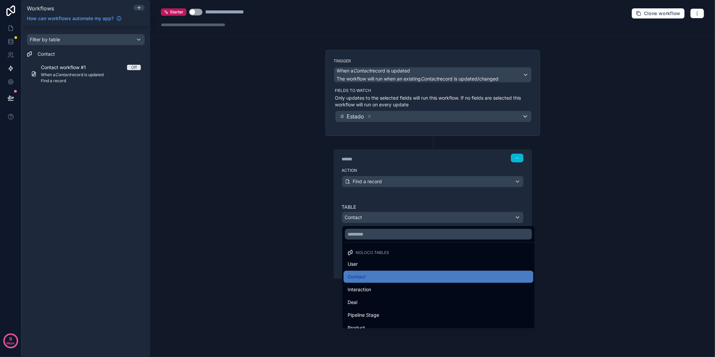
click at [396, 217] on div at bounding box center [357, 178] width 715 height 357
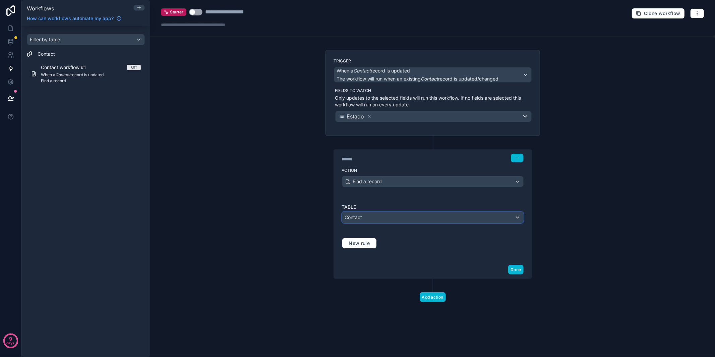
click at [396, 217] on div "Contact" at bounding box center [432, 217] width 181 height 11
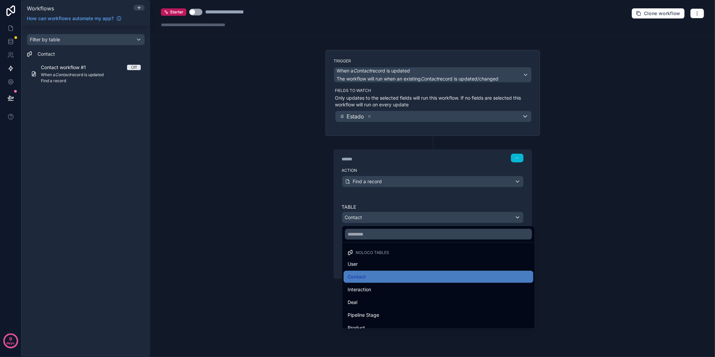
click at [396, 217] on div at bounding box center [357, 178] width 715 height 357
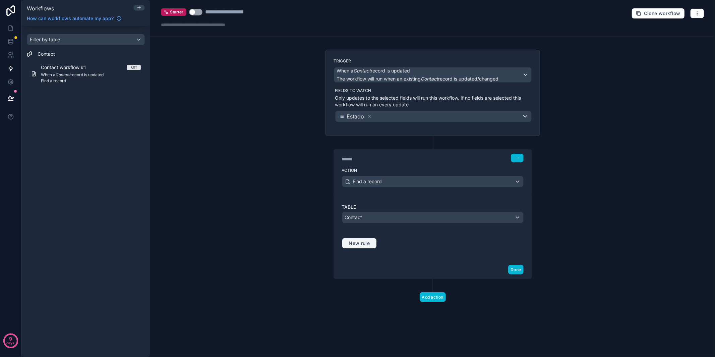
click at [369, 246] on span "New rule" at bounding box center [359, 243] width 26 height 6
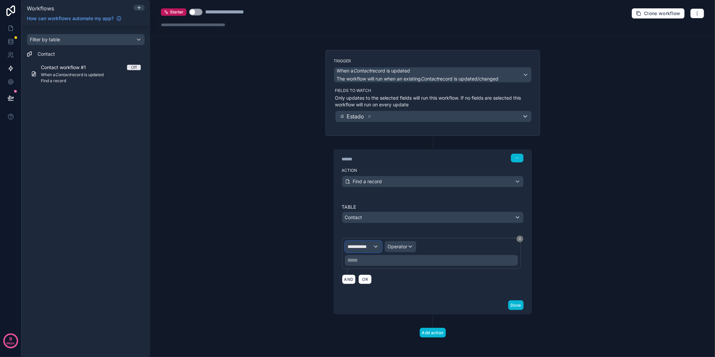
click at [375, 247] on div "**********" at bounding box center [363, 246] width 36 height 11
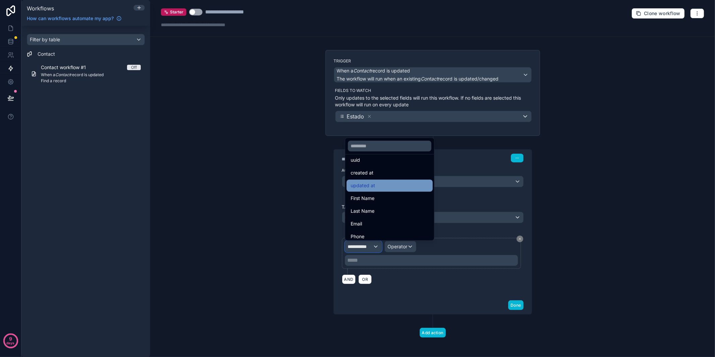
scroll to position [22, 0]
click at [410, 286] on div at bounding box center [357, 178] width 715 height 357
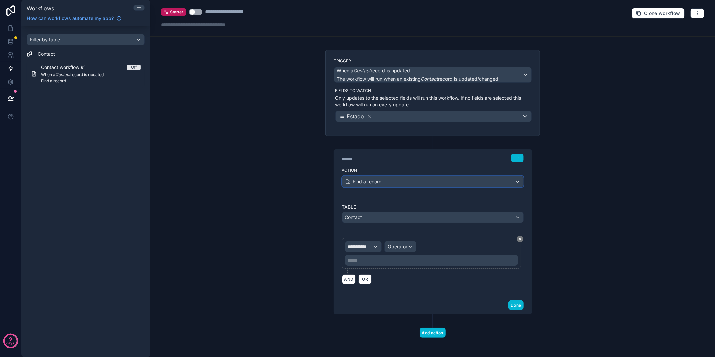
click at [448, 184] on div "Find a record" at bounding box center [432, 181] width 181 height 11
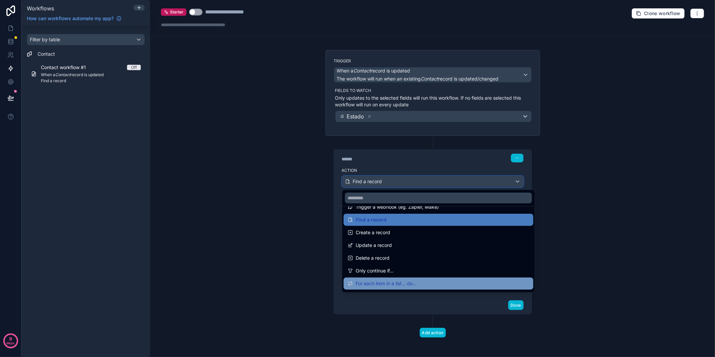
scroll to position [35, 0]
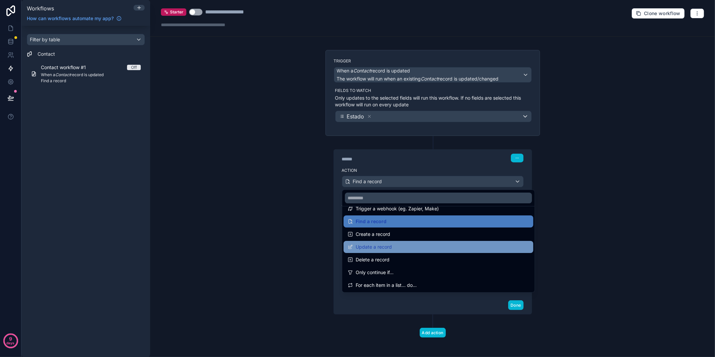
click at [379, 247] on span "Update a record" at bounding box center [374, 247] width 36 height 8
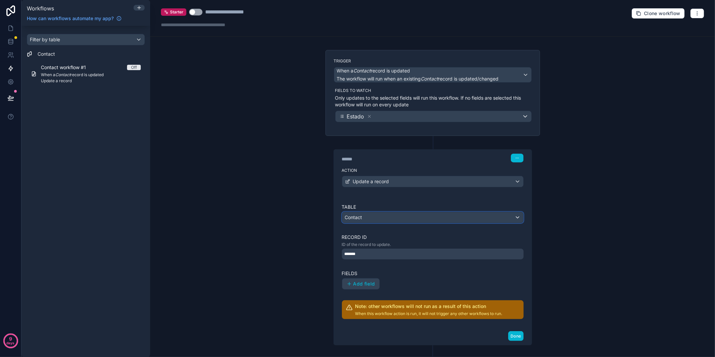
click at [383, 221] on div "Contact" at bounding box center [432, 217] width 181 height 11
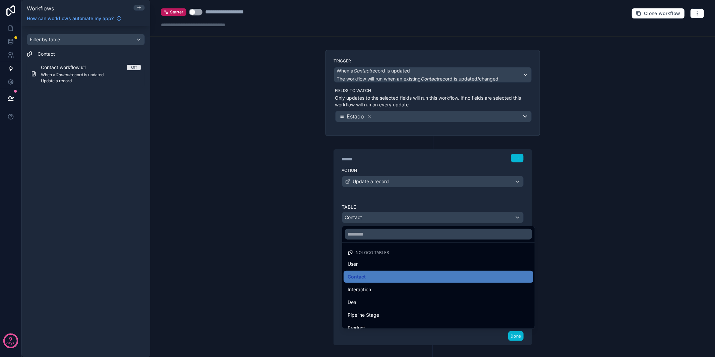
click at [383, 221] on div at bounding box center [357, 178] width 715 height 357
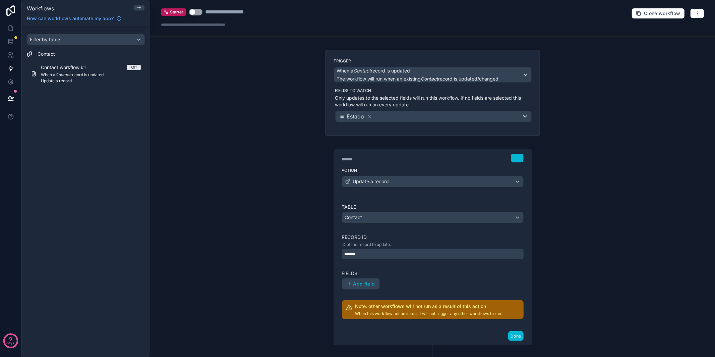
click at [381, 251] on div "*******" at bounding box center [433, 254] width 182 height 11
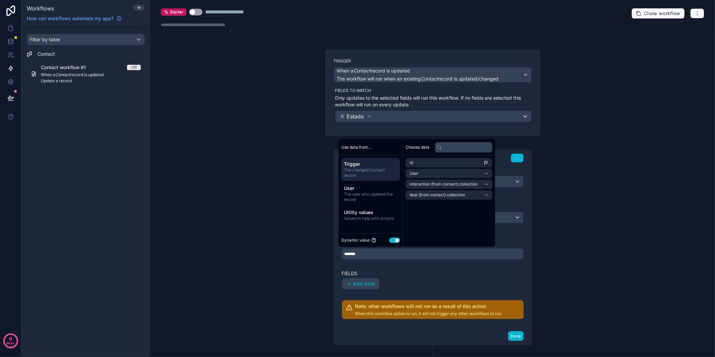
click at [380, 255] on div "*******" at bounding box center [433, 254] width 182 height 11
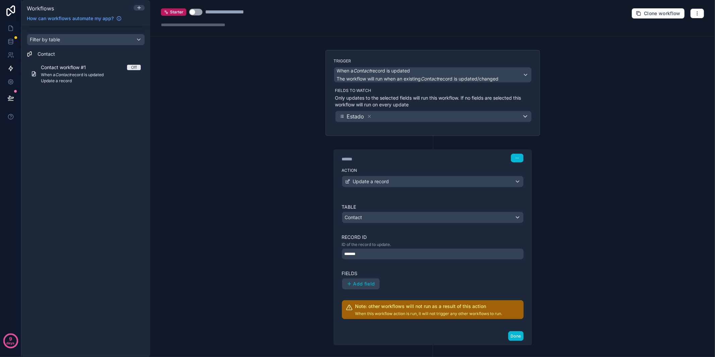
drag, startPoint x: 396, startPoint y: 272, endPoint x: 397, endPoint y: 267, distance: 4.5
click at [396, 271] on label "Fields" at bounding box center [433, 273] width 182 height 7
click at [394, 252] on div "*******" at bounding box center [433, 254] width 182 height 11
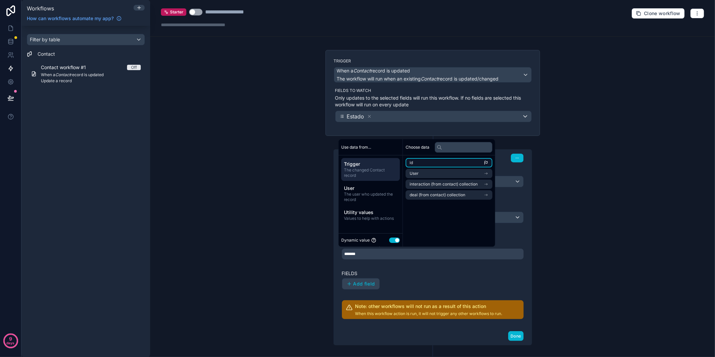
click at [489, 164] on icon "scrollable content" at bounding box center [486, 162] width 5 height 5
click at [351, 168] on span "The changed Contact record" at bounding box center [370, 172] width 53 height 11
click at [471, 163] on li "id" at bounding box center [449, 162] width 87 height 9
click at [480, 146] on input "text" at bounding box center [464, 147] width 58 height 11
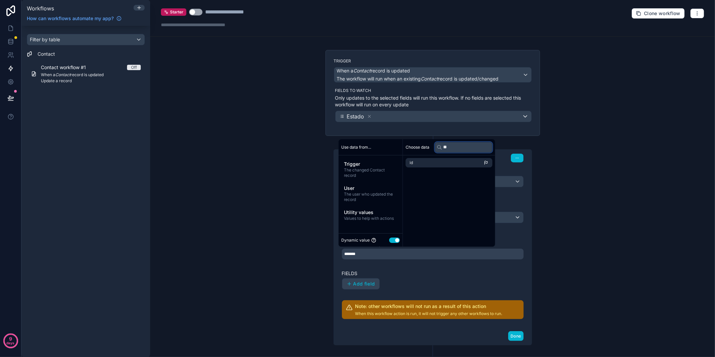
type input "**"
click at [470, 163] on li "id" at bounding box center [449, 162] width 87 height 9
drag, startPoint x: 435, startPoint y: 281, endPoint x: 404, endPoint y: 262, distance: 36.0
click at [429, 277] on div "Fields Add field" at bounding box center [433, 279] width 182 height 19
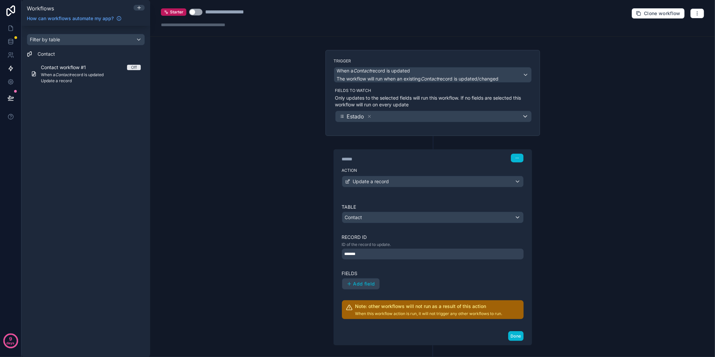
click at [403, 254] on div "*******" at bounding box center [433, 254] width 182 height 11
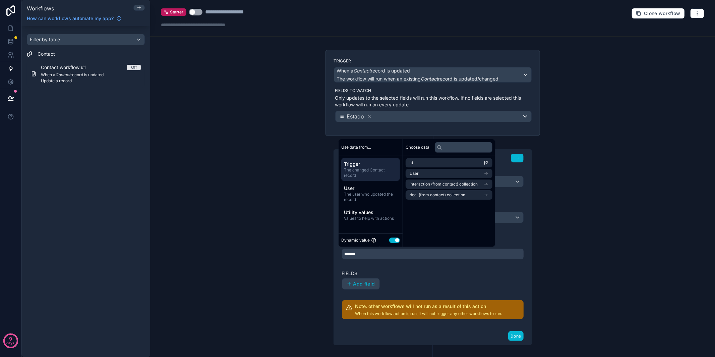
drag, startPoint x: 398, startPoint y: 266, endPoint x: 401, endPoint y: 270, distance: 5.0
click at [398, 267] on div "Table Contact Record ID ID of the record to update. ******* Fields Add field No…" at bounding box center [433, 261] width 182 height 115
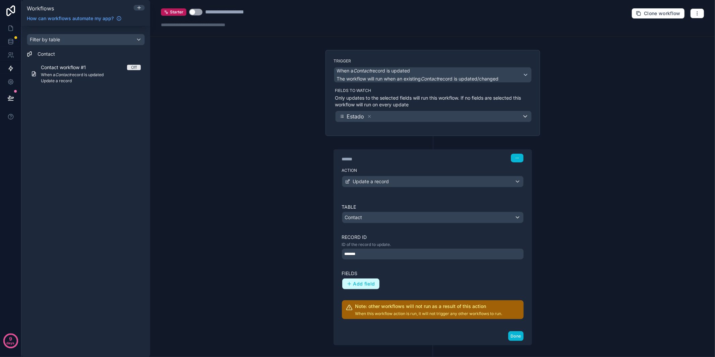
click at [362, 285] on span "Add field" at bounding box center [365, 284] width 22 height 6
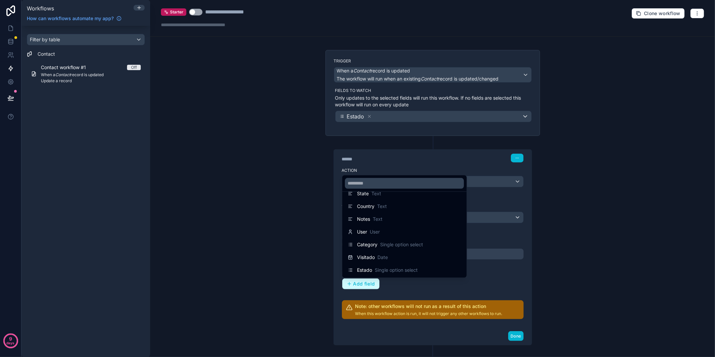
scroll to position [162, 0]
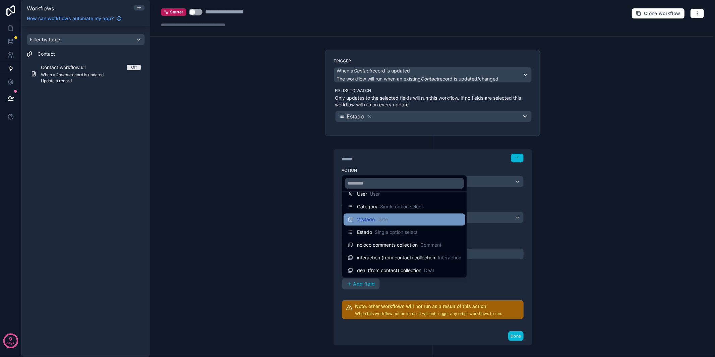
click at [367, 220] on span "Visitado" at bounding box center [366, 219] width 18 height 7
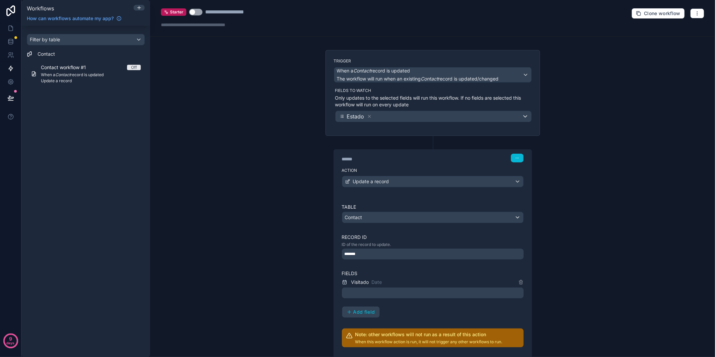
click at [397, 294] on div at bounding box center [433, 292] width 182 height 11
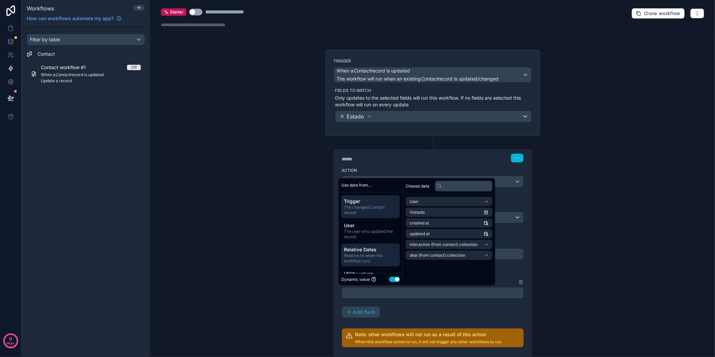
click at [368, 254] on span "Relative to when the workflow runs" at bounding box center [370, 258] width 53 height 11
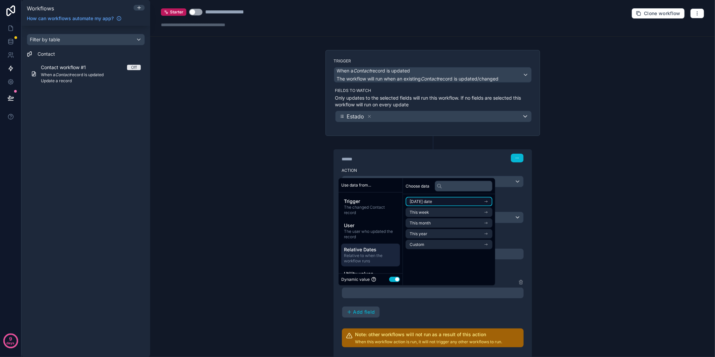
click at [439, 201] on li "Today's date" at bounding box center [449, 201] width 87 height 9
click at [434, 215] on li "Now" at bounding box center [449, 213] width 87 height 9
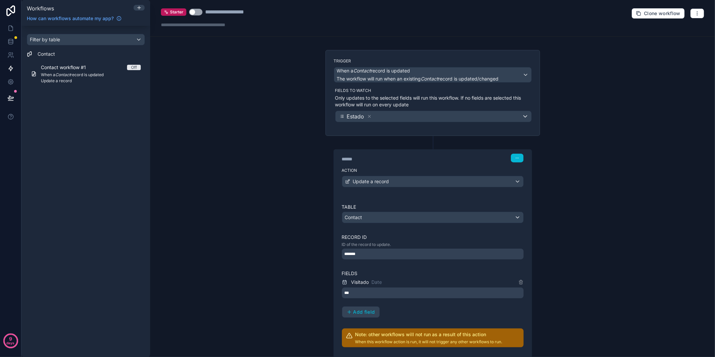
click at [411, 319] on div "Table Contact Record ID ID of the record to update. ******* Fields Visitado Dat…" at bounding box center [433, 276] width 182 height 144
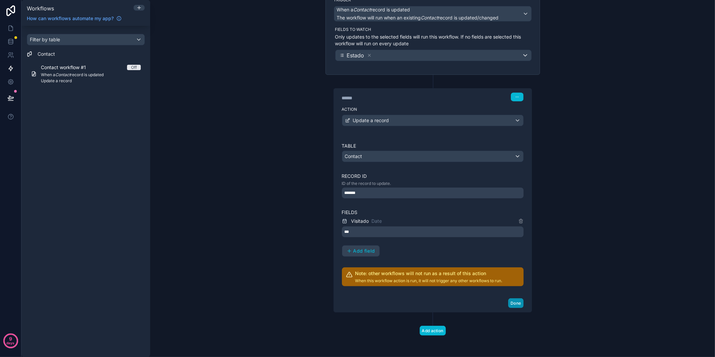
click at [516, 303] on button "Done" at bounding box center [515, 303] width 15 height 10
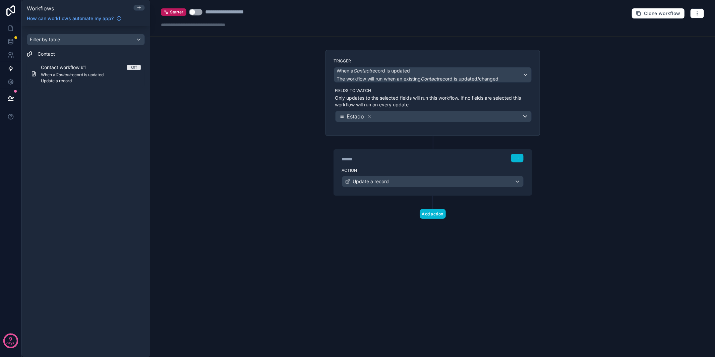
scroll to position [0, 0]
click at [700, 14] on icon "button" at bounding box center [697, 13] width 5 height 5
drag, startPoint x: 678, startPoint y: 31, endPoint x: 672, endPoint y: 30, distance: 6.5
click at [678, 31] on span "Test workflow" at bounding box center [680, 28] width 32 height 5
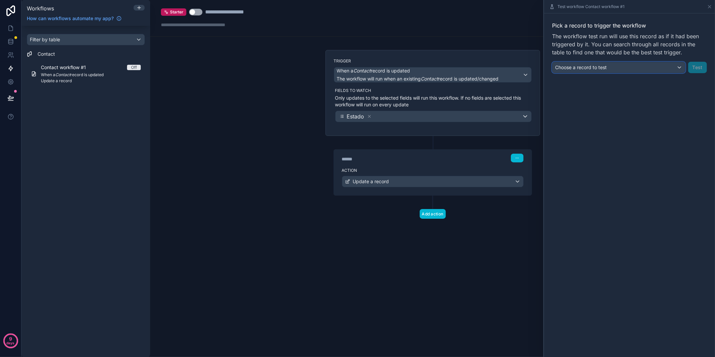
click at [642, 65] on div "Choose a record to test" at bounding box center [619, 67] width 133 height 11
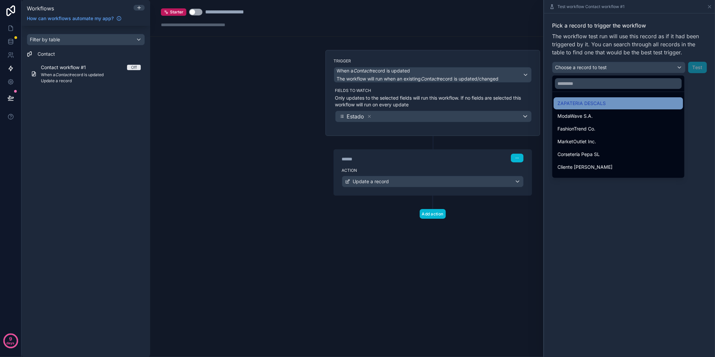
click at [578, 105] on span "ZAPATERIA DESCALS" at bounding box center [582, 103] width 48 height 8
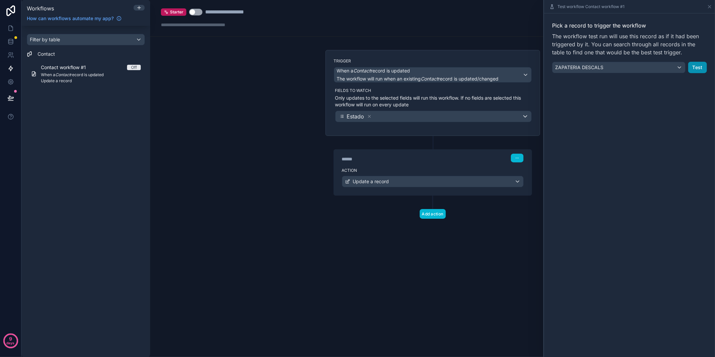
click at [698, 68] on button "Test" at bounding box center [698, 67] width 19 height 11
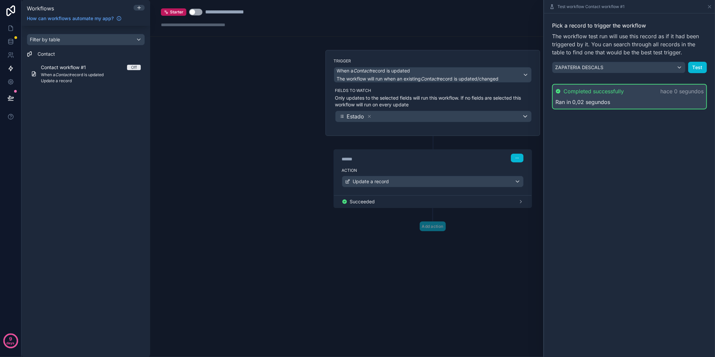
click at [519, 203] on icon at bounding box center [521, 201] width 5 height 5
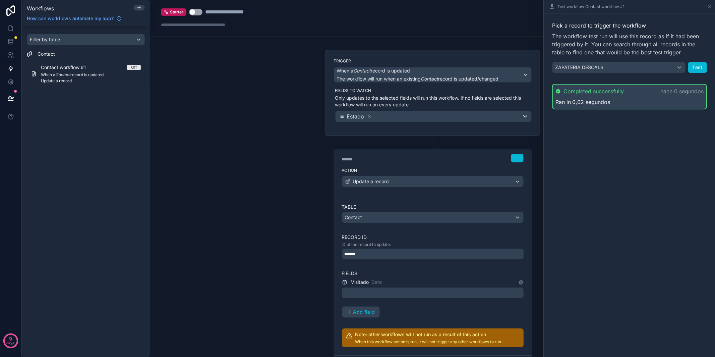
click at [191, 12] on button "Use setting" at bounding box center [195, 12] width 13 height 7
click at [710, 6] on icon at bounding box center [709, 6] width 5 height 5
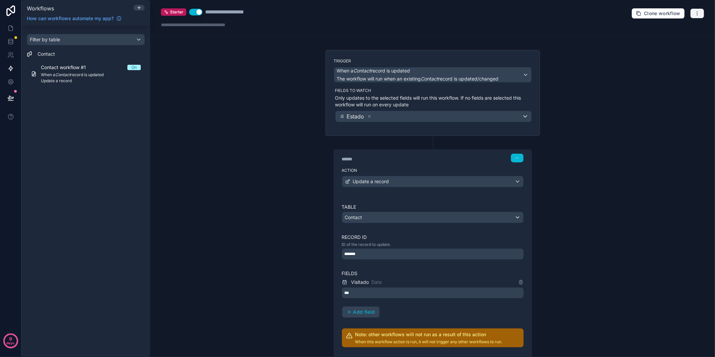
click at [703, 14] on button "button" at bounding box center [698, 13] width 14 height 10
click at [532, 22] on div "**********" at bounding box center [432, 18] width 565 height 37
click at [696, 14] on icon "button" at bounding box center [697, 13] width 5 height 5
click at [666, 40] on span "Run history" at bounding box center [680, 39] width 32 height 5
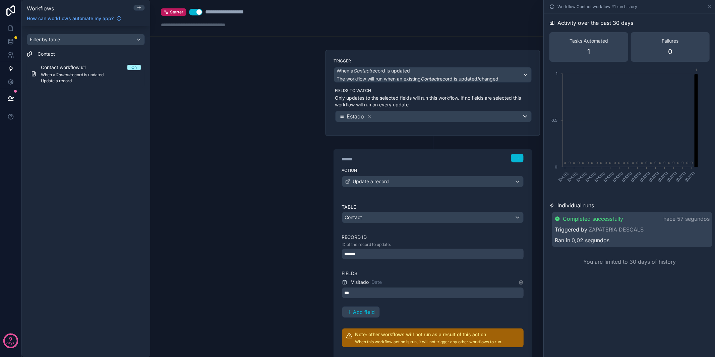
click at [438, 208] on label "Table" at bounding box center [433, 207] width 182 height 7
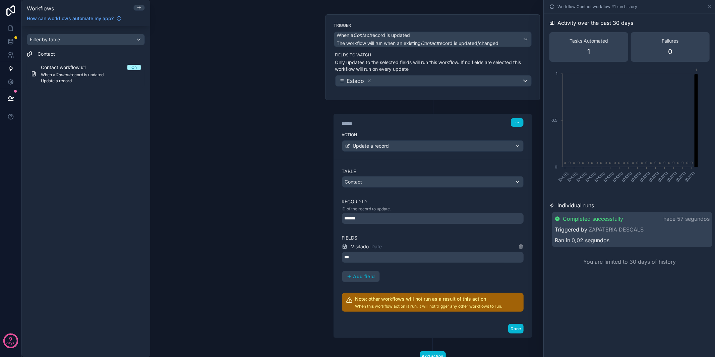
scroll to position [39, 0]
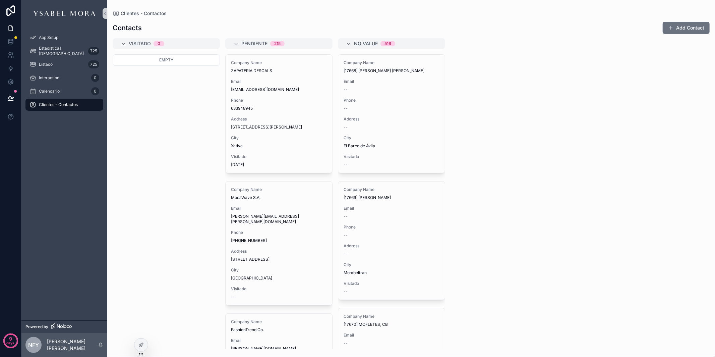
click at [53, 104] on span "Clientes - Contactos" at bounding box center [58, 104] width 39 height 5
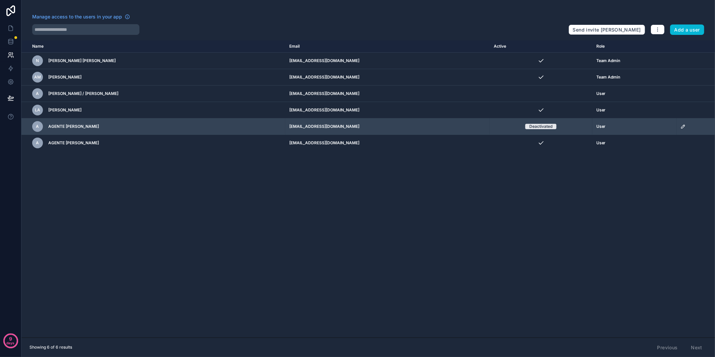
click at [687, 127] on div "scrollable content" at bounding box center [696, 126] width 31 height 5
click at [684, 127] on icon "scrollable content" at bounding box center [683, 126] width 5 height 5
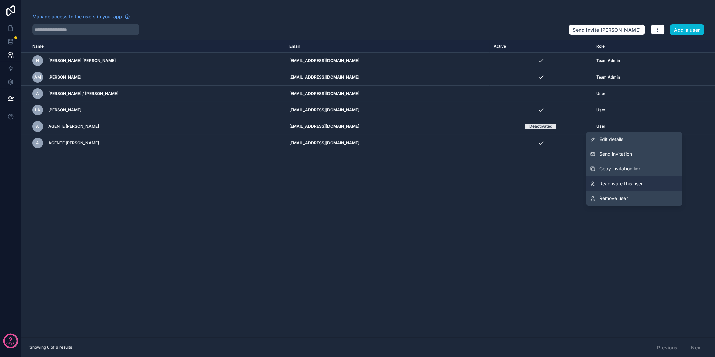
click at [619, 184] on span "Reactivate this user" at bounding box center [621, 183] width 43 height 7
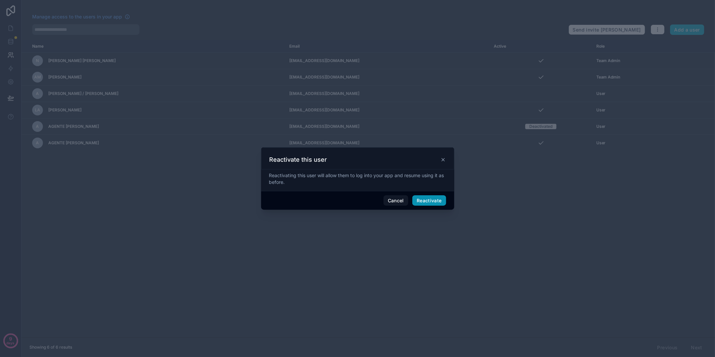
click at [439, 203] on button "Reactivate" at bounding box center [430, 200] width 34 height 11
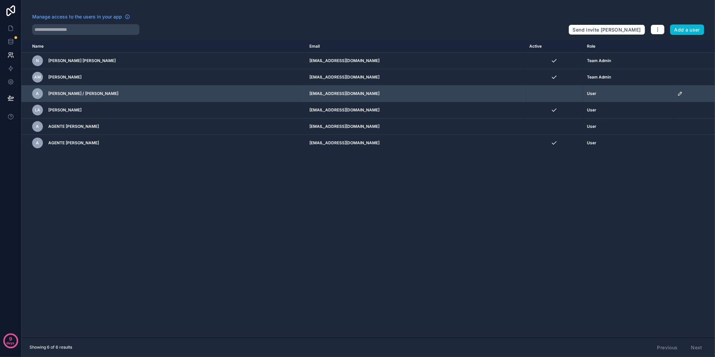
click at [681, 94] on icon "scrollable content" at bounding box center [680, 93] width 5 height 5
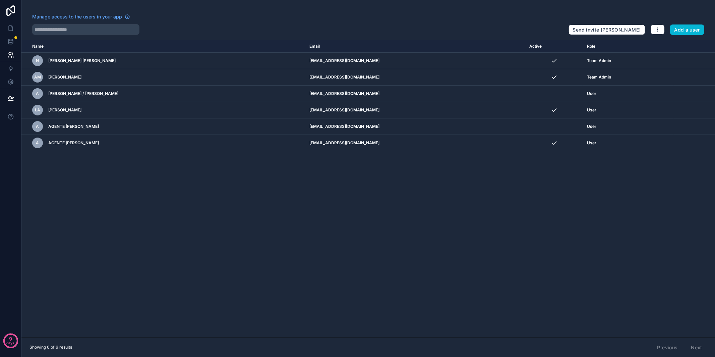
drag, startPoint x: 555, startPoint y: 161, endPoint x: 554, endPoint y: 157, distance: 4.1
click at [554, 160] on div "Name Email Active Role [DOMAIN_NAME] N [PERSON_NAME] [PERSON_NAME] [EMAIL_ADDRE…" at bounding box center [368, 188] width 694 height 297
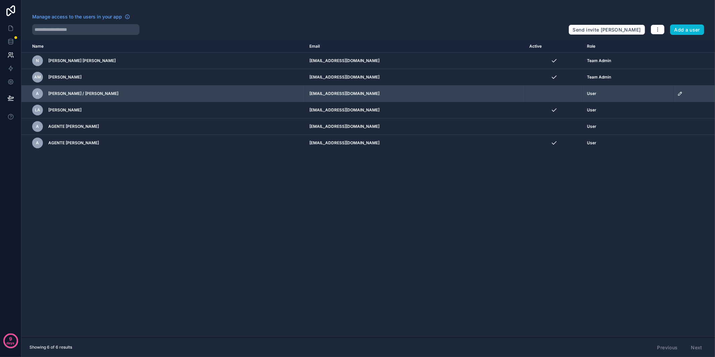
click at [552, 91] on td "scrollable content" at bounding box center [555, 94] width 58 height 16
click at [679, 94] on icon "scrollable content" at bounding box center [680, 93] width 5 height 5
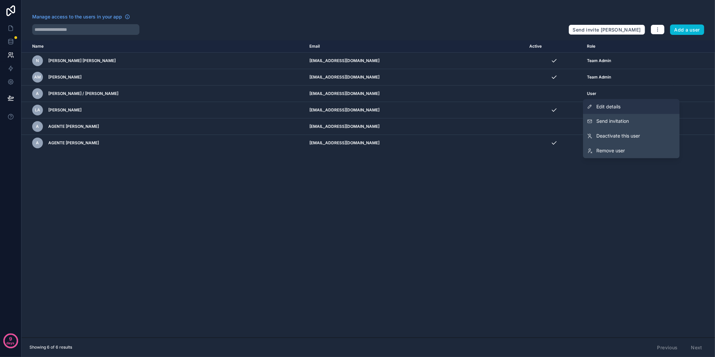
click at [632, 108] on link "Edit details" at bounding box center [631, 106] width 97 height 15
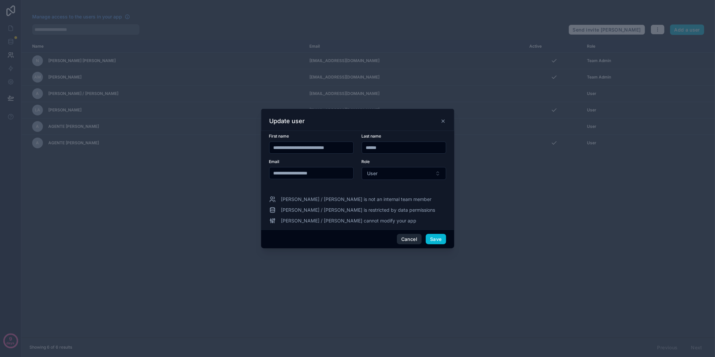
click at [409, 239] on button "Cancel" at bounding box center [409, 239] width 25 height 11
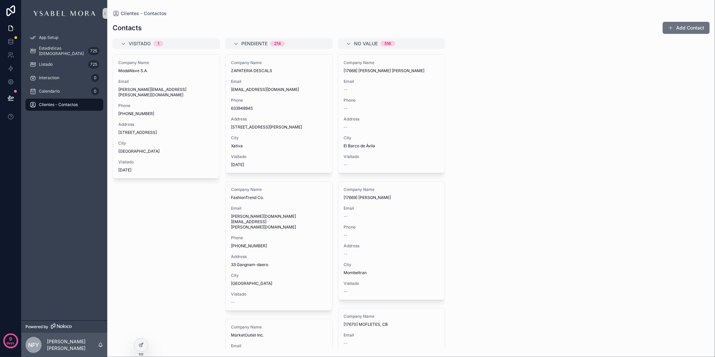
click at [65, 109] on div "Clientes - Contactos" at bounding box center [65, 104] width 70 height 11
click at [143, 341] on div at bounding box center [141, 344] width 13 height 13
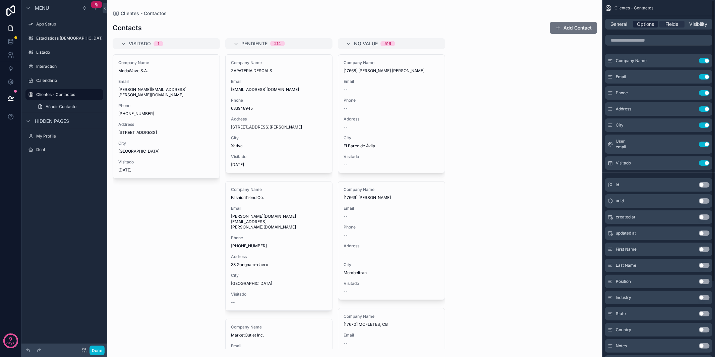
click at [642, 23] on span "Options" at bounding box center [645, 24] width 17 height 7
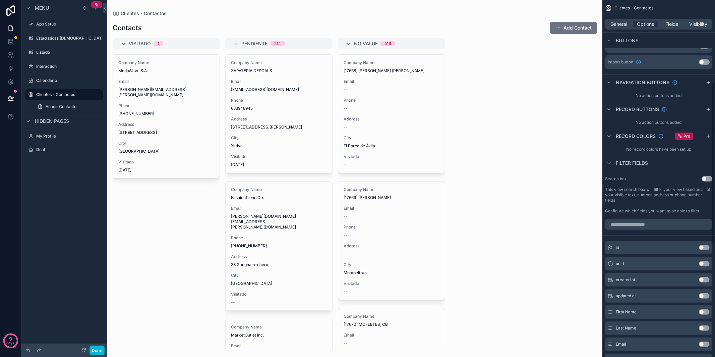
scroll to position [184, 0]
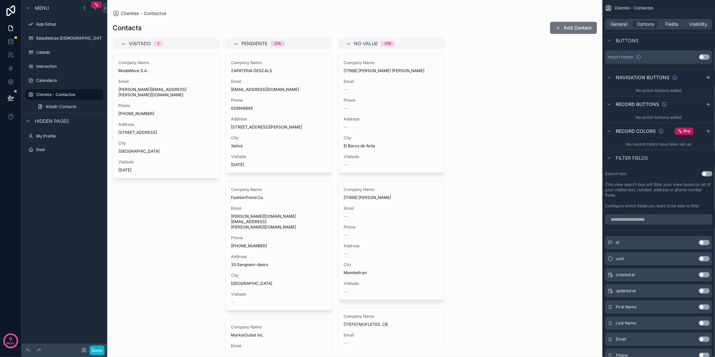
drag, startPoint x: 707, startPoint y: 175, endPoint x: 700, endPoint y: 182, distance: 10.0
click at [707, 175] on button "Use setting" at bounding box center [707, 173] width 11 height 5
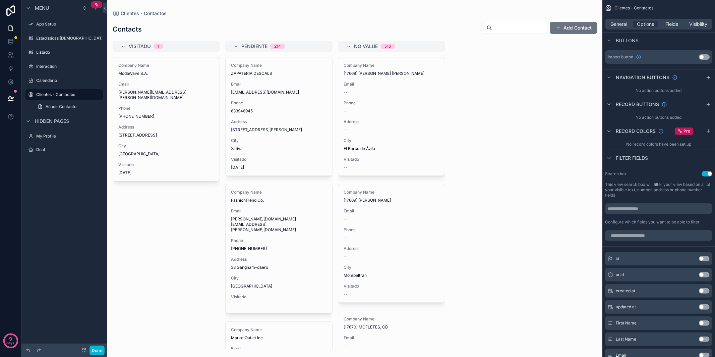
click at [709, 172] on button "Use setting" at bounding box center [707, 173] width 11 height 5
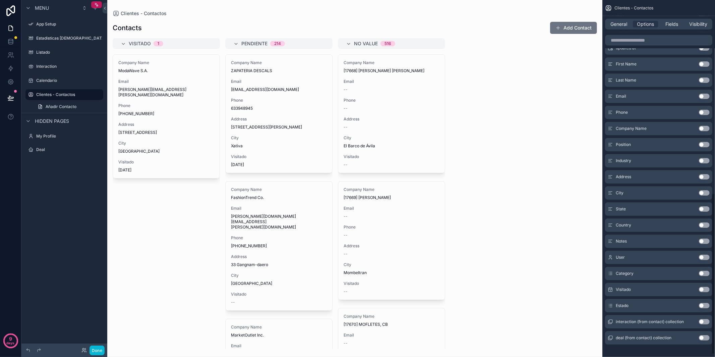
scroll to position [428, 0]
click at [704, 130] on div "Company Name Use setting" at bounding box center [658, 127] width 107 height 13
click at [704, 127] on button "Use setting" at bounding box center [704, 127] width 11 height 5
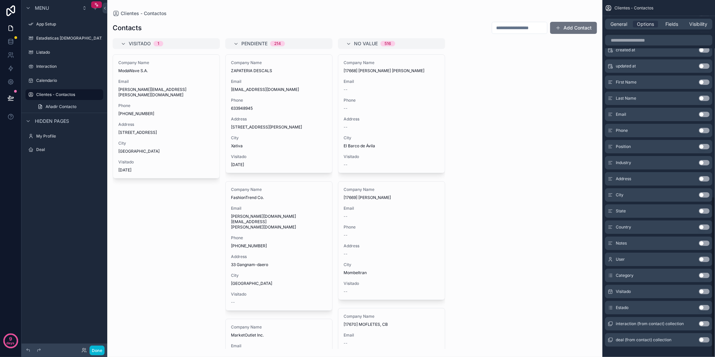
scroll to position [436, 0]
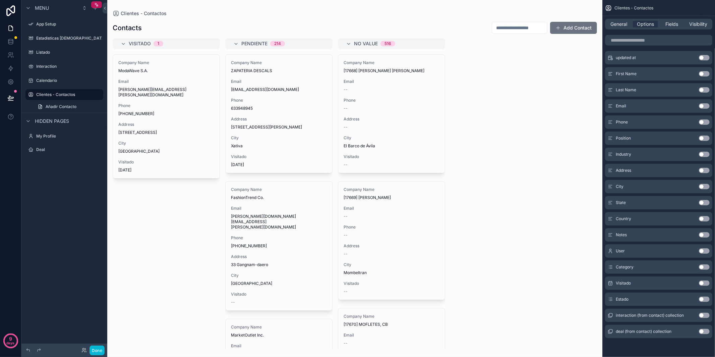
click at [534, 89] on div "scrollable content" at bounding box center [354, 178] width 495 height 357
click at [518, 55] on div "Visitado 1 Company Name ModaWave S.A. Email [PERSON_NAME][EMAIL_ADDRESS][PERSON…" at bounding box center [354, 193] width 495 height 311
click at [508, 29] on input "scrollable content" at bounding box center [519, 27] width 55 height 9
click at [703, 187] on button "Use setting" at bounding box center [704, 186] width 11 height 5
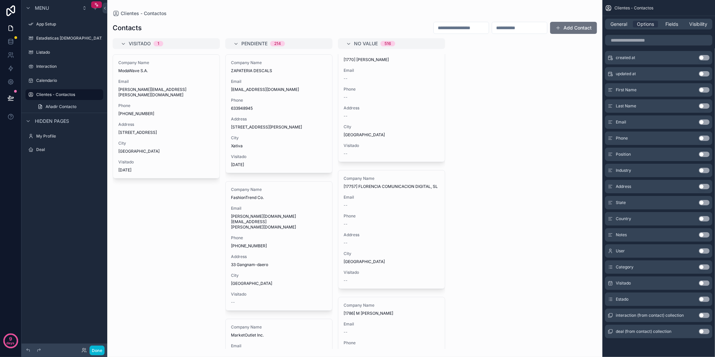
scroll to position [0, 0]
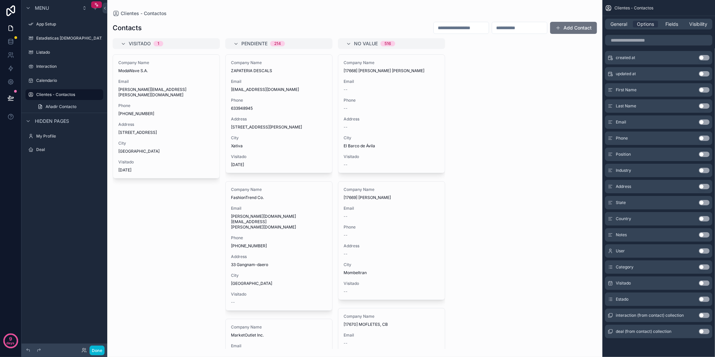
click at [506, 27] on input "scrollable content" at bounding box center [519, 27] width 55 height 9
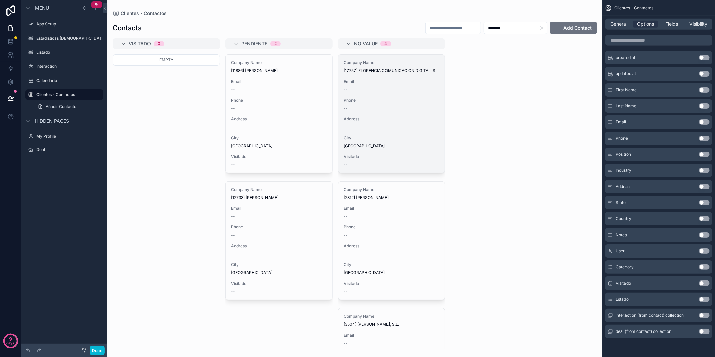
scroll to position [210, 0]
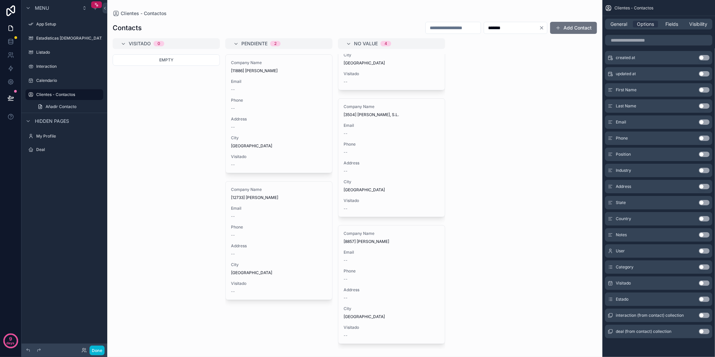
click at [488, 24] on input "*******" at bounding box center [511, 27] width 55 height 9
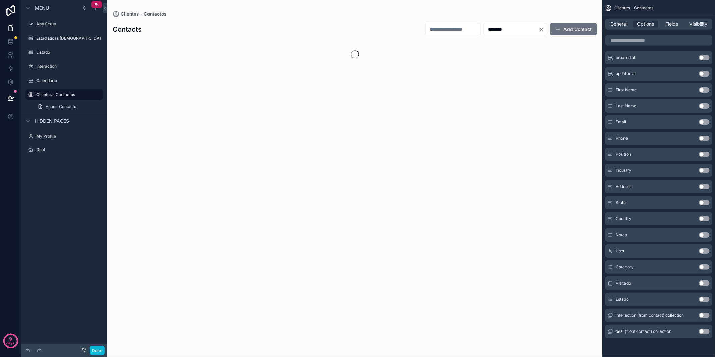
type input "********"
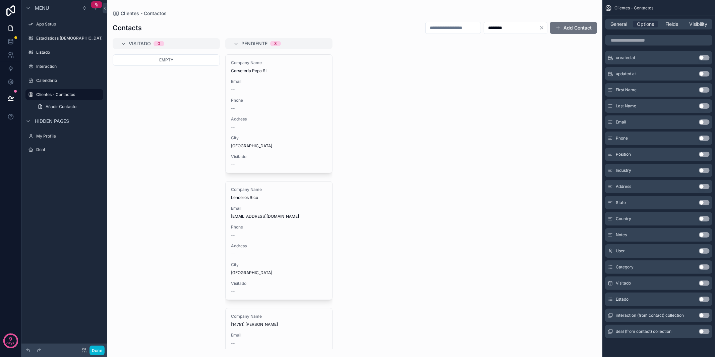
click at [440, 27] on input "scrollable content" at bounding box center [453, 27] width 55 height 9
type input "******"
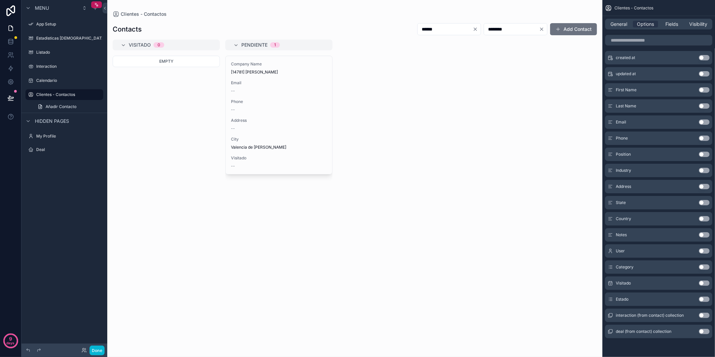
click at [484, 30] on input "********" at bounding box center [511, 28] width 55 height 9
click at [610, 23] on div "General" at bounding box center [619, 24] width 25 height 7
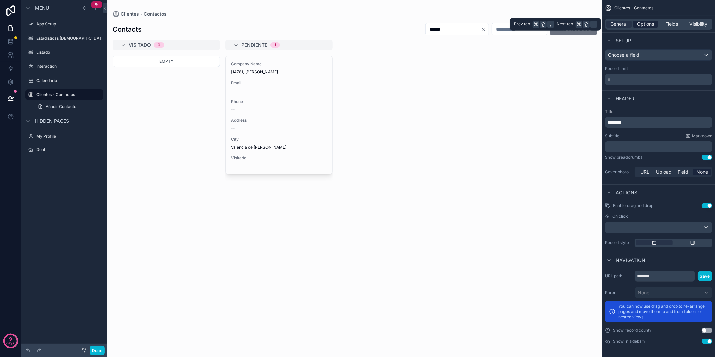
click at [643, 25] on span "Options" at bounding box center [645, 24] width 17 height 7
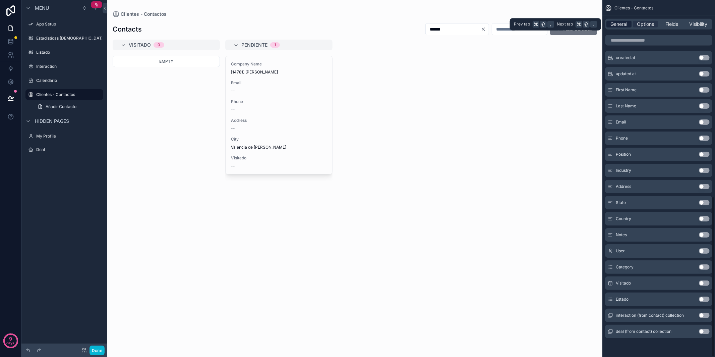
click at [624, 24] on span "General" at bounding box center [619, 24] width 17 height 7
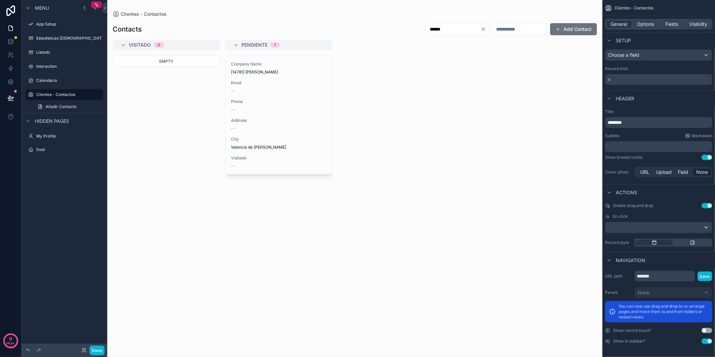
click at [180, 288] on div "Empty" at bounding box center [166, 202] width 107 height 293
click at [639, 26] on span "Options" at bounding box center [645, 24] width 17 height 7
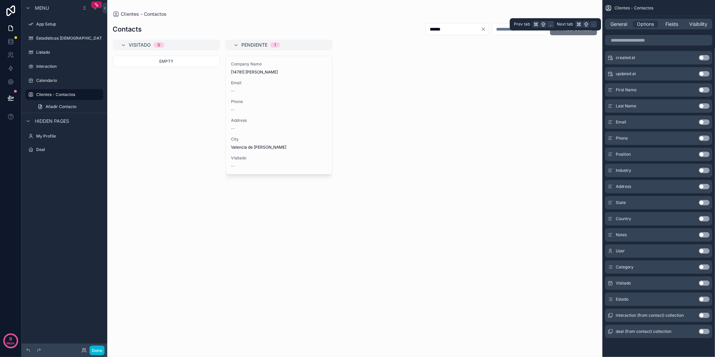
drag, startPoint x: 659, startPoint y: 25, endPoint x: 666, endPoint y: 24, distance: 7.1
click at [659, 25] on div "General Options Fields Visibility" at bounding box center [658, 24] width 107 height 11
drag, startPoint x: 666, startPoint y: 24, endPoint x: 704, endPoint y: 24, distance: 37.6
click at [666, 24] on span "Fields" at bounding box center [672, 24] width 13 height 7
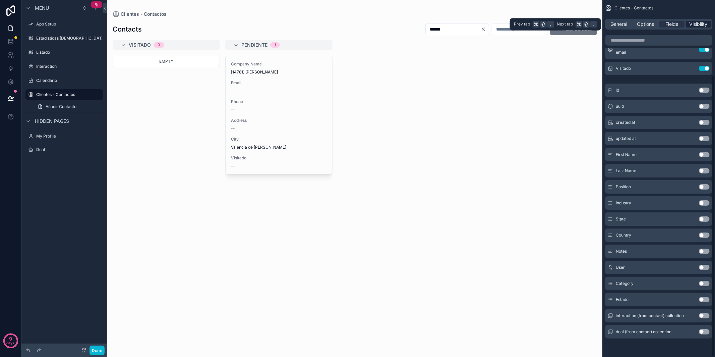
click at [704, 24] on span "Visibility" at bounding box center [699, 24] width 18 height 7
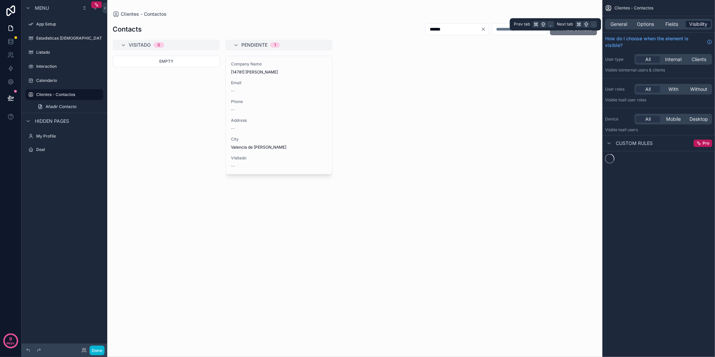
scroll to position [0, 0]
click at [679, 24] on div "Fields" at bounding box center [672, 24] width 25 height 7
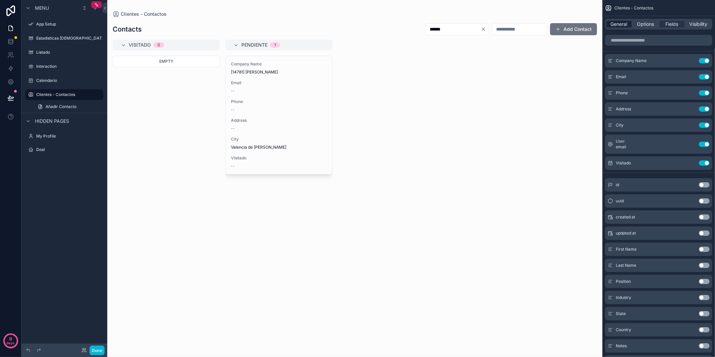
click at [616, 26] on span "General" at bounding box center [619, 24] width 17 height 7
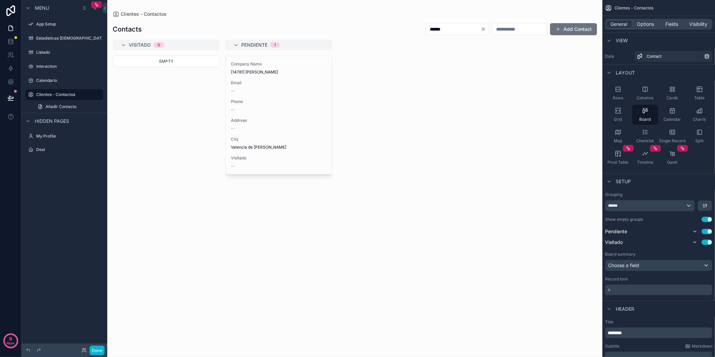
click at [452, 96] on div "Visitado 0 Empty Pendiente 1 Company Name [14781] [PERSON_NAME] Email -- Phone …" at bounding box center [354, 194] width 495 height 309
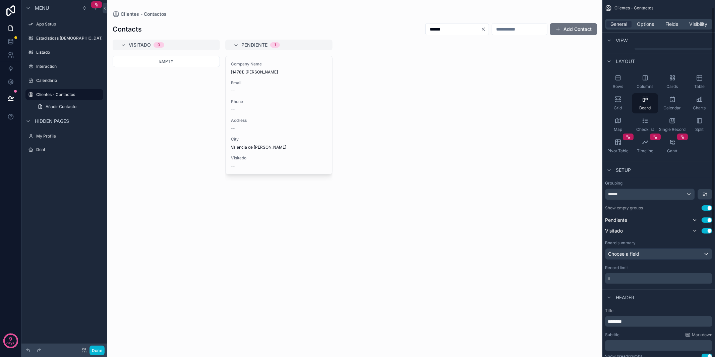
scroll to position [12, 0]
click at [704, 193] on icon "scrollable content" at bounding box center [705, 193] width 5 height 5
click at [691, 209] on span "First -> Last" at bounding box center [693, 208] width 27 height 8
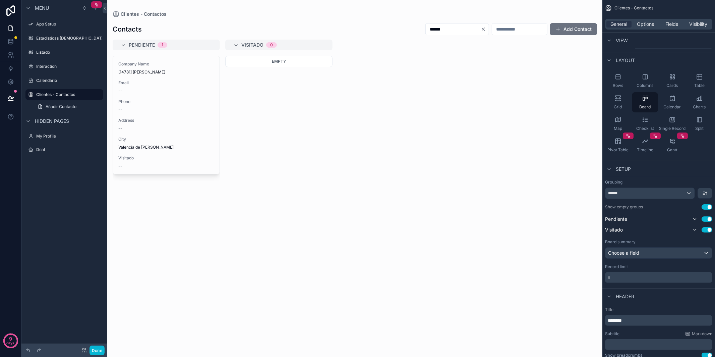
click at [476, 32] on div "******" at bounding box center [458, 29] width 64 height 12
click at [481, 31] on icon "Clear" at bounding box center [483, 28] width 5 height 5
click at [524, 31] on input "scrollable content" at bounding box center [519, 28] width 55 height 9
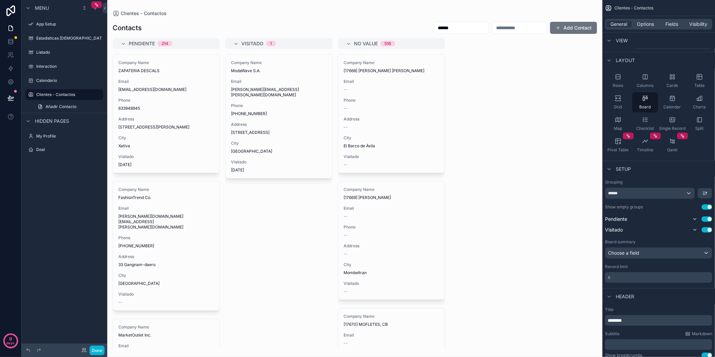
click at [434, 28] on input "******" at bounding box center [461, 27] width 55 height 9
click at [374, 24] on div "Contacts ****** Add Contact" at bounding box center [355, 27] width 485 height 13
click at [272, 202] on div "Company Name ModaWave S.A. Email [PERSON_NAME][EMAIL_ADDRESS][PERSON_NAME][DOMA…" at bounding box center [278, 201] width 107 height 294
click at [55, 38] on label "Estadisticas [DEMOGRAPHIC_DATA]" at bounding box center [71, 38] width 70 height 5
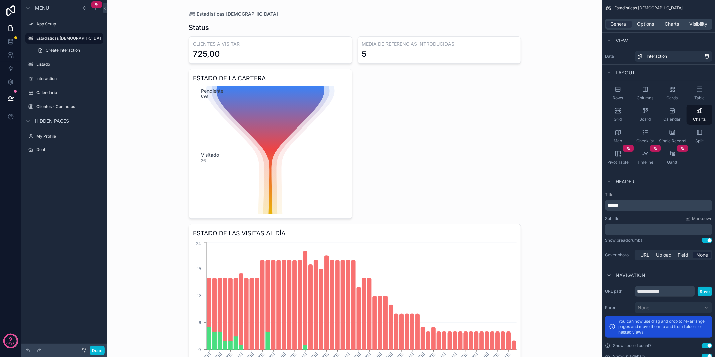
scroll to position [38, 0]
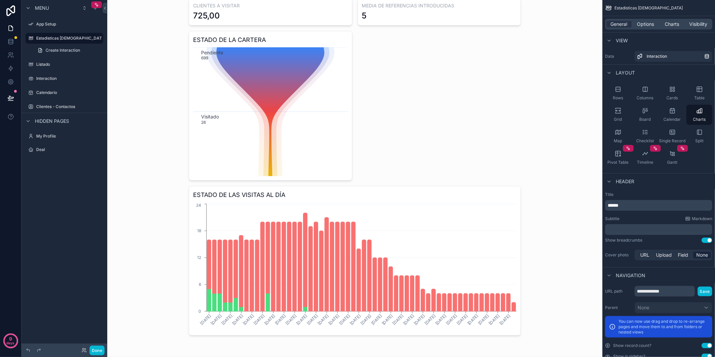
click at [427, 249] on div "scrollable content" at bounding box center [354, 159] width 343 height 395
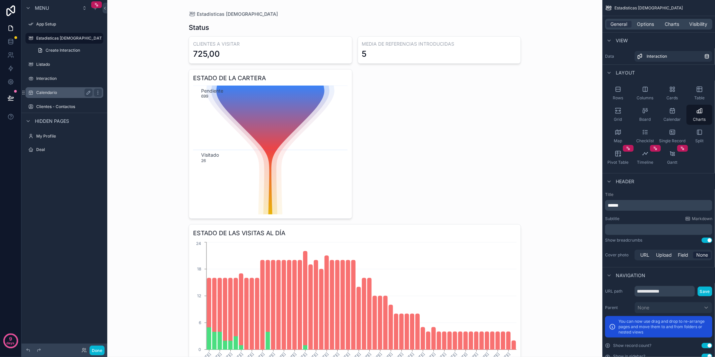
click at [58, 91] on label "Calendario" at bounding box center [63, 92] width 54 height 5
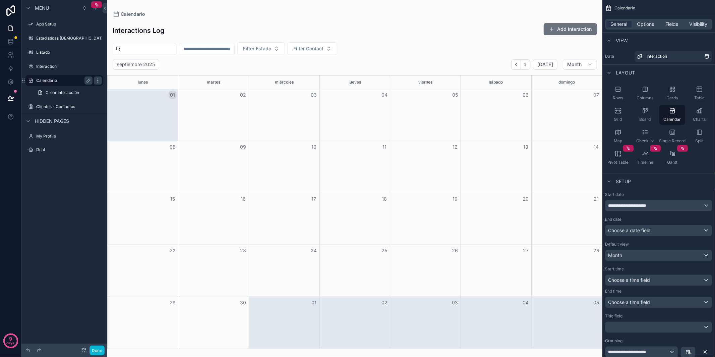
click at [98, 79] on icon "scrollable content" at bounding box center [97, 80] width 5 height 5
click at [98, 79] on icon "scrollable content" at bounding box center [98, 79] width 0 height 0
click at [134, 89] on span "Remove" at bounding box center [128, 90] width 18 height 7
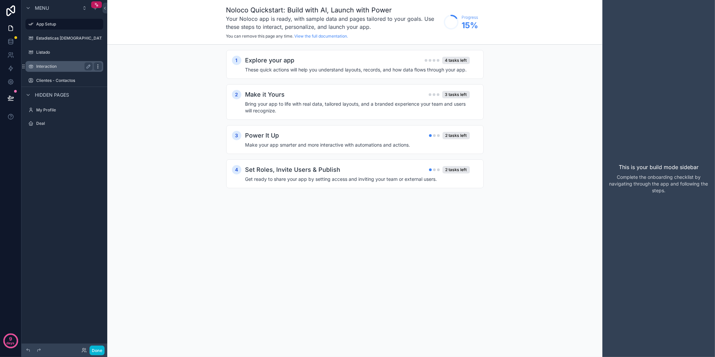
click at [100, 66] on icon "scrollable content" at bounding box center [97, 66] width 5 height 5
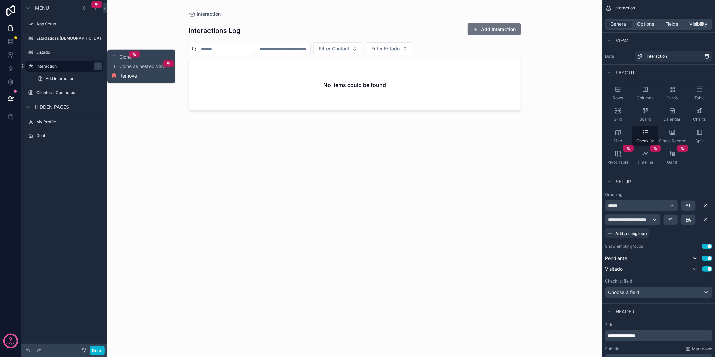
click at [137, 75] on span "Remove" at bounding box center [128, 75] width 18 height 7
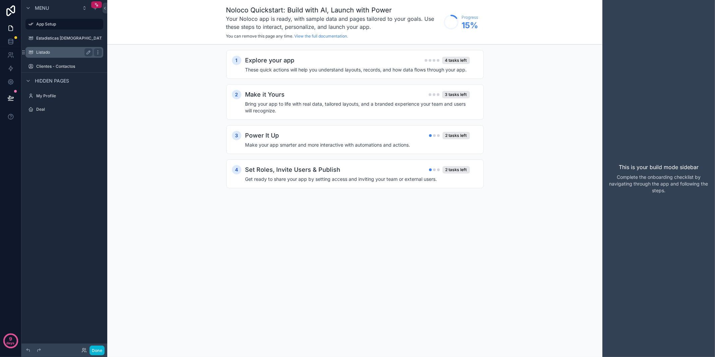
click at [56, 54] on label "Listado" at bounding box center [63, 52] width 54 height 5
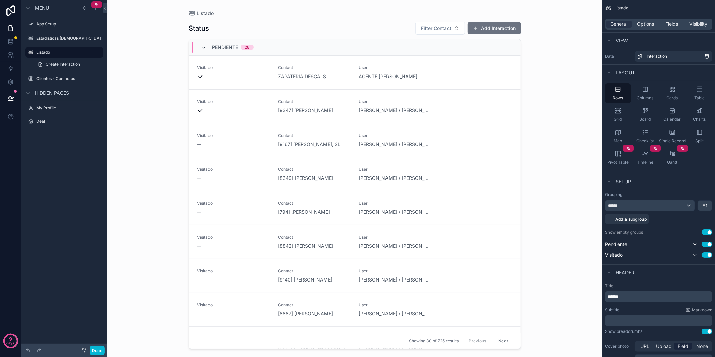
click at [203, 46] on icon "scrollable content" at bounding box center [203, 47] width 5 height 5
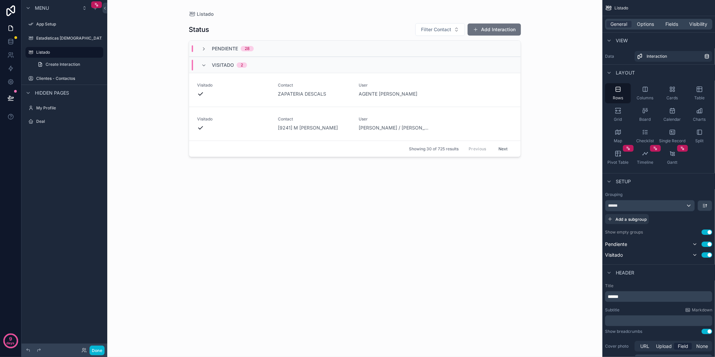
click at [203, 46] on icon "scrollable content" at bounding box center [203, 48] width 5 height 5
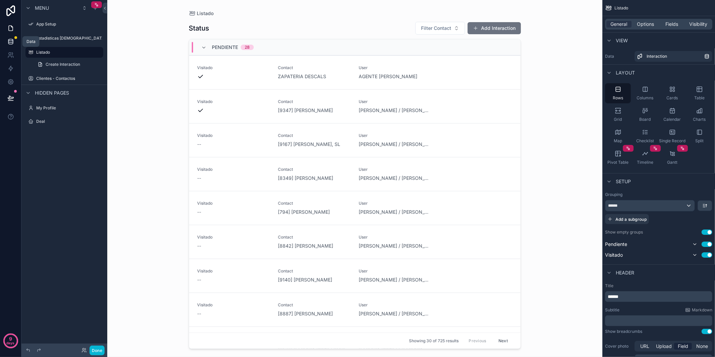
click at [14, 40] on link at bounding box center [10, 41] width 21 height 13
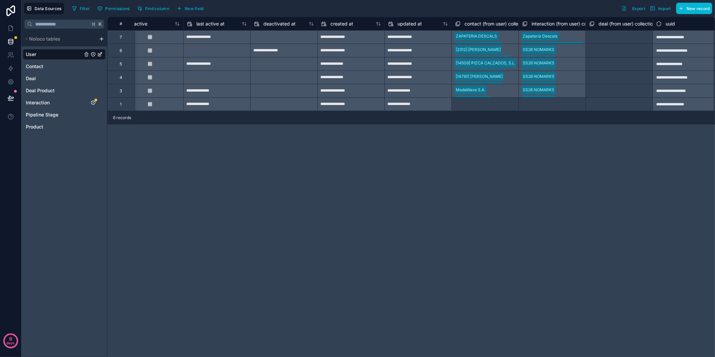
scroll to position [0, 492]
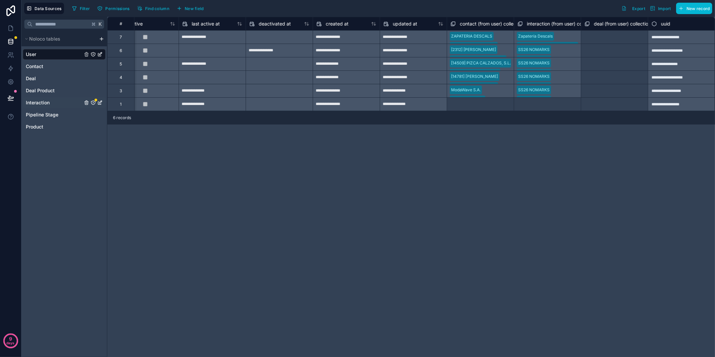
click at [33, 99] on span "Interaction" at bounding box center [38, 102] width 24 height 7
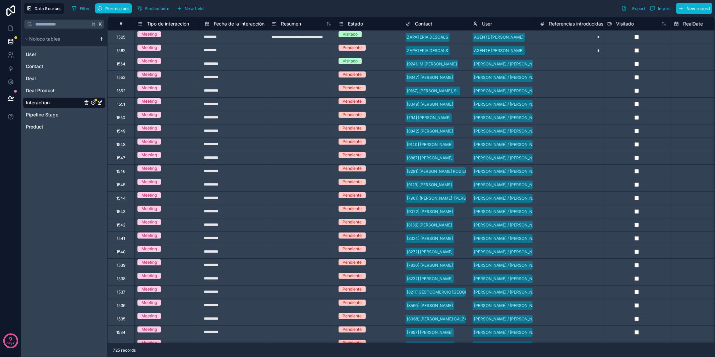
scroll to position [0, 291]
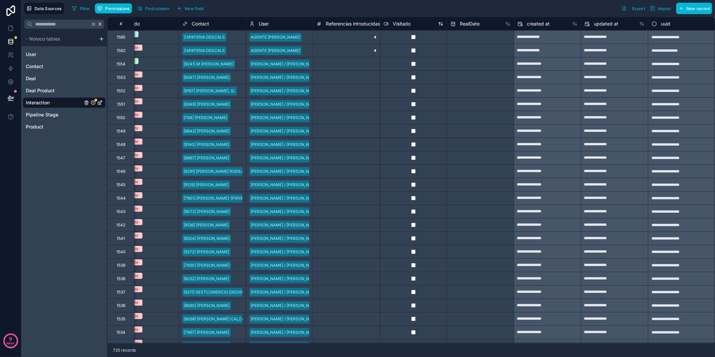
click at [420, 23] on div "Visitado" at bounding box center [414, 24] width 60 height 8
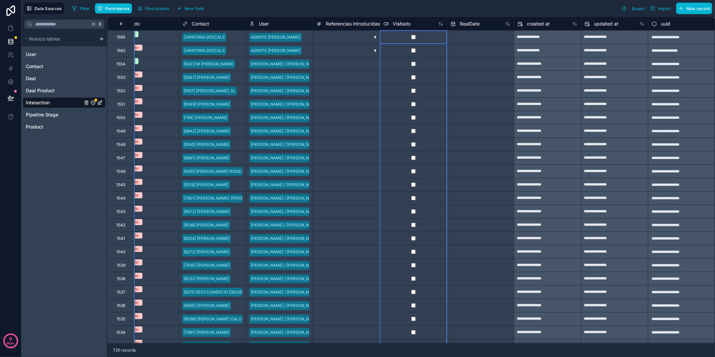
click at [421, 18] on div "Visitado" at bounding box center [413, 23] width 67 height 13
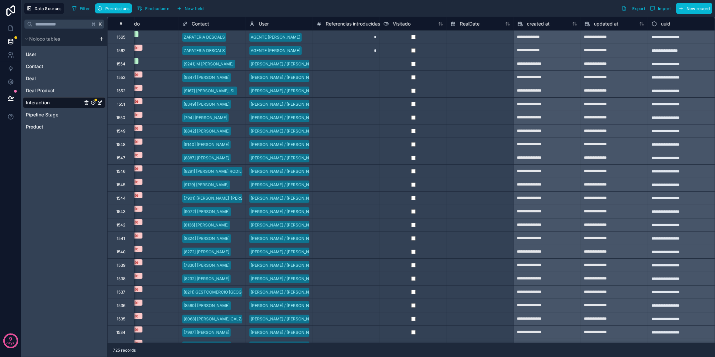
drag, startPoint x: 421, startPoint y: 7, endPoint x: 426, endPoint y: 14, distance: 8.9
click at [421, 7] on div "Filter Permissions Find column New field Export Import New record" at bounding box center [390, 8] width 643 height 11
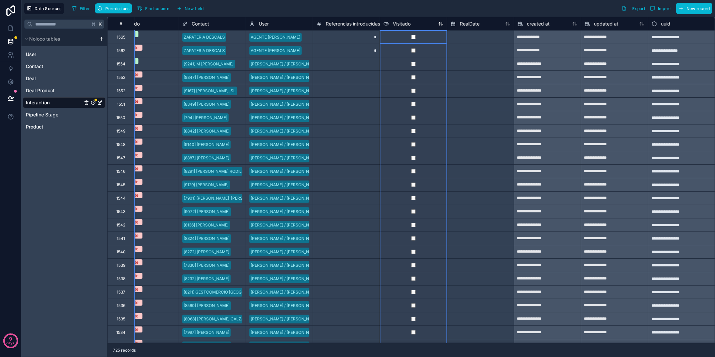
click at [426, 22] on div "Visitado" at bounding box center [414, 24] width 60 height 8
click at [423, 24] on div "Visitado" at bounding box center [414, 24] width 60 height 8
click at [390, 23] on div "Visitado" at bounding box center [397, 24] width 27 height 8
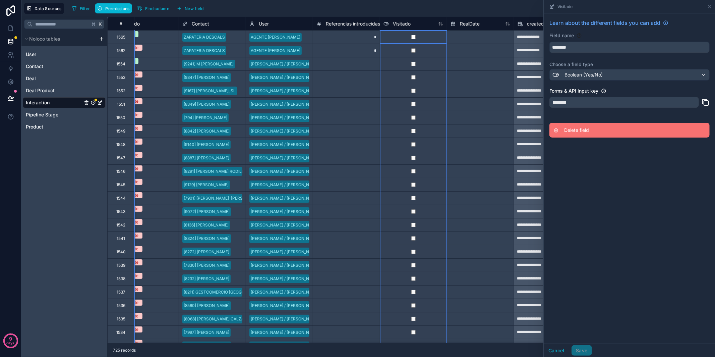
click at [578, 129] on span "Delete field" at bounding box center [613, 130] width 97 height 7
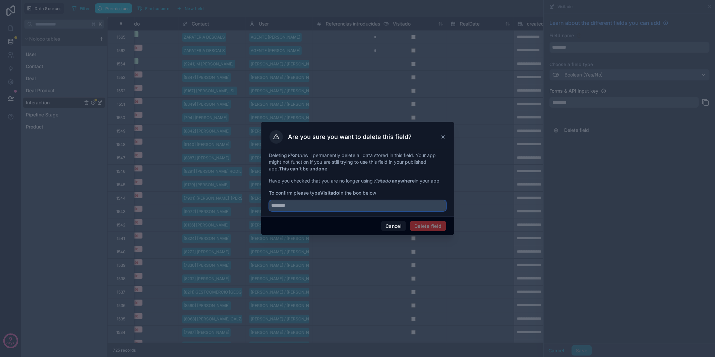
click at [376, 206] on input "text" at bounding box center [357, 205] width 177 height 11
type input "********"
click at [437, 226] on button "Delete field" at bounding box center [428, 226] width 36 height 11
